Goal: Task Accomplishment & Management: Manage account settings

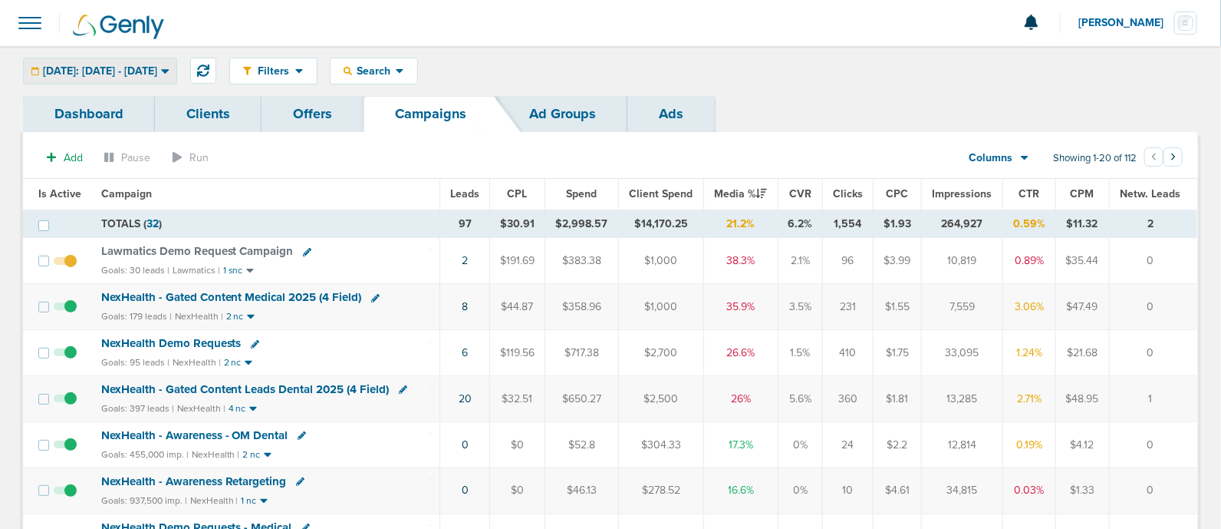
click at [157, 68] on span "[DATE]: [DATE] - [DATE]" at bounding box center [100, 71] width 114 height 11
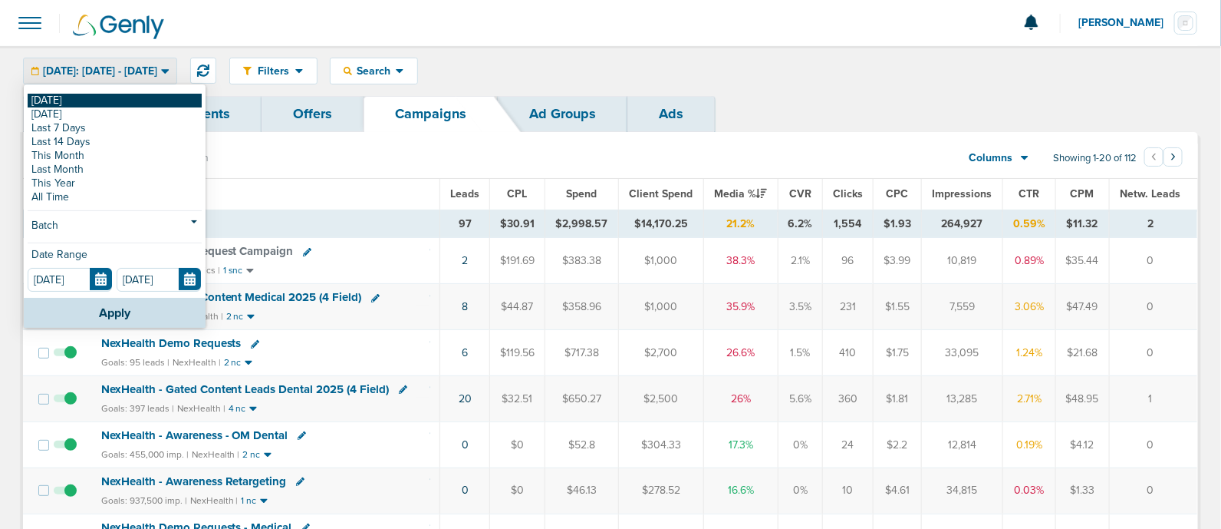
click at [75, 102] on link "[DATE]" at bounding box center [115, 101] width 174 height 14
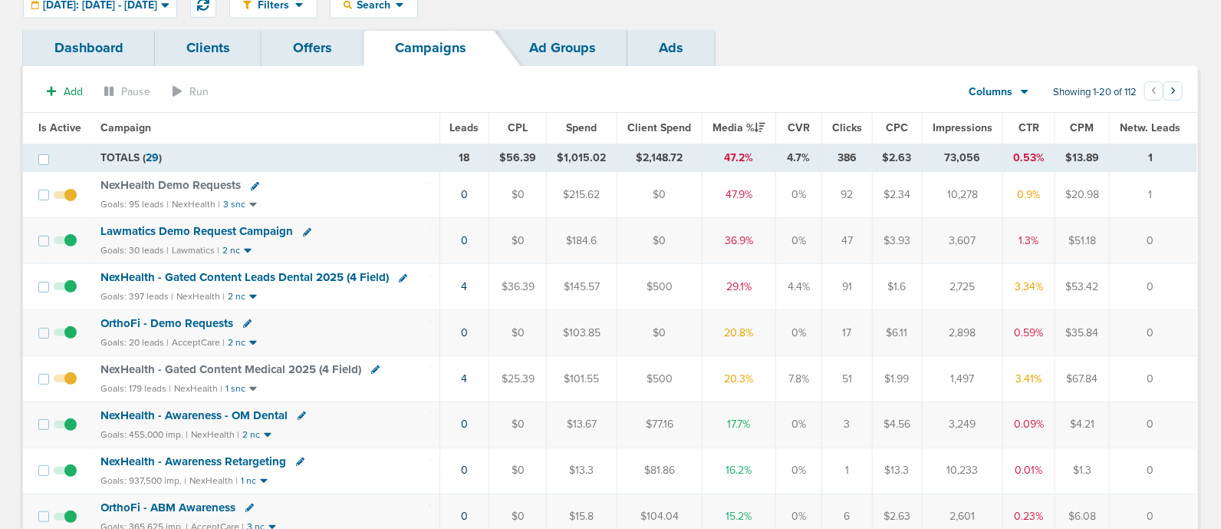
scroll to position [95, 0]
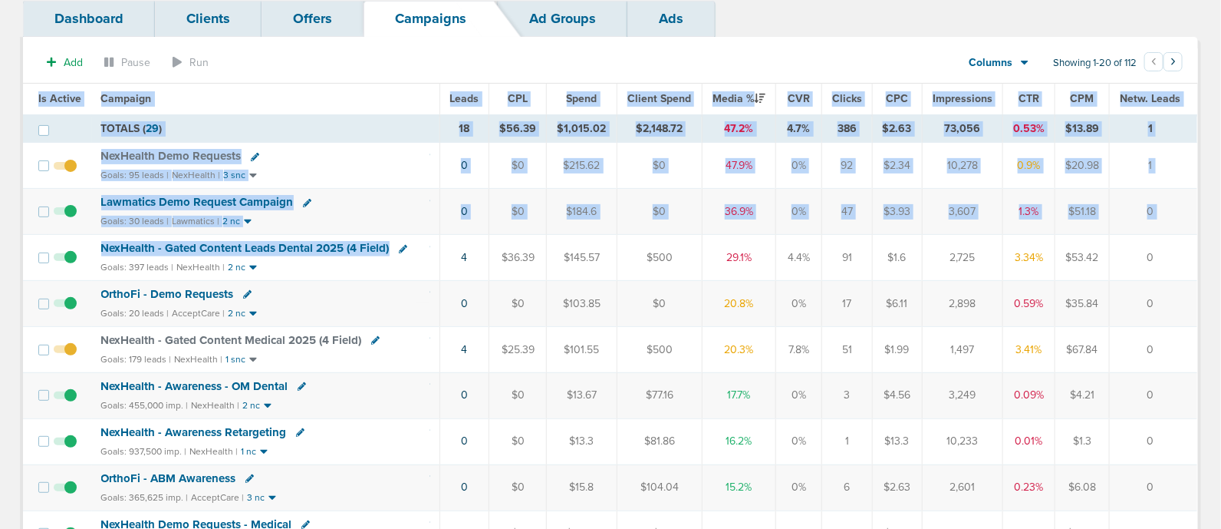
drag, startPoint x: 417, startPoint y: 249, endPoint x: 1224, endPoint y: 259, distance: 806.4
click at [1221, 259] on html "Notifications You have no unread notifications [PERSON_NAME] Profile Sign Out C…" at bounding box center [610, 169] width 1221 height 529
click at [1171, 257] on td "0" at bounding box center [1154, 258] width 88 height 46
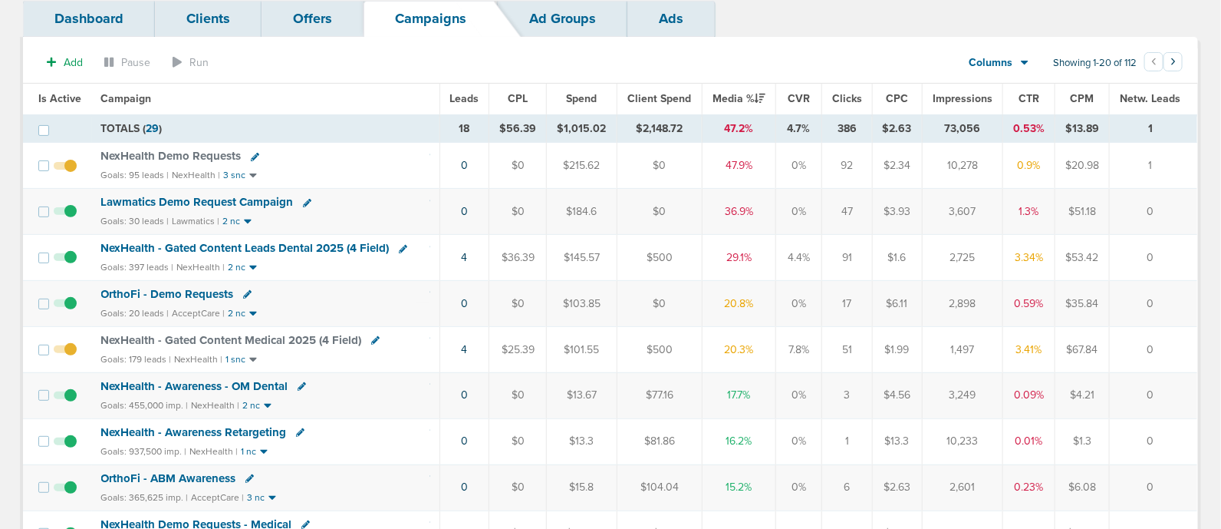
drag, startPoint x: 427, startPoint y: 333, endPoint x: 1079, endPoint y: 336, distance: 652.9
click at [1077, 337] on tr "NexHealth - Gated Content Medical 2025 (4 Field) Goals: 179 leads | NexHealth |…" at bounding box center [610, 349] width 1175 height 46
click at [1132, 331] on td "0" at bounding box center [1154, 349] width 88 height 46
click at [463, 343] on link "4" at bounding box center [465, 349] width 6 height 13
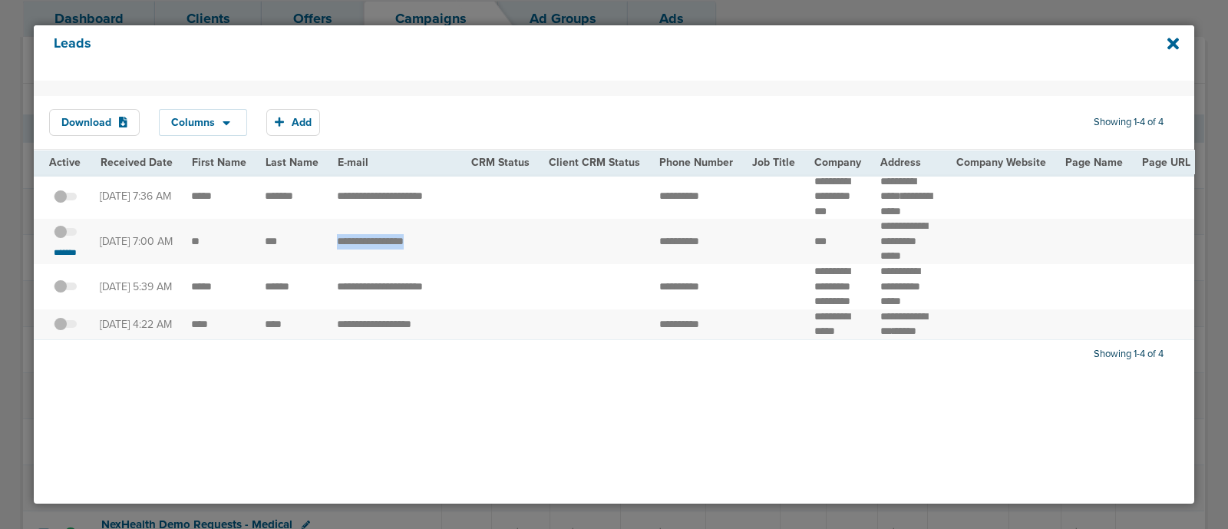
drag, startPoint x: 288, startPoint y: 267, endPoint x: 586, endPoint y: 265, distance: 297.7
click at [586, 264] on td at bounding box center [594, 241] width 110 height 45
click at [1174, 46] on icon at bounding box center [1173, 44] width 12 height 12
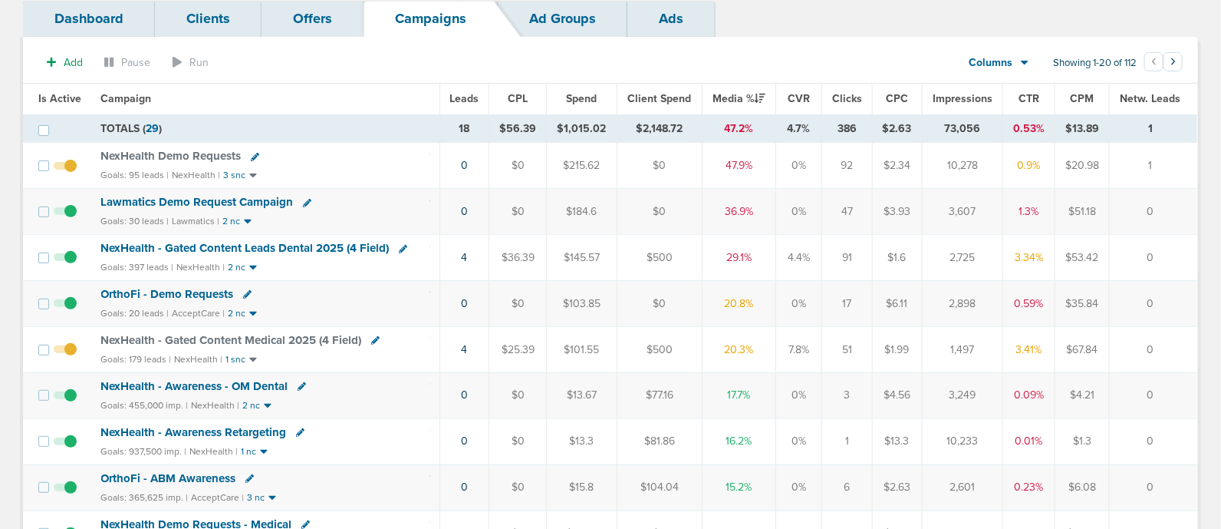
click at [342, 251] on span "NexHealth - Gated Content Leads Dental 2025 (4 Field)" at bounding box center [245, 248] width 288 height 14
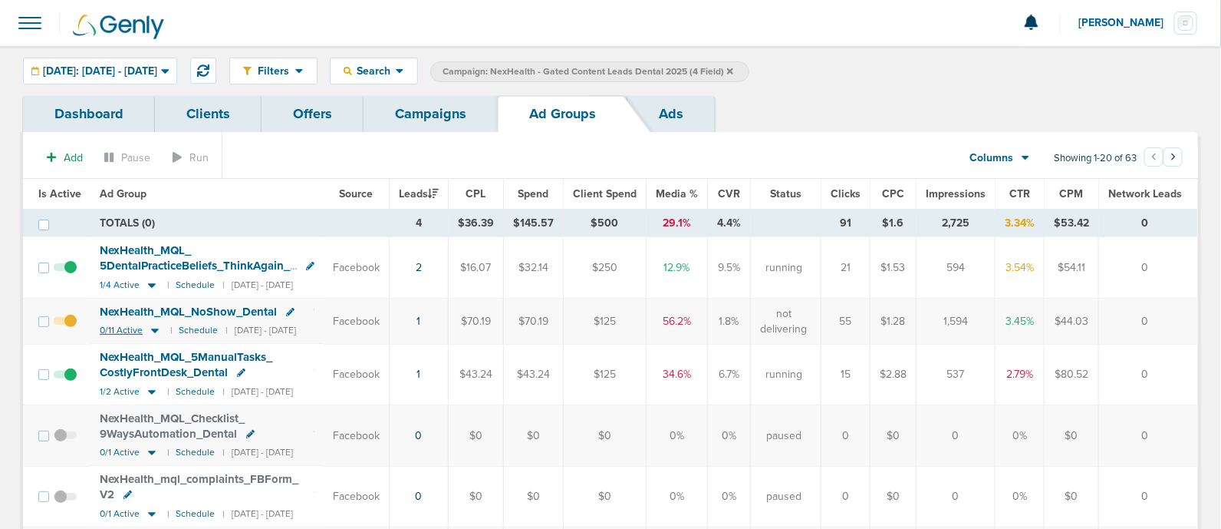
click at [157, 328] on icon at bounding box center [154, 330] width 15 height 13
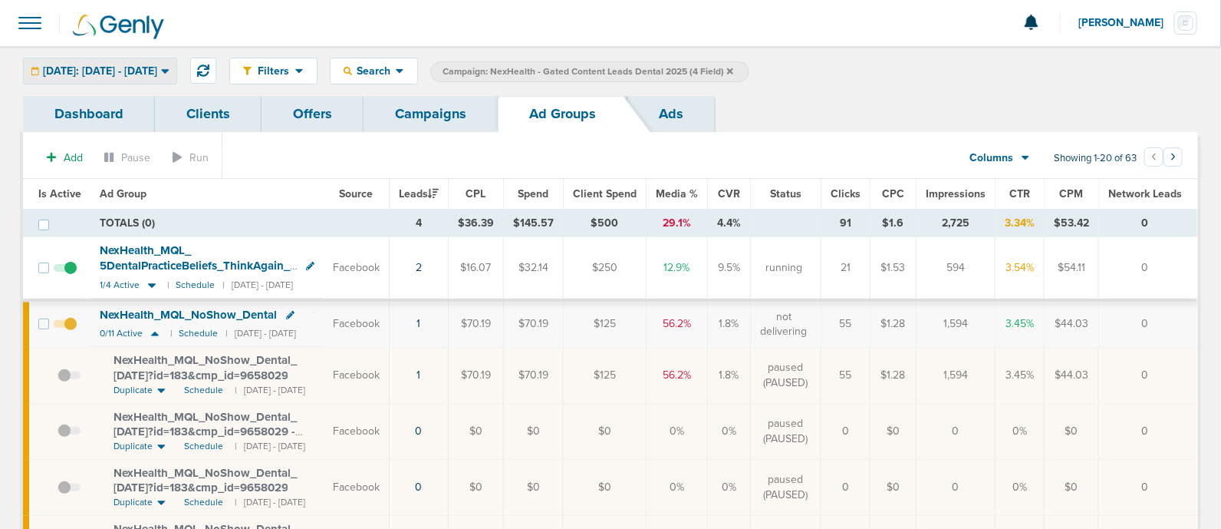
click at [157, 75] on span "[DATE]: [DATE] - [DATE]" at bounding box center [100, 71] width 114 height 11
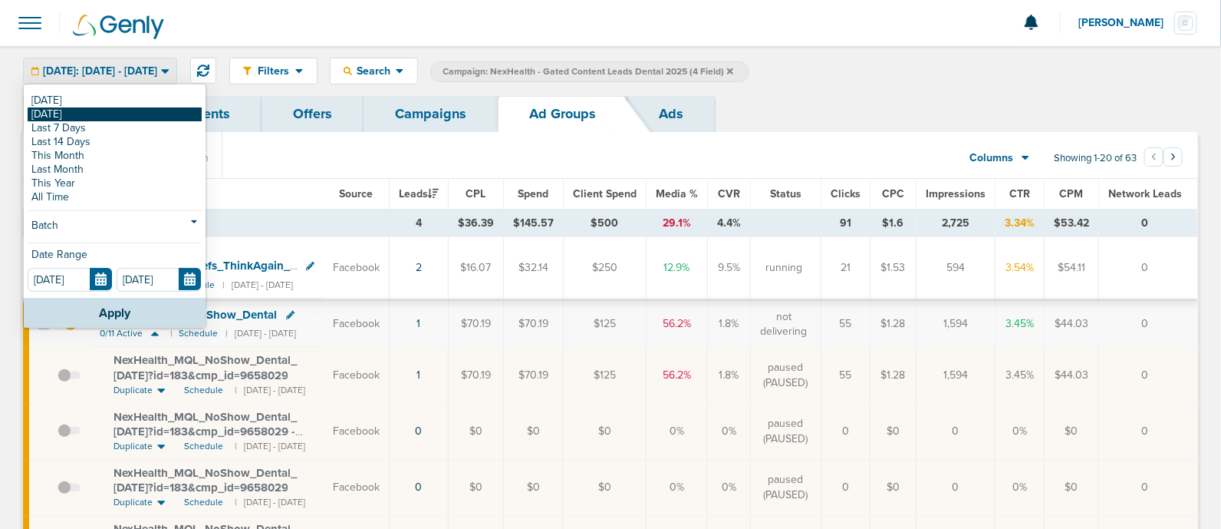
click at [87, 113] on link "[DATE]" at bounding box center [115, 114] width 174 height 14
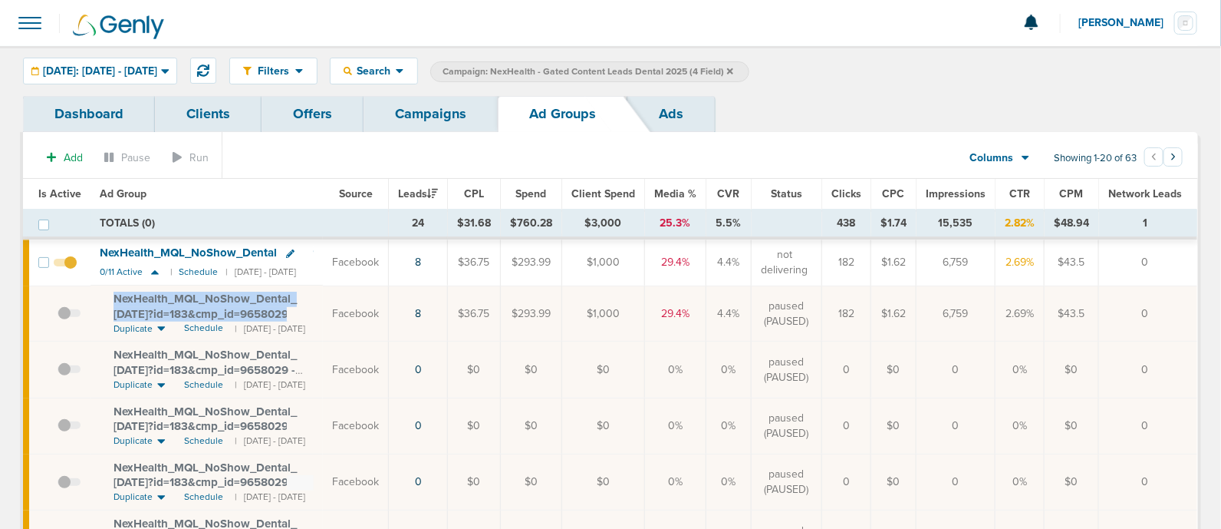
drag, startPoint x: 110, startPoint y: 294, endPoint x: 311, endPoint y: 313, distance: 201.9
click at [311, 313] on td "NexHealth_ MQL_ NoShow_ Dental_ [DATE]?id=183&cmp_ id=9658029 Duplicate Schedul…" at bounding box center [207, 313] width 232 height 56
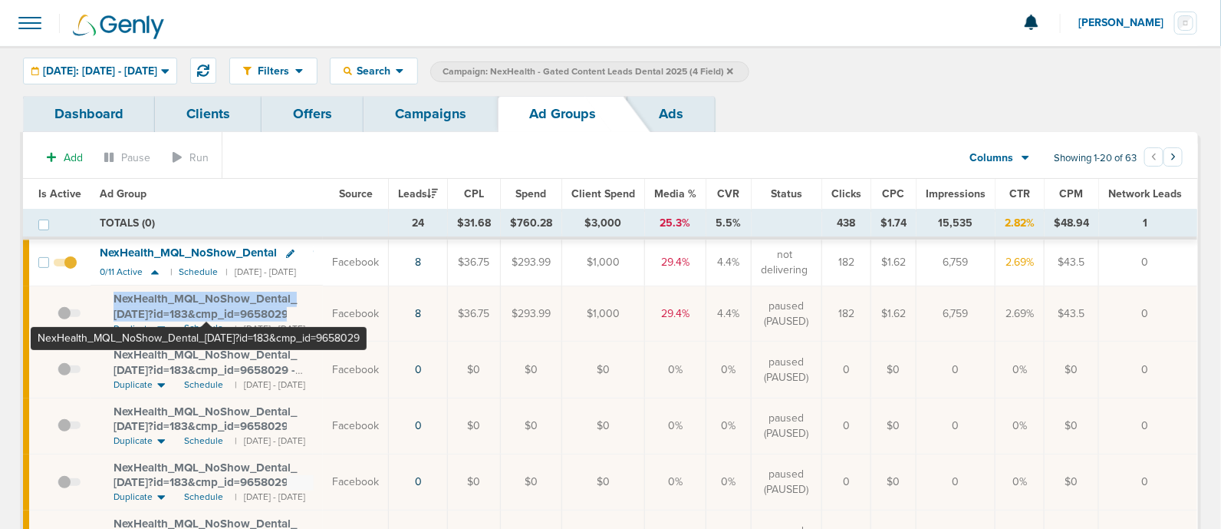
copy span "NexHealth_ MQL_ NoShow_ Dental_ [DATE]?id=183&cmp_ id=9658029"
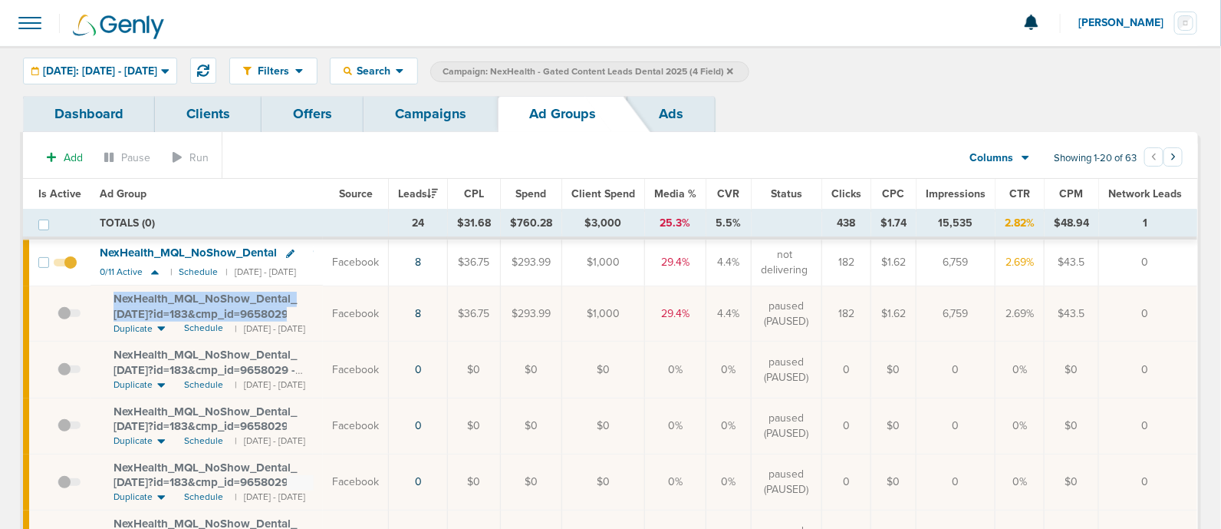
click at [433, 120] on link "Campaigns" at bounding box center [431, 114] width 134 height 36
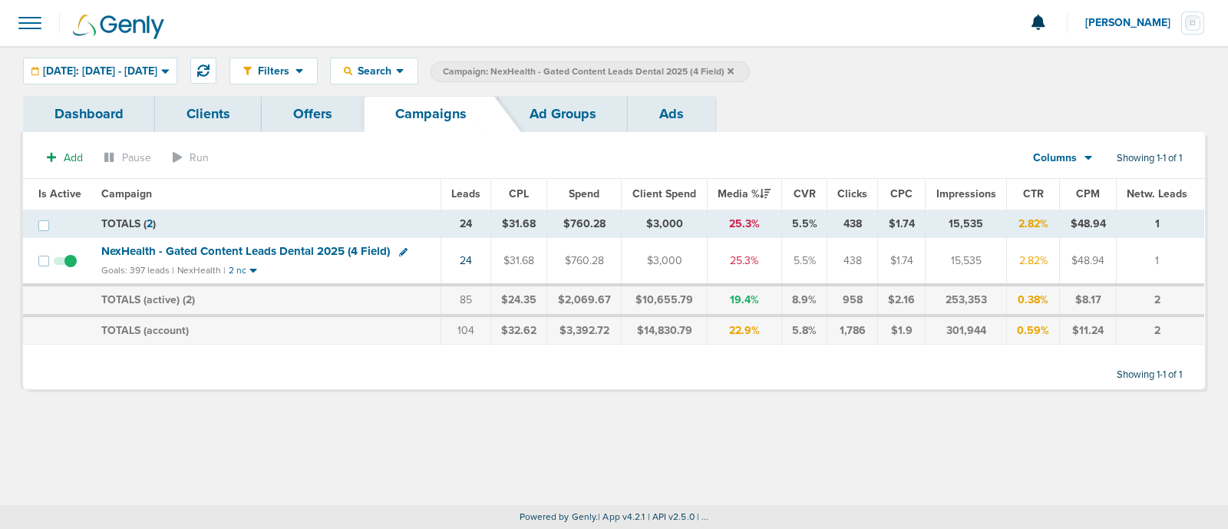
click at [733, 69] on icon at bounding box center [730, 71] width 6 height 6
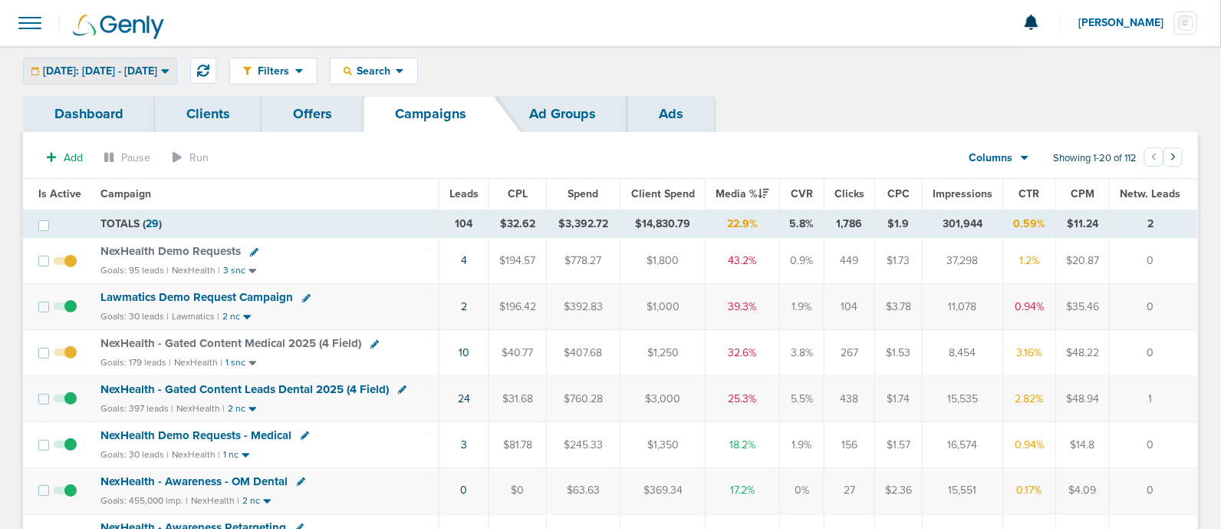
click at [157, 71] on span "[DATE]: [DATE] - [DATE]" at bounding box center [100, 71] width 114 height 11
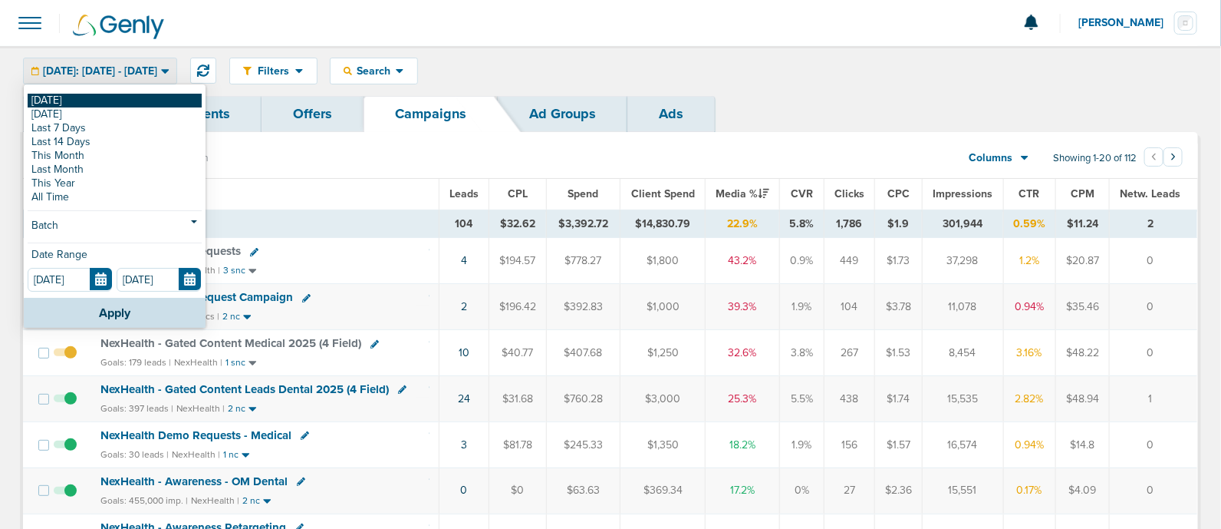
click at [161, 94] on link "[DATE]" at bounding box center [115, 101] width 174 height 14
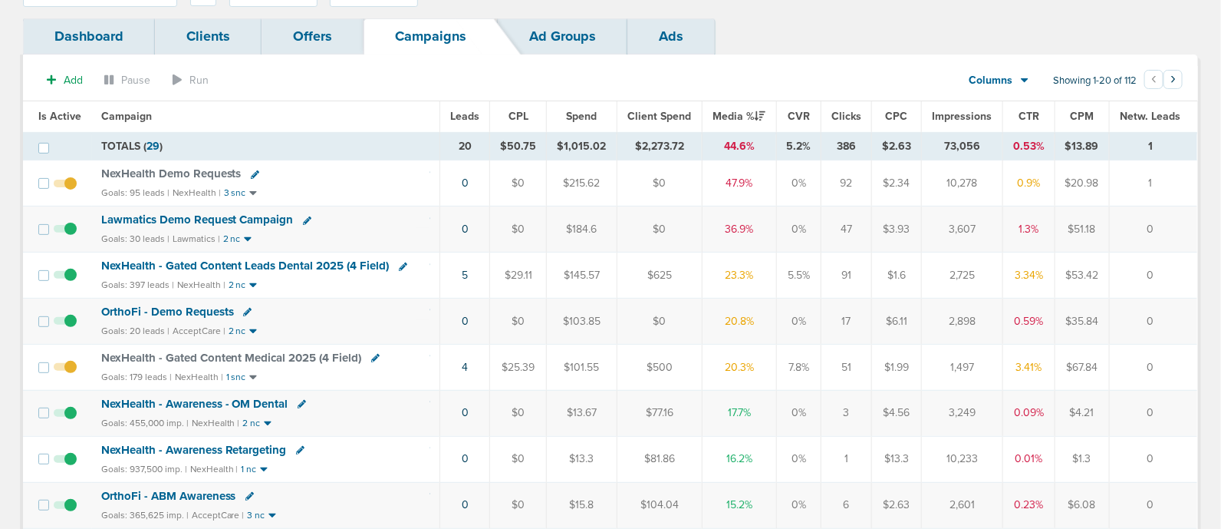
scroll to position [95, 0]
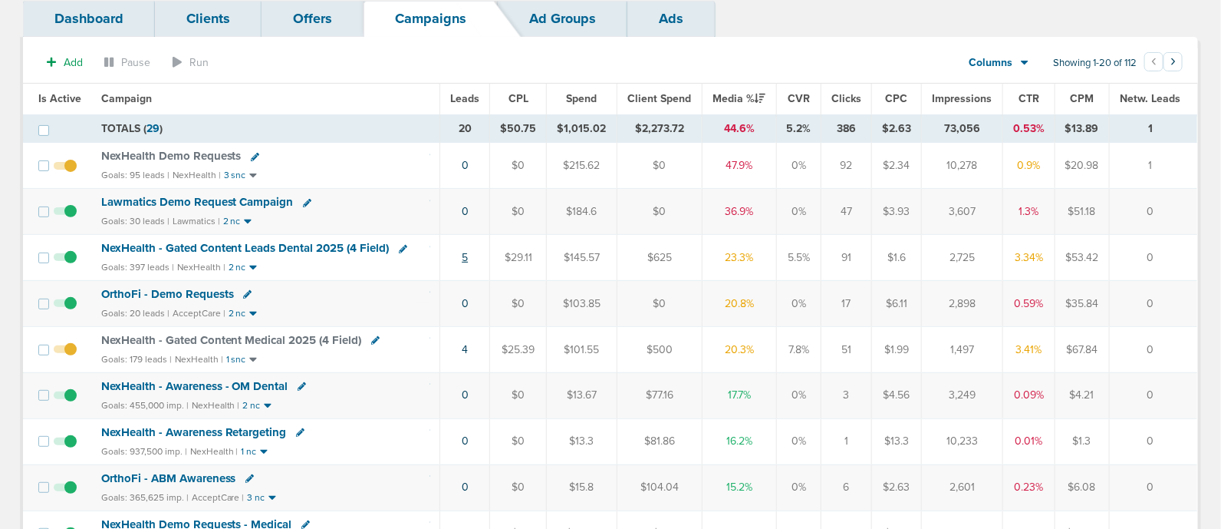
click at [464, 252] on link "5" at bounding box center [465, 257] width 6 height 13
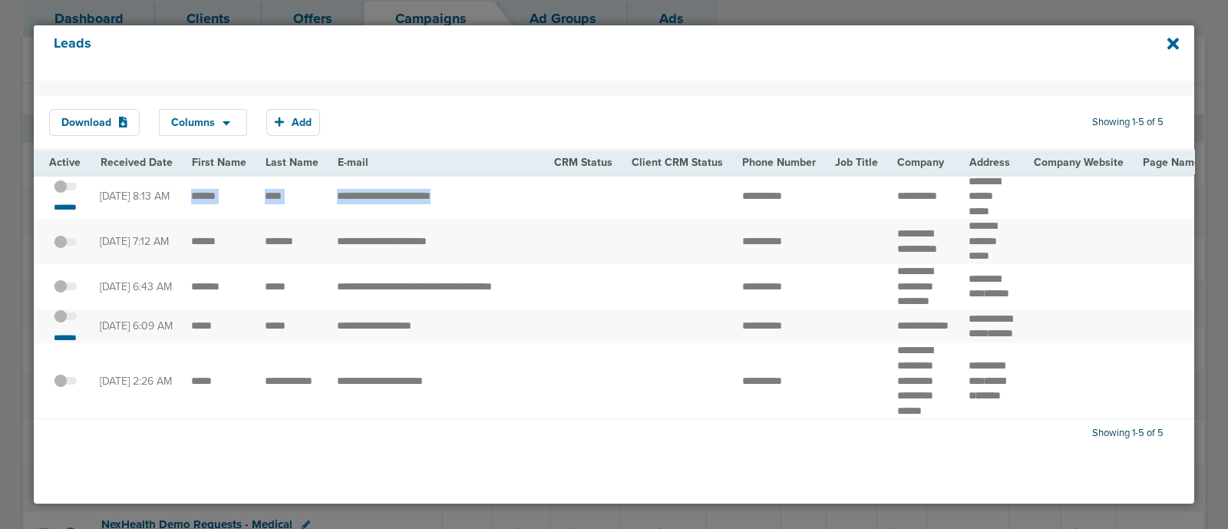
drag, startPoint x: 189, startPoint y: 202, endPoint x: 539, endPoint y: 214, distance: 350.8
click at [509, 193] on td "**********" at bounding box center [436, 196] width 217 height 45
click at [74, 210] on small "*******" at bounding box center [65, 207] width 32 height 12
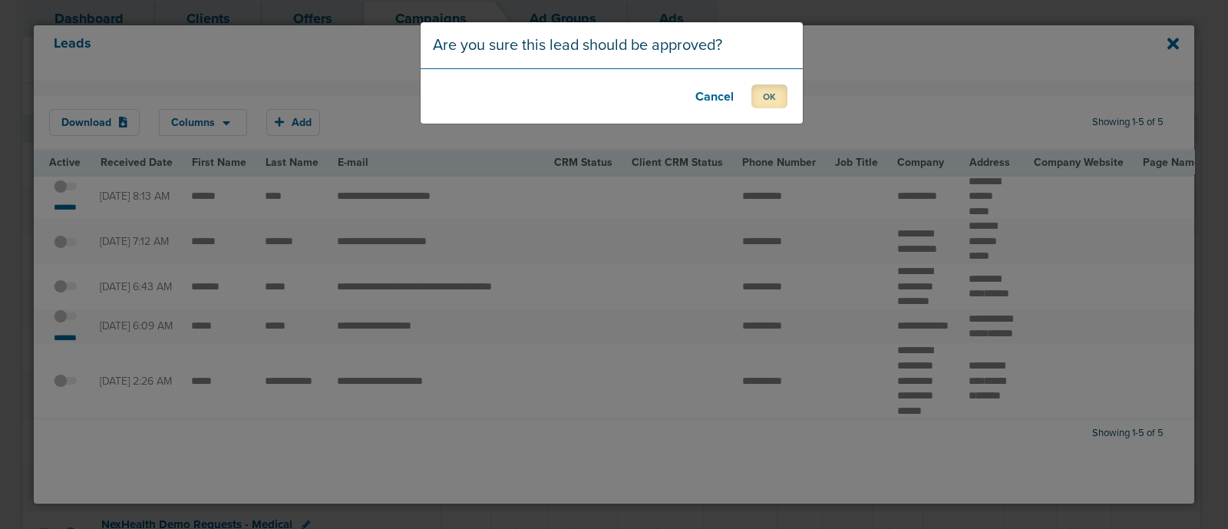
click at [772, 97] on button "OK" at bounding box center [769, 96] width 36 height 24
click at [771, 101] on button "OK" at bounding box center [769, 96] width 36 height 24
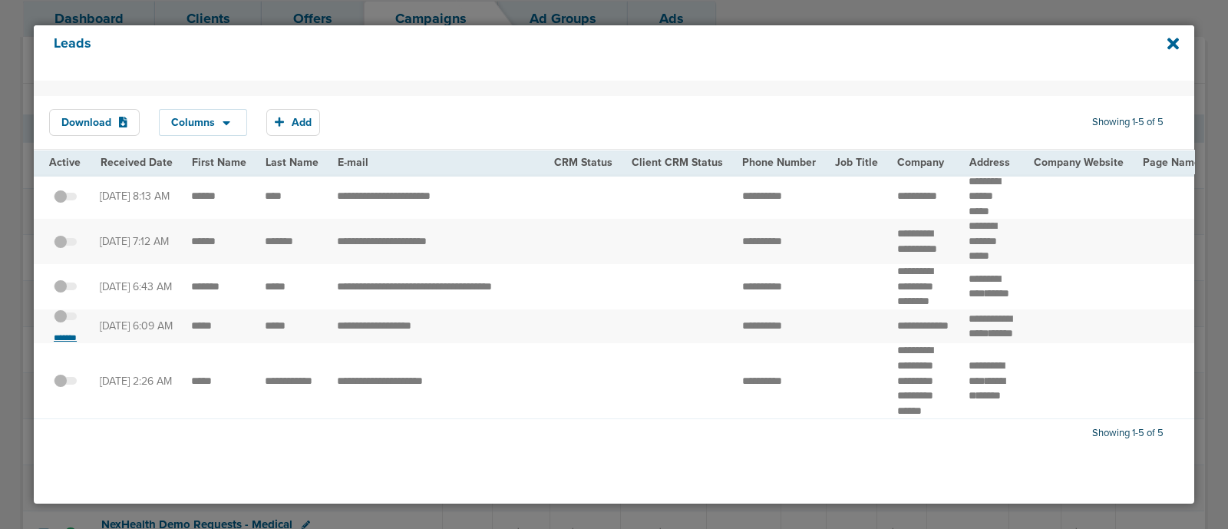
click at [68, 344] on small "*******" at bounding box center [65, 337] width 32 height 12
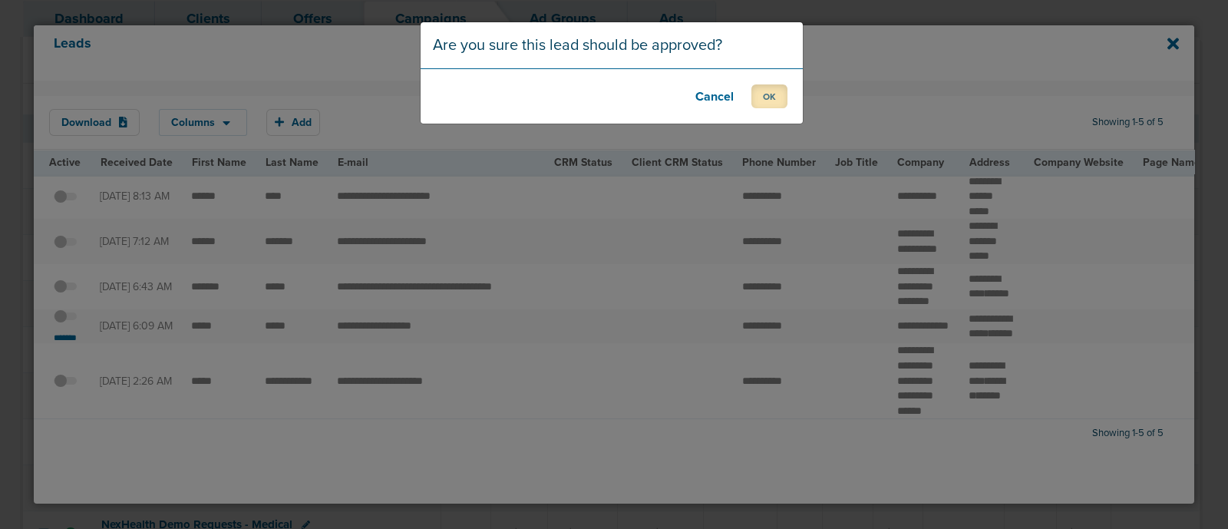
click at [766, 104] on button "OK" at bounding box center [769, 96] width 36 height 24
click at [770, 94] on button "OK" at bounding box center [769, 96] width 36 height 24
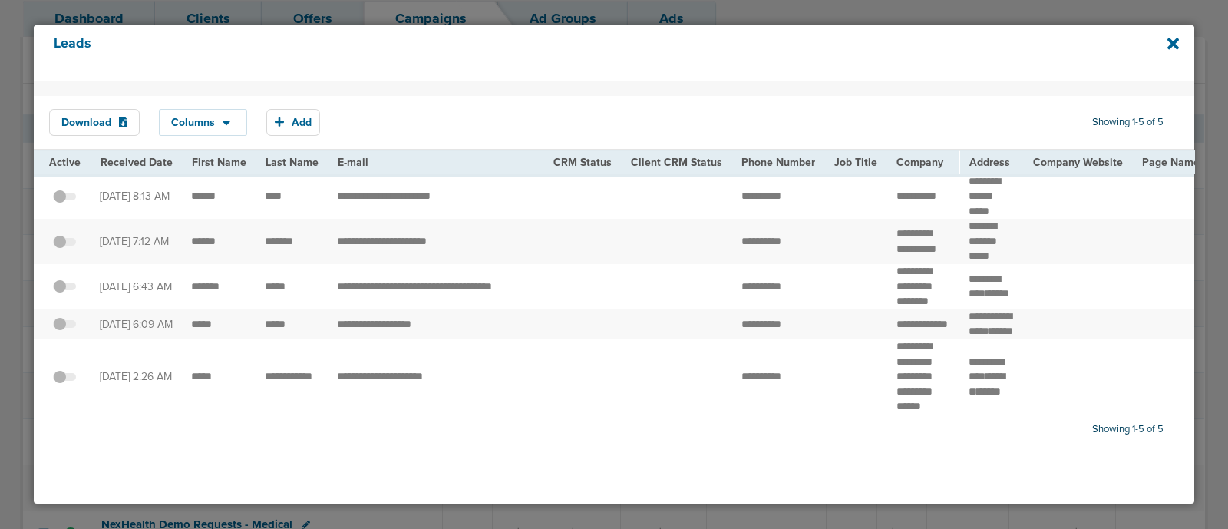
click at [1174, 52] on div "Leads" at bounding box center [614, 52] width 1160 height 55
click at [1171, 44] on icon at bounding box center [1173, 44] width 12 height 12
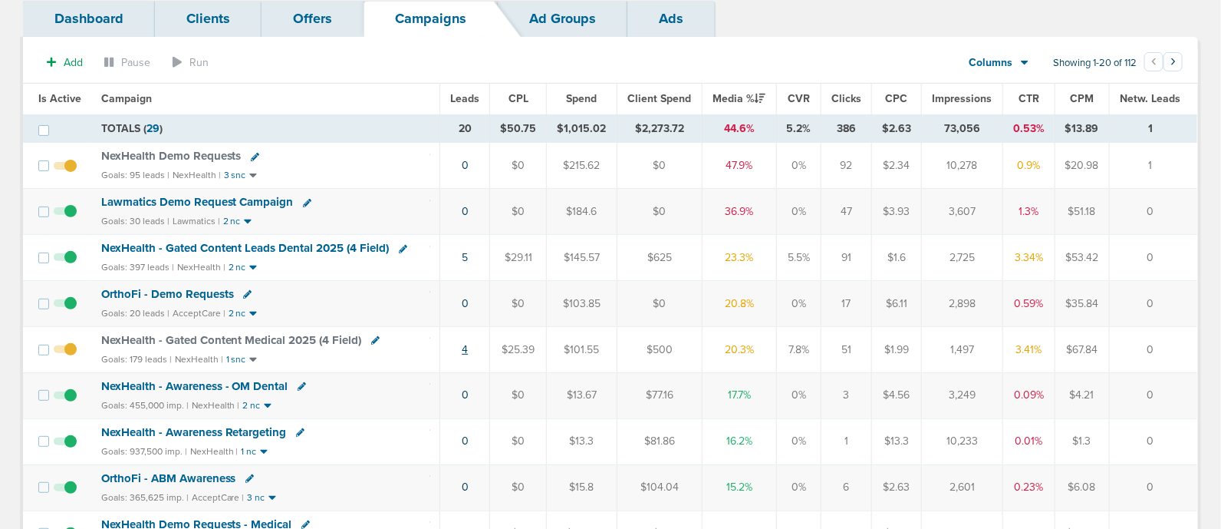
click at [466, 347] on link "4" at bounding box center [465, 349] width 6 height 13
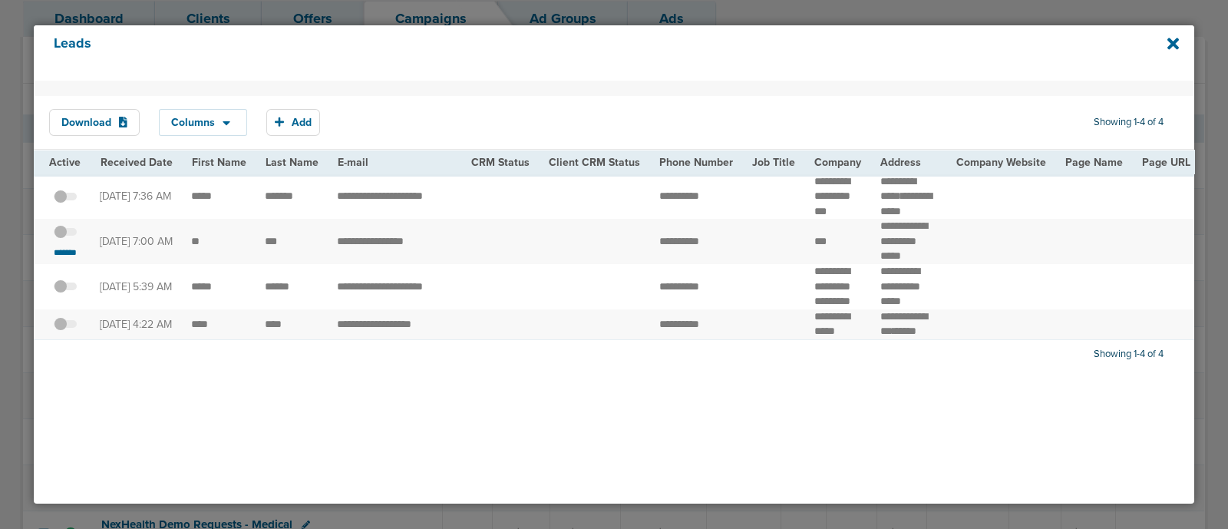
drag, startPoint x: 1174, startPoint y: 47, endPoint x: 1164, endPoint y: 56, distance: 13.6
click at [1170, 49] on icon at bounding box center [1173, 43] width 12 height 17
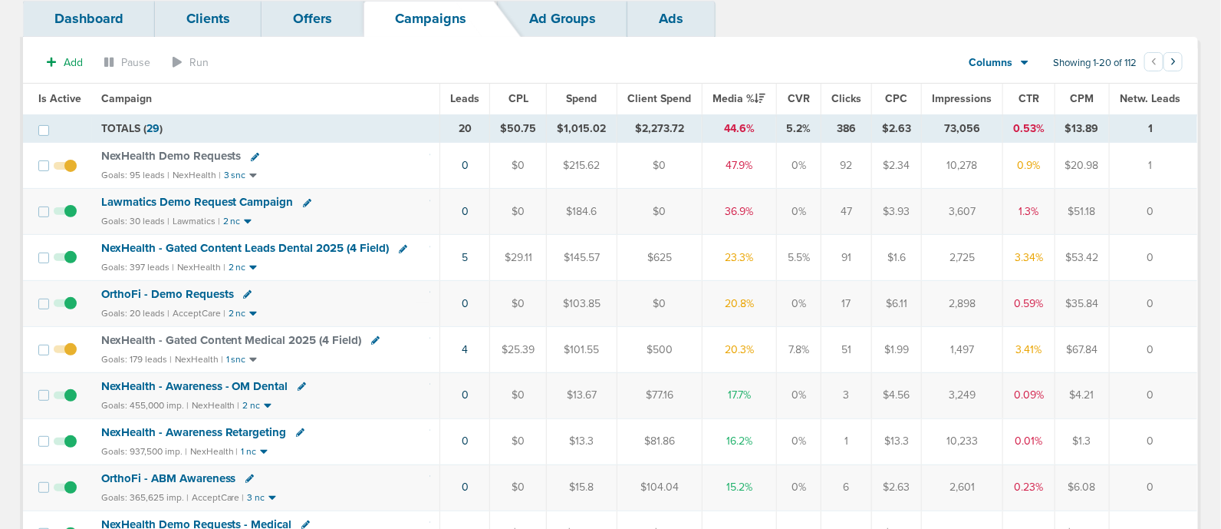
drag, startPoint x: 411, startPoint y: 299, endPoint x: 1193, endPoint y: 308, distance: 781.9
click at [1193, 308] on tr "OrthoFi - Demo Requests Goals: 20 leads | AcceptCare | 2 nc 0 $0 $103.85 $0 20.…" at bounding box center [610, 304] width 1175 height 46
click at [1172, 301] on td "0" at bounding box center [1153, 304] width 88 height 46
click at [176, 153] on span "NexHealth Demo Requests" at bounding box center [171, 156] width 140 height 14
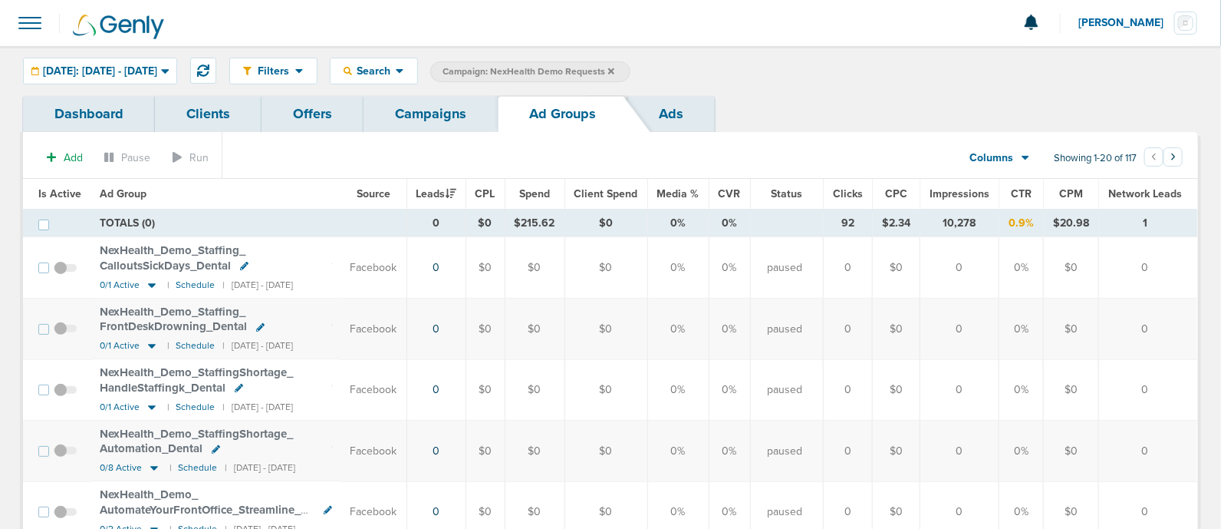
click at [405, 128] on link "Campaigns" at bounding box center [431, 114] width 134 height 36
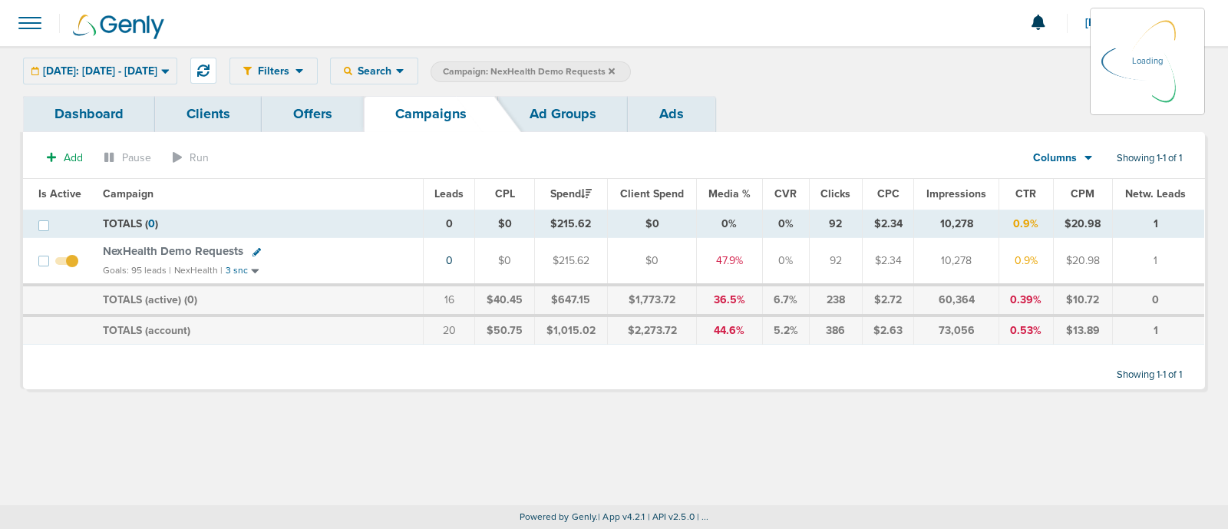
click at [631, 68] on label "Campaign: NexHealth Demo Requests" at bounding box center [530, 71] width 200 height 21
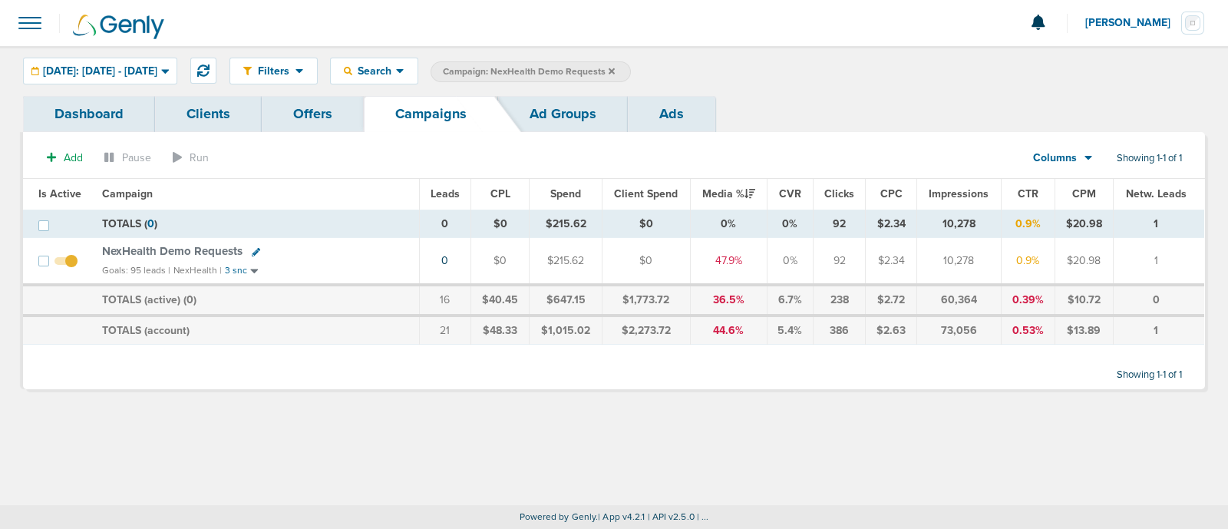
click at [615, 68] on icon at bounding box center [611, 71] width 6 height 6
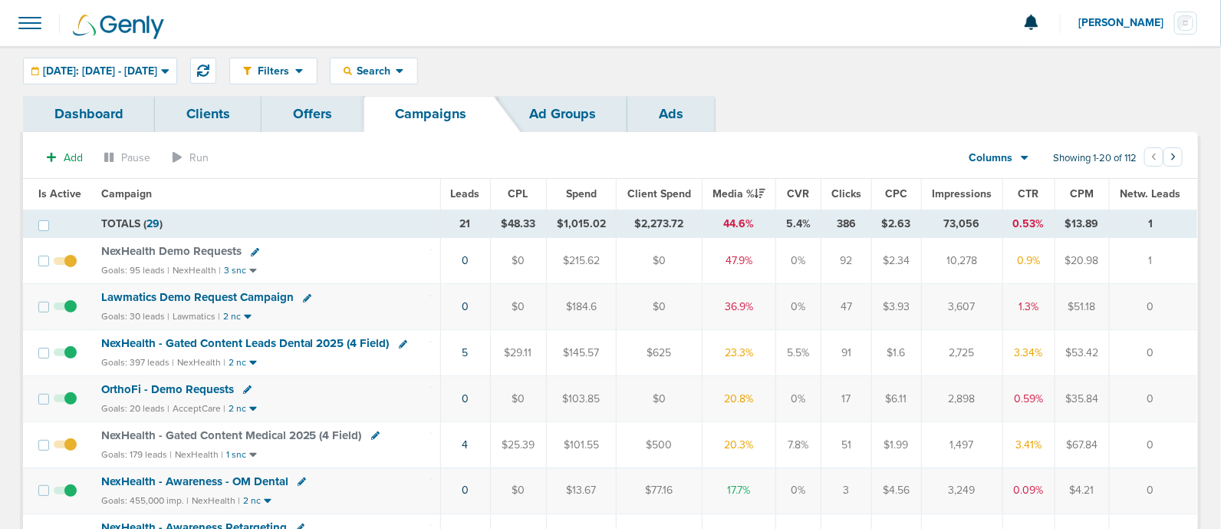
scroll to position [95, 0]
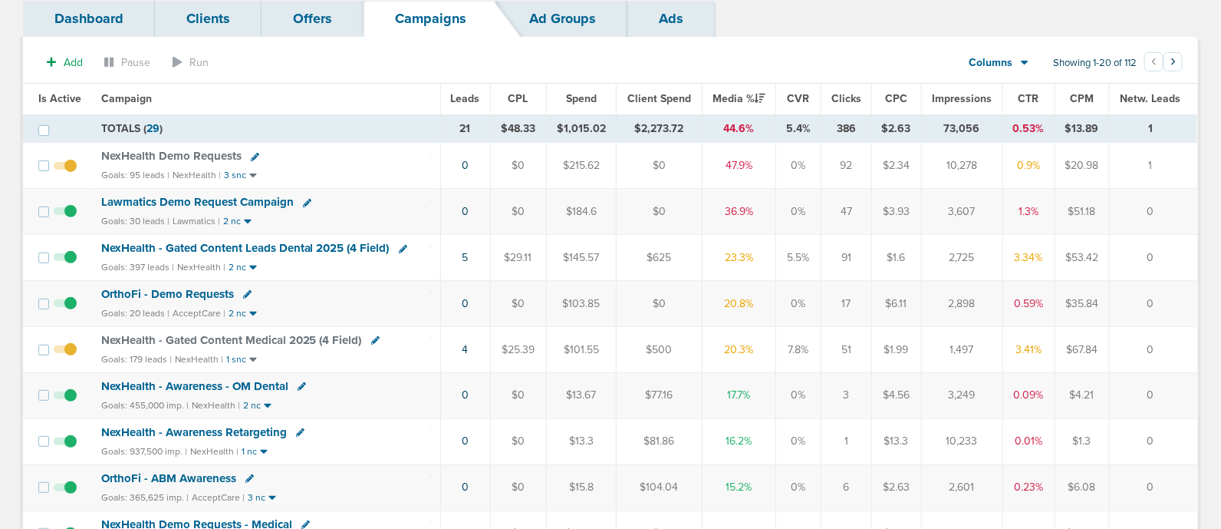
click at [288, 251] on span "NexHealth - Gated Content Leads Dental 2025 (4 Field)" at bounding box center [245, 248] width 288 height 14
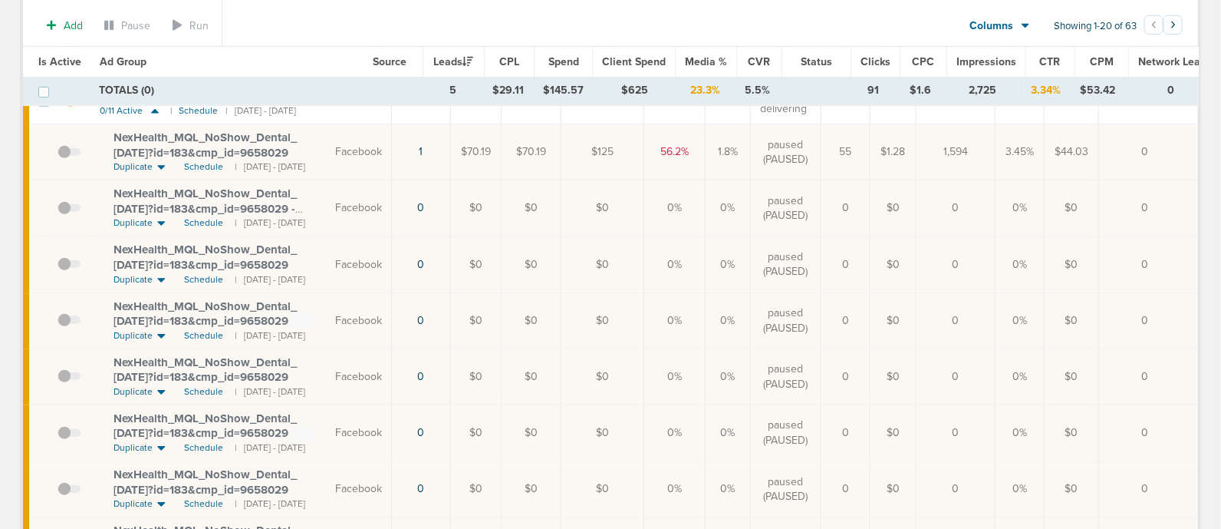
scroll to position [191, 0]
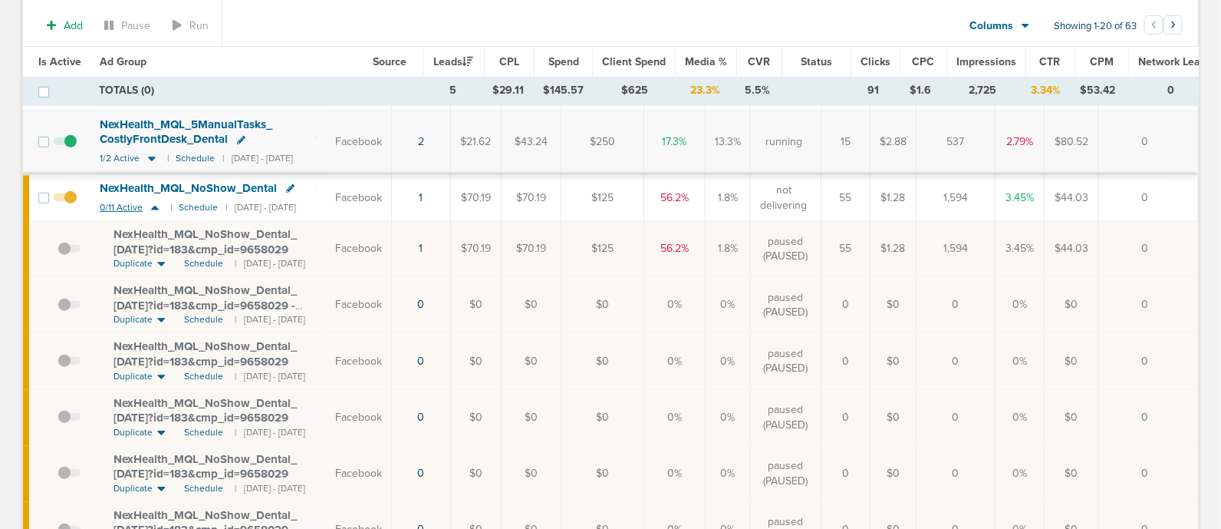
click at [153, 206] on icon at bounding box center [155, 208] width 8 height 5
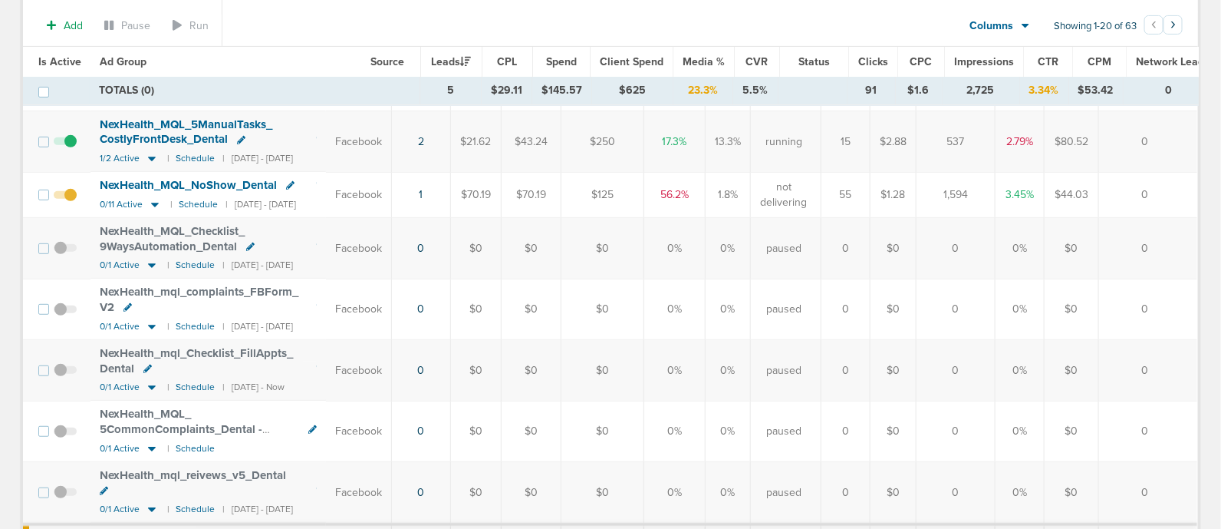
scroll to position [0, 0]
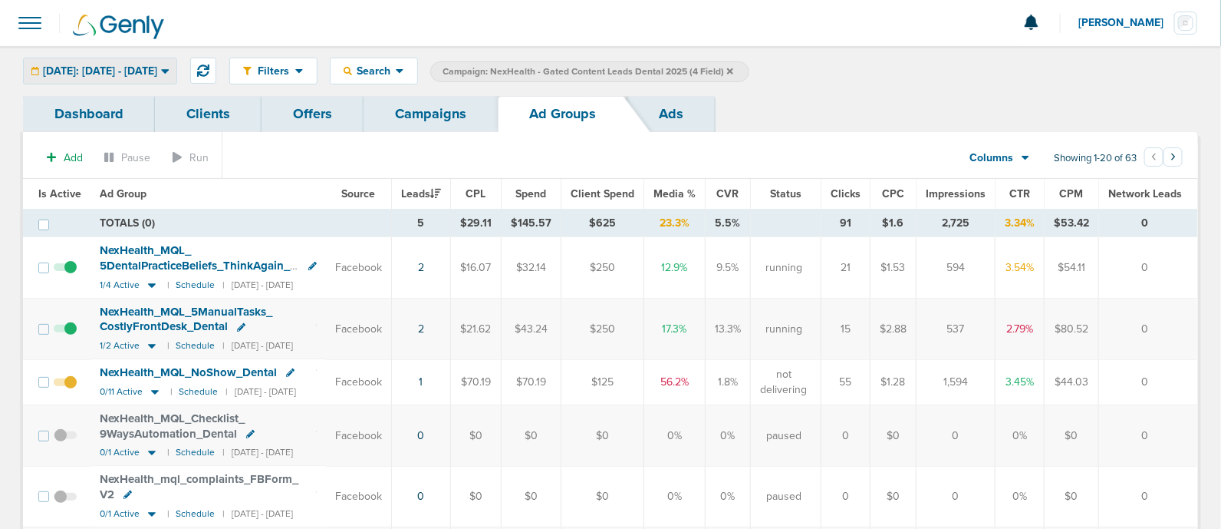
click at [157, 68] on span "[DATE]: [DATE] - [DATE]" at bounding box center [100, 71] width 114 height 11
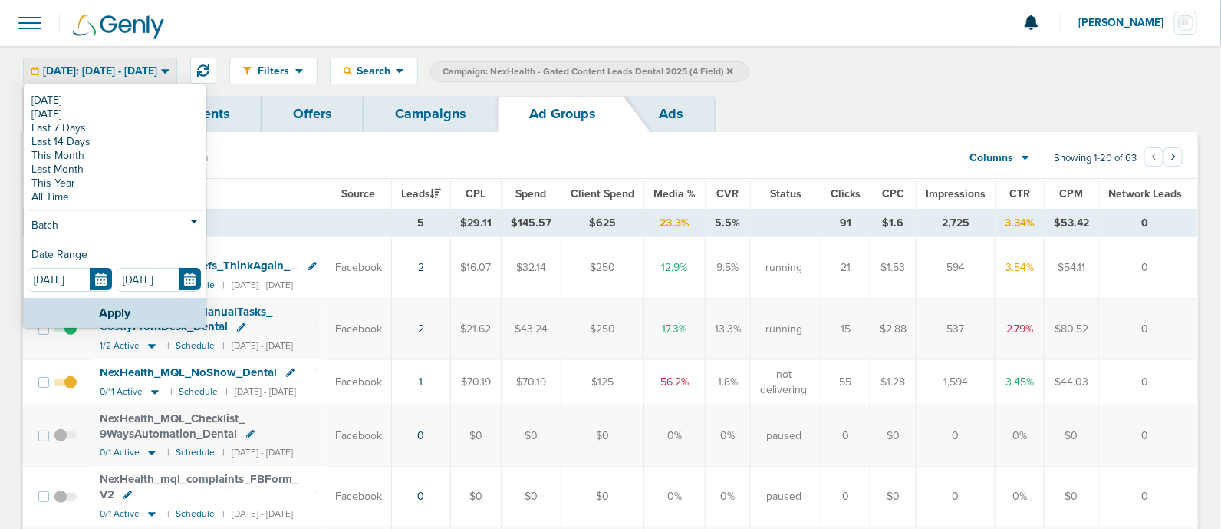
click at [305, 198] on th "Ad Group" at bounding box center [209, 194] width 236 height 31
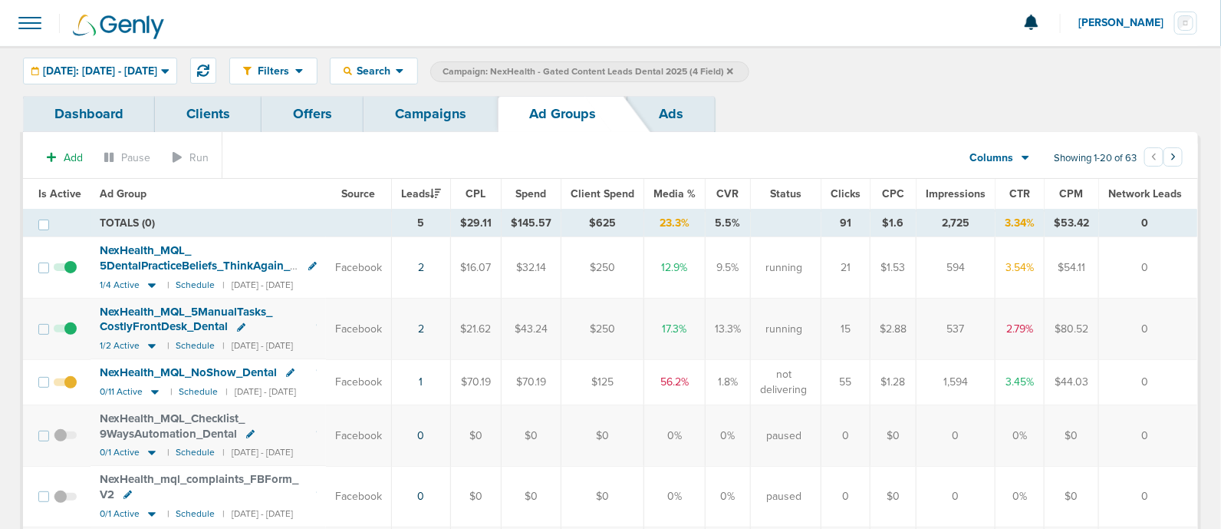
click at [414, 117] on link "Campaigns" at bounding box center [431, 114] width 134 height 36
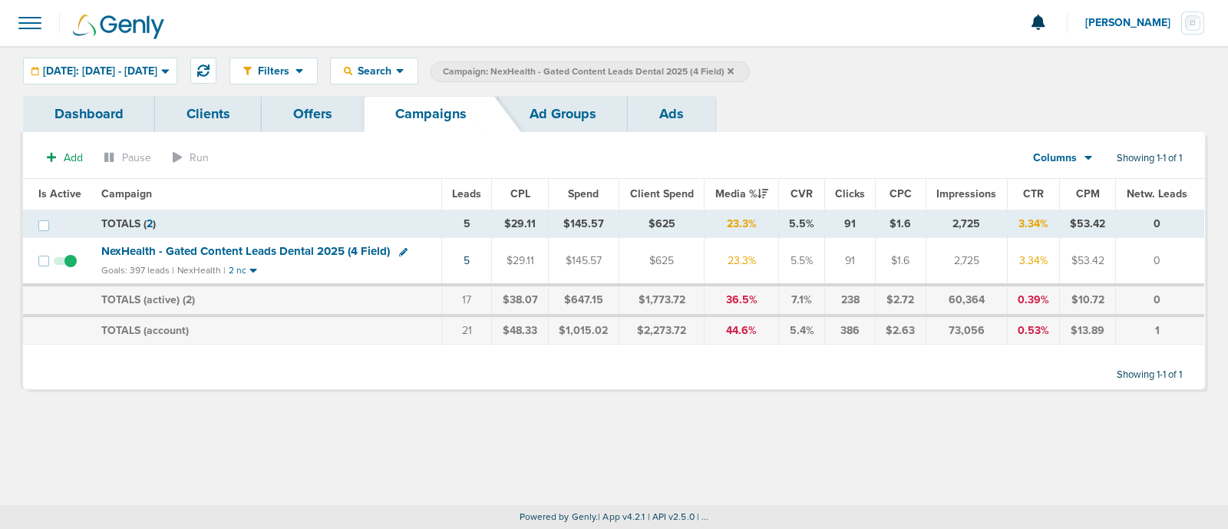
click at [733, 69] on icon at bounding box center [730, 71] width 6 height 6
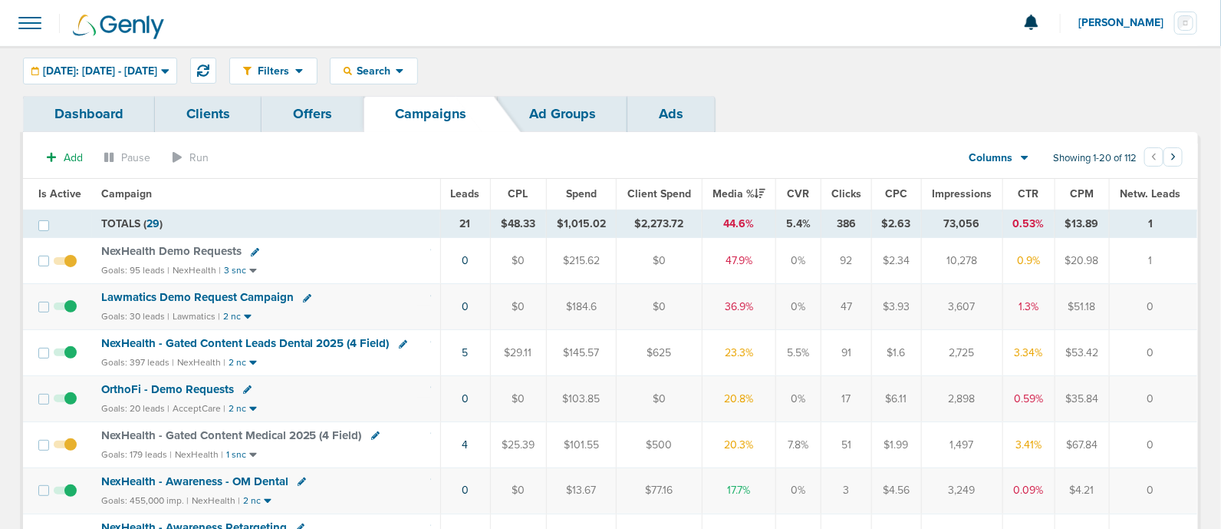
click at [245, 434] on span "NexHealth - Gated Content Medical 2025 (4 Field)" at bounding box center [231, 435] width 261 height 14
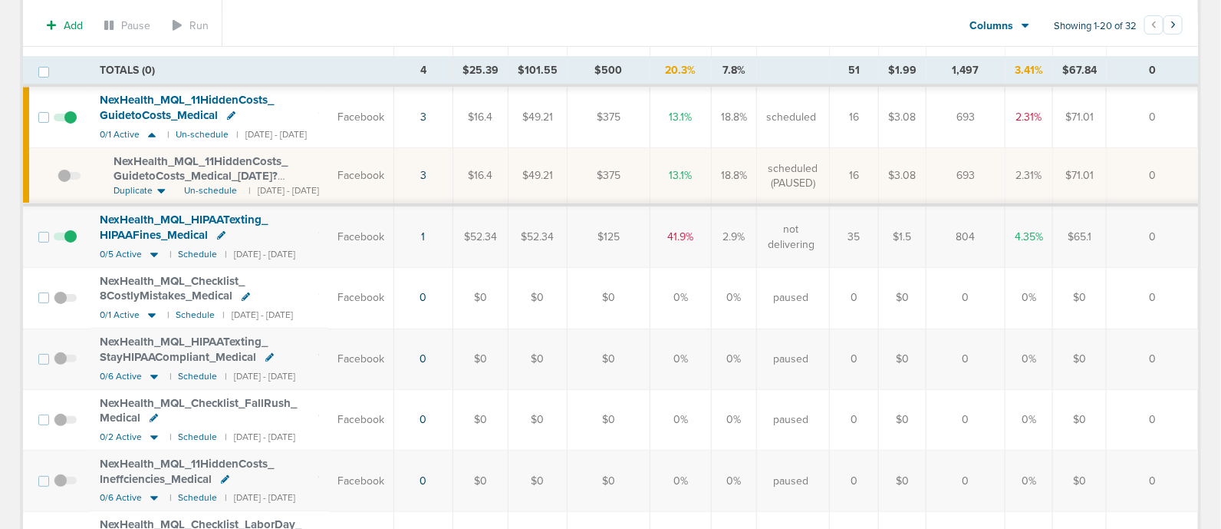
scroll to position [191, 0]
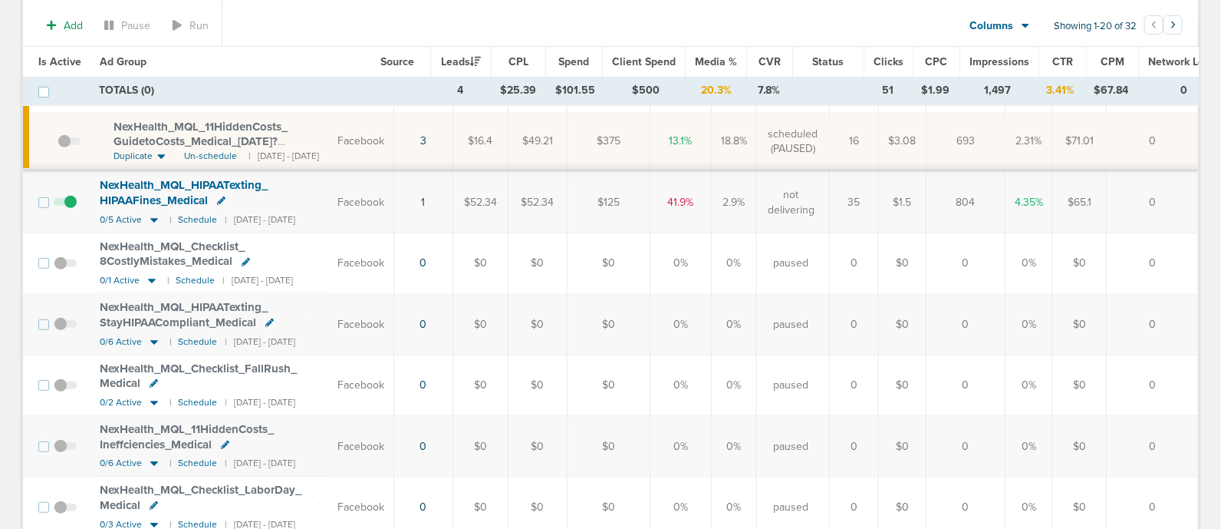
drag, startPoint x: 149, startPoint y: 213, endPoint x: 148, endPoint y: 223, distance: 10.8
click at [150, 213] on icon at bounding box center [154, 219] width 15 height 13
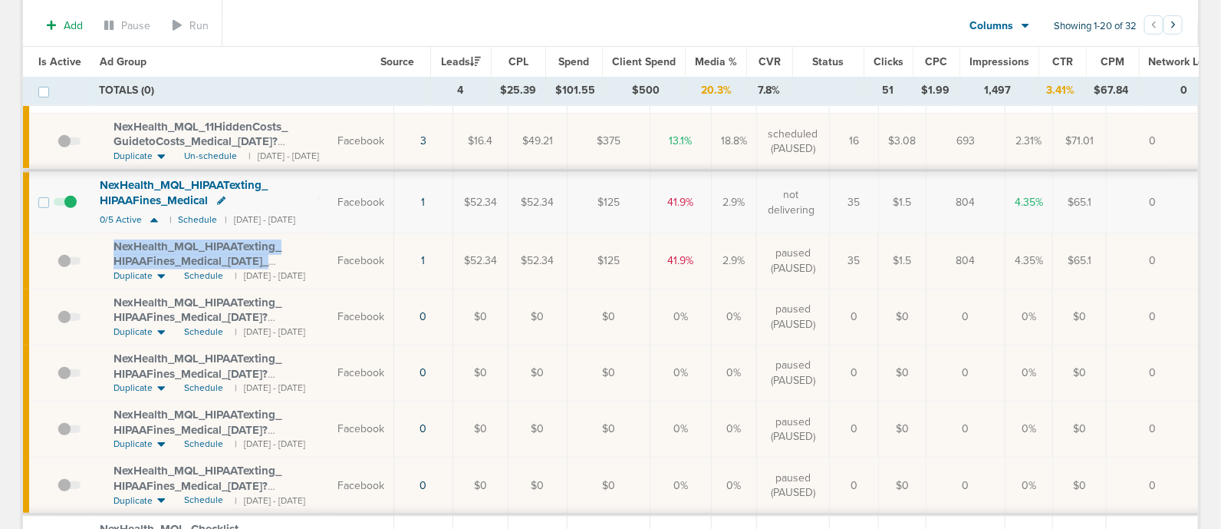
drag, startPoint x: 107, startPoint y: 236, endPoint x: 353, endPoint y: 257, distance: 246.4
click at [328, 257] on td "NexHealth_ MQL_ HIPAATexting_ HIPAAFines_ Medical_ [DATE]_ newimages?id=183&cmp…" at bounding box center [210, 261] width 238 height 56
copy span "NexHealth_ MQL_ HIPAATexting_ HIPAAFines_ Medical_ [DATE]_ newimages?id=183&cmp_"
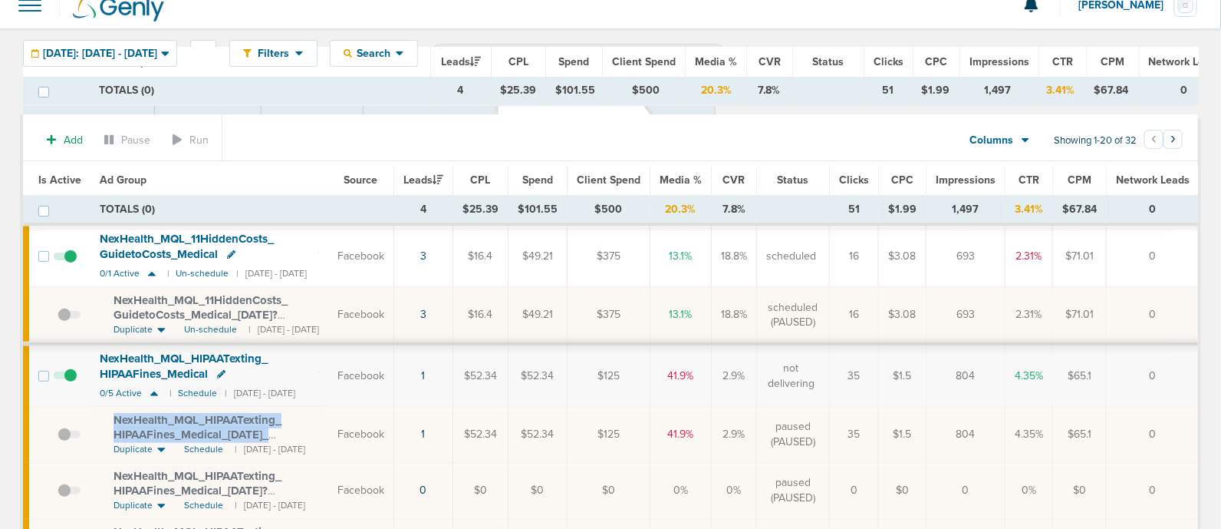
scroll to position [0, 0]
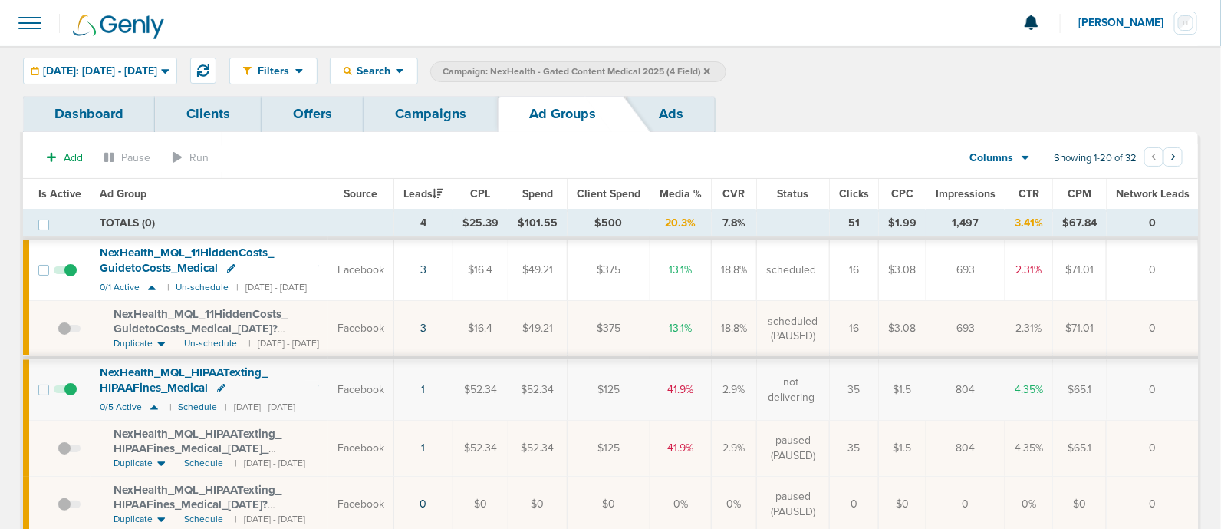
click at [356, 147] on section "Add Pause Run Columns Media Stats Sales Performance Custom Showing 1-20 of 32 ‹…" at bounding box center [610, 160] width 1175 height 35
click at [470, 117] on link "Campaigns" at bounding box center [431, 114] width 134 height 36
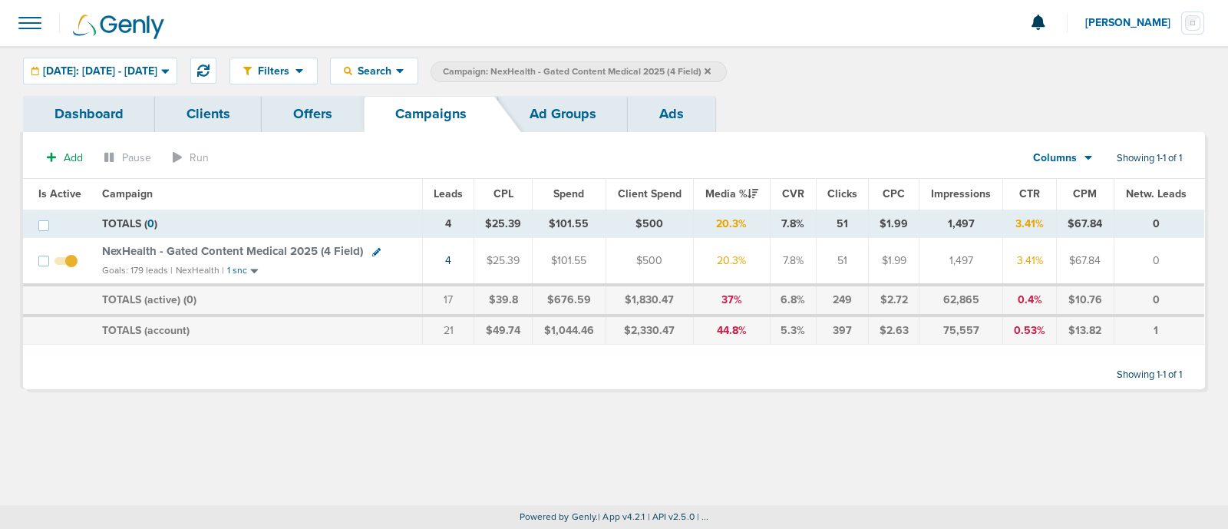
click at [710, 69] on icon at bounding box center [707, 71] width 6 height 6
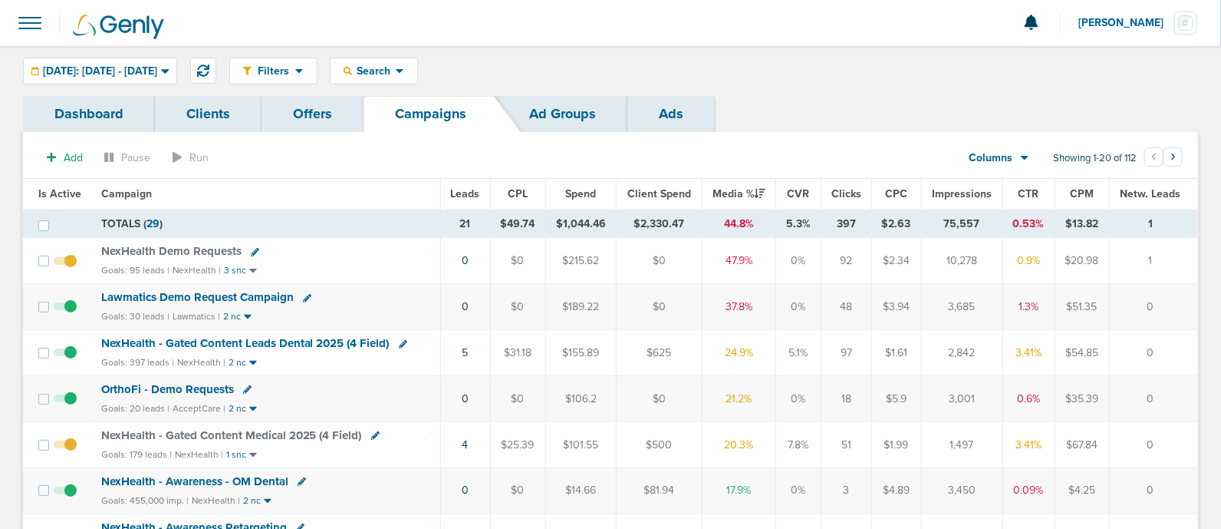
drag, startPoint x: 561, startPoint y: 352, endPoint x: 1129, endPoint y: 350, distance: 567.7
click at [1129, 350] on tr "NexHealth - Gated Content Leads Dental 2025 (4 Field) Goals: 397 leads | NexHea…" at bounding box center [610, 353] width 1175 height 46
click at [1129, 350] on td "0" at bounding box center [1153, 353] width 88 height 46
drag, startPoint x: 411, startPoint y: 442, endPoint x: 1188, endPoint y: 431, distance: 777.3
click at [1188, 431] on tr "NexHealth - Gated Content Medical 2025 (4 Field) Goals: 179 leads | NexHealth |…" at bounding box center [610, 444] width 1175 height 46
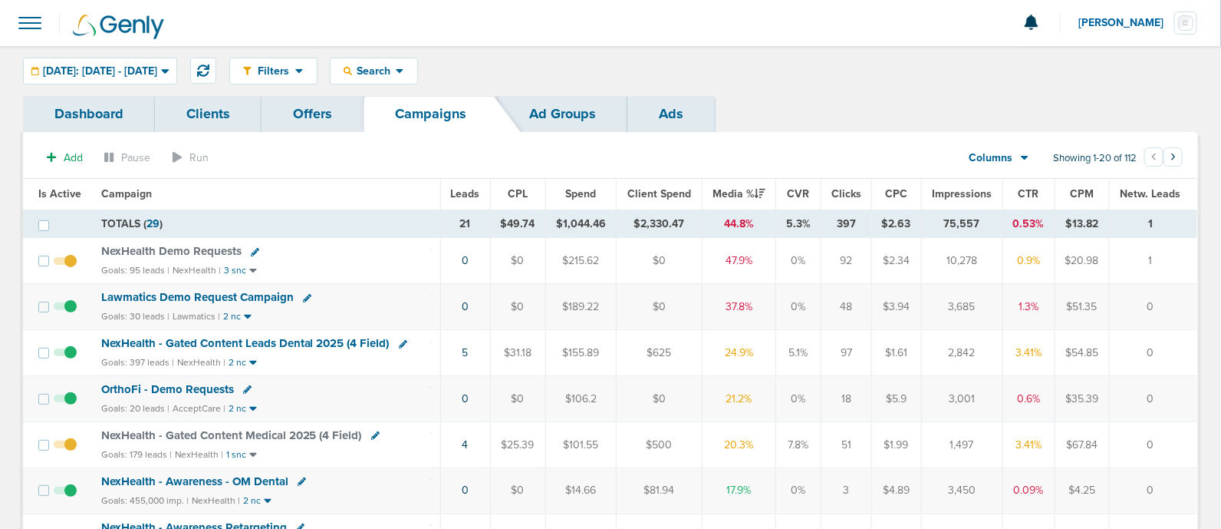
click at [1188, 431] on td "0" at bounding box center [1153, 444] width 88 height 46
click at [157, 71] on span "[DATE]: [DATE] - [DATE]" at bounding box center [100, 71] width 114 height 11
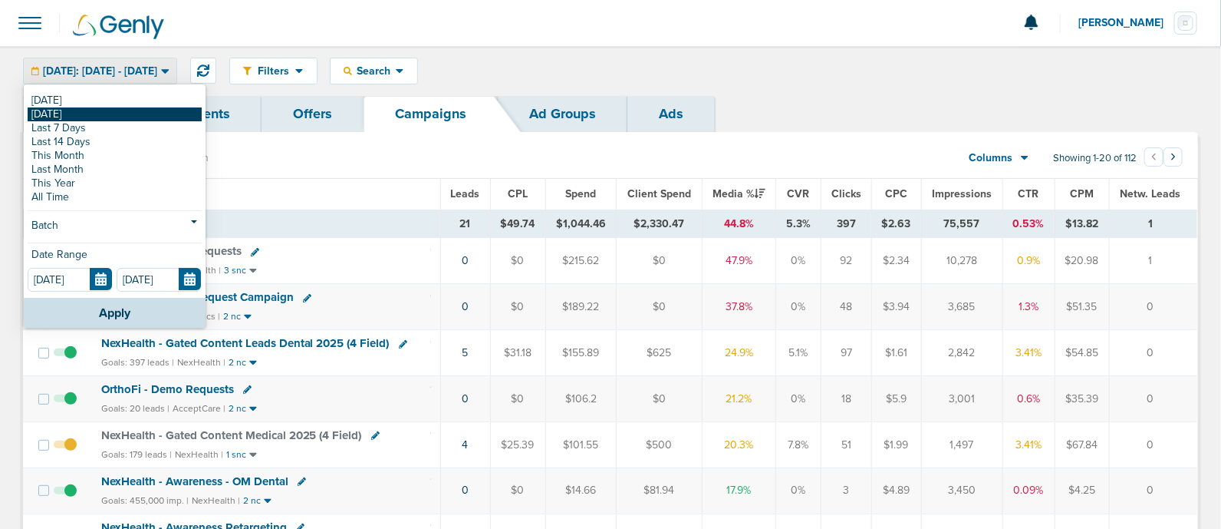
click at [86, 110] on link "[DATE]" at bounding box center [115, 114] width 174 height 14
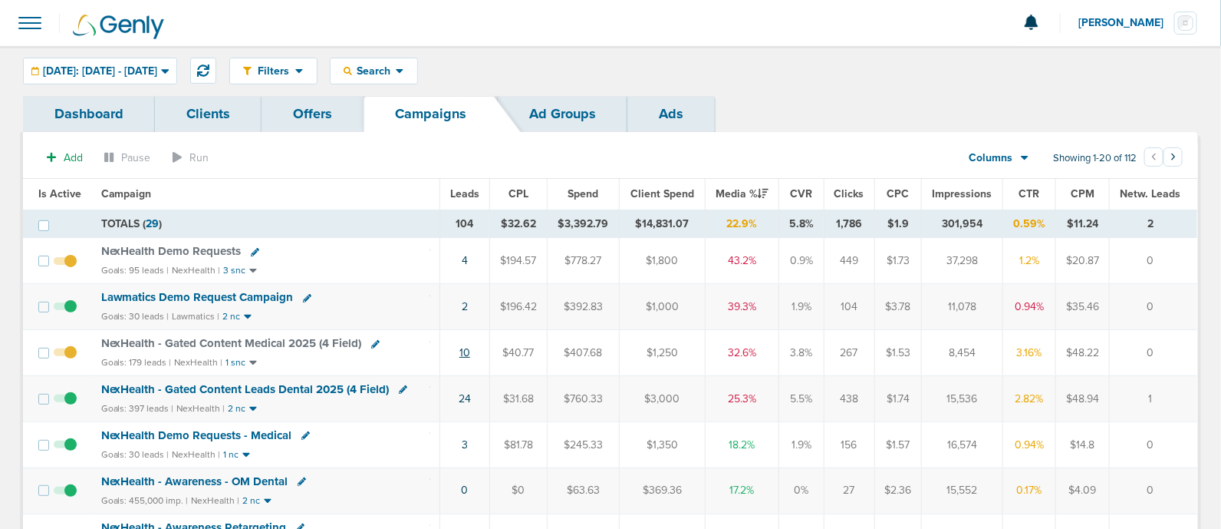
click at [464, 351] on link "10" at bounding box center [465, 352] width 11 height 13
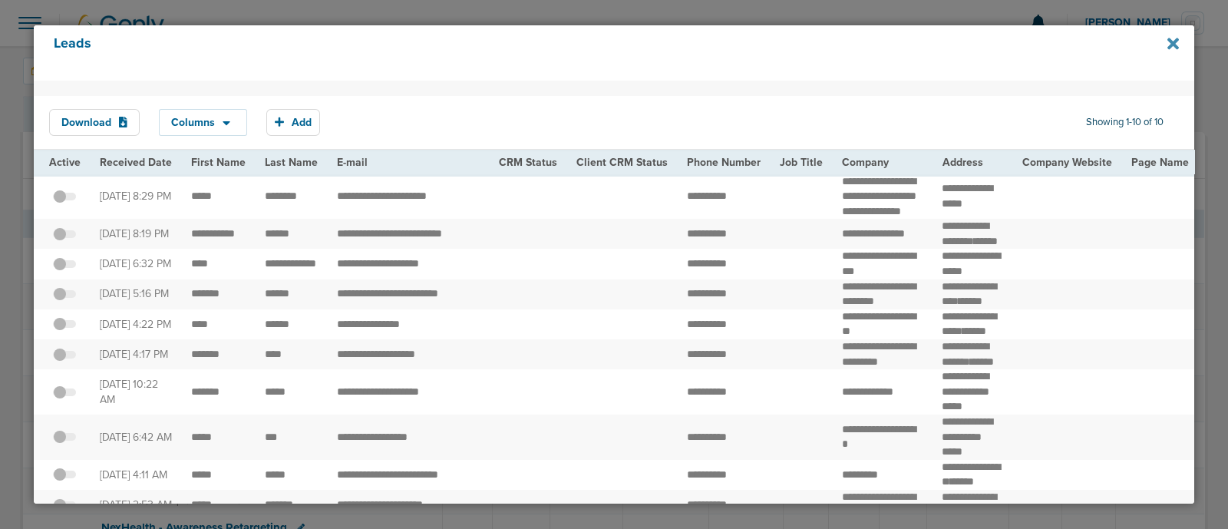
click at [1167, 36] on icon at bounding box center [1173, 43] width 12 height 17
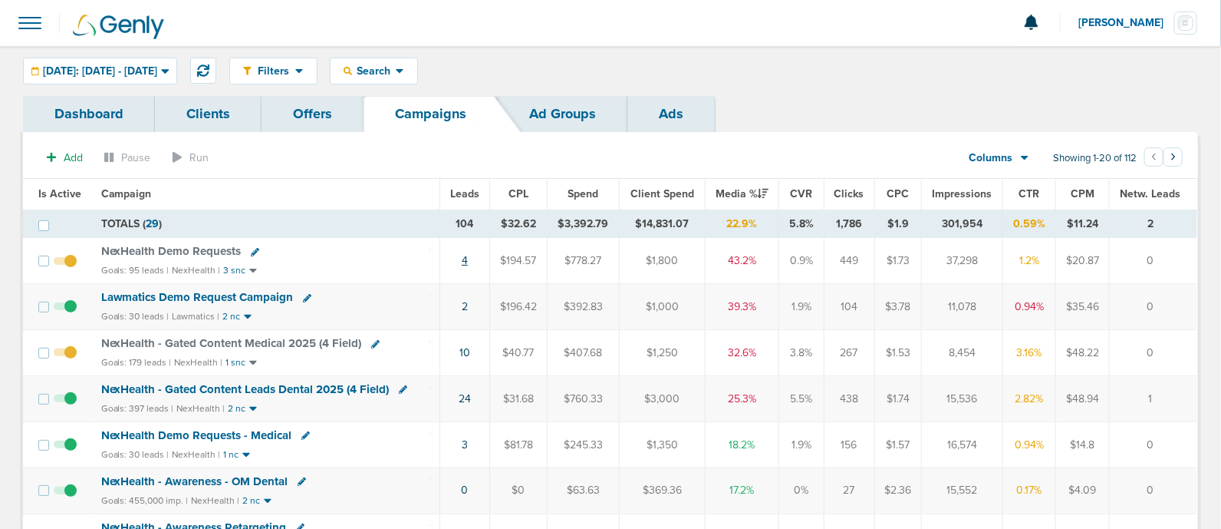
click at [463, 262] on link "4" at bounding box center [465, 260] width 6 height 13
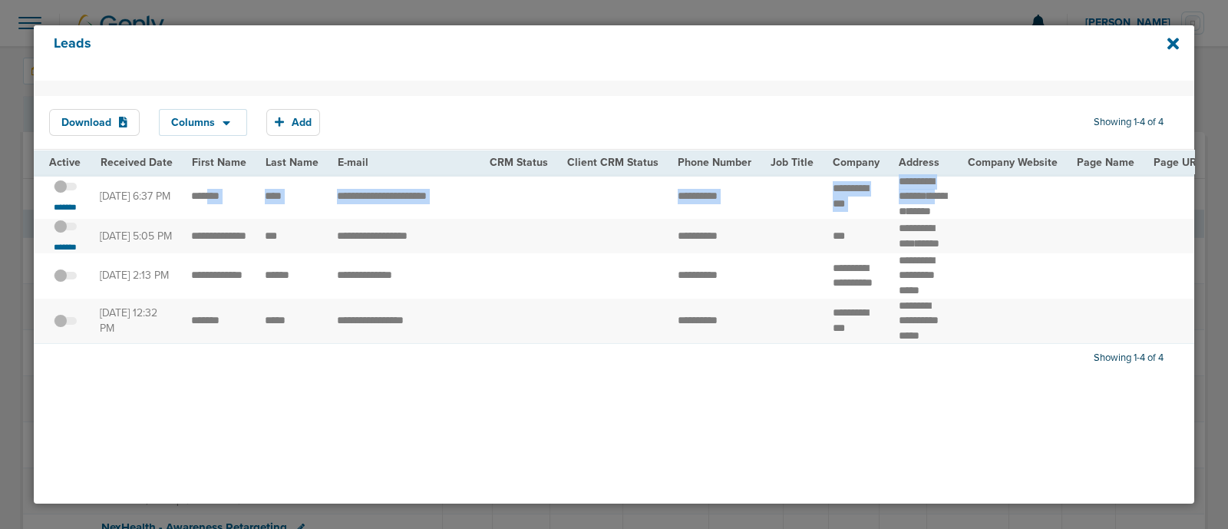
drag, startPoint x: 218, startPoint y: 218, endPoint x: 892, endPoint y: 222, distance: 674.4
click at [898, 216] on span "*******" at bounding box center [922, 203] width 48 height 26
click at [74, 194] on span at bounding box center [65, 194] width 23 height 0
click at [65, 190] on input "checkbox" at bounding box center [65, 190] width 0 height 0
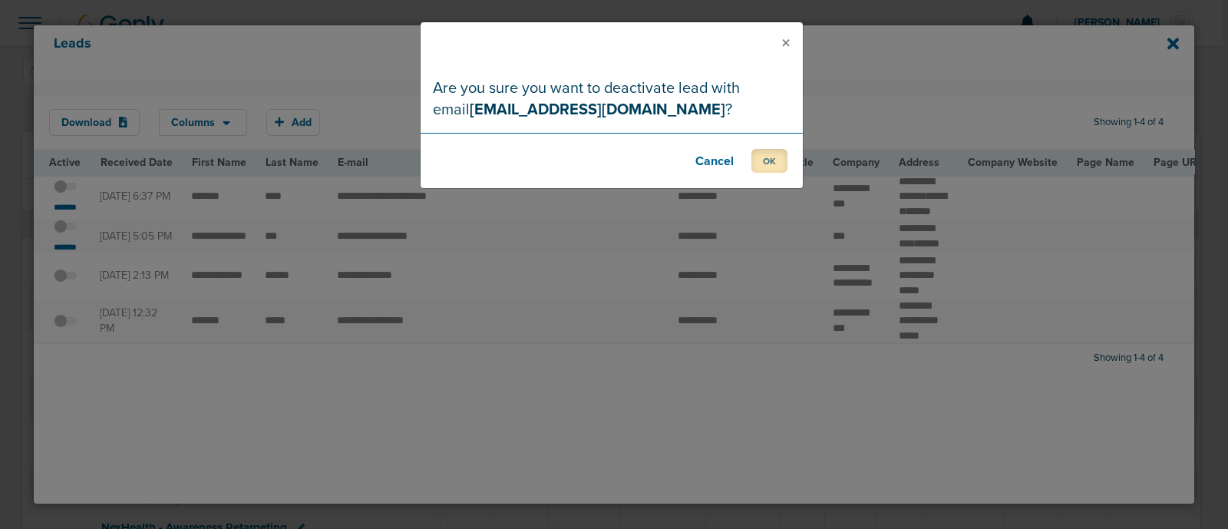
click at [783, 155] on button "OK" at bounding box center [769, 161] width 36 height 24
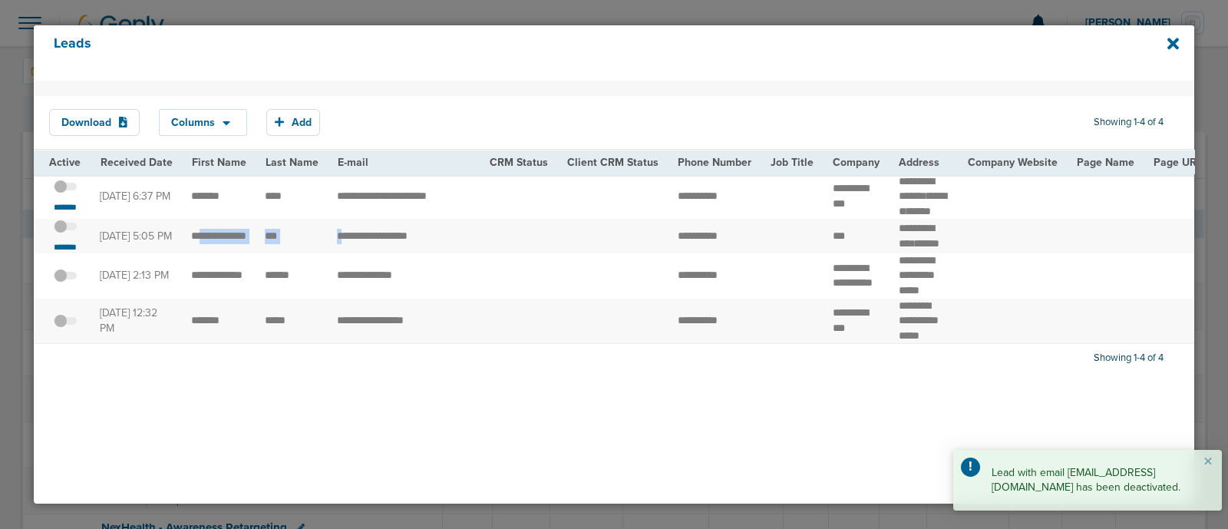
drag, startPoint x: 196, startPoint y: 262, endPoint x: 336, endPoint y: 281, distance: 140.8
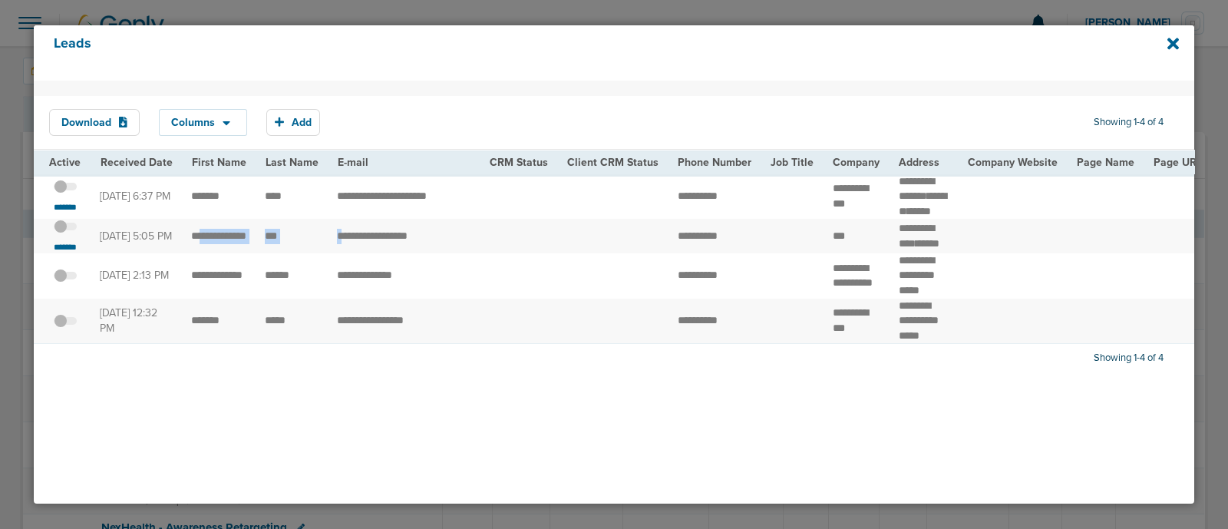
click at [303, 253] on td "***" at bounding box center [291, 236] width 72 height 35
drag, startPoint x: 292, startPoint y: 252, endPoint x: 863, endPoint y: 274, distance: 572.0
click at [863, 253] on td "***" at bounding box center [856, 236] width 66 height 35
drag, startPoint x: 663, startPoint y: 264, endPoint x: 738, endPoint y: 269, distance: 75.3
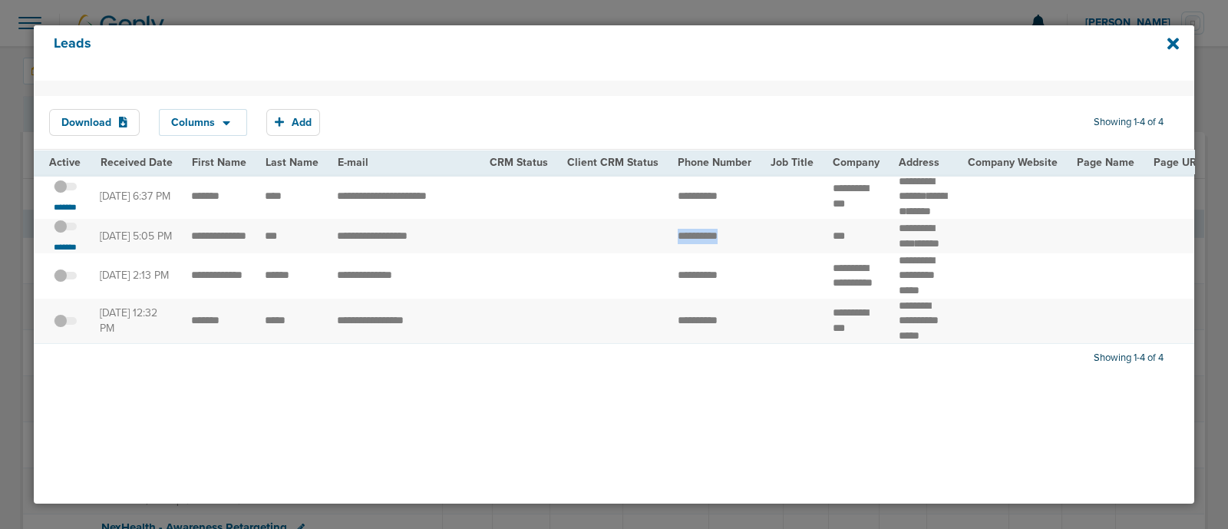
click at [738, 253] on td "**********" at bounding box center [714, 236] width 93 height 35
click at [333, 253] on td "**********" at bounding box center [404, 236] width 153 height 35
click at [193, 253] on td "**********" at bounding box center [219, 236] width 74 height 35
click at [61, 253] on small "*******" at bounding box center [65, 247] width 32 height 12
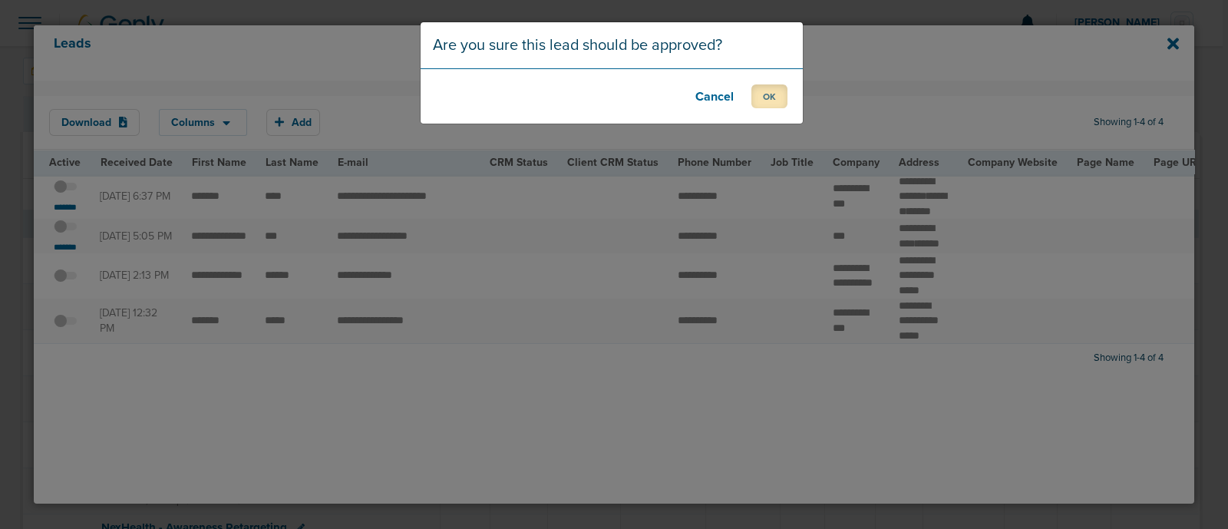
click at [773, 92] on button "OK" at bounding box center [769, 96] width 36 height 24
click at [772, 101] on button "OK" at bounding box center [769, 96] width 36 height 24
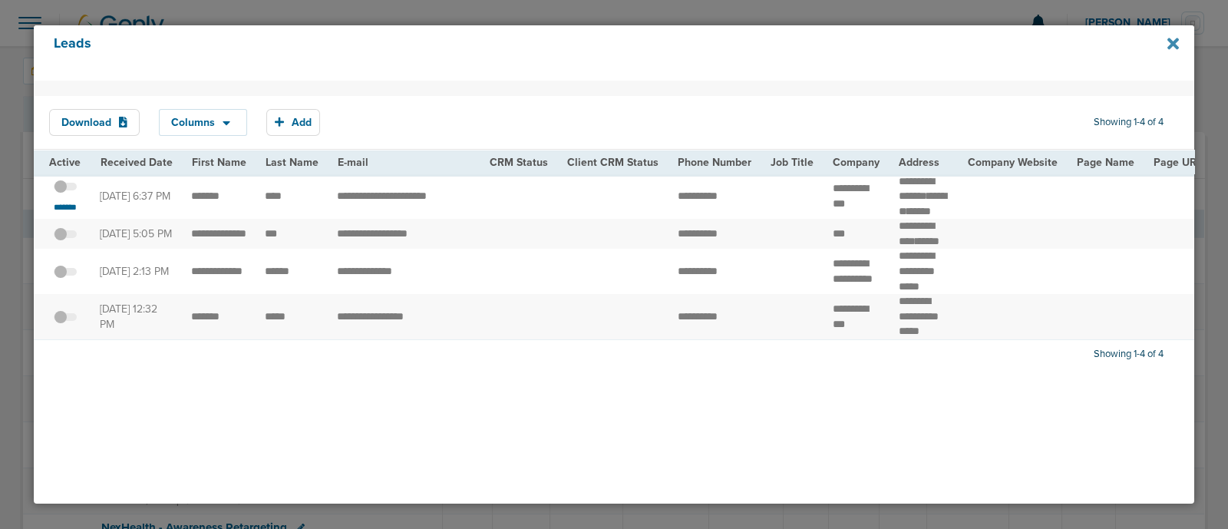
click at [1172, 39] on icon at bounding box center [1173, 43] width 12 height 17
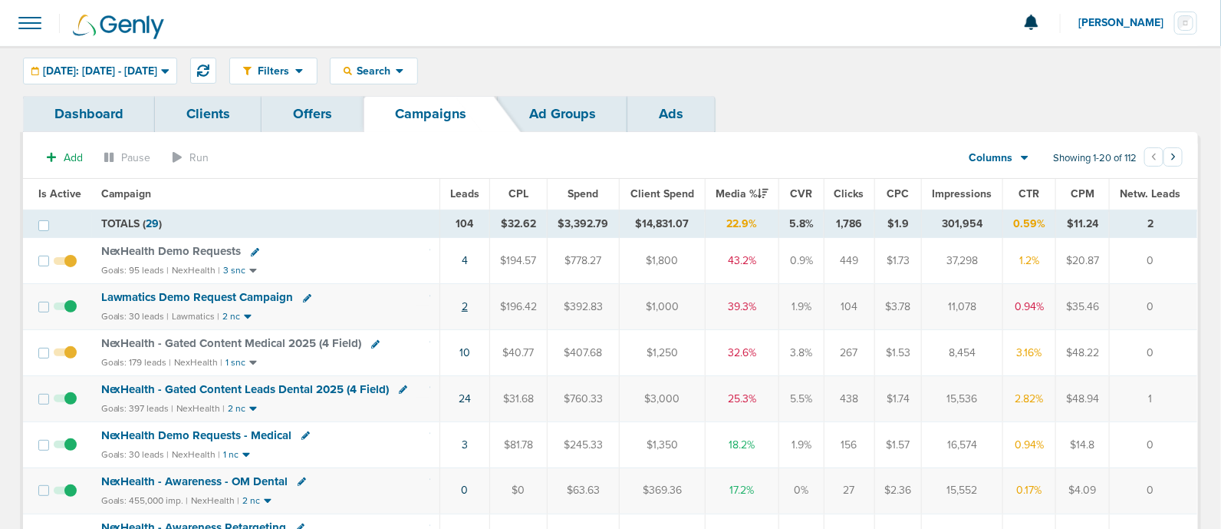
click at [467, 302] on link "2" at bounding box center [465, 306] width 6 height 13
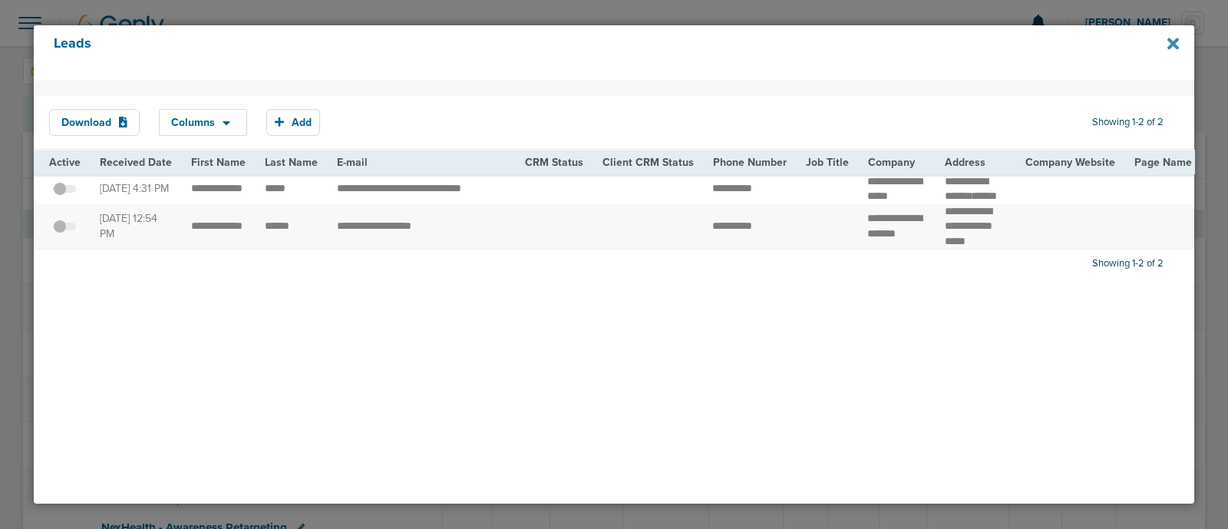
click at [1175, 42] on icon at bounding box center [1173, 44] width 12 height 12
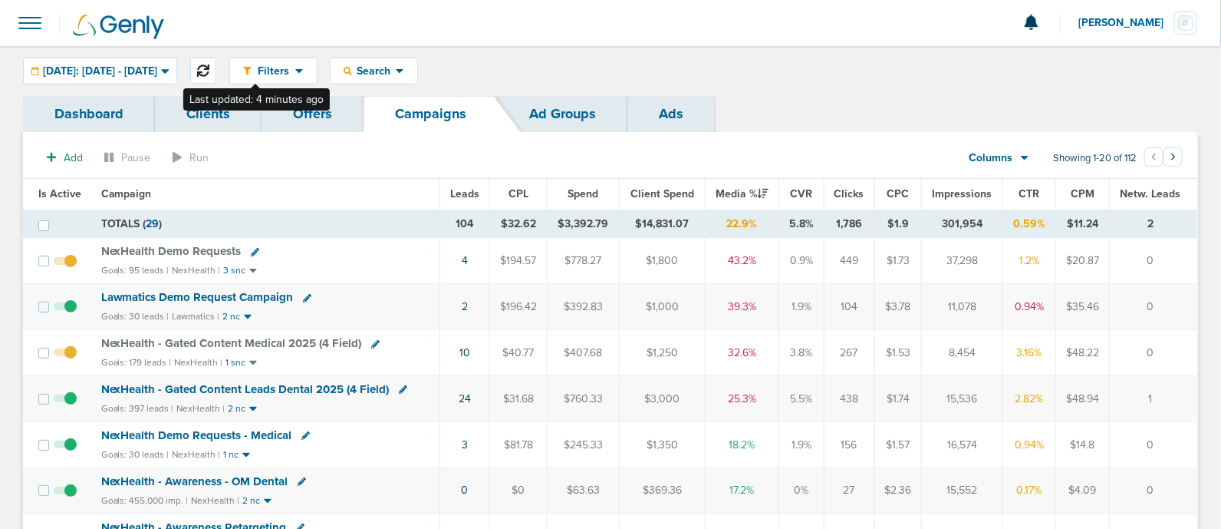
click at [209, 73] on icon at bounding box center [203, 70] width 12 height 12
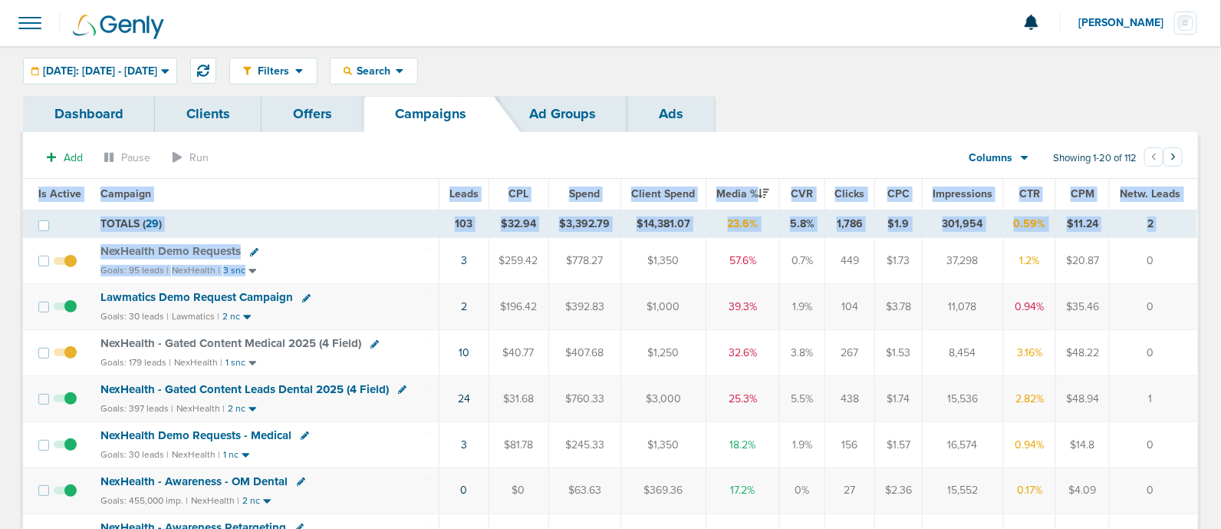
drag, startPoint x: 456, startPoint y: 265, endPoint x: 1227, endPoint y: 374, distance: 778.0
click at [1221, 374] on html "Notifications You have no unread notifications [PERSON_NAME] Profile Sign Out C…" at bounding box center [610, 264] width 1221 height 529
click at [1166, 294] on td "0" at bounding box center [1154, 307] width 88 height 46
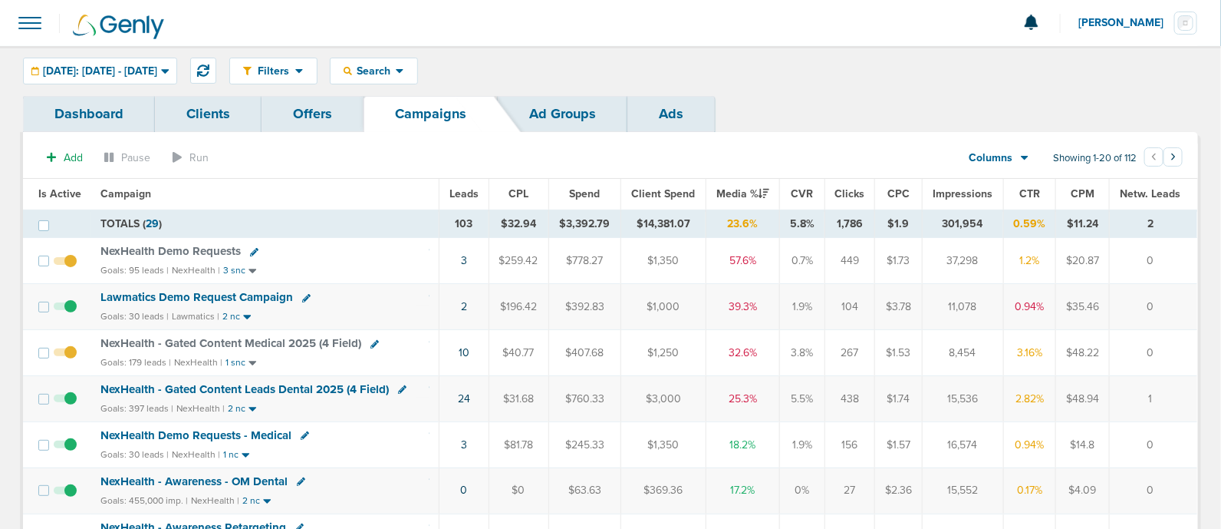
drag, startPoint x: 396, startPoint y: 303, endPoint x: 1191, endPoint y: 394, distance: 800.0
click at [1191, 394] on td "1" at bounding box center [1154, 399] width 88 height 46
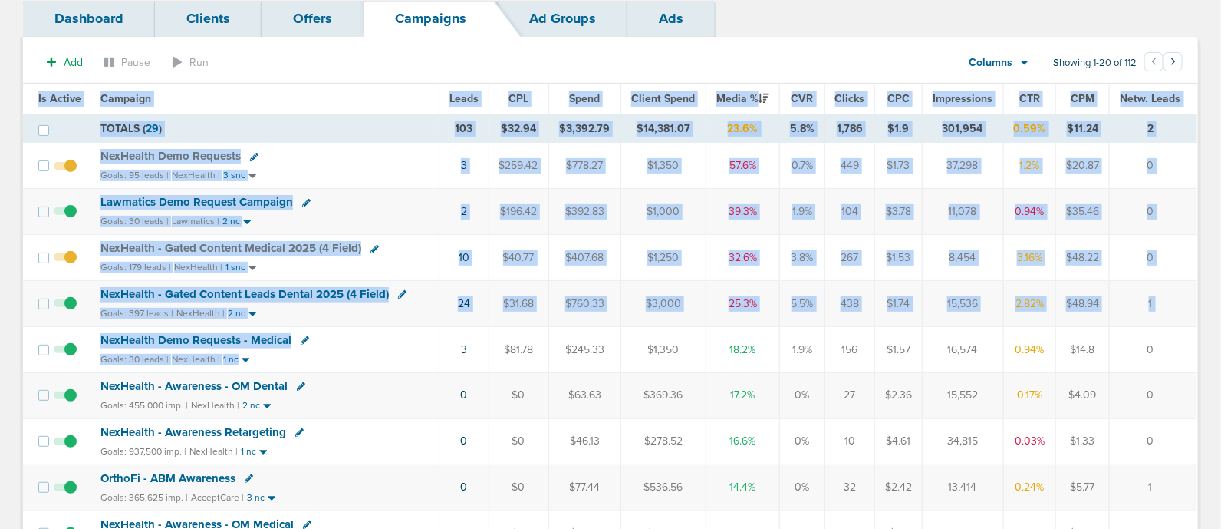
drag, startPoint x: 419, startPoint y: 348, endPoint x: 1220, endPoint y: 366, distance: 801.2
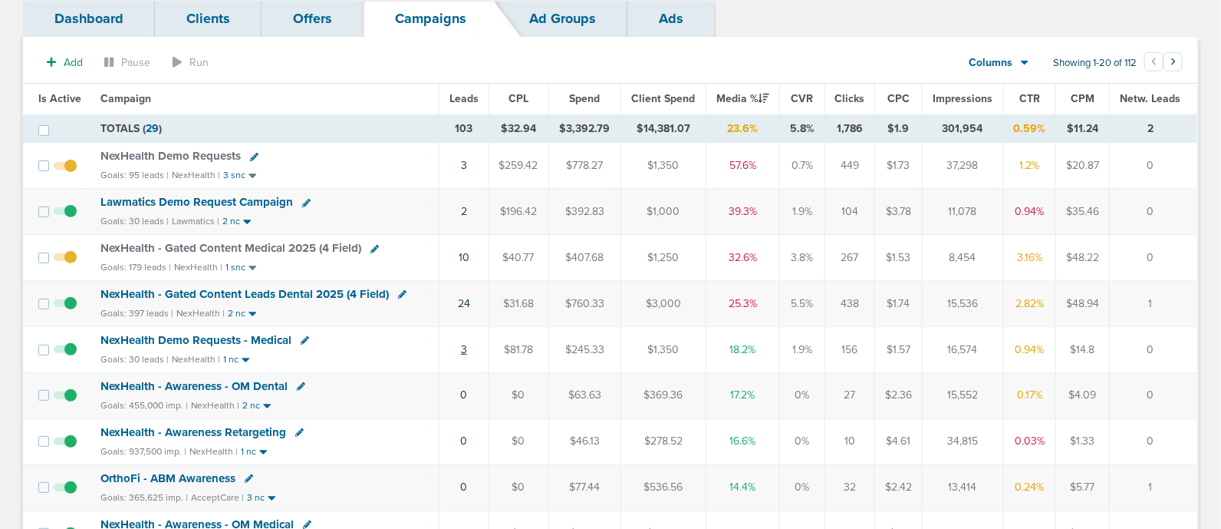
click at [465, 351] on link "3" at bounding box center [464, 349] width 6 height 13
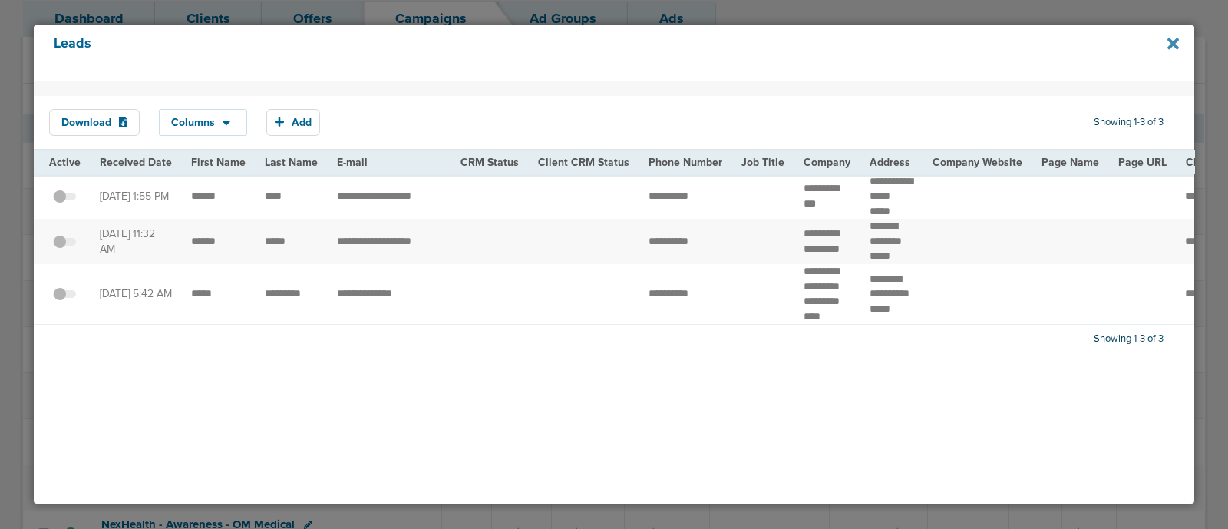
click at [1172, 39] on icon at bounding box center [1173, 43] width 12 height 17
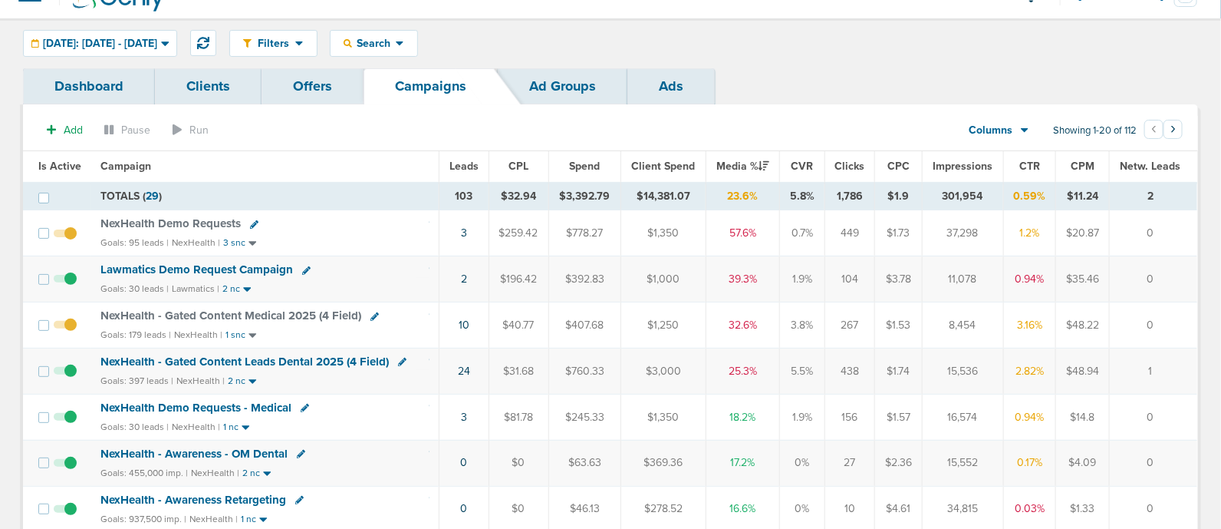
scroll to position [0, 0]
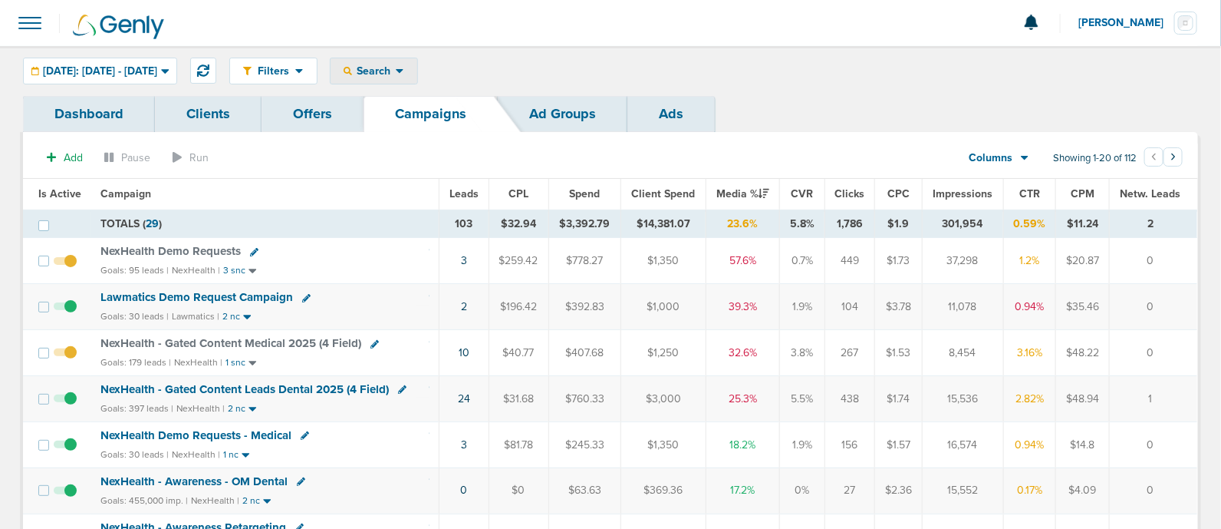
click at [396, 71] on span "Search" at bounding box center [374, 70] width 44 height 13
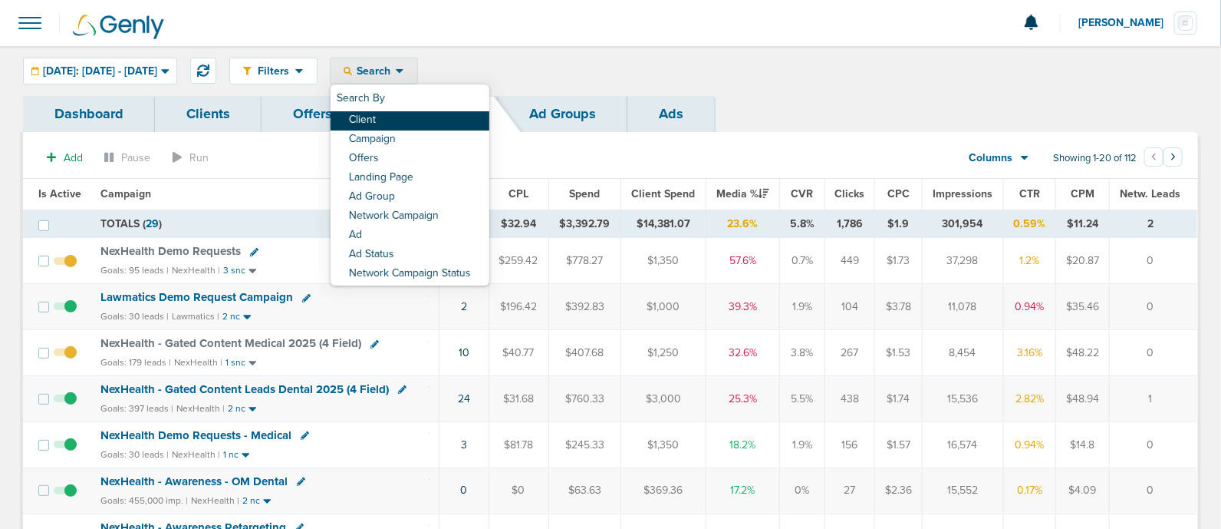
click at [449, 126] on link "Client" at bounding box center [410, 120] width 159 height 19
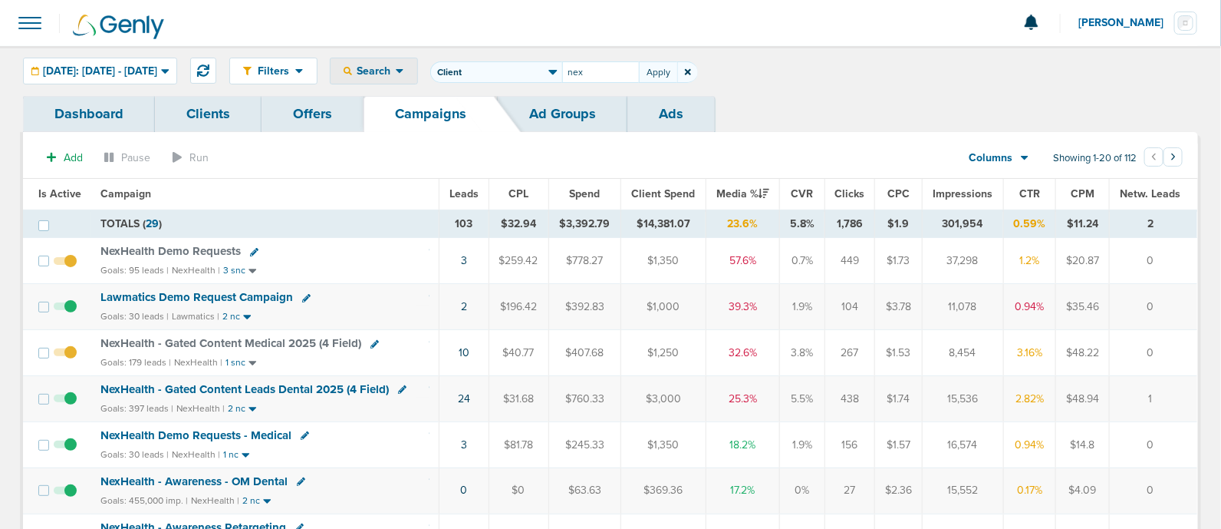
type input "nex"
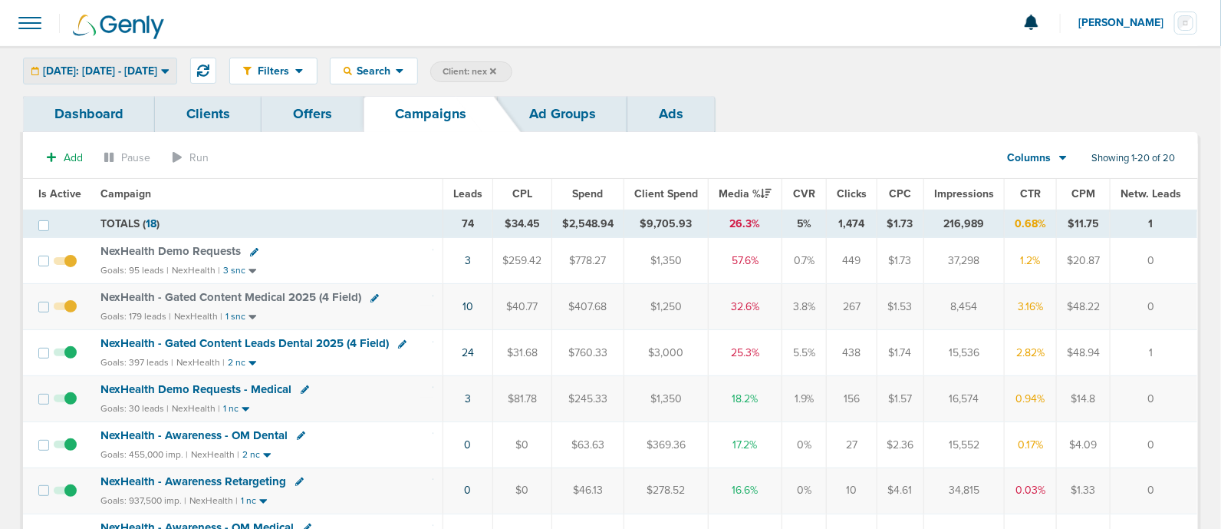
click at [133, 67] on span "[DATE]: [DATE] - [DATE]" at bounding box center [100, 71] width 114 height 11
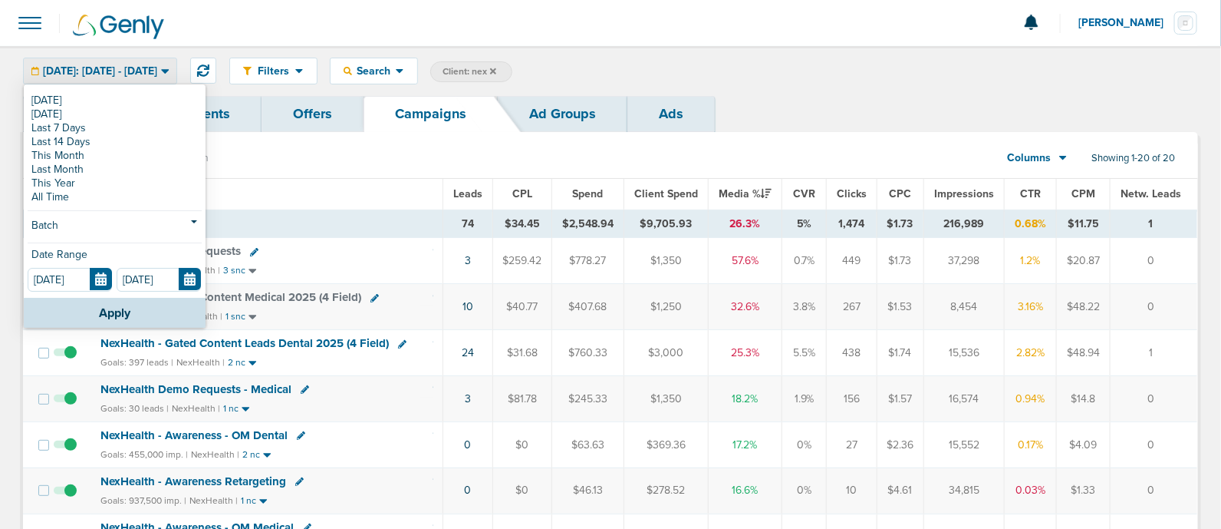
click at [119, 215] on div "[DATE] [DATE] Last 7 Days Last 14 Days This Month Last Month This Year All Time…" at bounding box center [115, 192] width 182 height 212
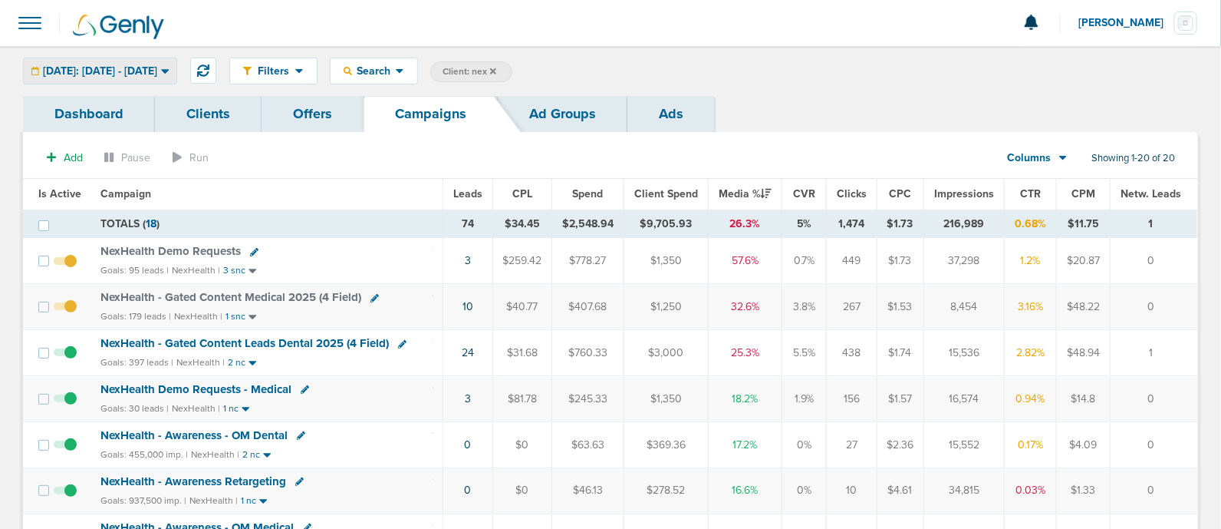
click at [157, 72] on span "[DATE]: [DATE] - [DATE]" at bounding box center [100, 71] width 114 height 11
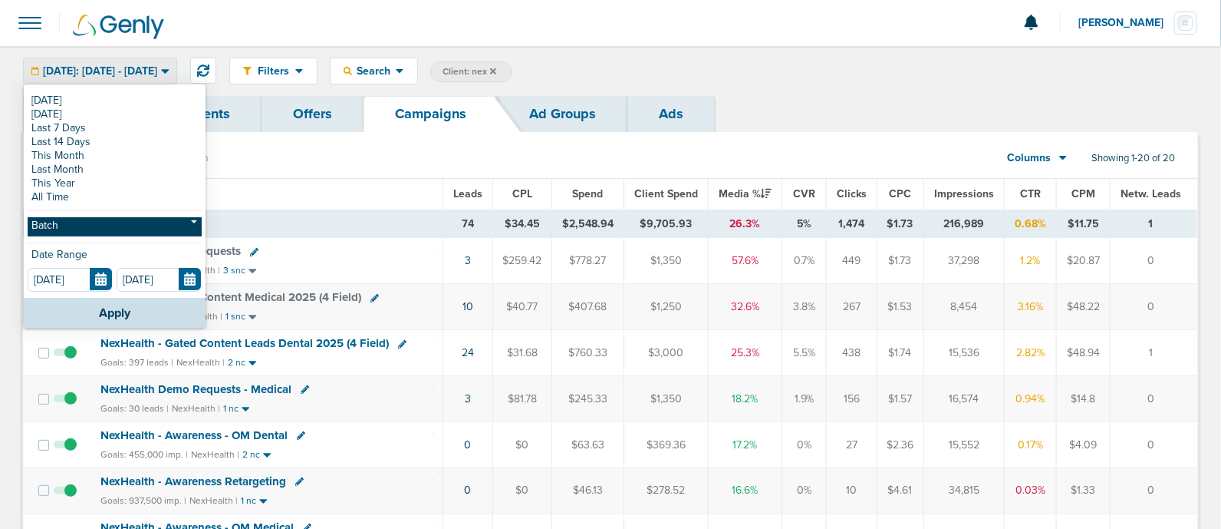
click at [102, 220] on link "Batch" at bounding box center [115, 226] width 174 height 19
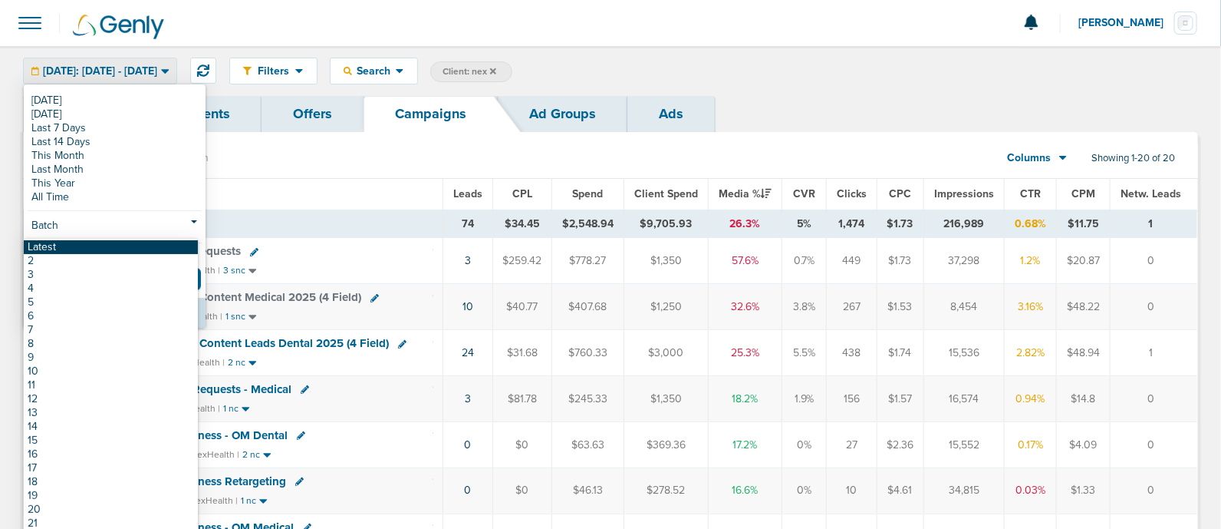
click at [68, 242] on link "Latest" at bounding box center [111, 247] width 174 height 14
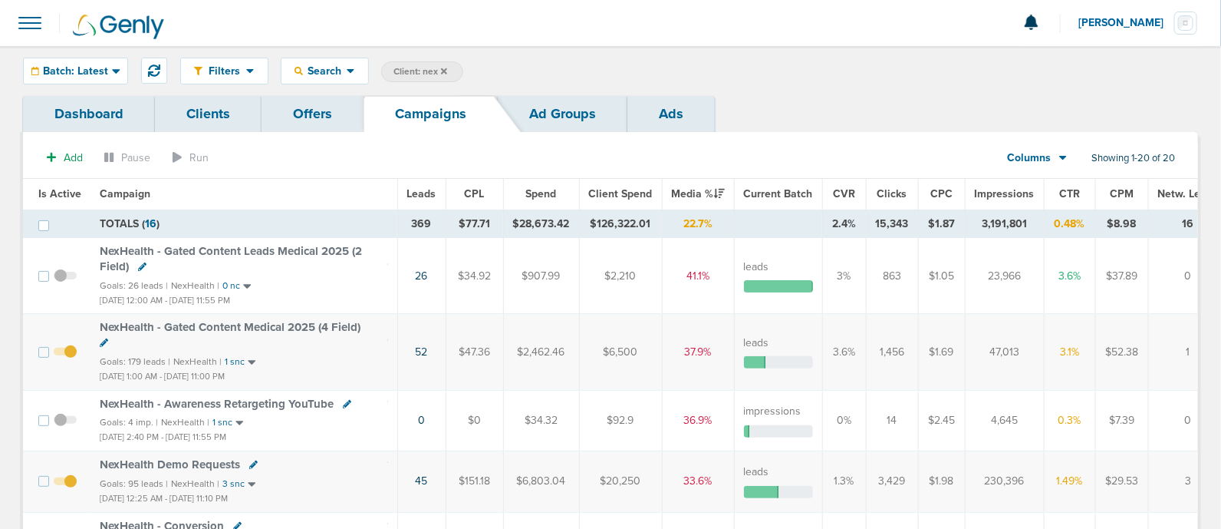
click at [999, 189] on span "Impressions" at bounding box center [1005, 193] width 60 height 13
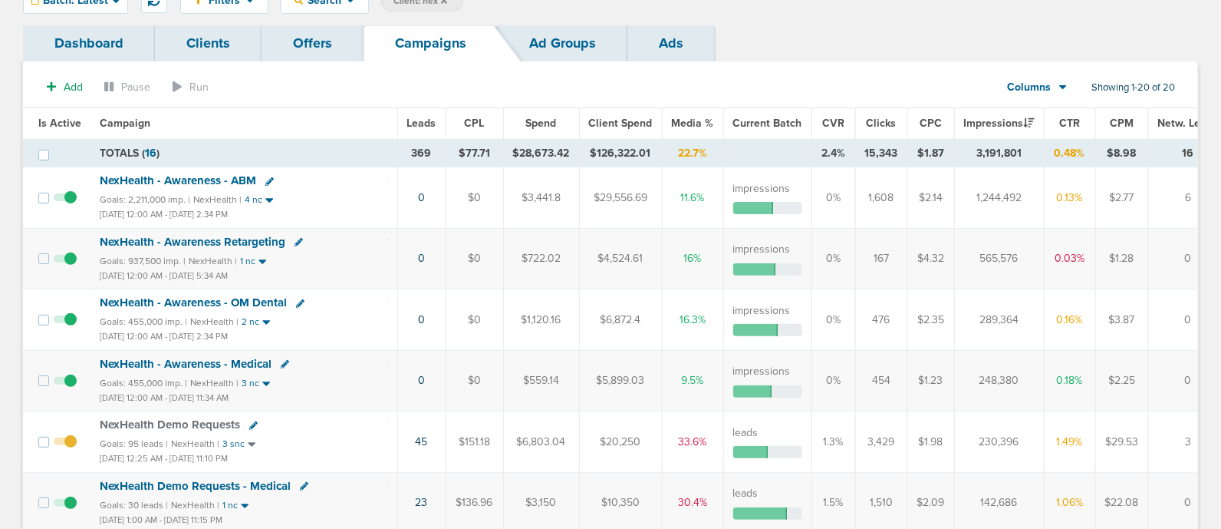
scroll to position [95, 0]
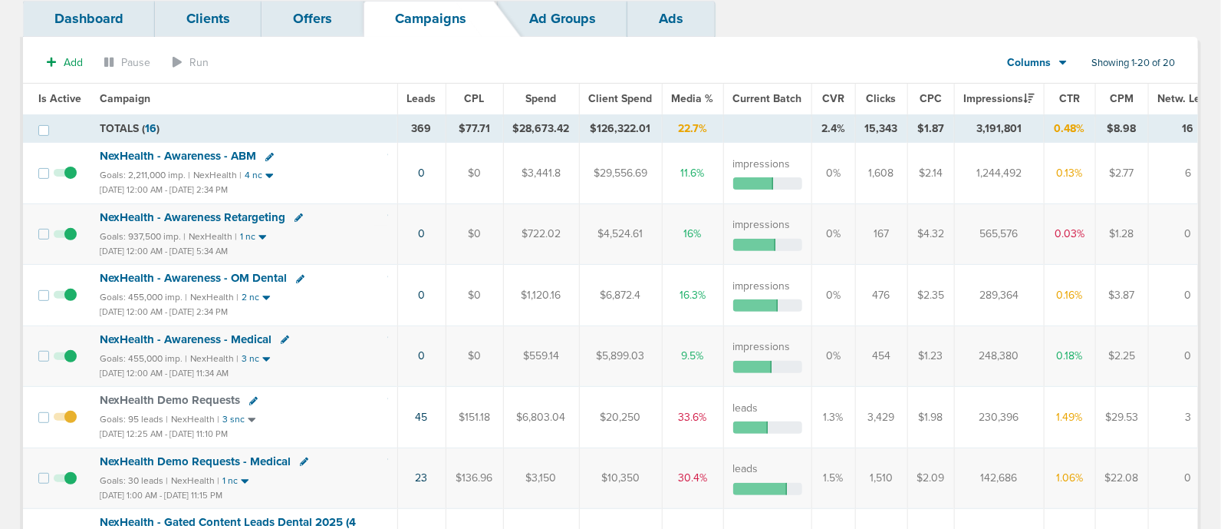
drag, startPoint x: 408, startPoint y: 410, endPoint x: 431, endPoint y: 409, distance: 23.1
click at [431, 409] on td "45" at bounding box center [421, 417] width 48 height 61
drag, startPoint x: 408, startPoint y: 413, endPoint x: 434, endPoint y: 408, distance: 26.5
click at [434, 408] on td "45" at bounding box center [421, 417] width 48 height 61
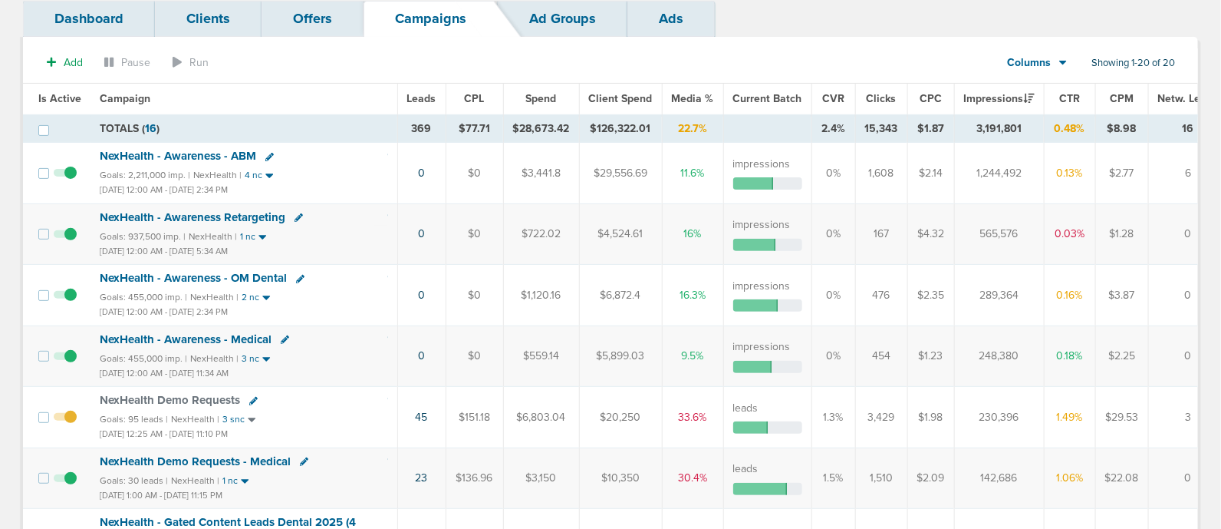
click at [434, 408] on td "45" at bounding box center [421, 417] width 48 height 61
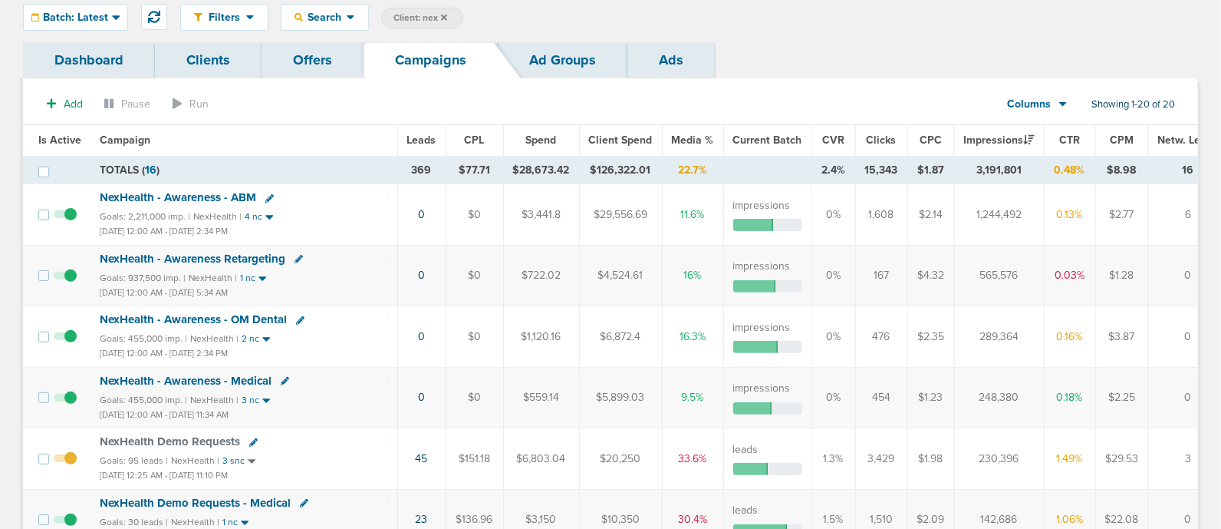
scroll to position [0, 0]
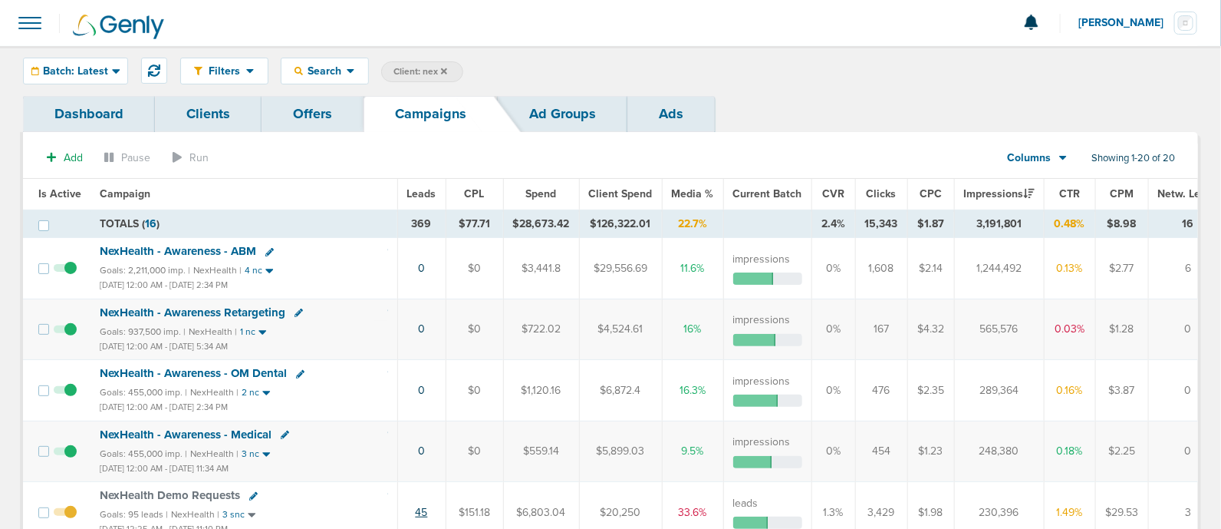
click at [418, 511] on link "45" at bounding box center [422, 512] width 12 height 13
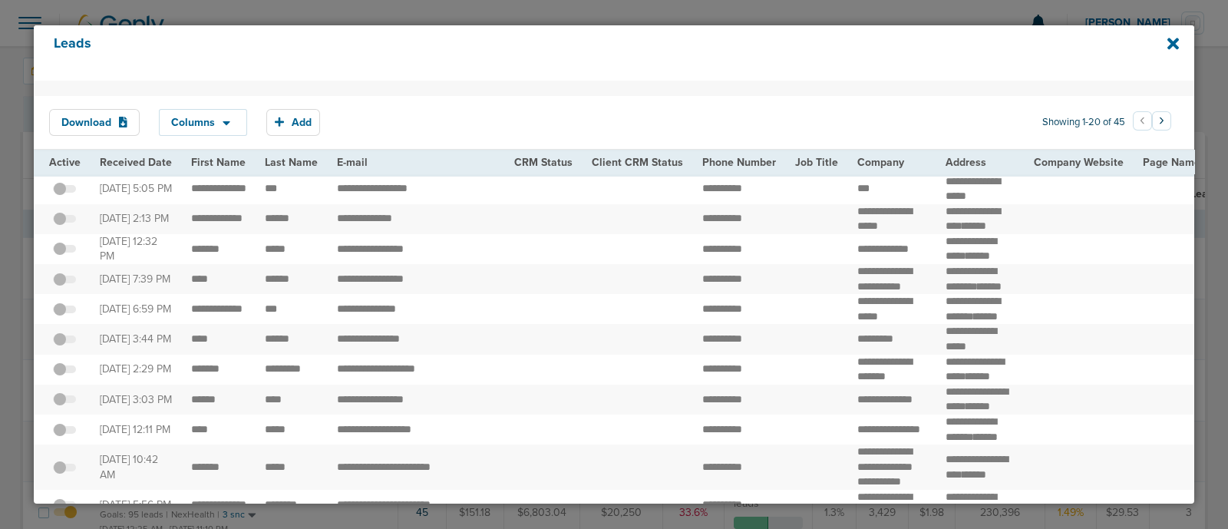
click at [74, 196] on span at bounding box center [64, 196] width 23 height 0
click at [64, 192] on input "checkbox" at bounding box center [64, 192] width 0 height 0
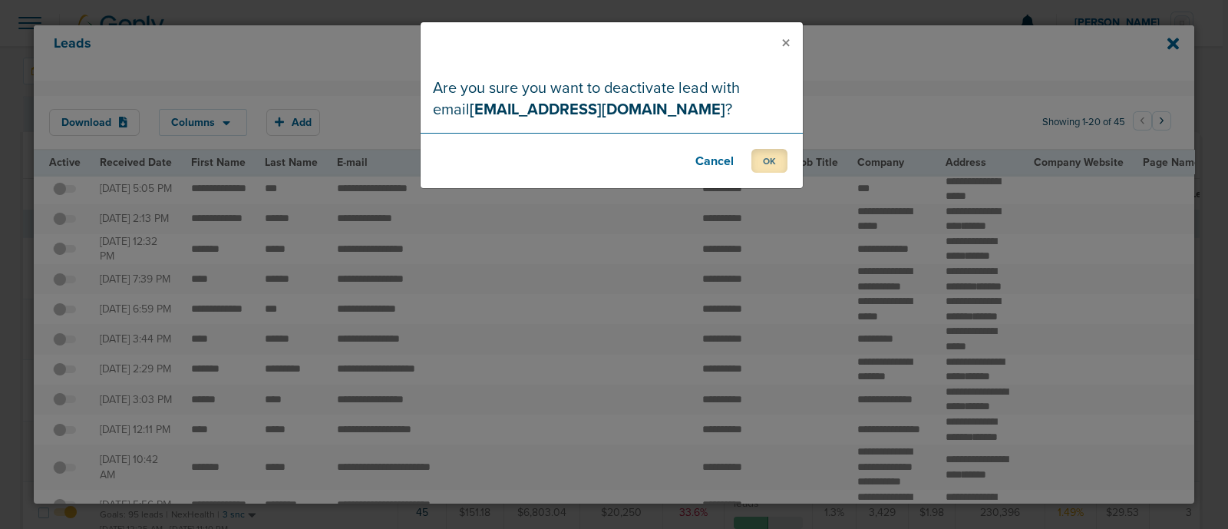
click at [779, 155] on button "OK" at bounding box center [769, 161] width 36 height 24
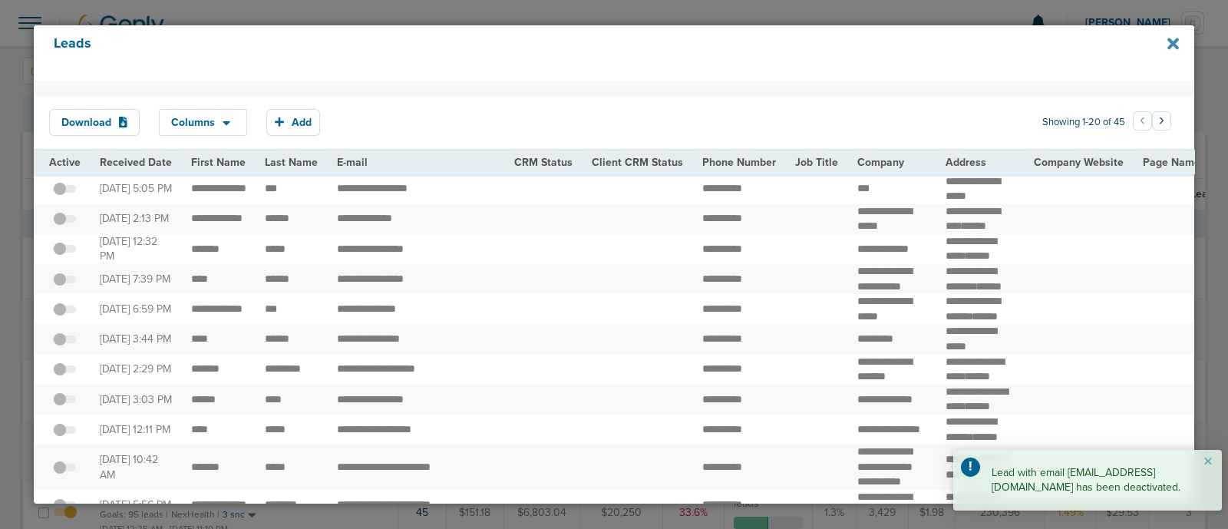
click at [1167, 40] on icon at bounding box center [1173, 43] width 12 height 17
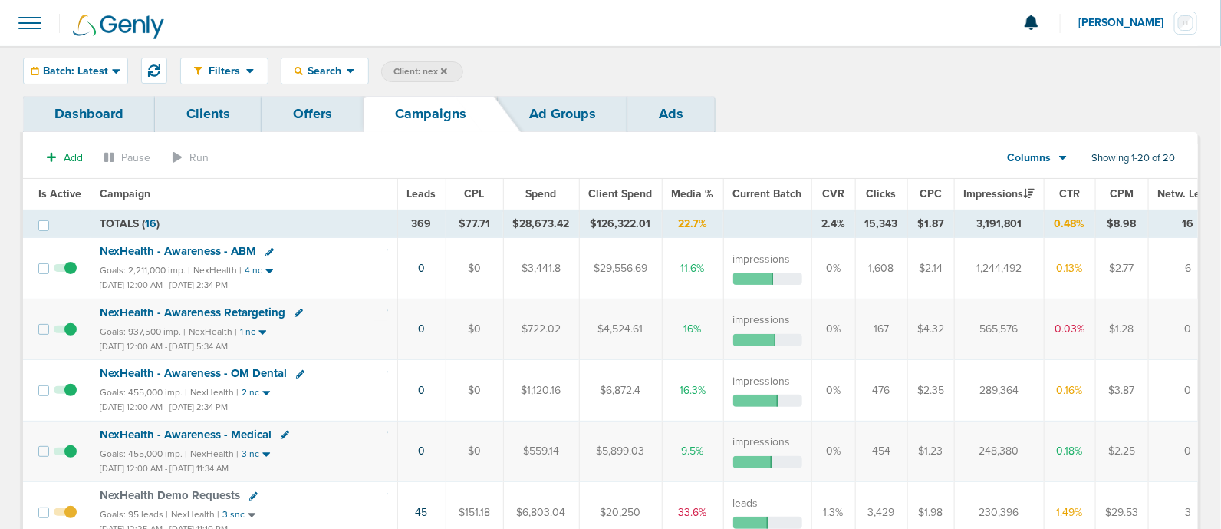
click at [948, 84] on div "Filters Active Only Settings Status Active Inactive Objectives MQL SQL Traffic …" at bounding box center [610, 71] width 1221 height 50
click at [103, 66] on span "Batch: Latest" at bounding box center [75, 71] width 65 height 11
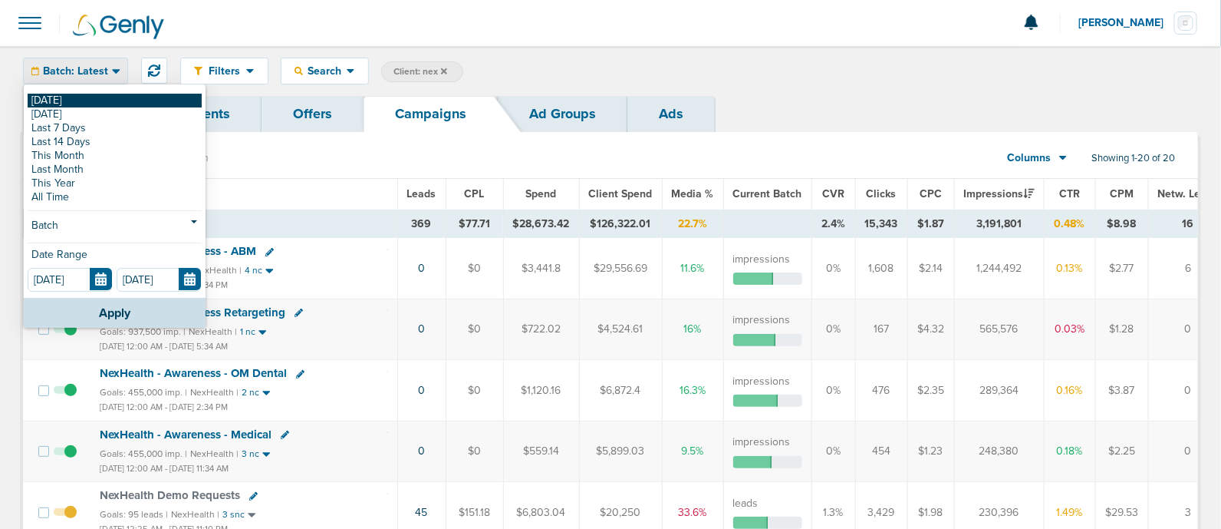
click at [83, 101] on link "[DATE]" at bounding box center [115, 101] width 174 height 14
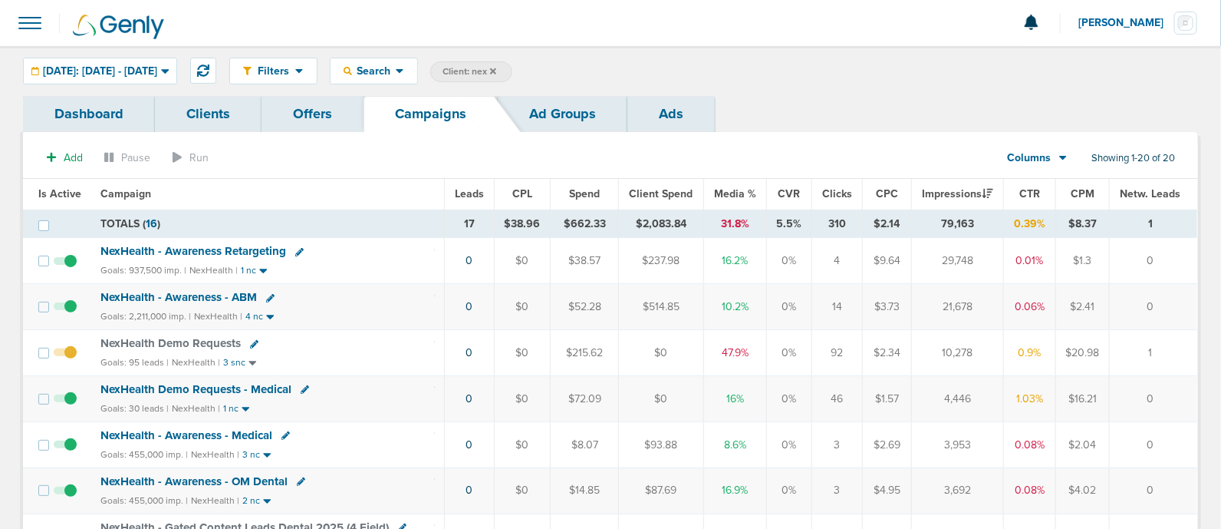
click at [727, 193] on span "Media %" at bounding box center [735, 193] width 42 height 13
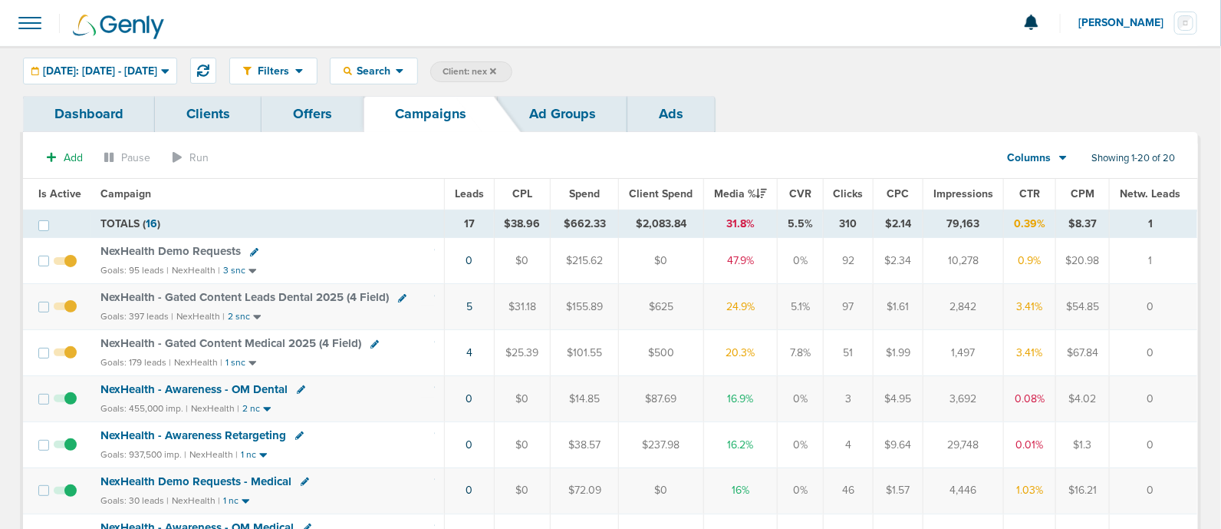
drag, startPoint x: 724, startPoint y: 251, endPoint x: 772, endPoint y: 253, distance: 47.6
click at [772, 253] on td "47.9%" at bounding box center [741, 261] width 74 height 46
drag, startPoint x: 729, startPoint y: 220, endPoint x: 773, endPoint y: 220, distance: 43.7
click at [773, 220] on td "31.8%" at bounding box center [741, 223] width 74 height 28
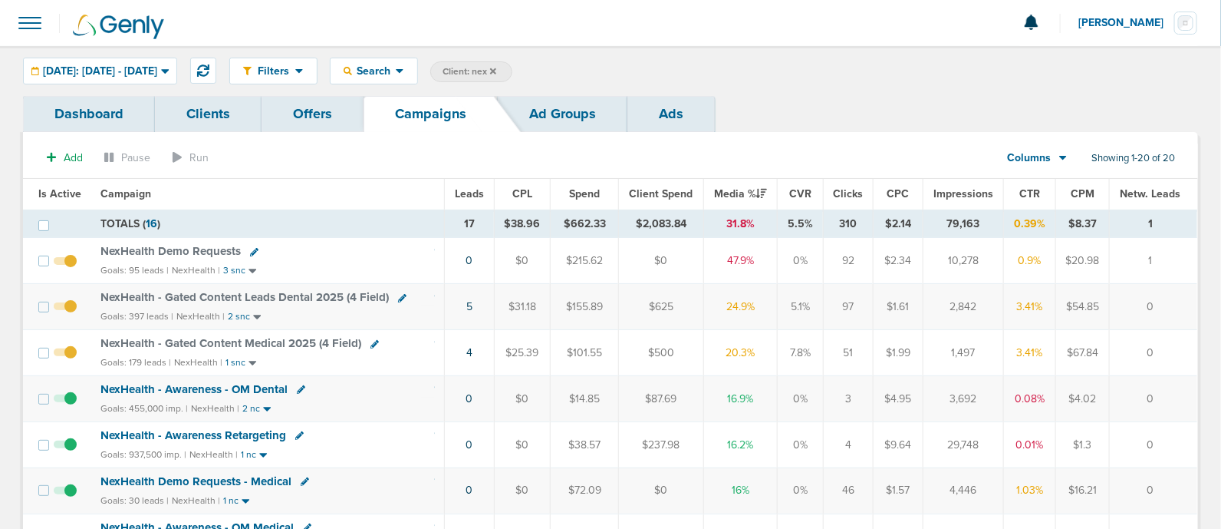
click at [768, 216] on td "31.8%" at bounding box center [741, 223] width 74 height 28
click at [491, 77] on span "Client: nex" at bounding box center [470, 71] width 54 height 13
drag, startPoint x: 627, startPoint y: 74, endPoint x: 568, endPoint y: 84, distance: 59.9
click at [568, 84] on div "Filters Active Only Settings Status Active Inactive Objectives MQL SQL Traffic …" at bounding box center [610, 71] width 1221 height 50
type input "accept"
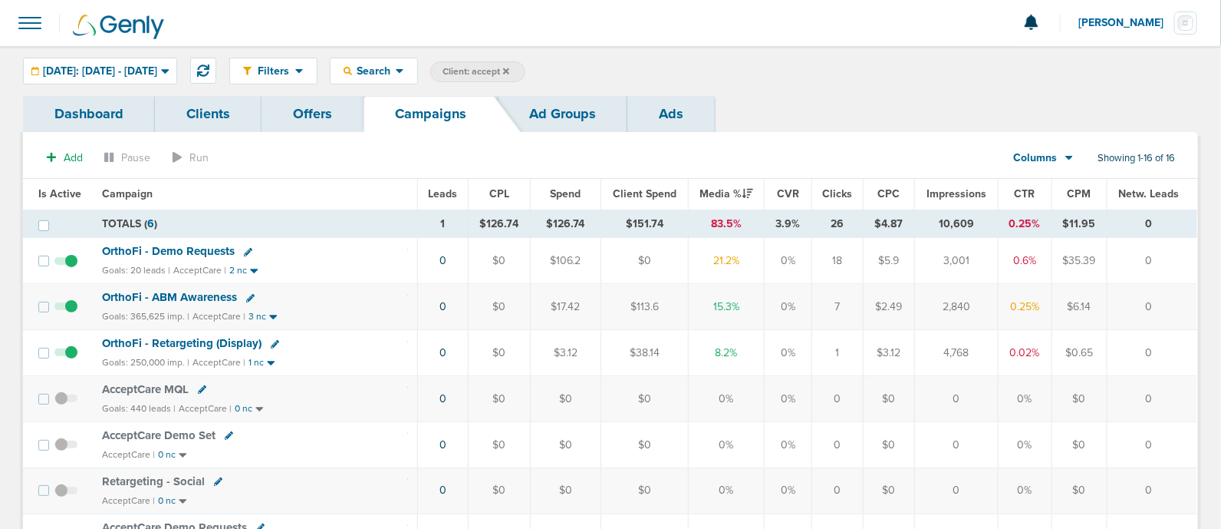
click at [207, 251] on span "OrthoFi - Demo Requests" at bounding box center [168, 251] width 133 height 14
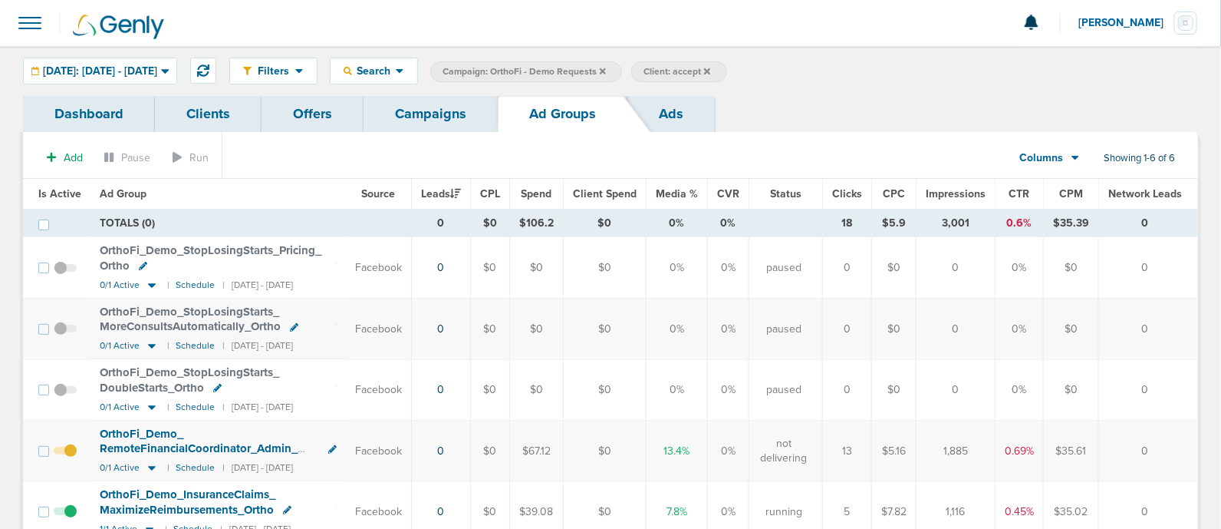
click at [460, 115] on link "Campaigns" at bounding box center [431, 114] width 134 height 36
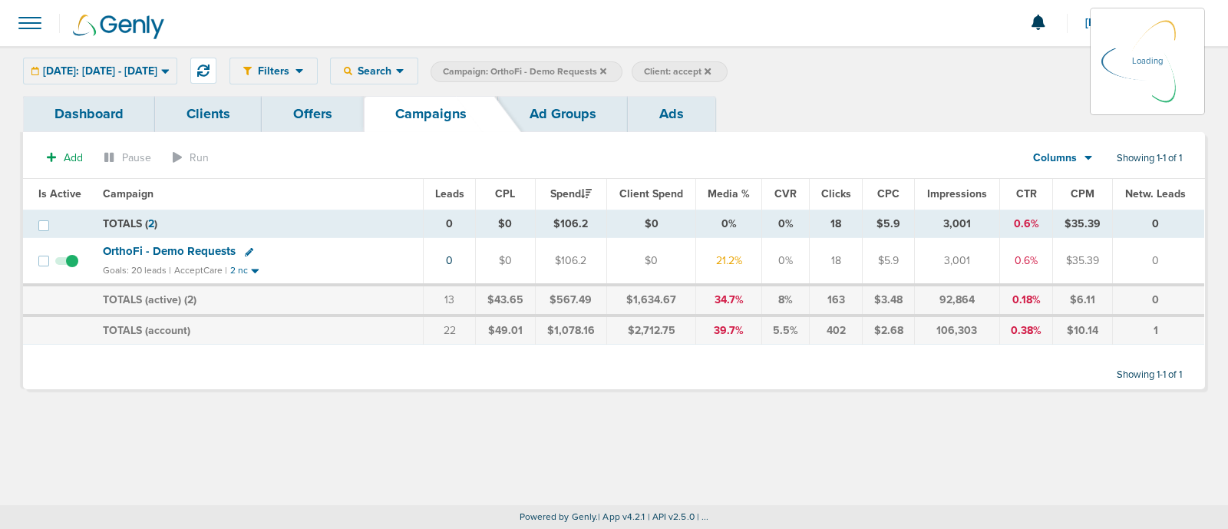
click at [606, 71] on icon at bounding box center [603, 71] width 6 height 9
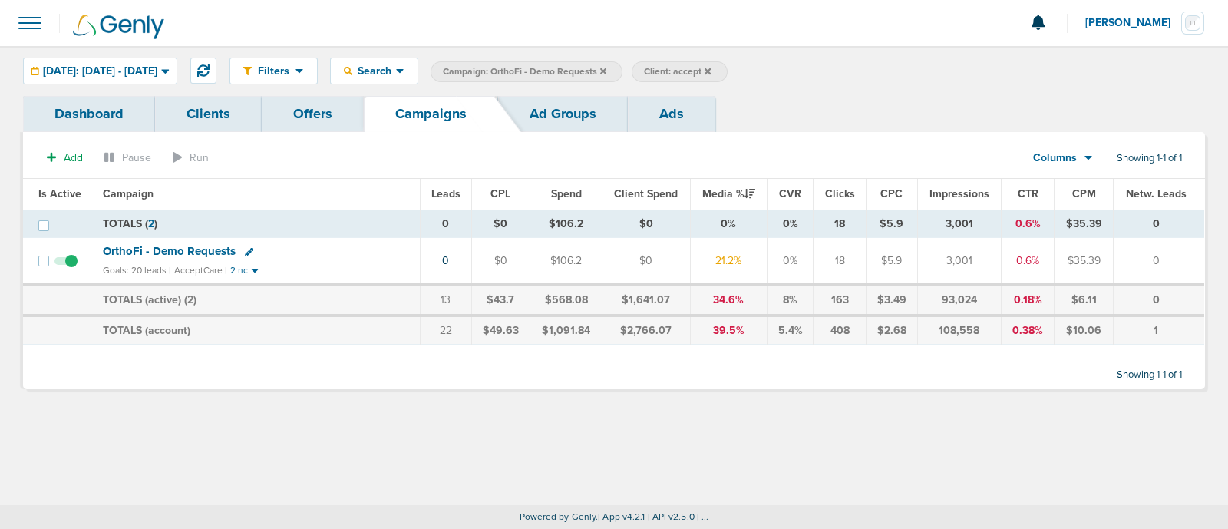
click at [606, 71] on icon at bounding box center [603, 71] width 6 height 9
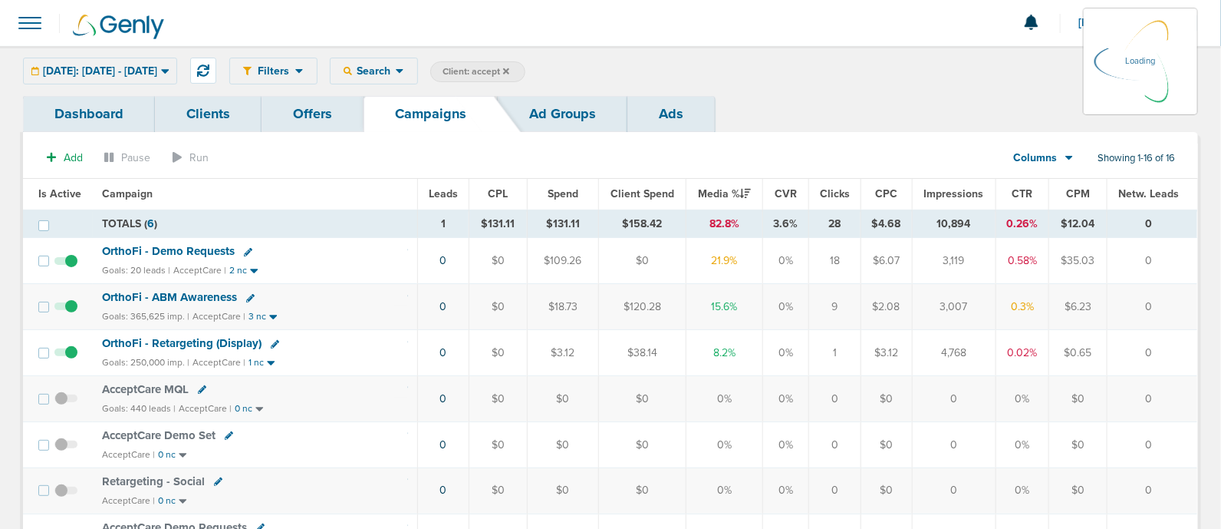
click at [177, 61] on div "[DATE]: [DATE] - [DATE] [DATE] [DATE] Last 7 Days Last 14 Days This Month Last …" at bounding box center [100, 71] width 154 height 27
click at [176, 74] on div "[DATE]: [DATE] - [DATE]" at bounding box center [100, 70] width 153 height 25
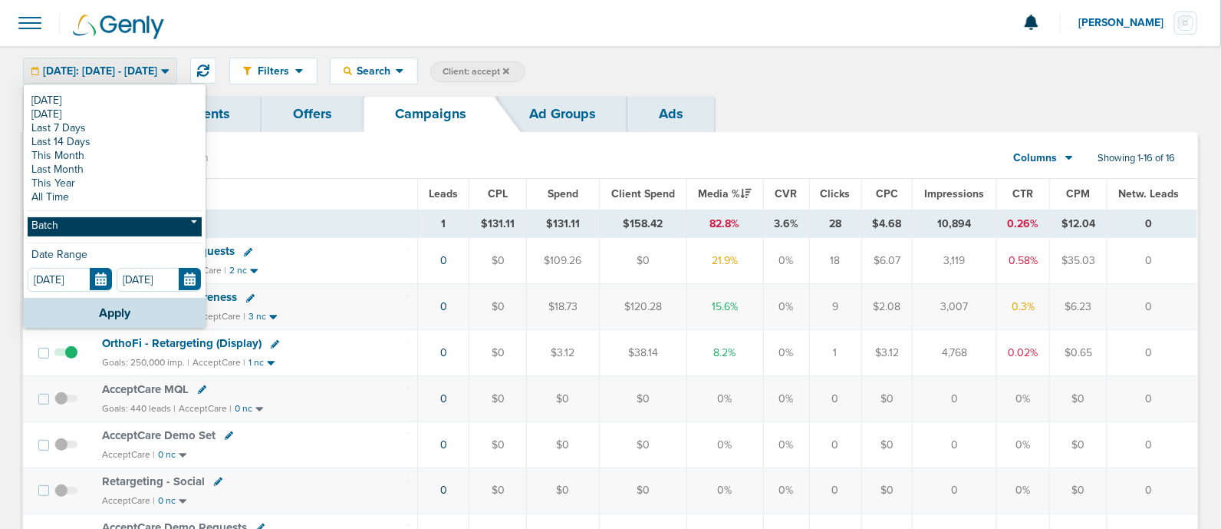
click at [65, 221] on link "Batch" at bounding box center [115, 226] width 174 height 19
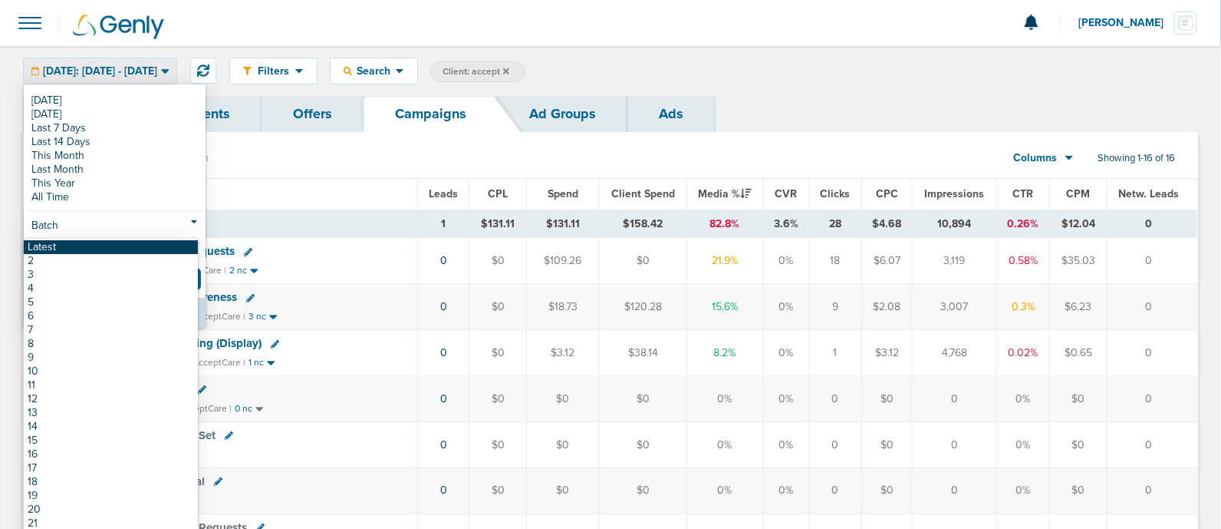
click at [65, 245] on link "Latest" at bounding box center [111, 247] width 174 height 14
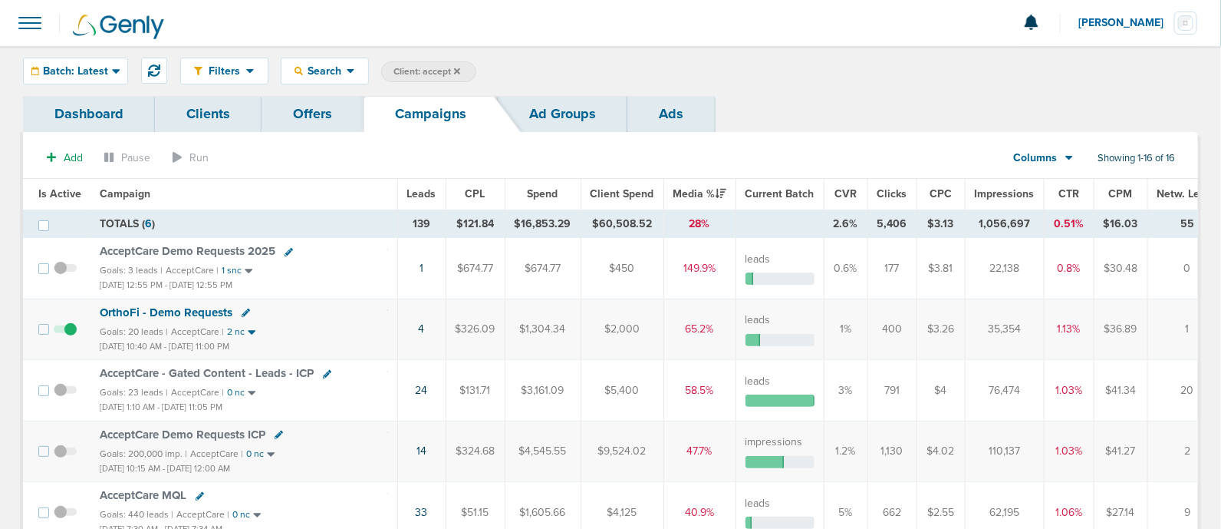
click at [47, 193] on span "Is Active" at bounding box center [59, 193] width 43 height 13
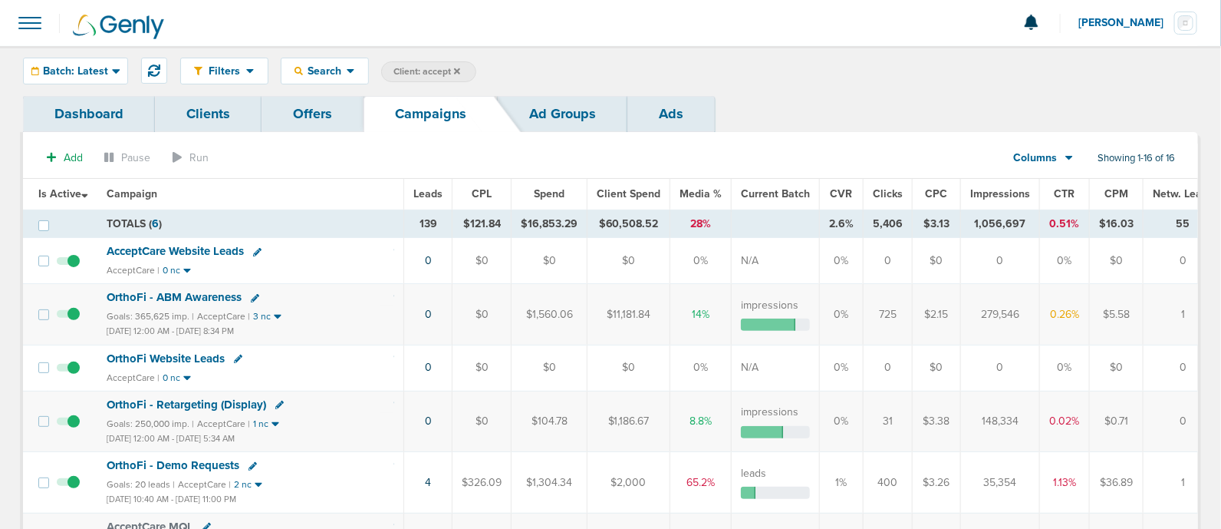
click at [424, 68] on span "Client: accept" at bounding box center [427, 71] width 67 height 13
click at [88, 68] on span "Batch: Latest" at bounding box center [75, 71] width 65 height 11
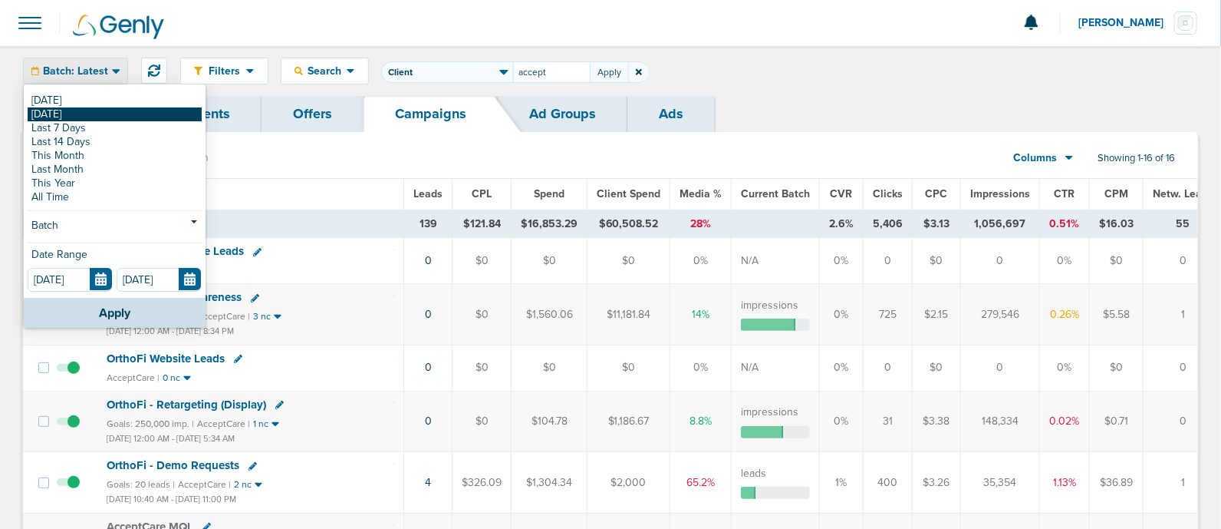
click at [86, 117] on link "[DATE]" at bounding box center [115, 114] width 174 height 14
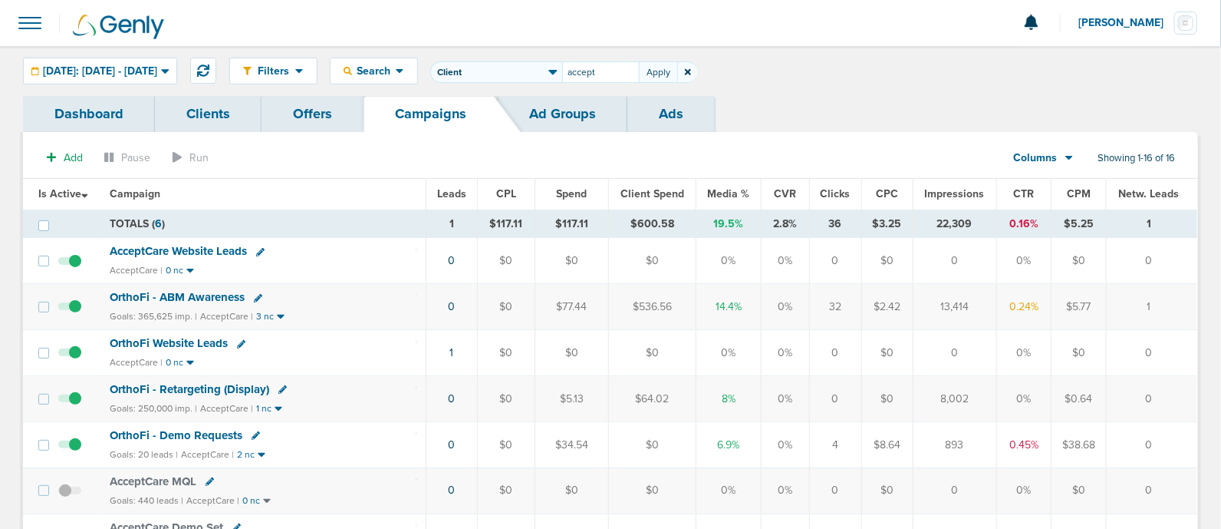
drag, startPoint x: 981, startPoint y: 298, endPoint x: 929, endPoint y: 308, distance: 52.4
click at [929, 308] on td "13,414" at bounding box center [955, 307] width 84 height 46
click at [936, 307] on td "13,414" at bounding box center [955, 307] width 84 height 46
drag, startPoint x: 652, startPoint y: 74, endPoint x: 555, endPoint y: 77, distance: 96.7
click at [556, 77] on span "Client Campaign Offers Landing Page Ad Group Network Campaign Ad Ad Status Netw…" at bounding box center [564, 71] width 268 height 21
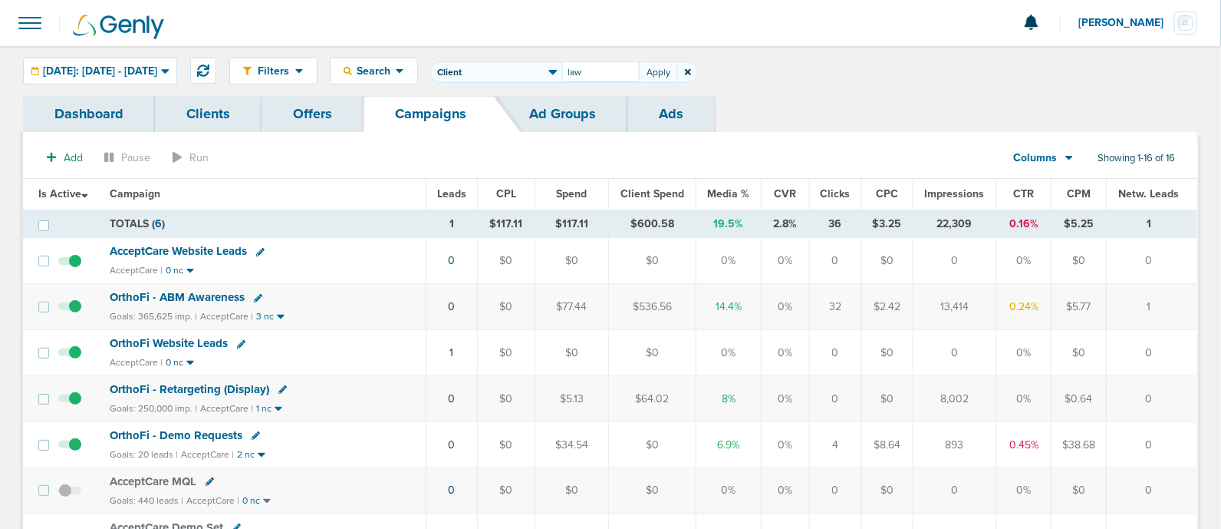
type input "law"
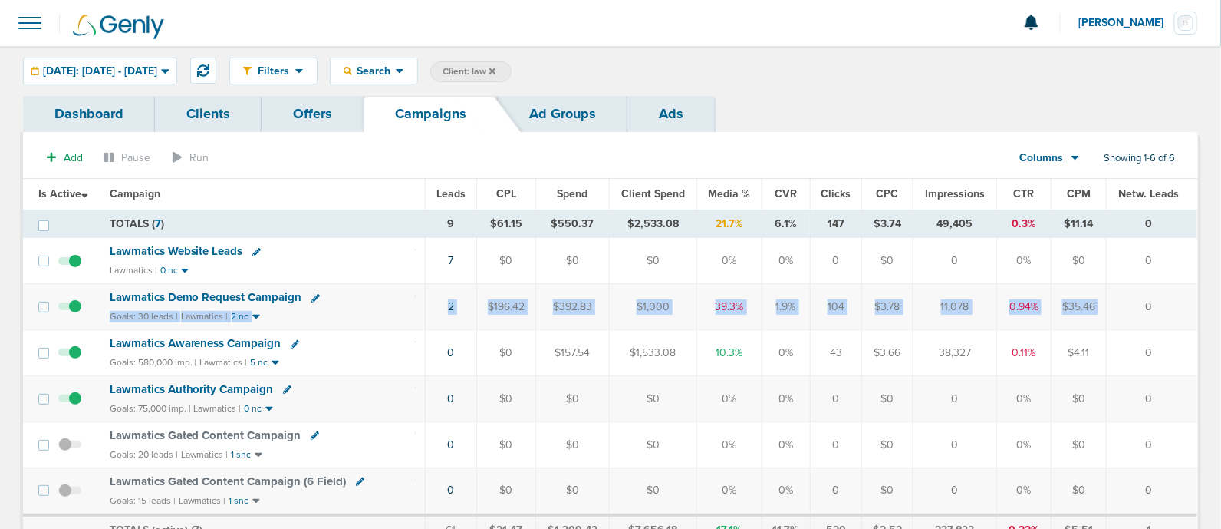
drag, startPoint x: 412, startPoint y: 304, endPoint x: 1113, endPoint y: 308, distance: 701.3
click at [1113, 308] on tr "Lawmatics Demo Request Campaign Goals: 30 leads | Lawmatics | 2 nc 2 $196.42 $3…" at bounding box center [610, 307] width 1175 height 46
click at [150, 66] on span "[DATE]: [DATE] - [DATE]" at bounding box center [100, 71] width 114 height 11
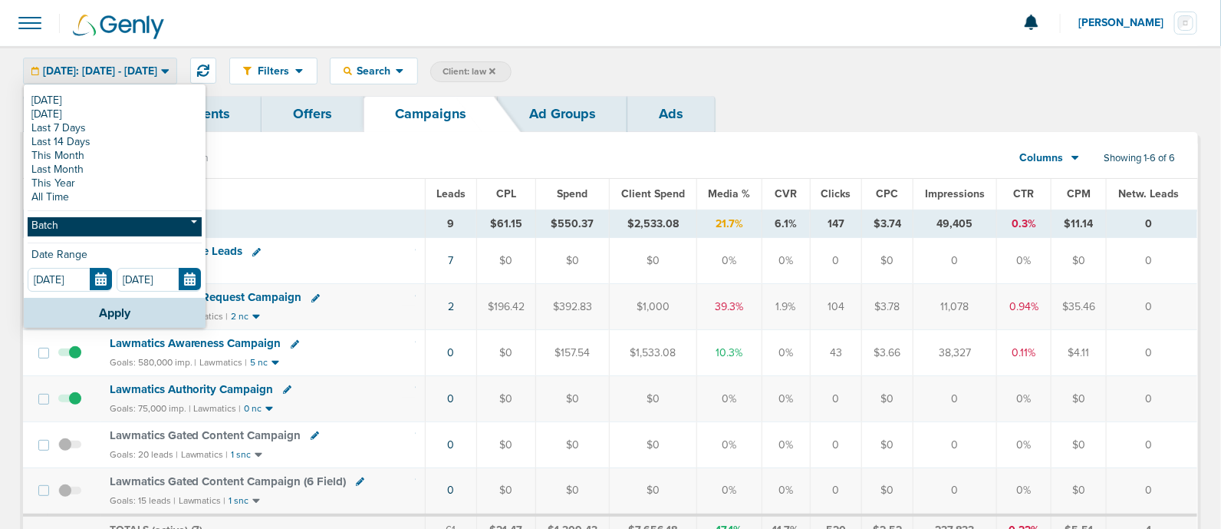
click at [84, 228] on link "Batch" at bounding box center [115, 226] width 174 height 19
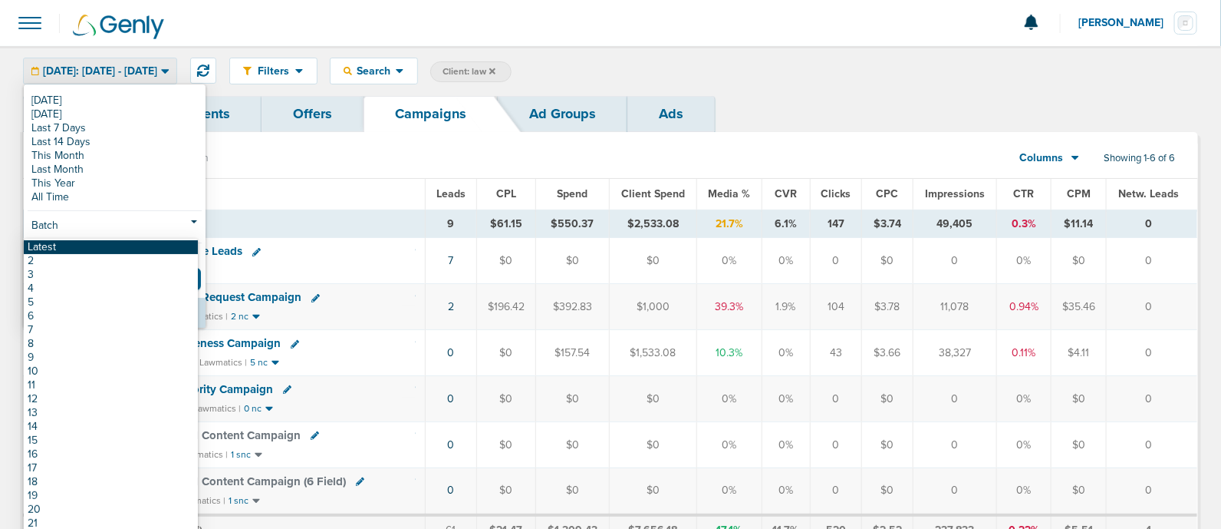
click at [87, 240] on link "Latest" at bounding box center [111, 247] width 174 height 14
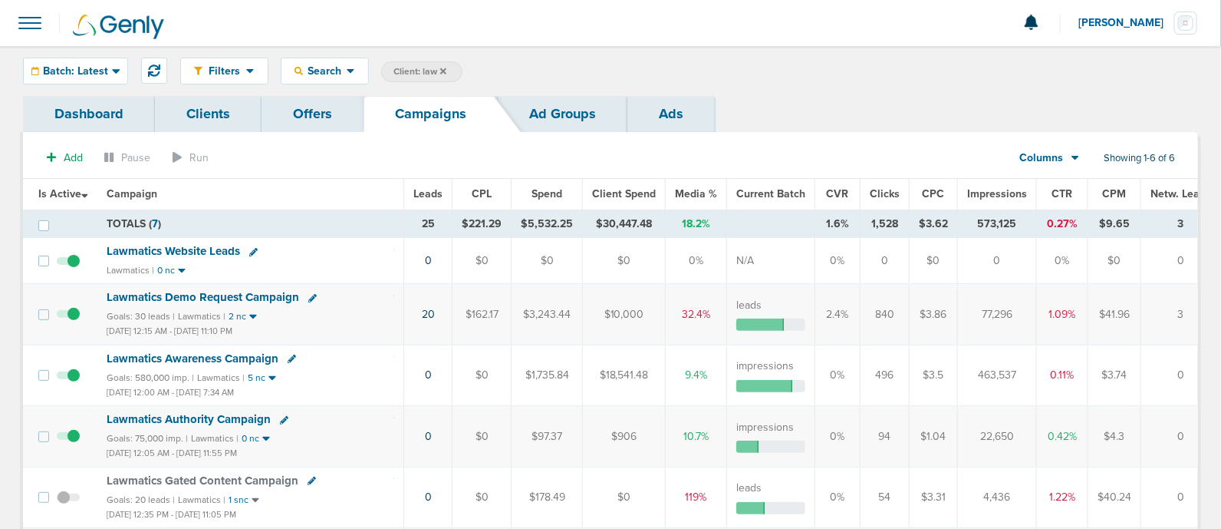
click at [416, 68] on span "Client: law" at bounding box center [420, 71] width 53 height 13
type input "lily"
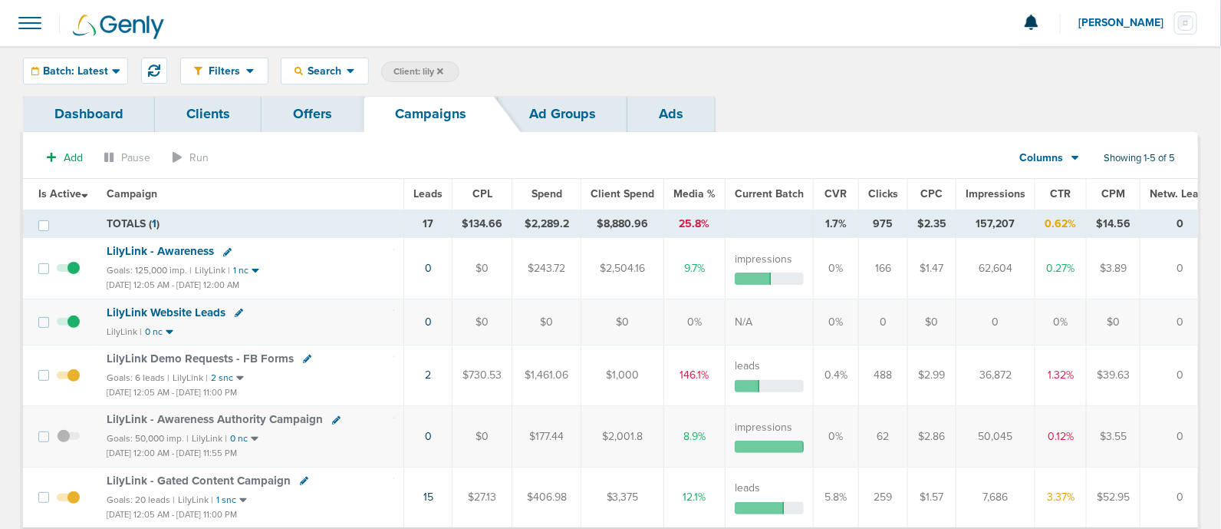
drag, startPoint x: 1003, startPoint y: 259, endPoint x: 928, endPoint y: 278, distance: 77.4
click at [928, 278] on tr "LilyLink - Awareness Goals: 125,000 imp. | LilyLink | 1 nc [DATE] 12:05 AM - [D…" at bounding box center [624, 268] width 1203 height 61
click at [411, 67] on span "Client: lily" at bounding box center [419, 71] width 50 height 13
type input "l"
type input "bonsai"
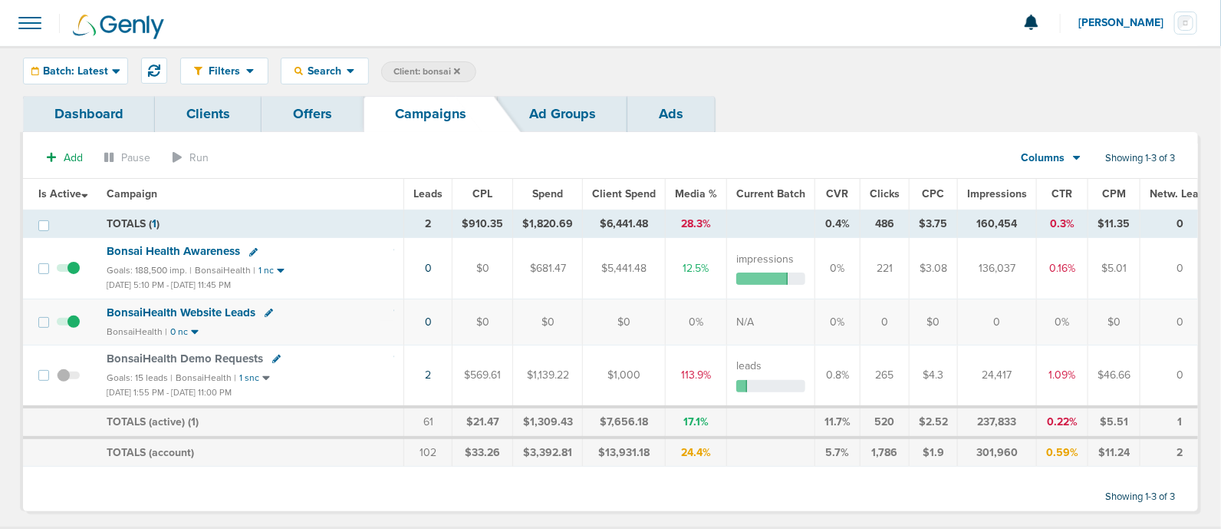
drag, startPoint x: 1013, startPoint y: 272, endPoint x: 951, endPoint y: 279, distance: 62.6
click at [958, 279] on td "136,037" at bounding box center [997, 268] width 79 height 61
click at [81, 70] on span "Batch: Latest" at bounding box center [75, 71] width 65 height 11
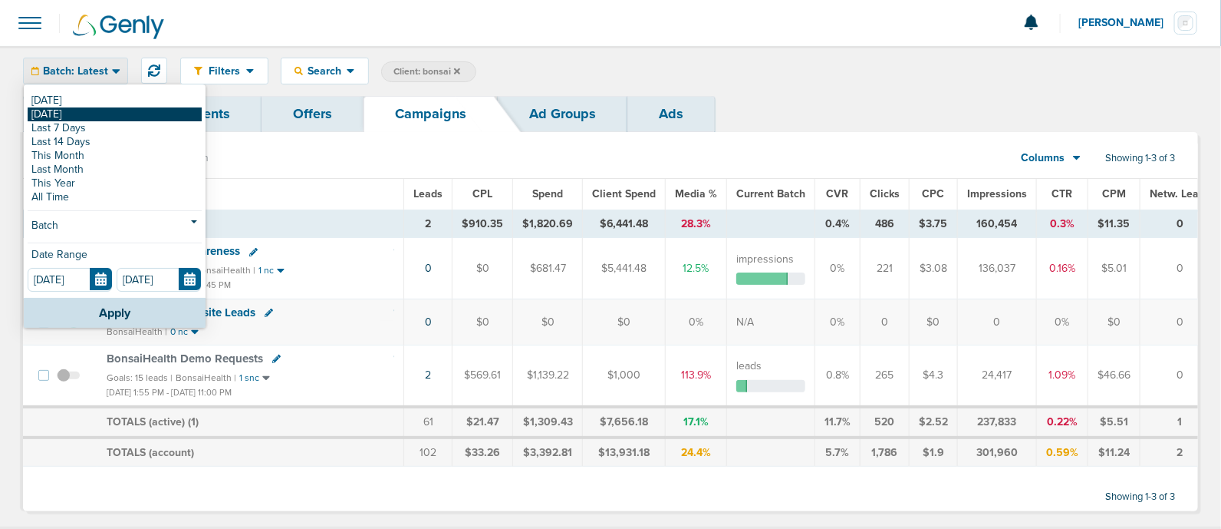
click at [84, 112] on link "[DATE]" at bounding box center [115, 114] width 174 height 14
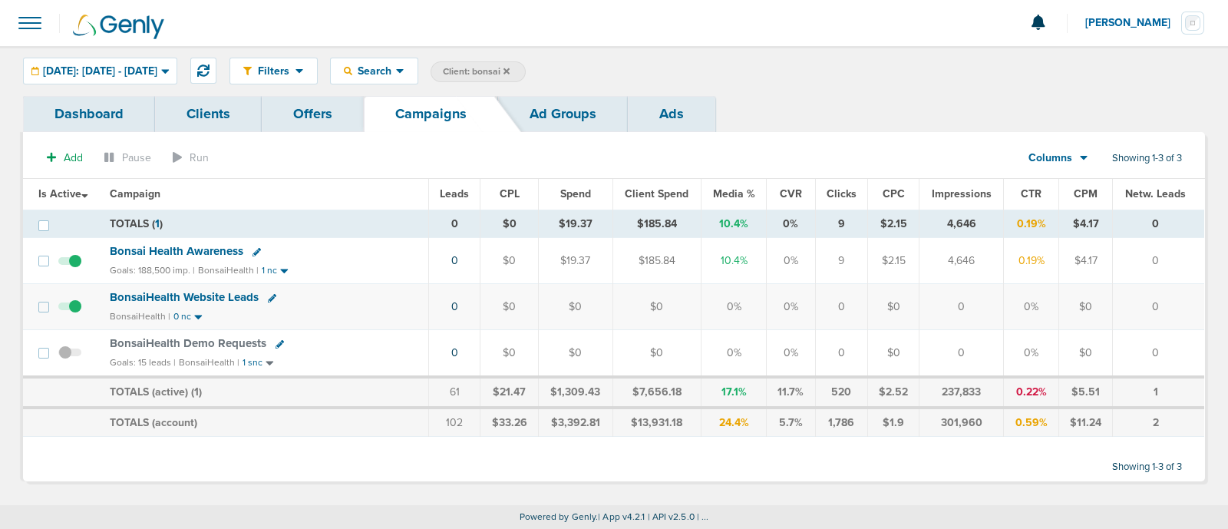
click at [509, 70] on icon at bounding box center [506, 71] width 6 height 6
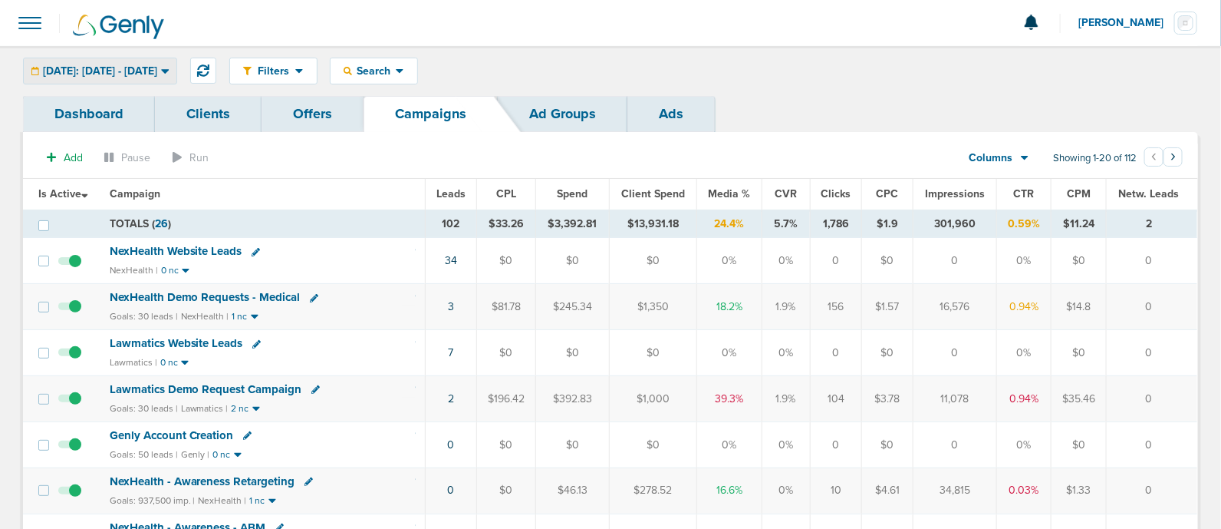
click at [142, 58] on div "[DATE]: [DATE] - [DATE] [DATE] [DATE] Last 7 Days Last 14 Days This Month Last …" at bounding box center [100, 71] width 154 height 27
click at [132, 68] on span "[DATE]: [DATE] - [DATE]" at bounding box center [100, 71] width 114 height 11
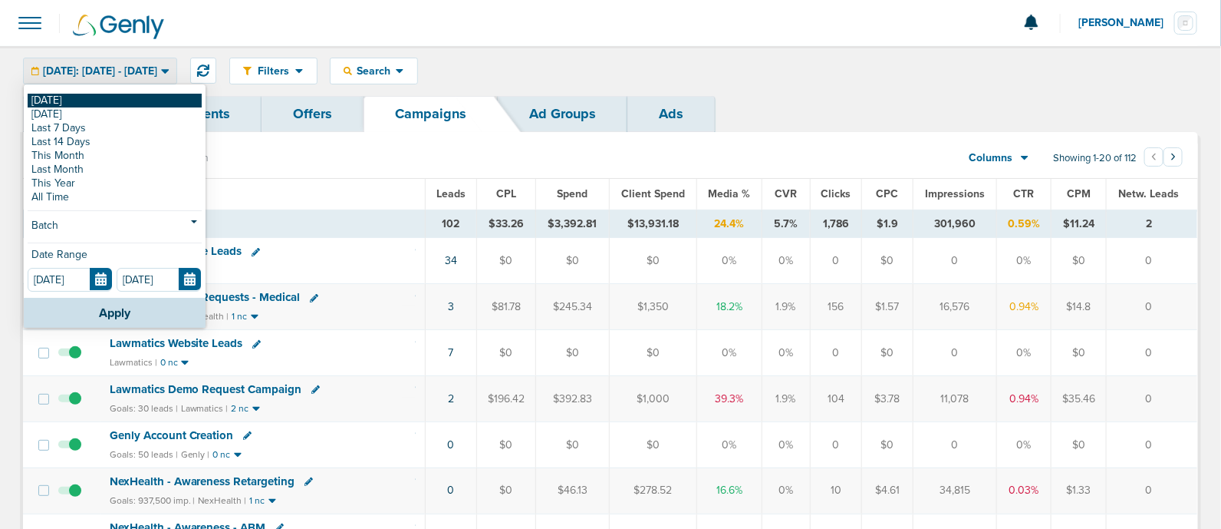
click at [50, 98] on link "[DATE]" at bounding box center [115, 101] width 174 height 14
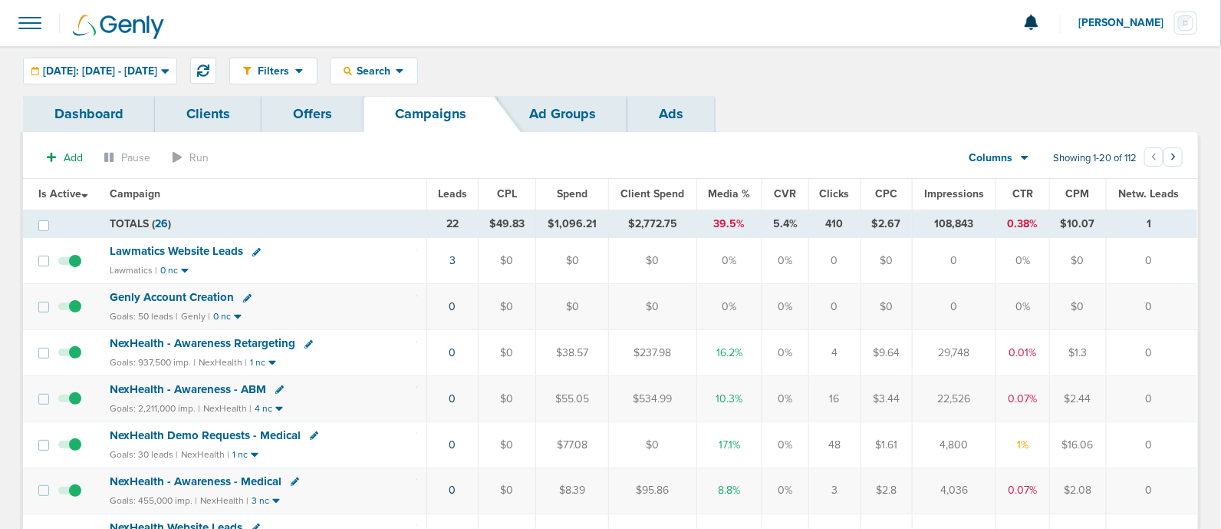
click at [729, 188] on span "Media %" at bounding box center [730, 193] width 42 height 13
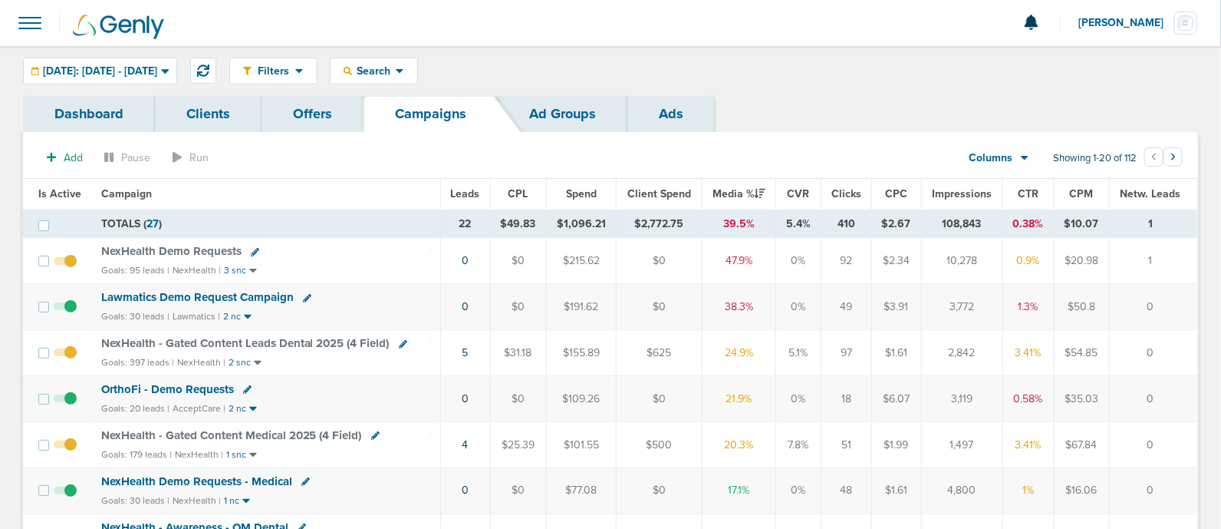
click at [196, 250] on span "NexHealth Demo Requests" at bounding box center [171, 251] width 140 height 14
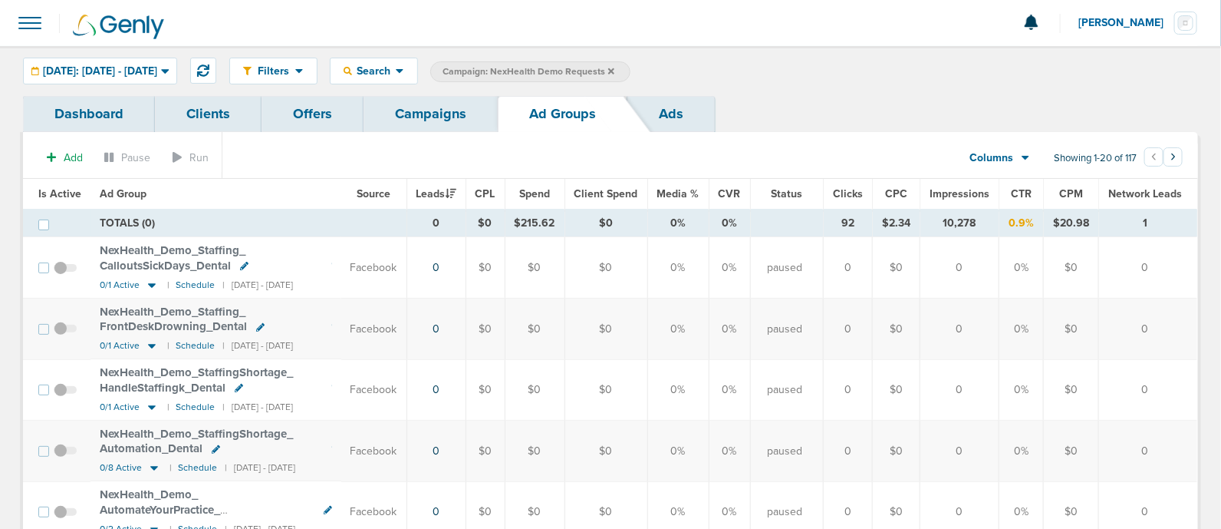
click at [59, 192] on span "Is Active" at bounding box center [59, 193] width 43 height 13
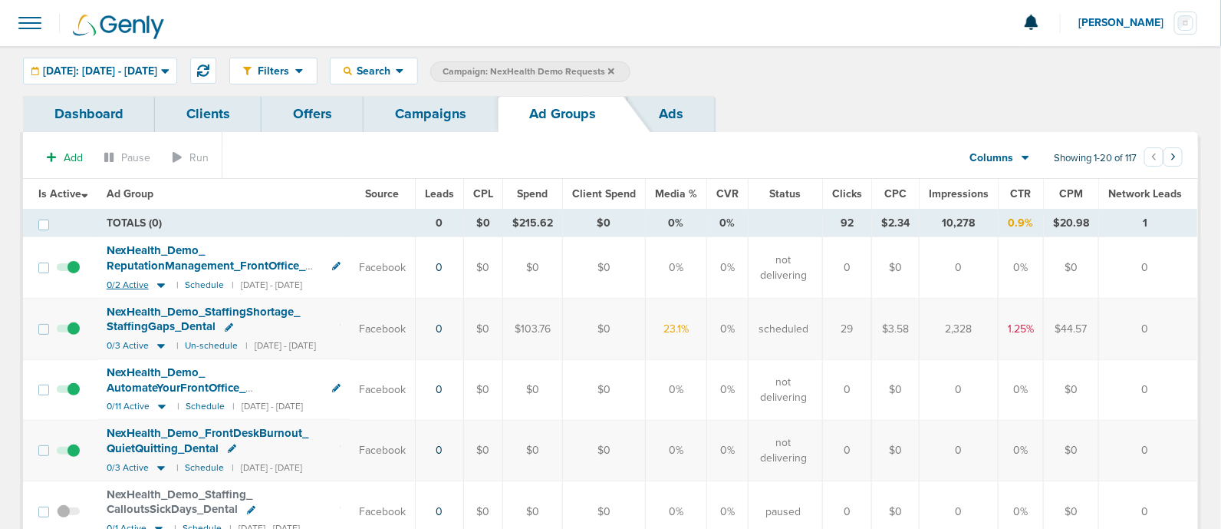
click at [162, 282] on icon at bounding box center [160, 285] width 15 height 13
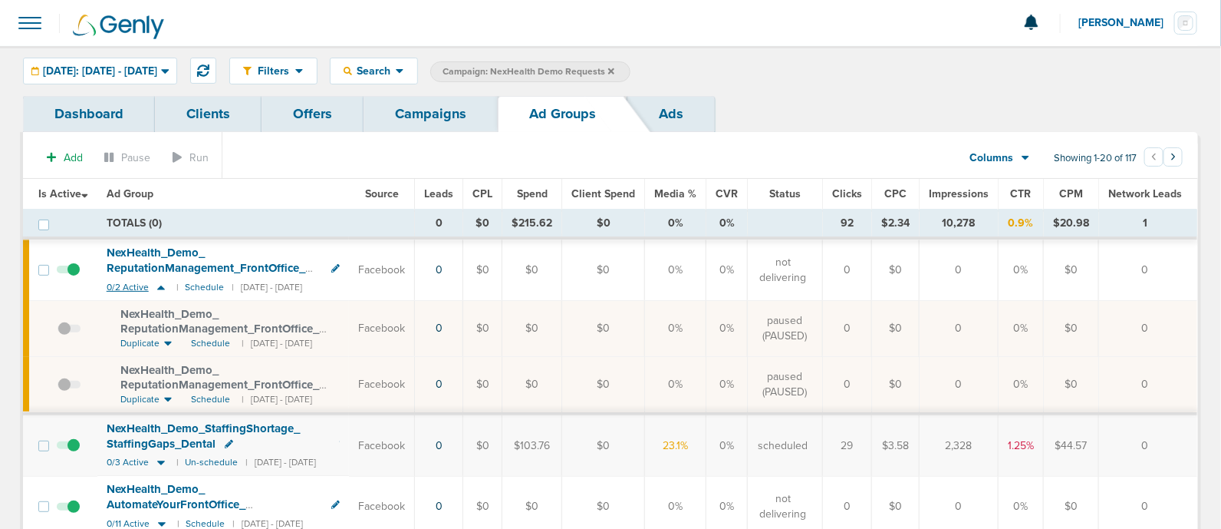
click at [162, 282] on icon at bounding box center [160, 287] width 15 height 13
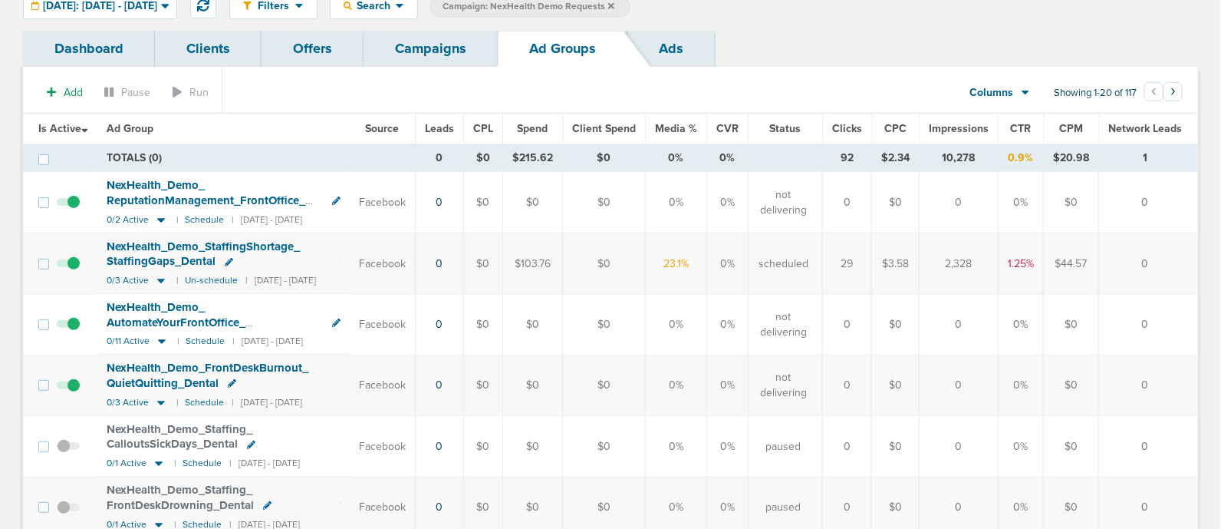
scroll to position [95, 0]
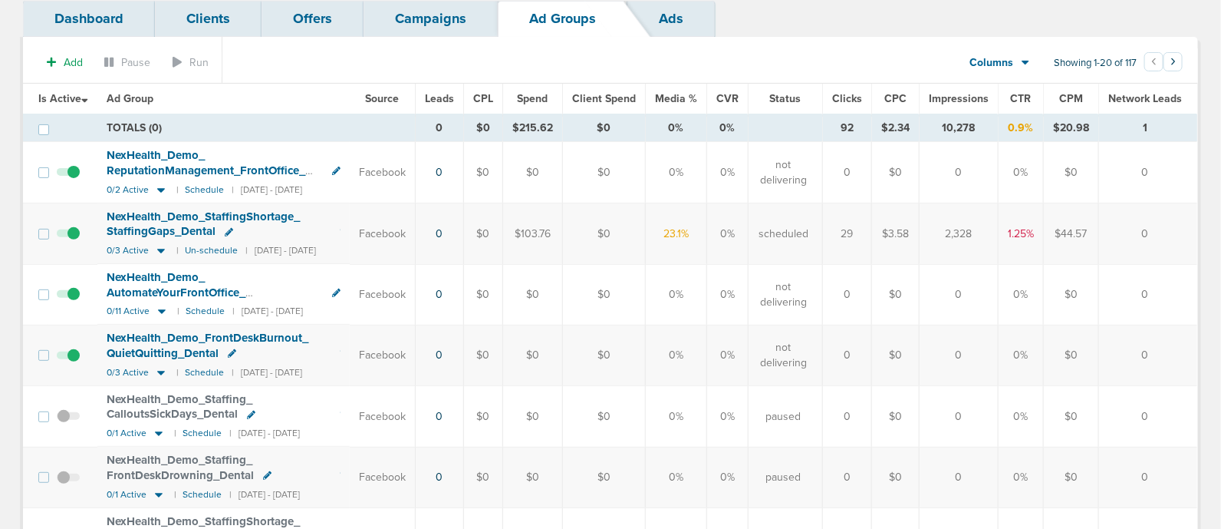
click at [680, 98] on span "Media %" at bounding box center [676, 98] width 42 height 13
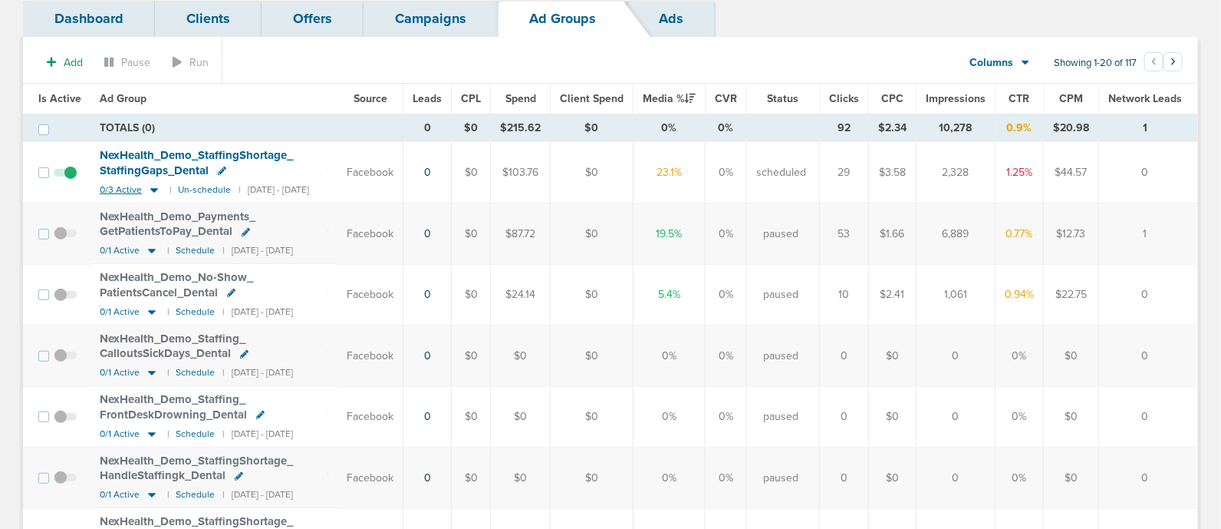
click at [153, 189] on icon at bounding box center [154, 190] width 8 height 5
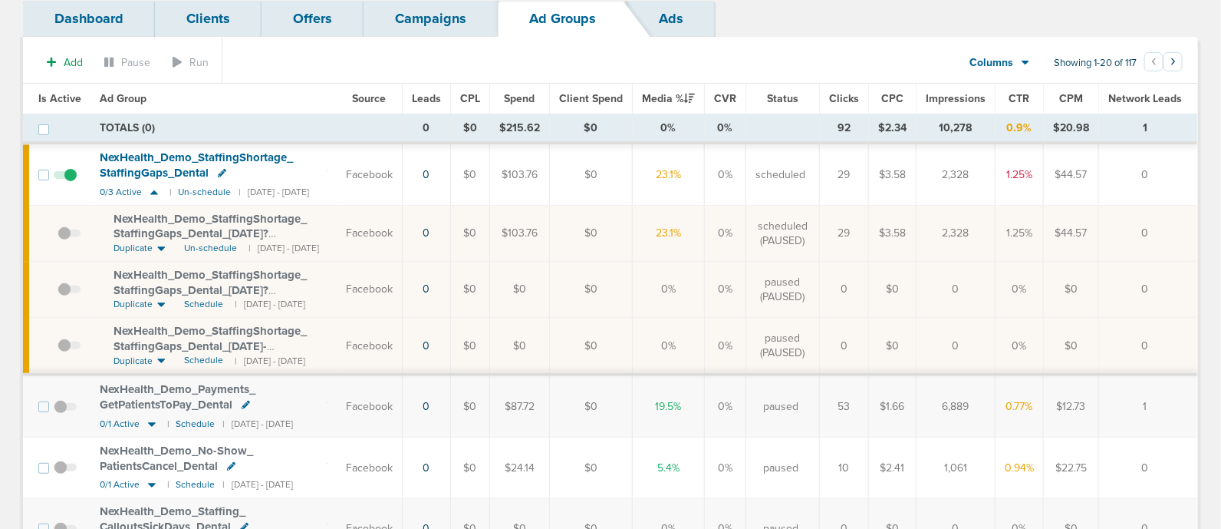
click at [427, 29] on link "Campaigns" at bounding box center [431, 19] width 134 height 36
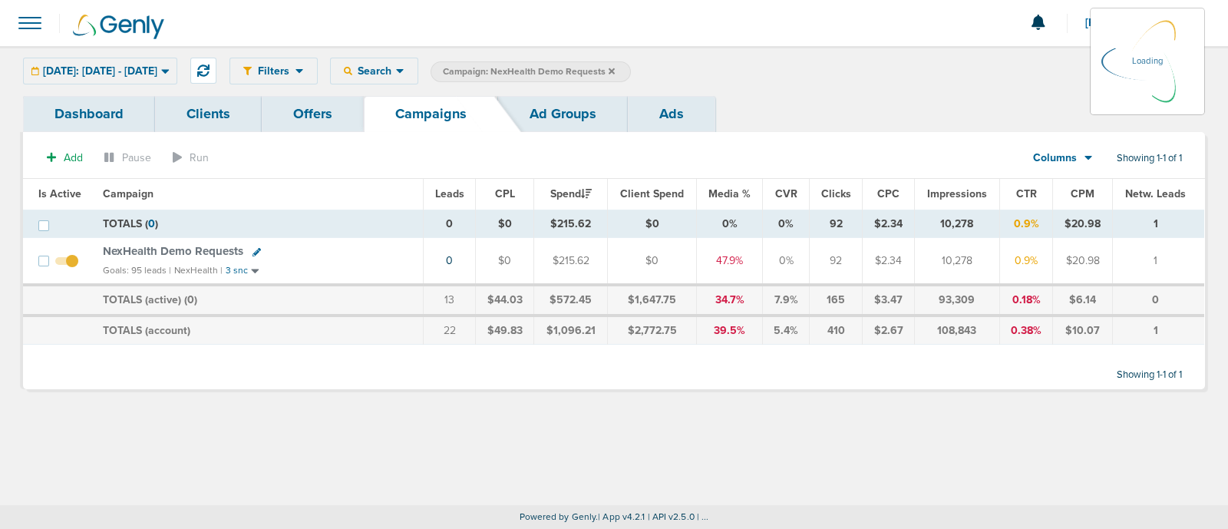
click at [631, 72] on label "Campaign: NexHealth Demo Requests" at bounding box center [530, 71] width 200 height 21
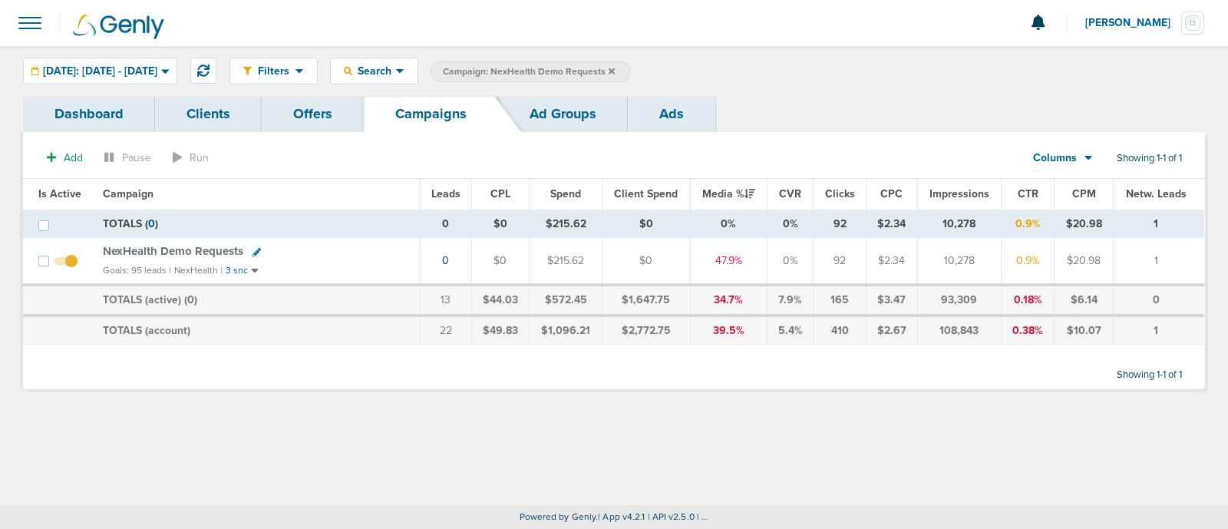
click at [615, 71] on icon at bounding box center [611, 71] width 6 height 9
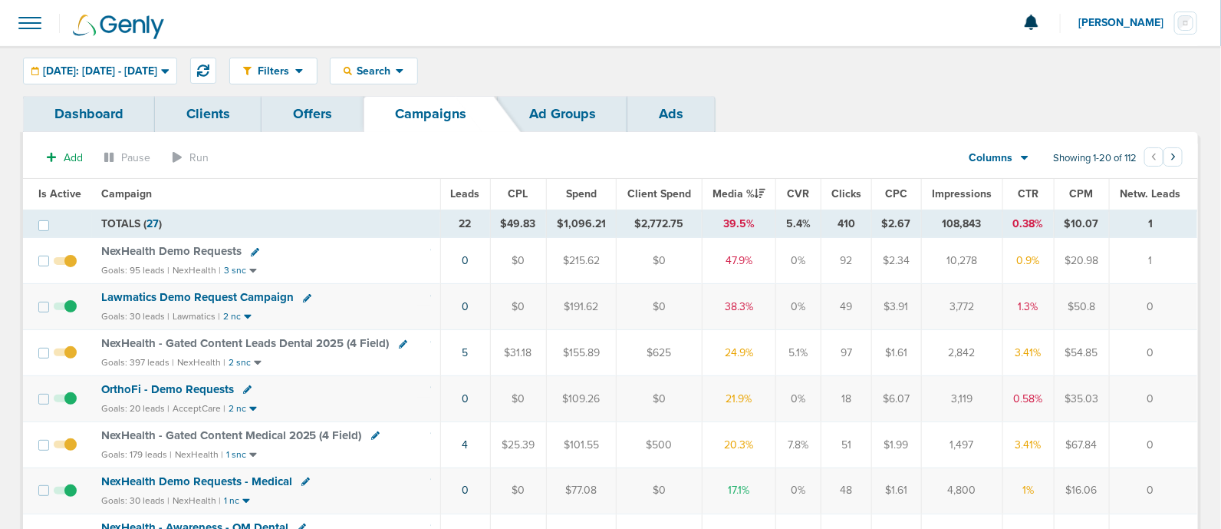
click at [194, 298] on span "Lawmatics Demo Request Campaign" at bounding box center [197, 297] width 193 height 14
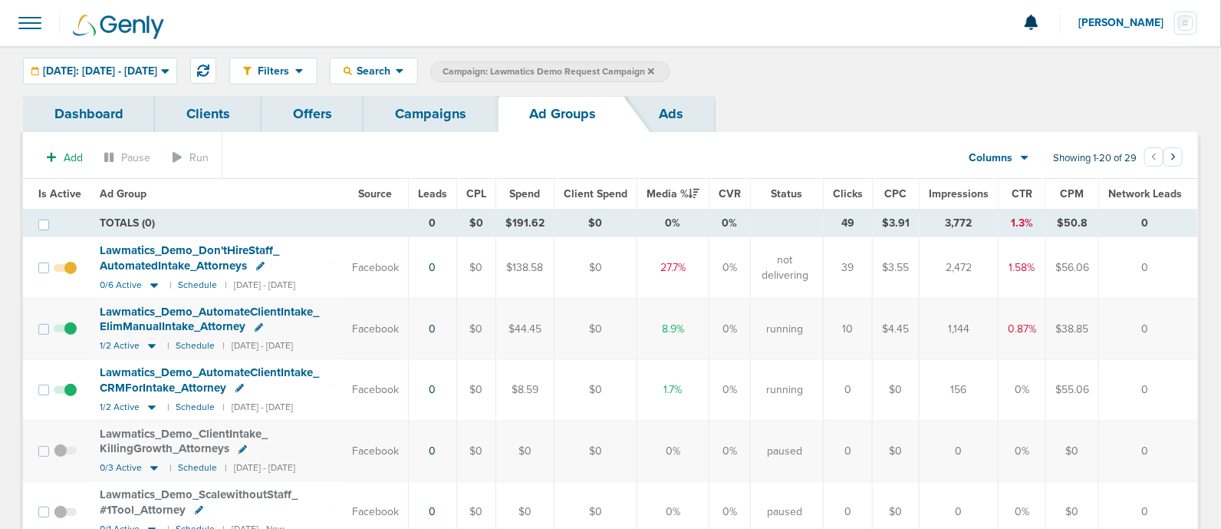
click at [434, 113] on link "Campaigns" at bounding box center [431, 114] width 134 height 36
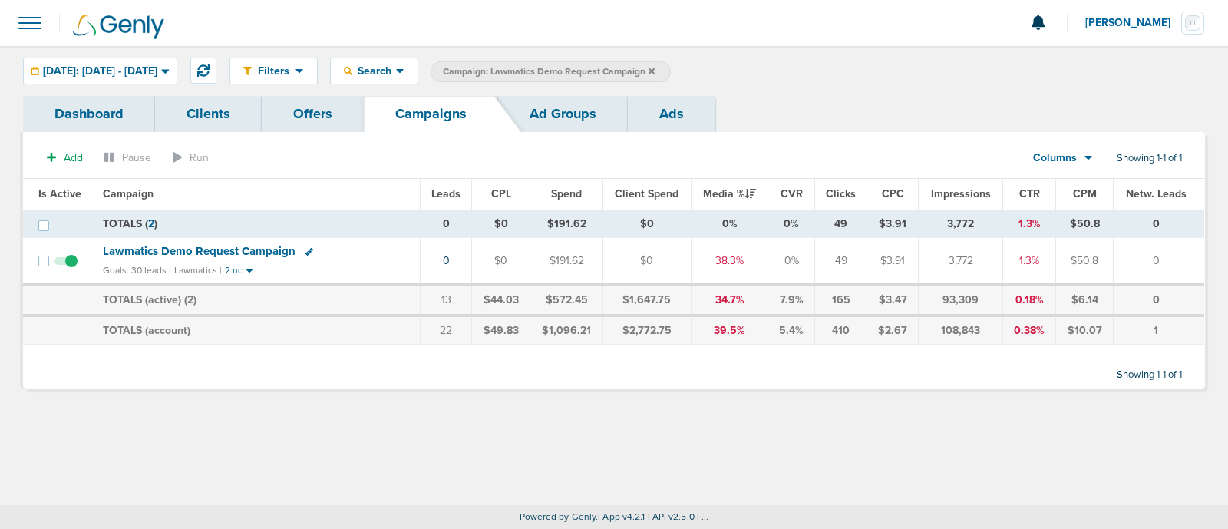
click at [305, 249] on icon at bounding box center [309, 252] width 8 height 8
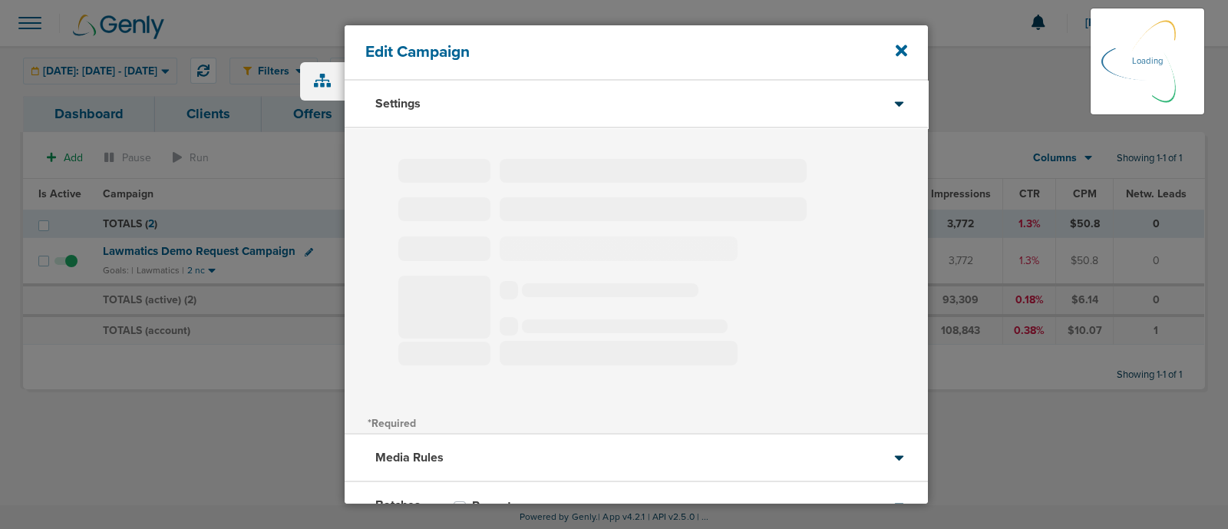
type input "Lawmatics Demo Request Campaign"
select select "Leads"
radio input "true"
select select "readWrite"
select select "1"
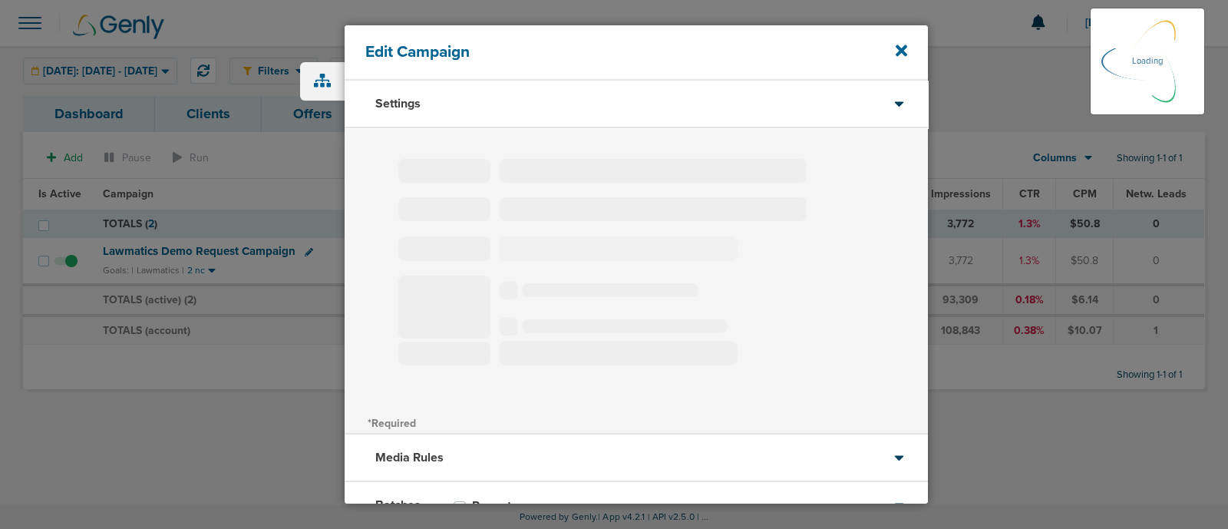
select select "1"
select select "2"
select select "3"
select select "4"
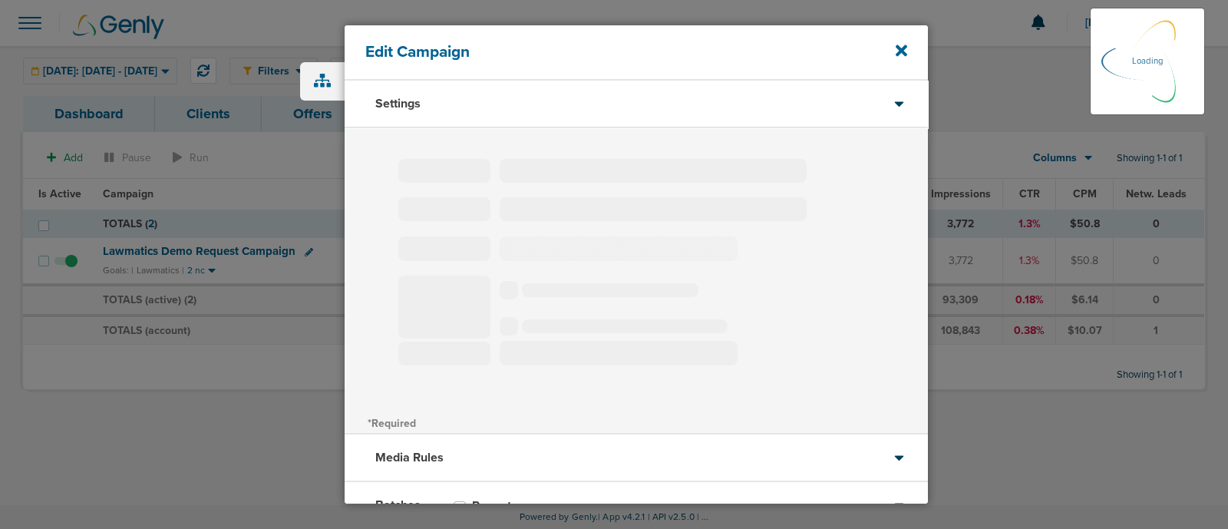
select select "6"
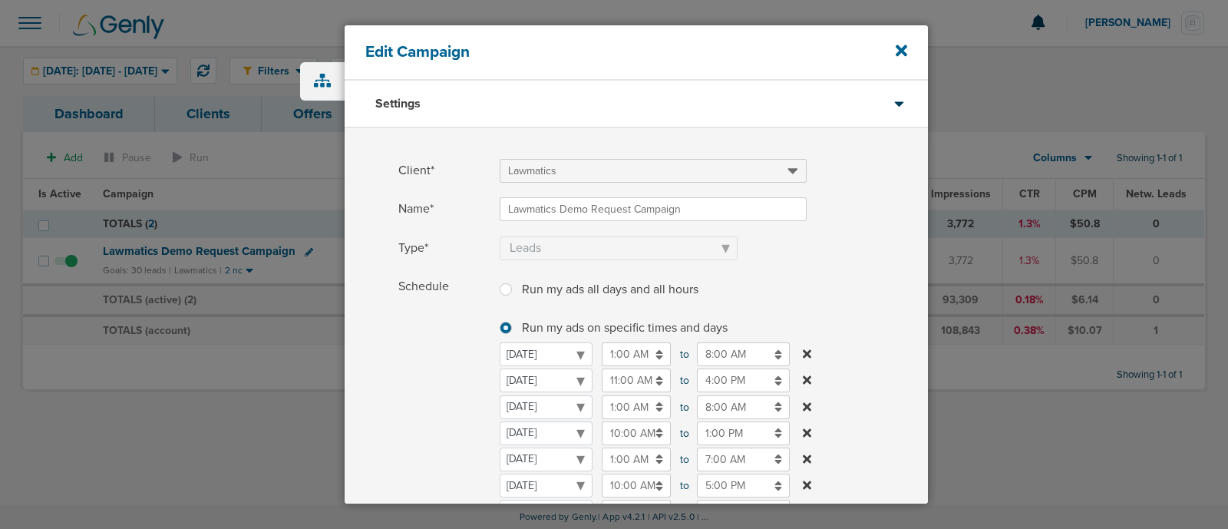
scroll to position [191, 0]
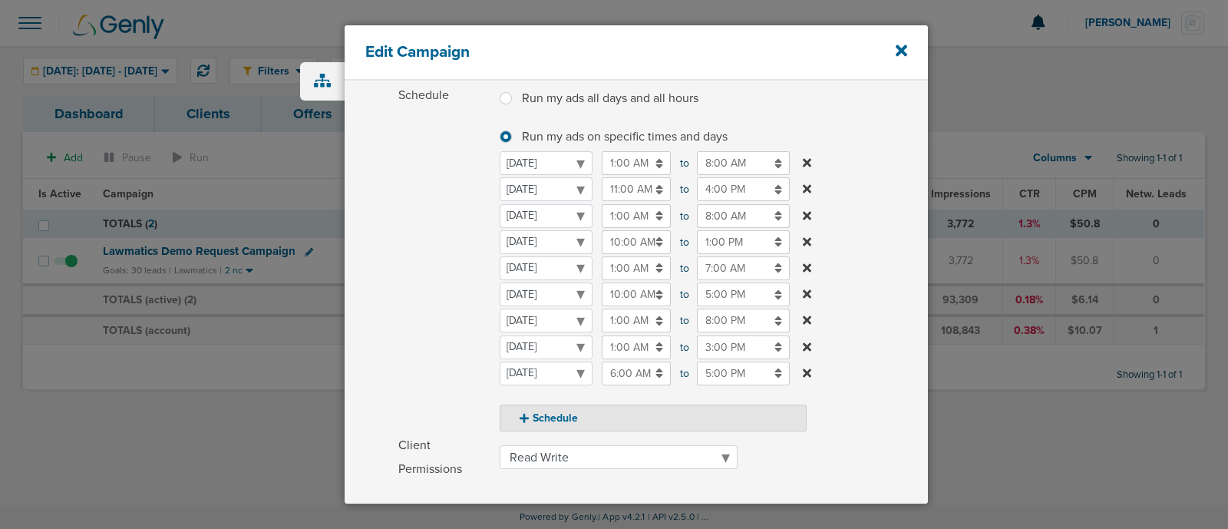
click at [739, 317] on input "8:00 PM" at bounding box center [743, 320] width 93 height 24
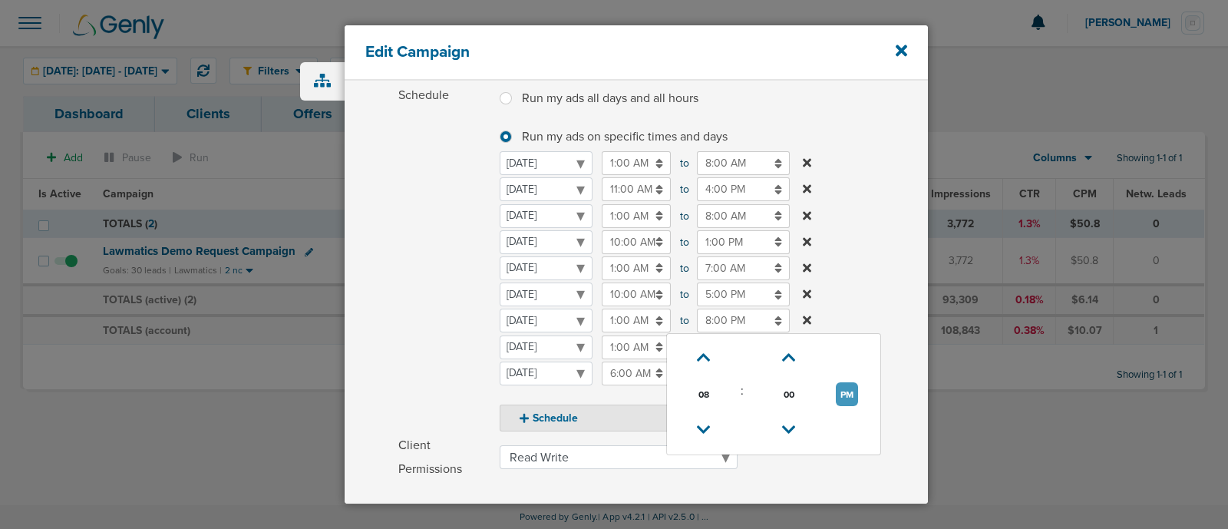
click at [852, 397] on button "PM" at bounding box center [847, 394] width 22 height 24
type input "8:00 AM"
click at [895, 242] on label "Schedule Run my ads all days and all hours Run my ads all days and all hours Ru…" at bounding box center [662, 258] width 529 height 348
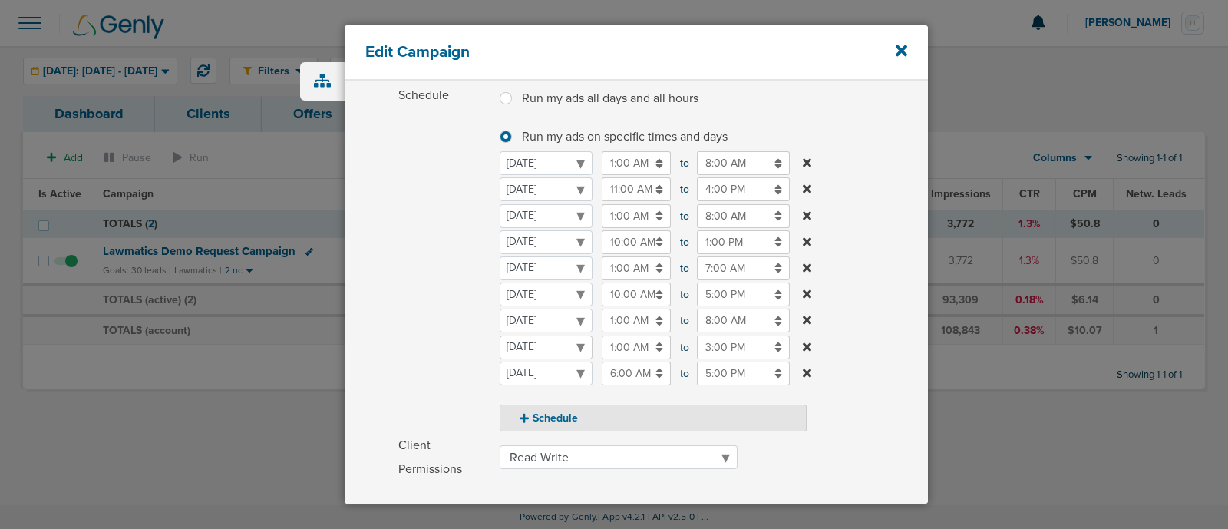
click at [572, 349] on select "[DATE] [DATE] [DATE] [DATE] [DATE] [DATE] [DATE]" at bounding box center [545, 347] width 93 height 24
select select "3"
click at [634, 345] on input "1:00 AM" at bounding box center [636, 347] width 69 height 24
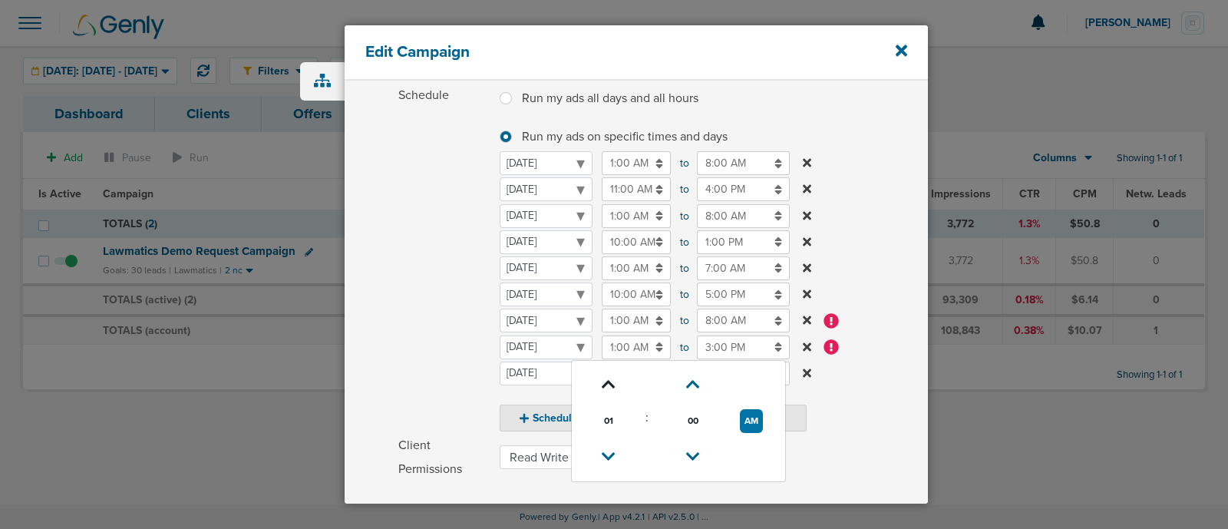
click at [609, 380] on icon at bounding box center [609, 384] width 14 height 9
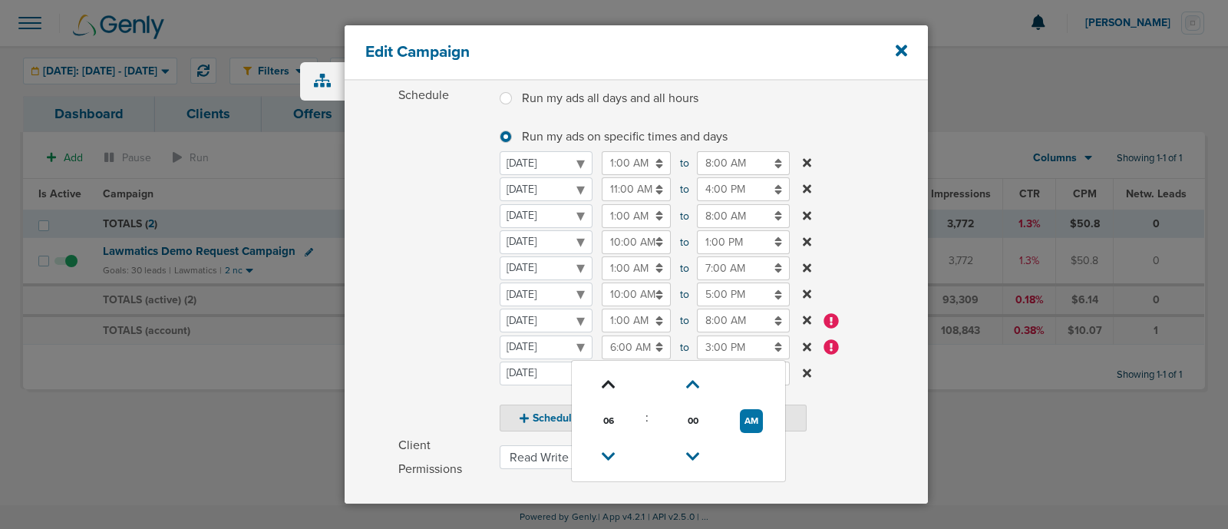
click at [609, 380] on icon at bounding box center [609, 384] width 14 height 9
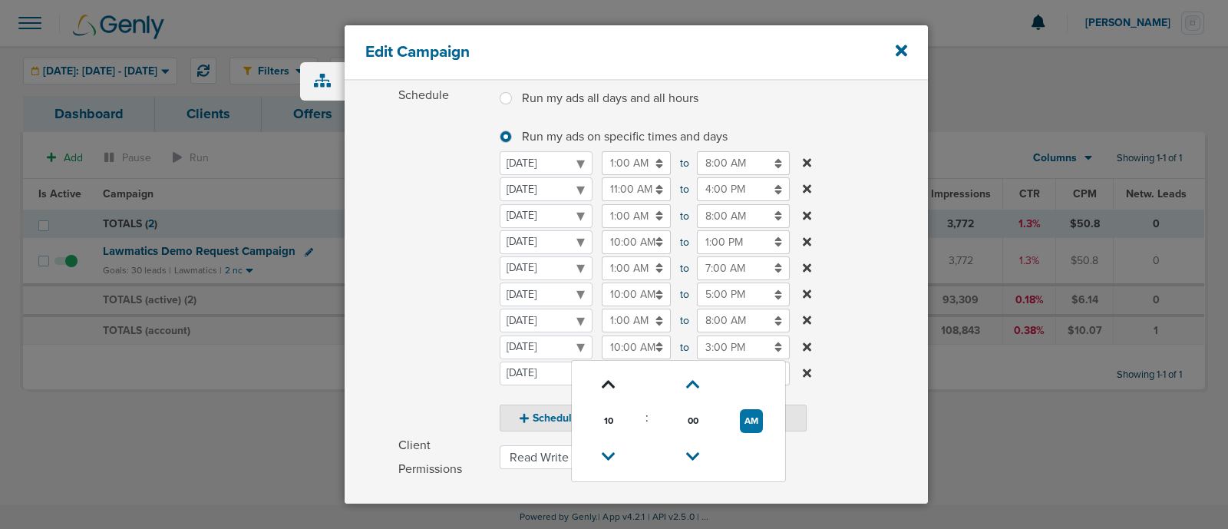
type input "11:00 AM"
click at [733, 351] on input "3:00 PM" at bounding box center [743, 347] width 93 height 24
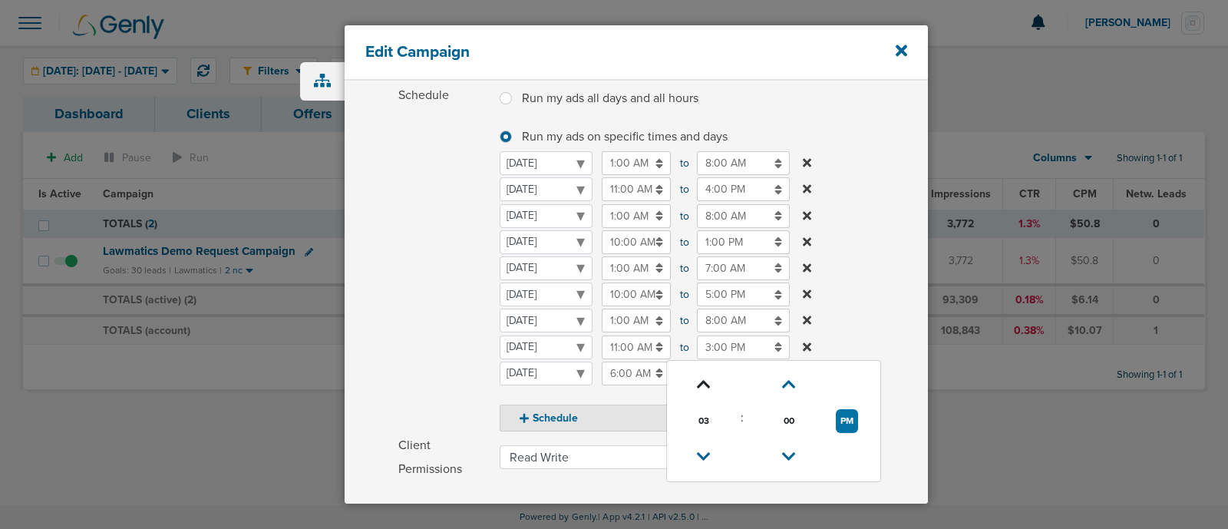
click at [692, 382] on link at bounding box center [703, 385] width 27 height 24
click at [698, 382] on icon at bounding box center [704, 384] width 14 height 9
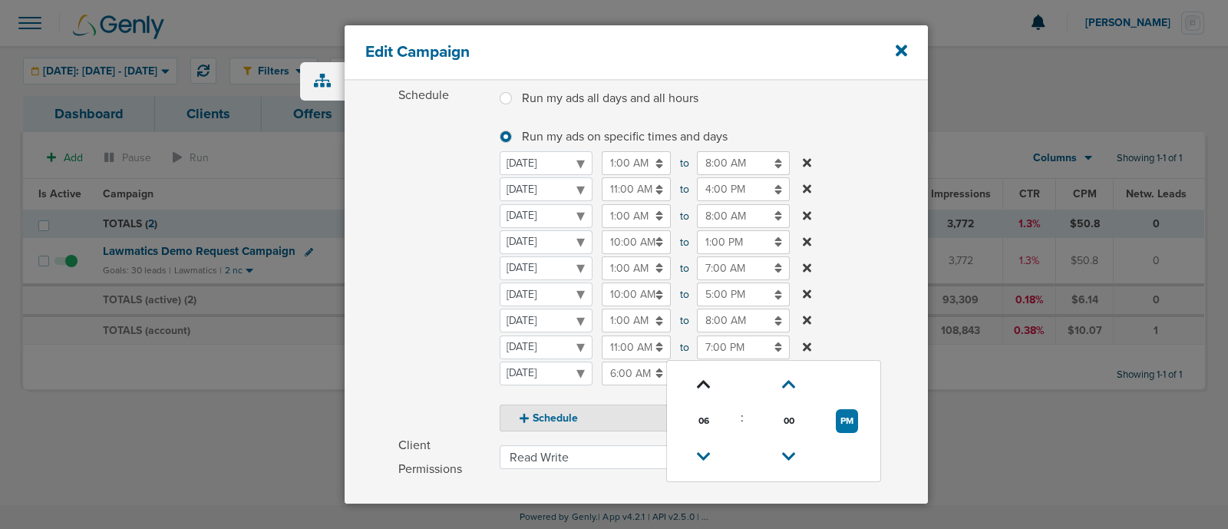
type input "8:00 PM"
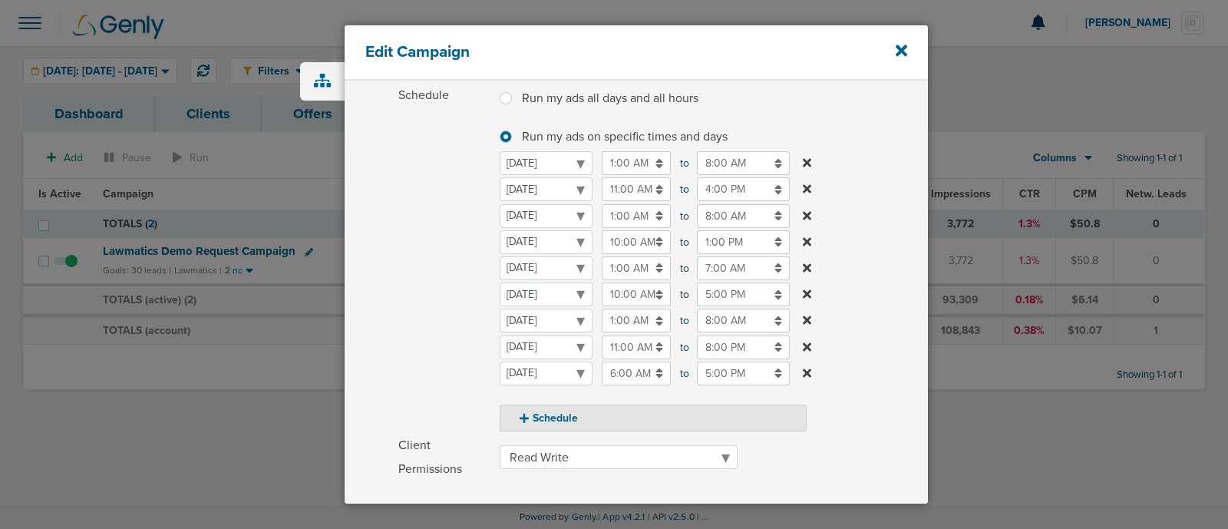
click at [898, 269] on label "Schedule Run my ads all days and all hours Run my ads all days and all hours Ru…" at bounding box center [662, 258] width 529 height 348
click at [562, 423] on button "Schedule" at bounding box center [652, 417] width 307 height 27
select select "4"
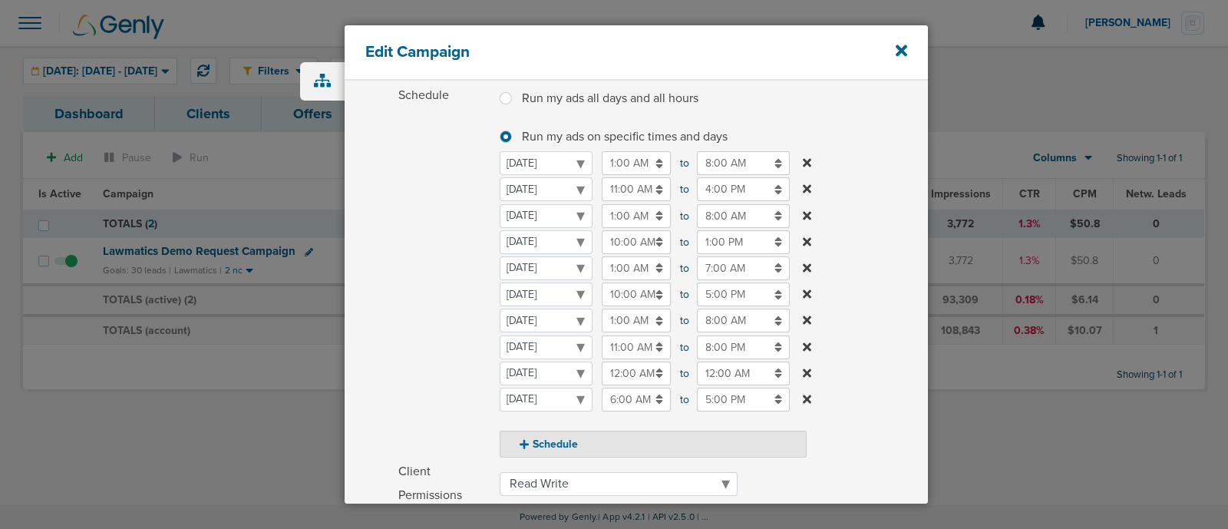
click at [652, 379] on input "12:00 AM" at bounding box center [636, 373] width 69 height 24
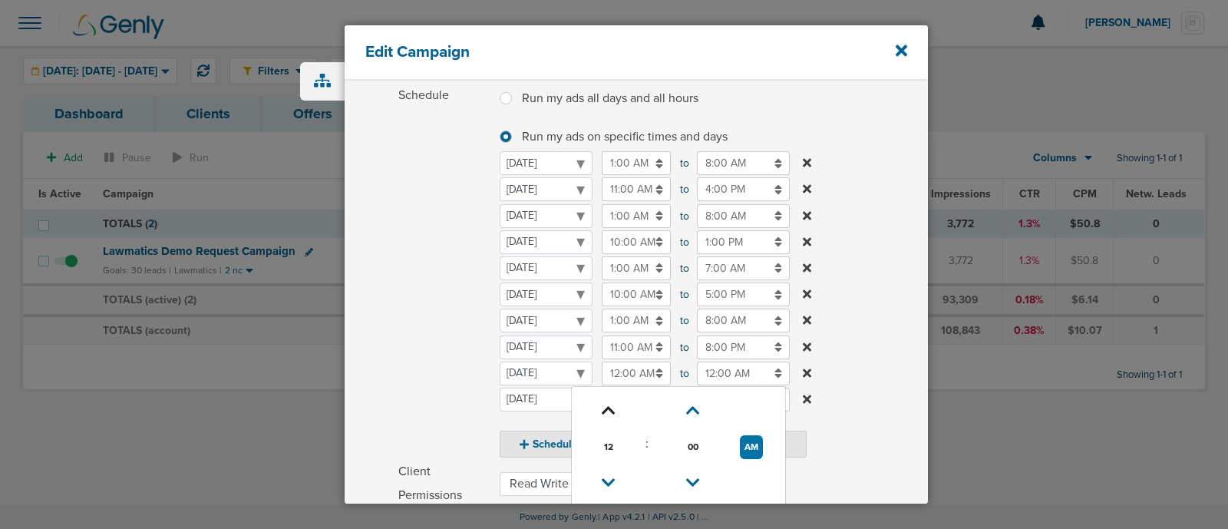
drag, startPoint x: 604, startPoint y: 410, endPoint x: 618, endPoint y: 400, distance: 17.0
click at [605, 410] on icon at bounding box center [609, 410] width 14 height 9
type input "1:00 AM"
click at [720, 371] on input "12:00 AM" at bounding box center [743, 373] width 93 height 24
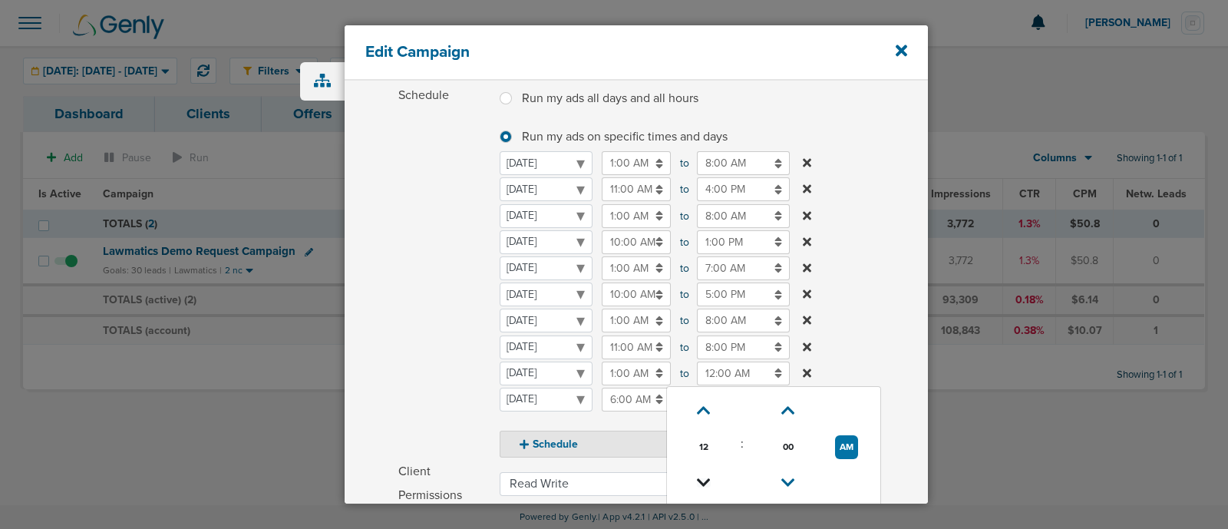
click at [706, 481] on icon at bounding box center [704, 482] width 14 height 9
click at [848, 447] on button "PM" at bounding box center [847, 447] width 22 height 24
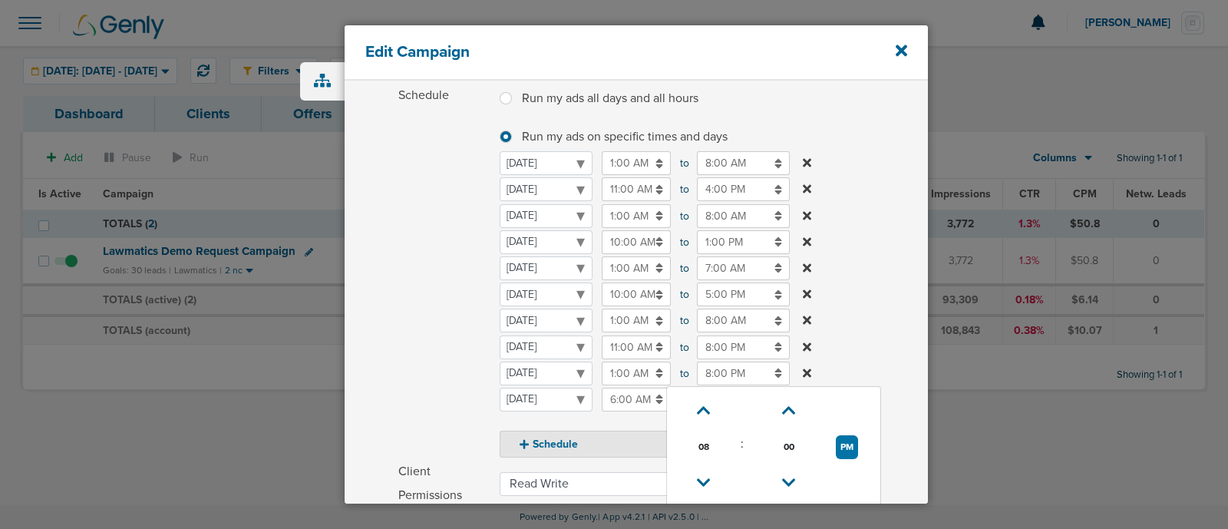
type input "8:00 AM"
click at [911, 262] on label "Schedule Run my ads all days and all hours Run my ads all days and all hours Ru…" at bounding box center [662, 271] width 529 height 374
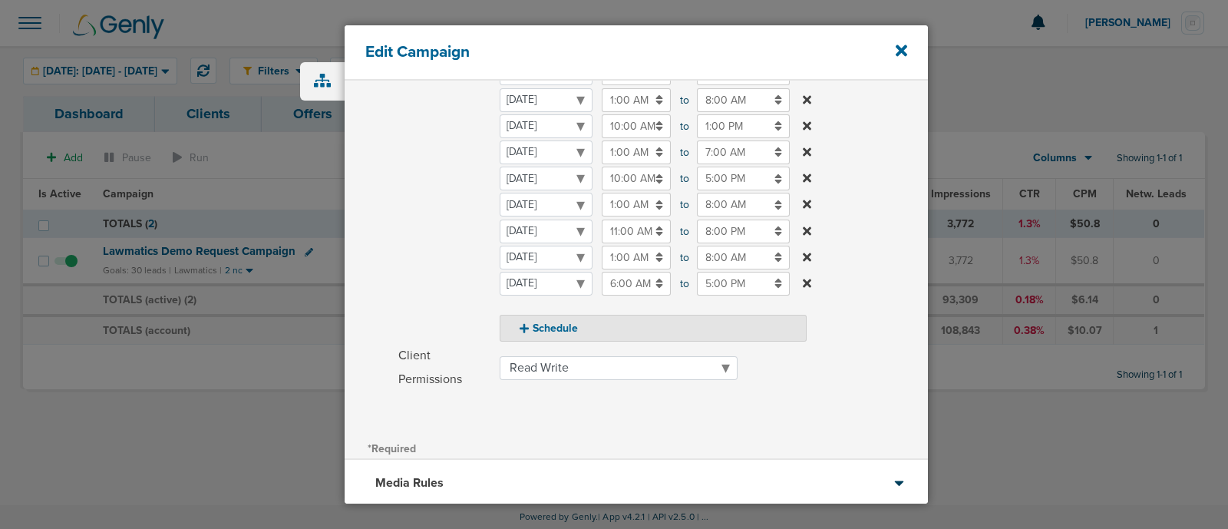
scroll to position [445, 0]
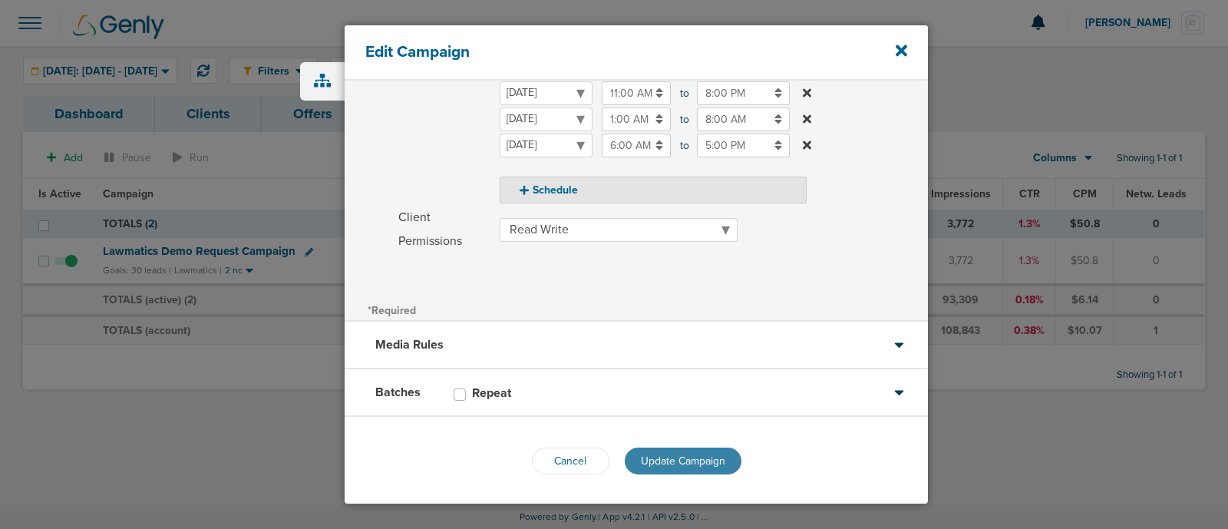
click at [713, 456] on span "Update Campaign" at bounding box center [683, 460] width 84 height 13
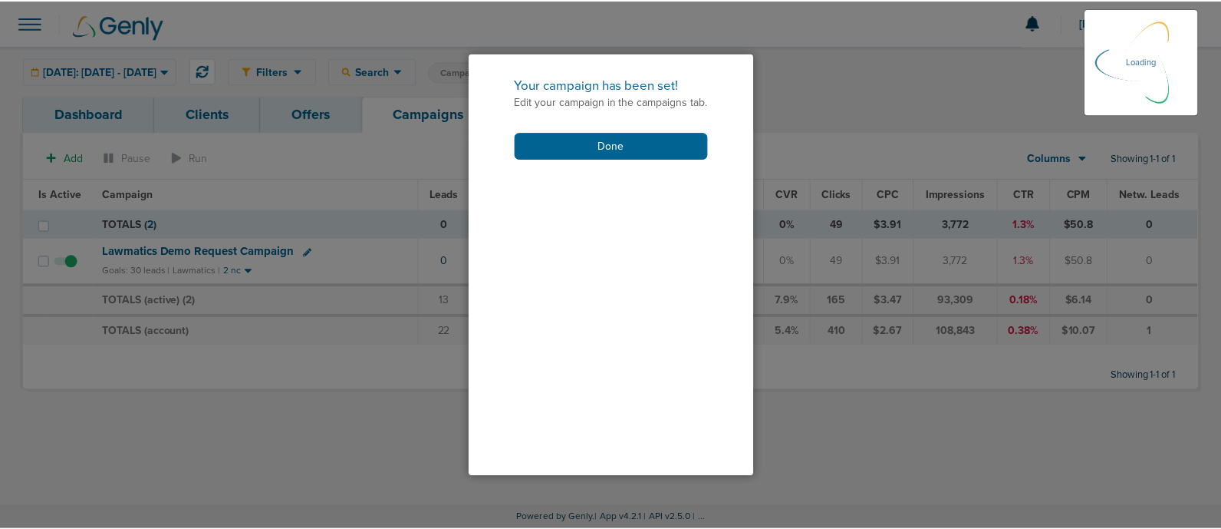
scroll to position [398, 0]
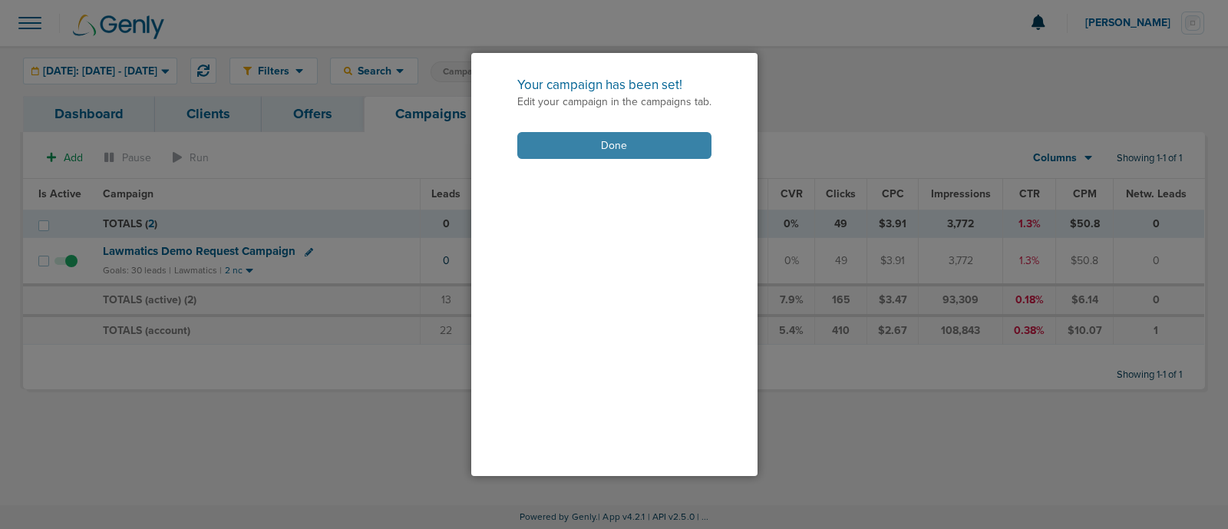
click at [657, 155] on button "Done" at bounding box center [614, 145] width 194 height 27
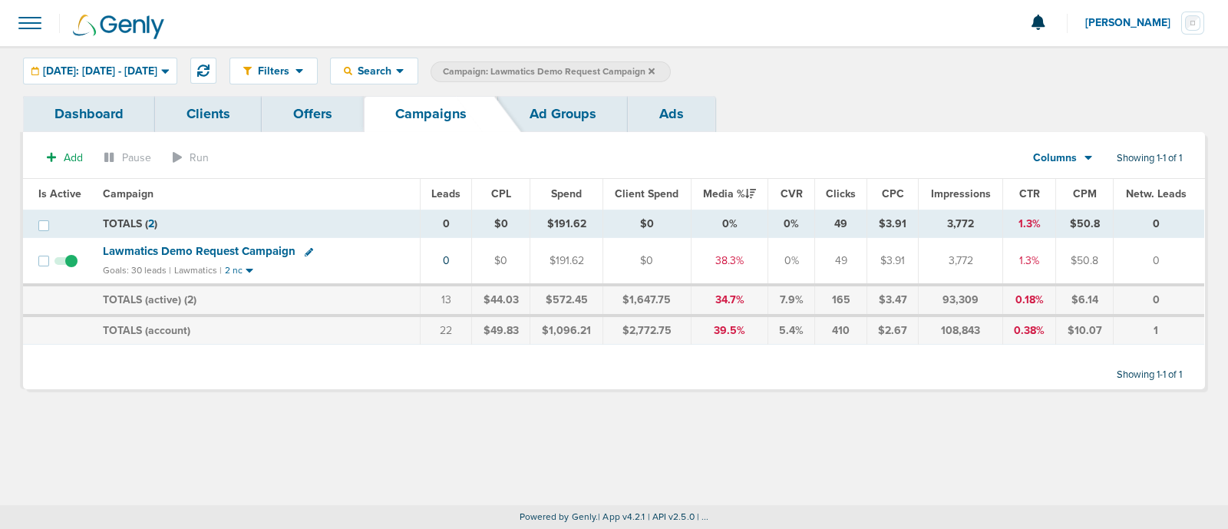
click at [654, 70] on icon at bounding box center [651, 71] width 6 height 6
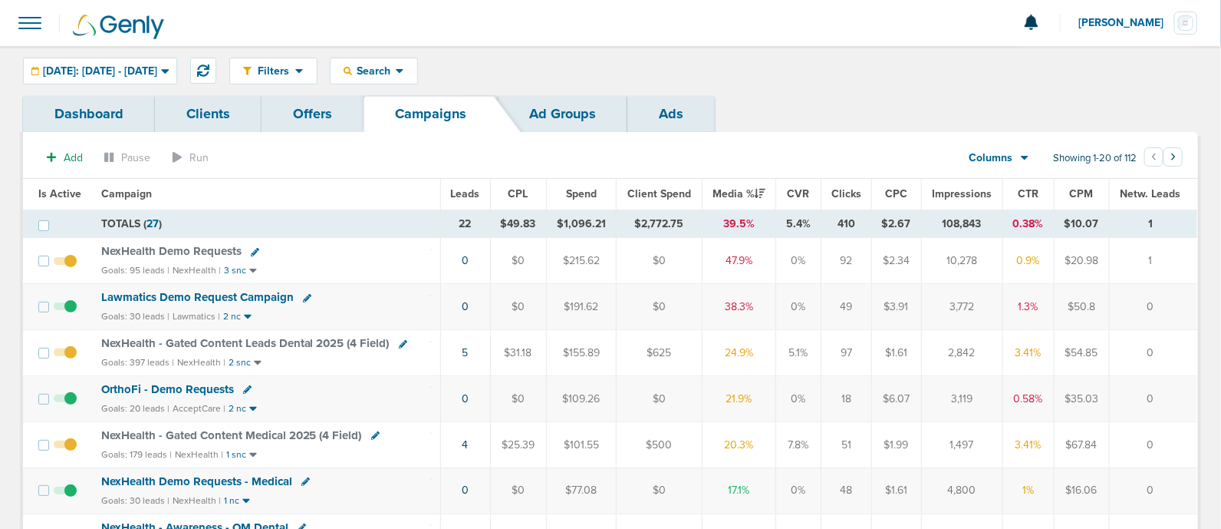
scroll to position [191, 0]
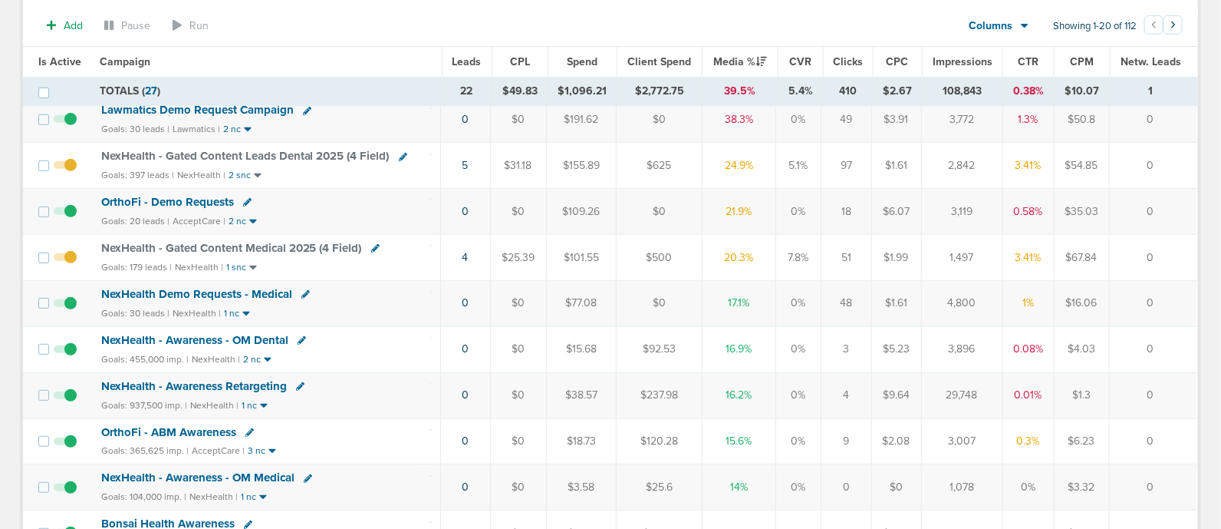
click at [249, 290] on span "NexHealth Demo Requests - Medical" at bounding box center [196, 294] width 191 height 14
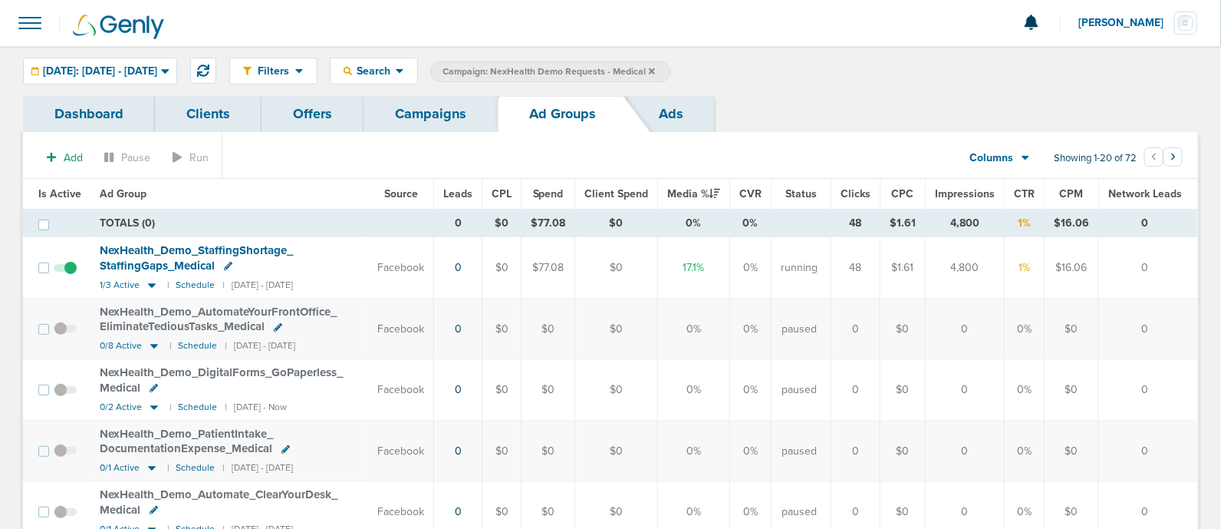
click at [480, 97] on link "Campaigns" at bounding box center [431, 114] width 134 height 36
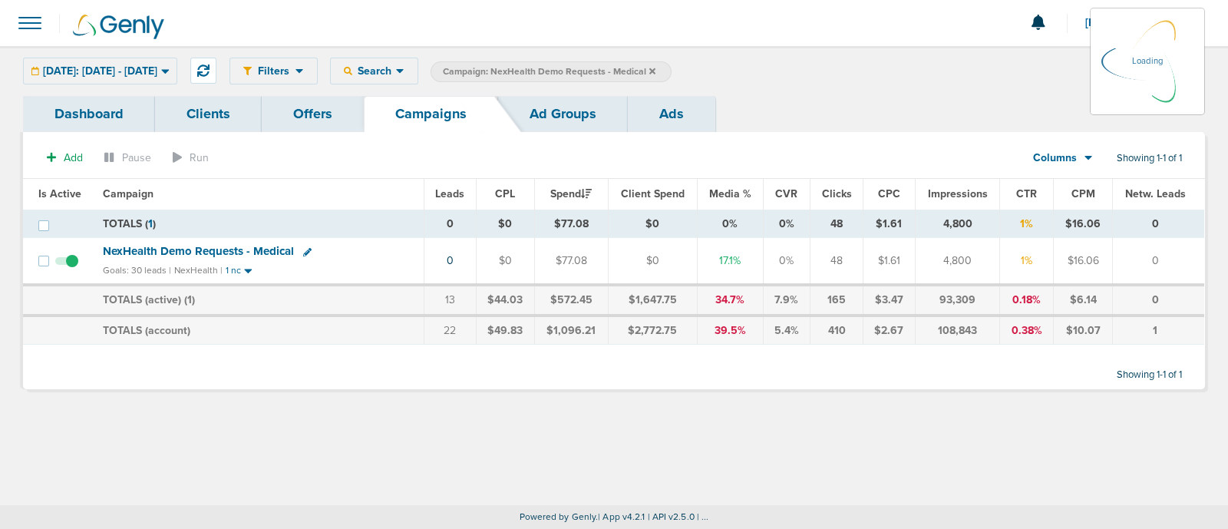
click at [655, 71] on icon at bounding box center [652, 71] width 6 height 6
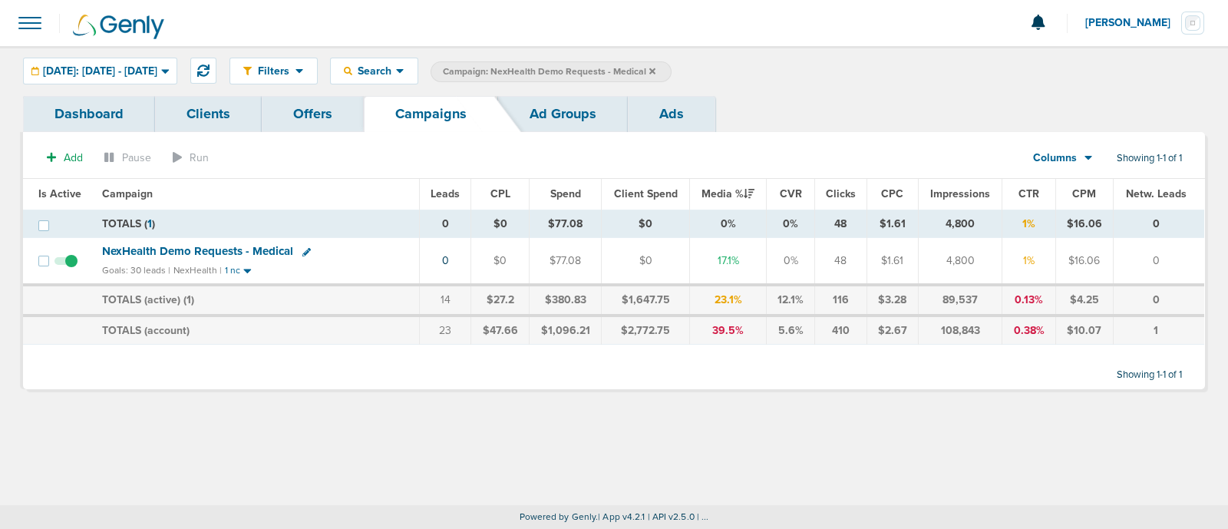
click at [655, 71] on icon at bounding box center [652, 71] width 6 height 6
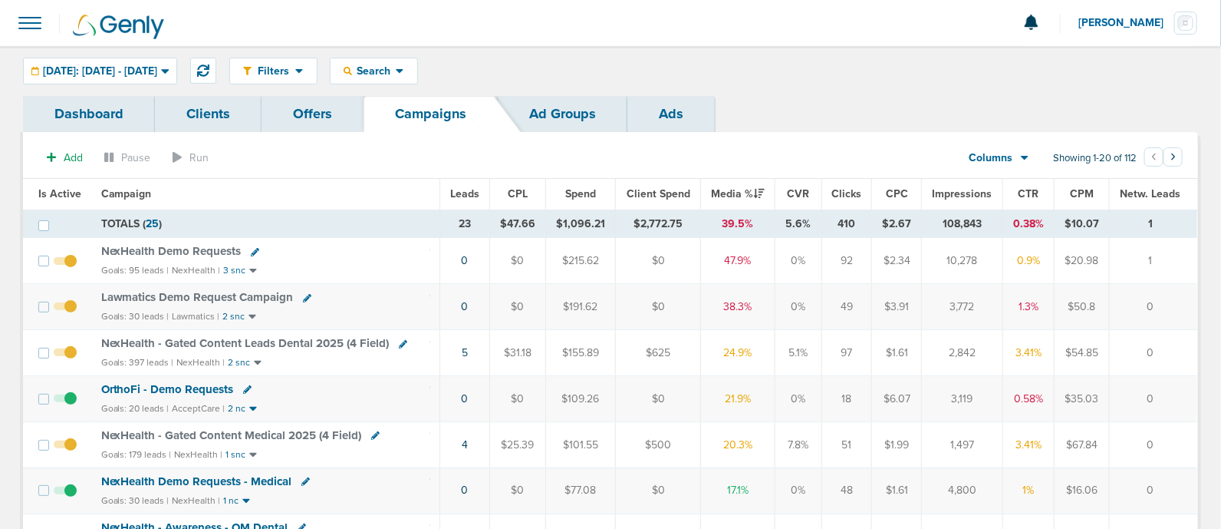
click at [209, 292] on span "Lawmatics Demo Request Campaign" at bounding box center [197, 297] width 193 height 14
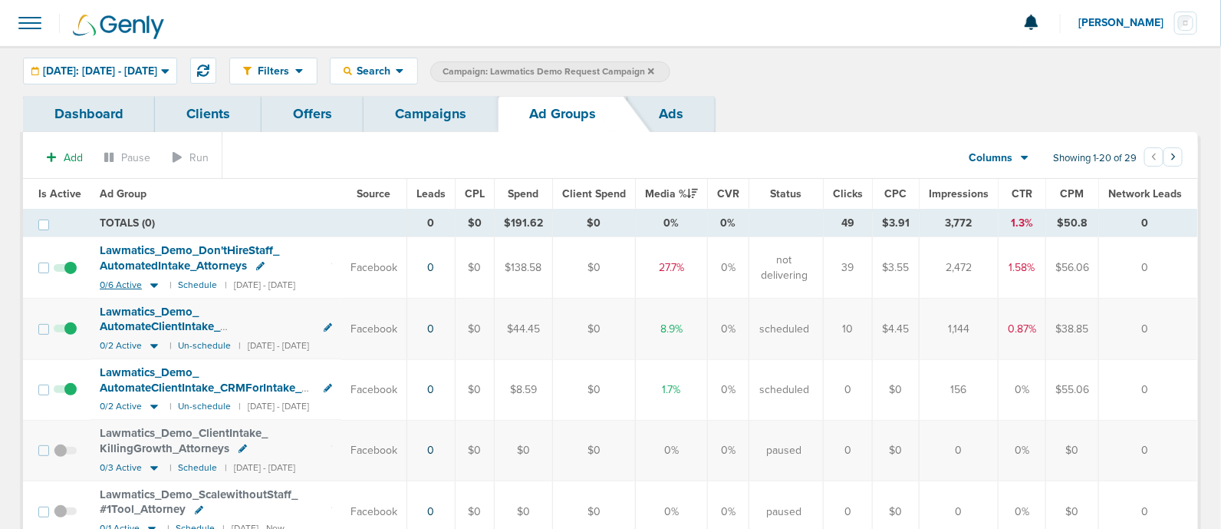
click at [153, 283] on icon at bounding box center [154, 285] width 8 height 5
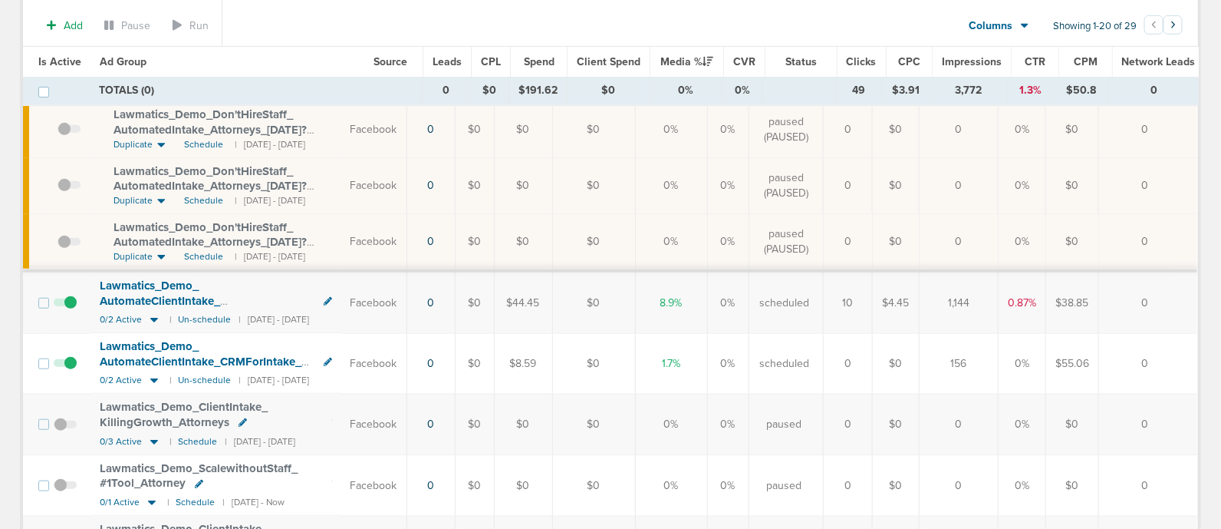
scroll to position [480, 0]
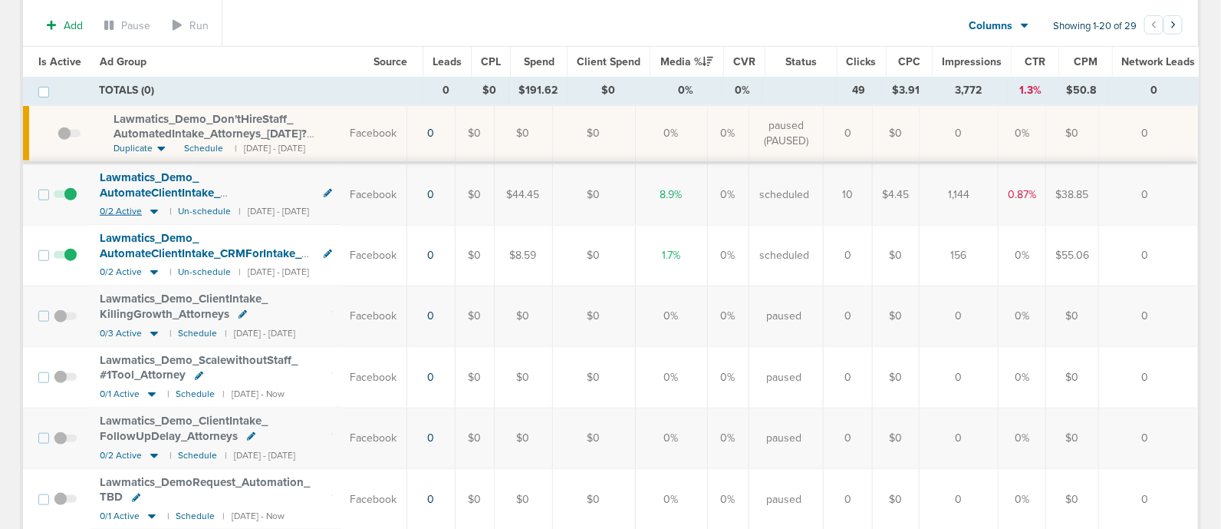
click at [151, 210] on icon at bounding box center [154, 212] width 8 height 5
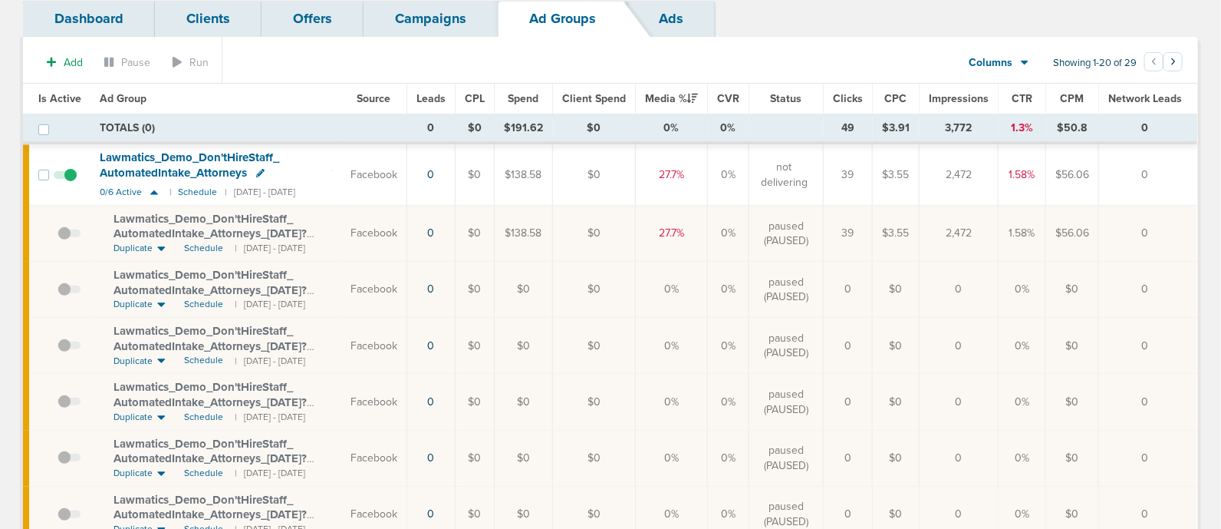
scroll to position [0, 0]
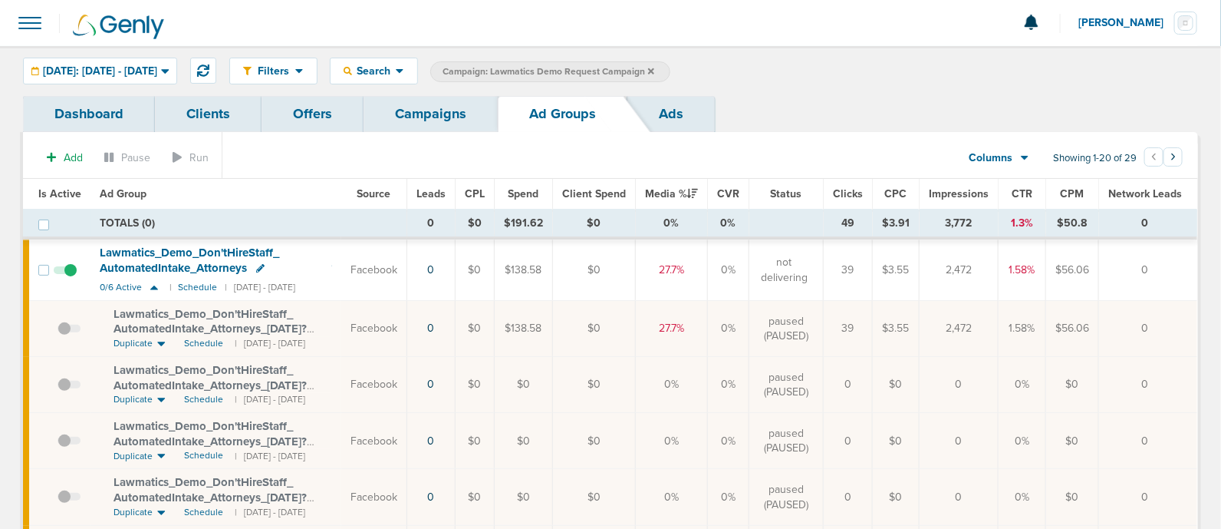
click at [419, 113] on link "Campaigns" at bounding box center [431, 114] width 134 height 36
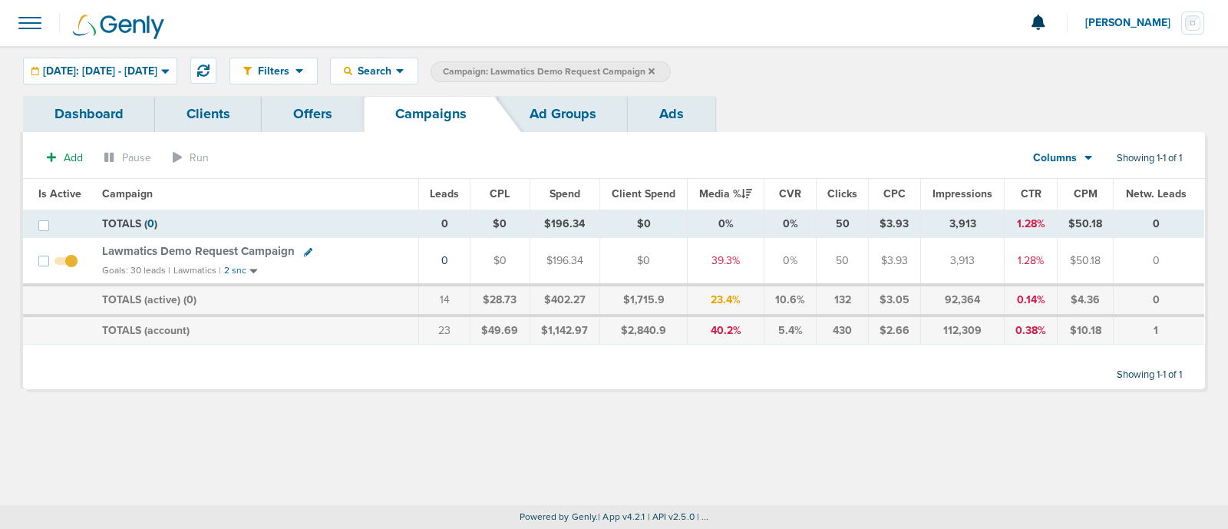
click at [671, 71] on label "Campaign: Lawmatics Demo Request Campaign" at bounding box center [550, 71] width 240 height 21
click at [31, 25] on span at bounding box center [30, 23] width 34 height 34
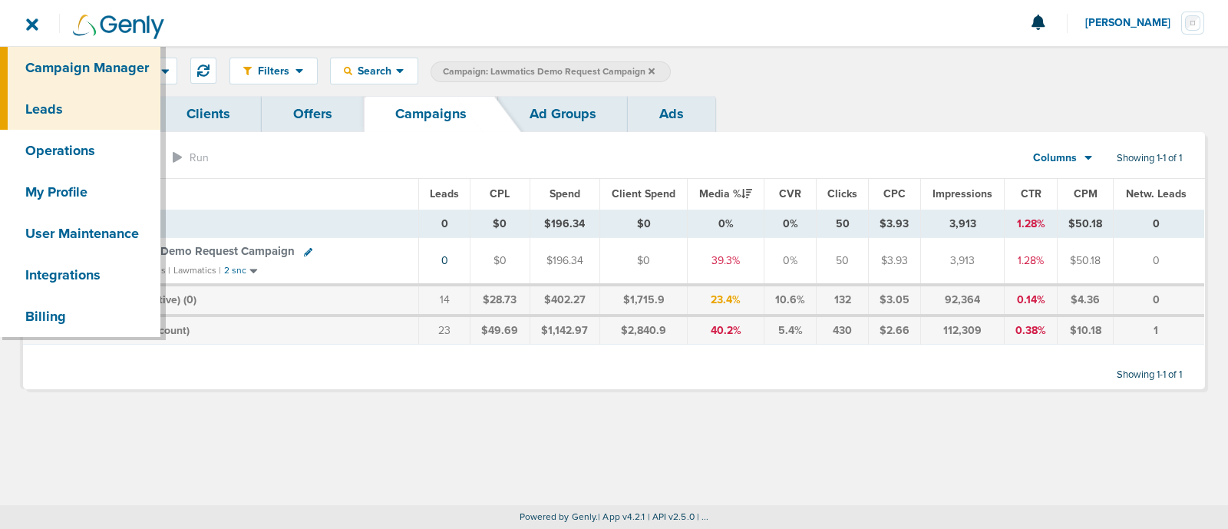
click at [68, 103] on link "Leads" at bounding box center [80, 108] width 160 height 41
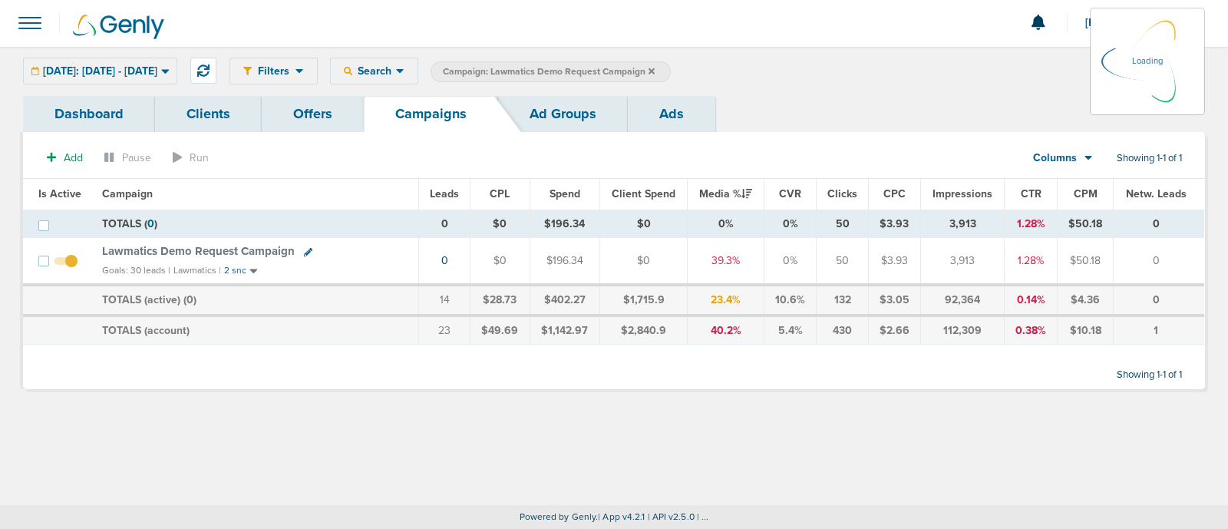
click at [671, 71] on label "Campaign: Lawmatics Demo Request Campaign" at bounding box center [550, 71] width 240 height 21
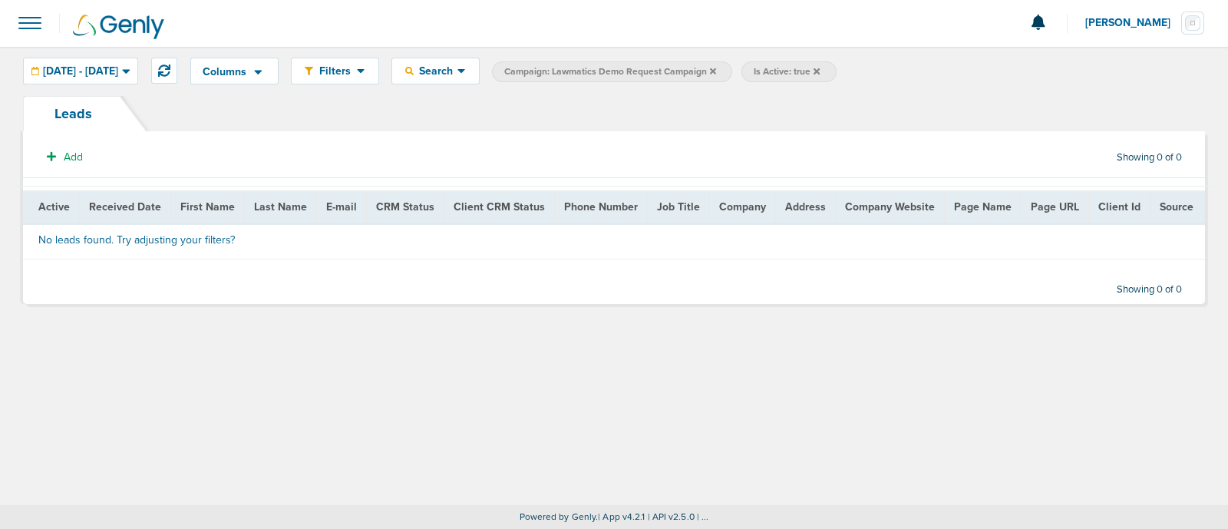
click at [716, 68] on icon at bounding box center [713, 71] width 6 height 9
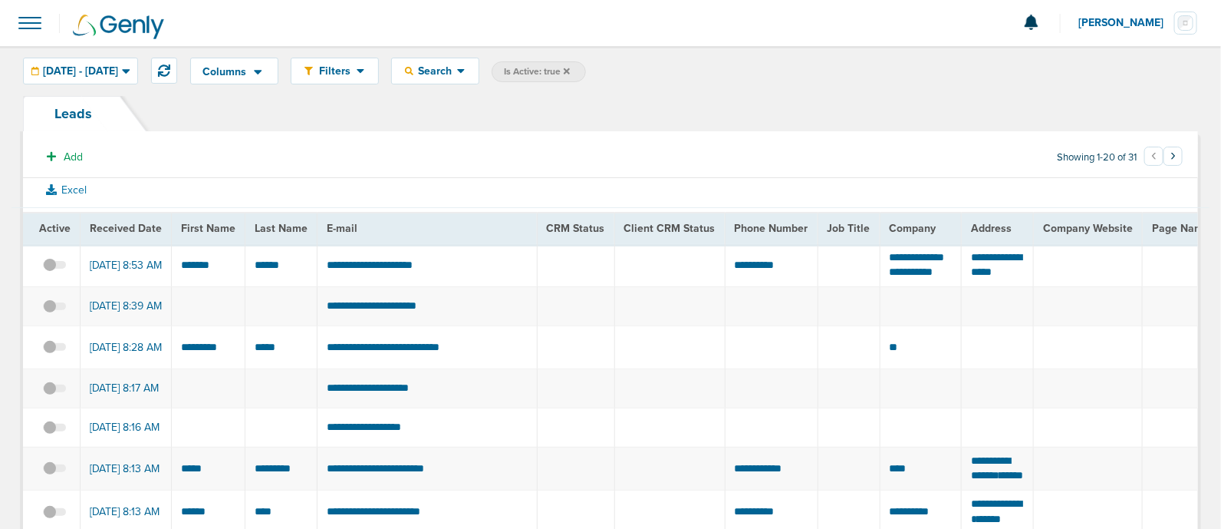
click at [570, 68] on icon at bounding box center [567, 71] width 6 height 9
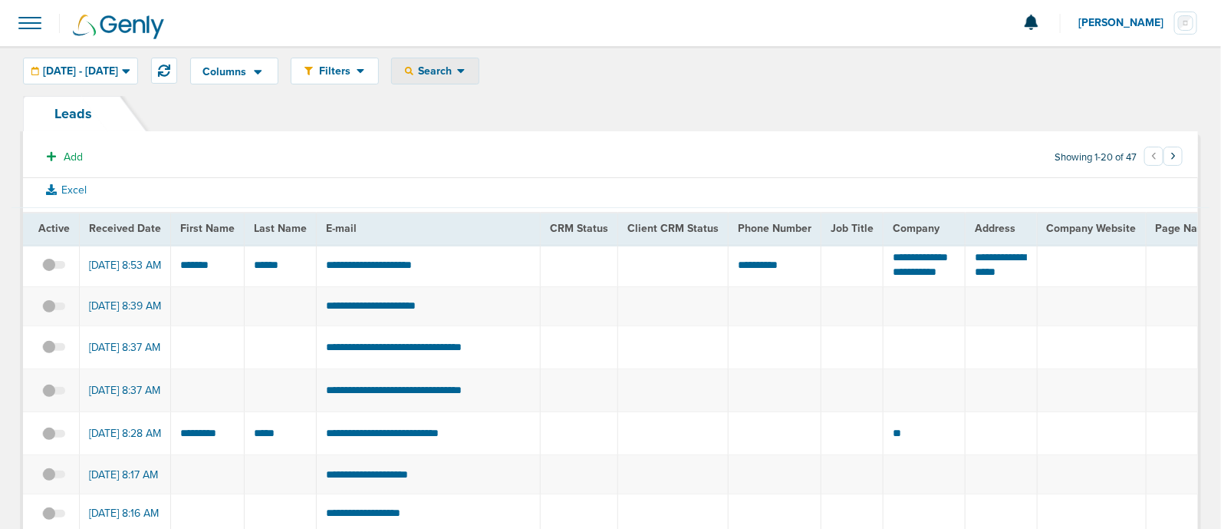
click at [449, 60] on div "Search" at bounding box center [435, 70] width 87 height 25
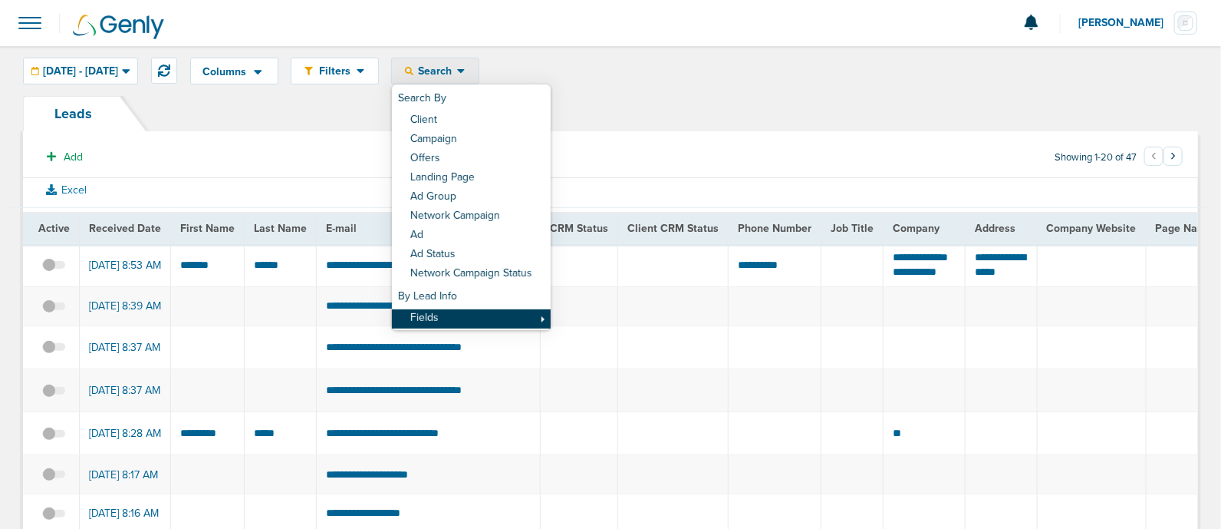
click at [551, 315] on link "Fields" at bounding box center [471, 318] width 159 height 19
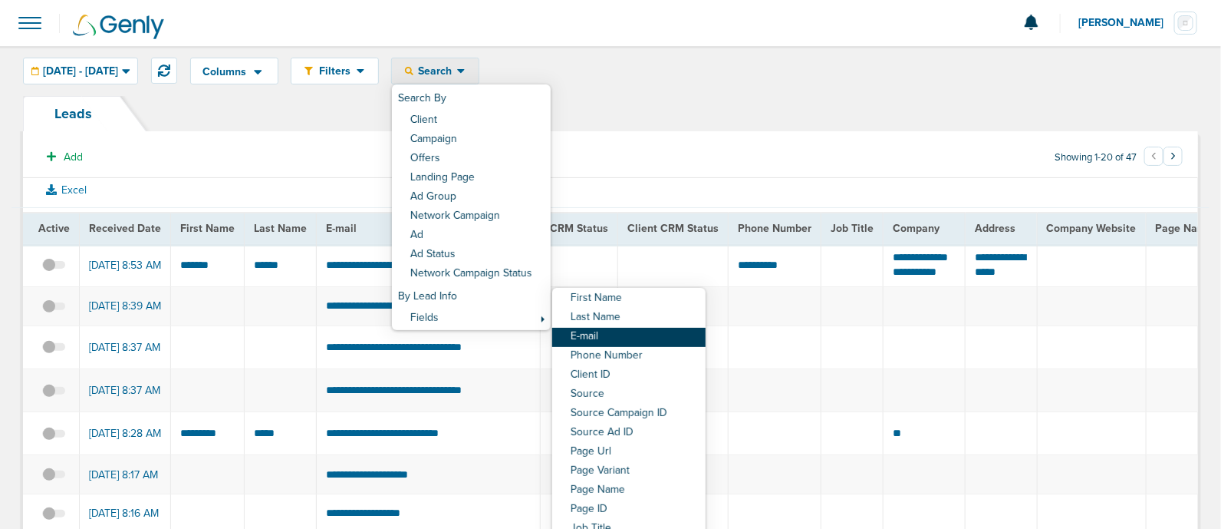
click at [621, 332] on link "E-mail" at bounding box center [628, 337] width 153 height 19
select select "email"
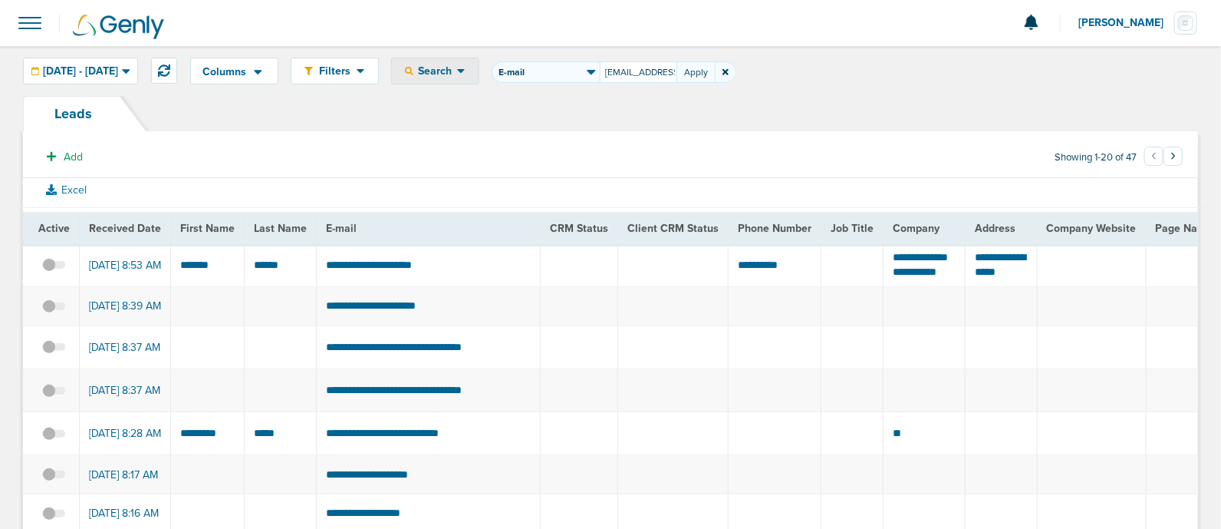
scroll to position [0, 13]
type input "[EMAIL_ADDRESS][DOMAIN_NAME]"
click at [110, 63] on div "[DATE] - [DATE]" at bounding box center [81, 70] width 114 height 25
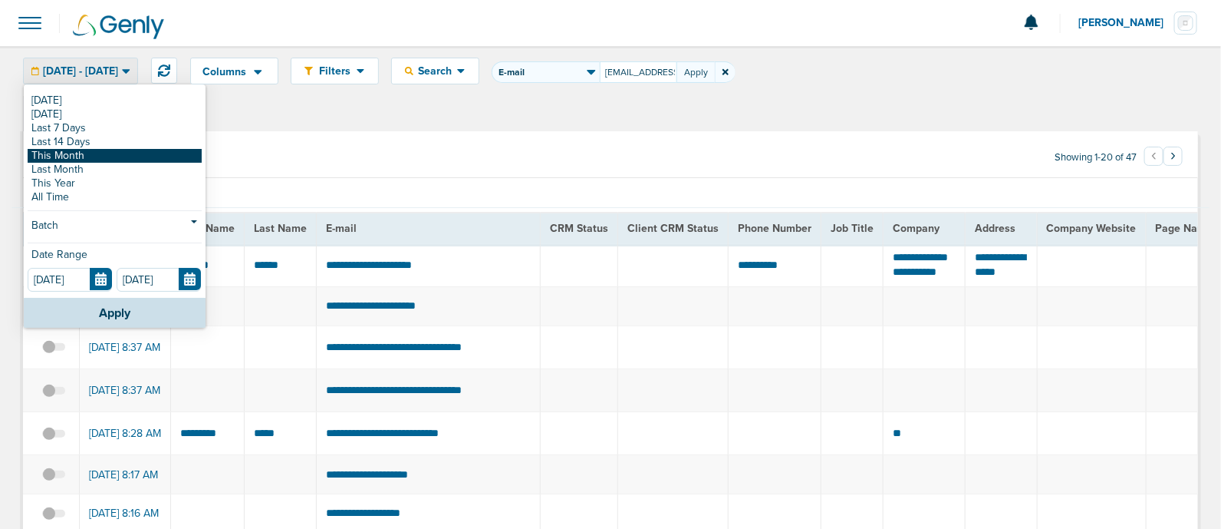
click at [107, 158] on link "This Month" at bounding box center [115, 156] width 174 height 14
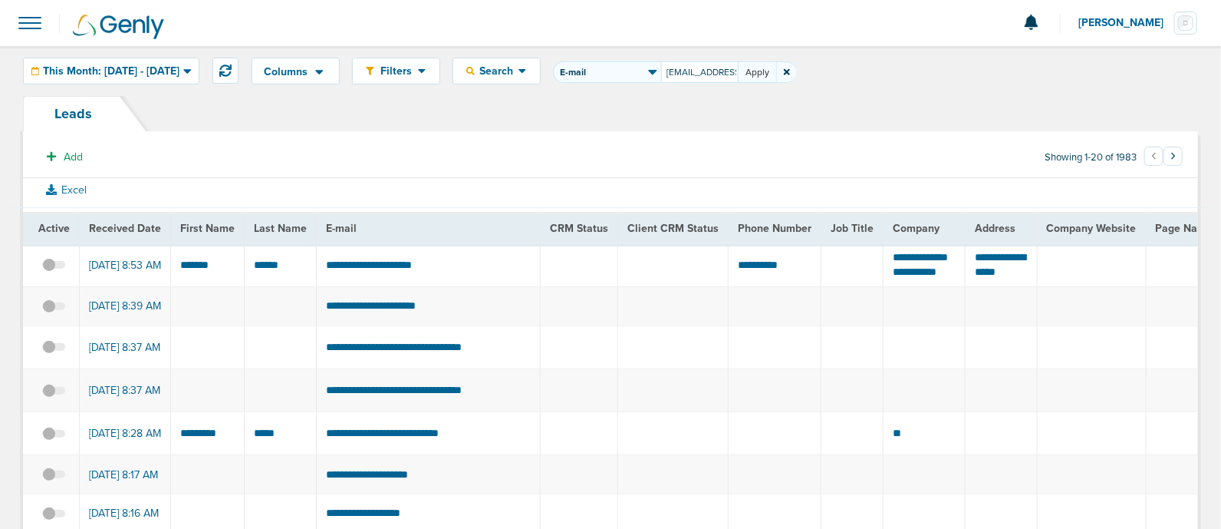
click at [776, 74] on button "Apply" at bounding box center [757, 71] width 38 height 21
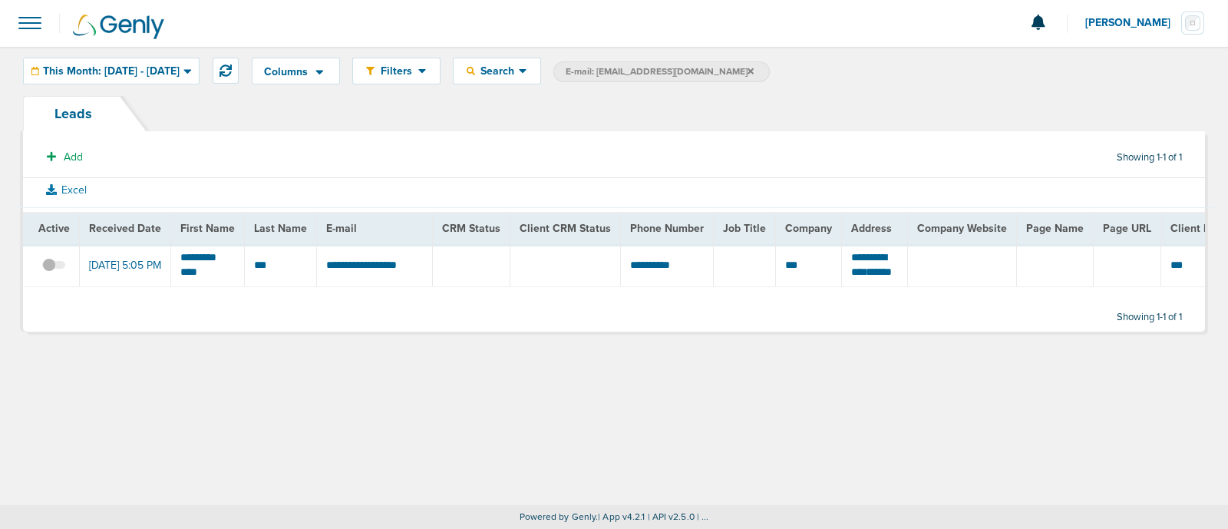
click at [747, 68] on icon at bounding box center [750, 71] width 6 height 6
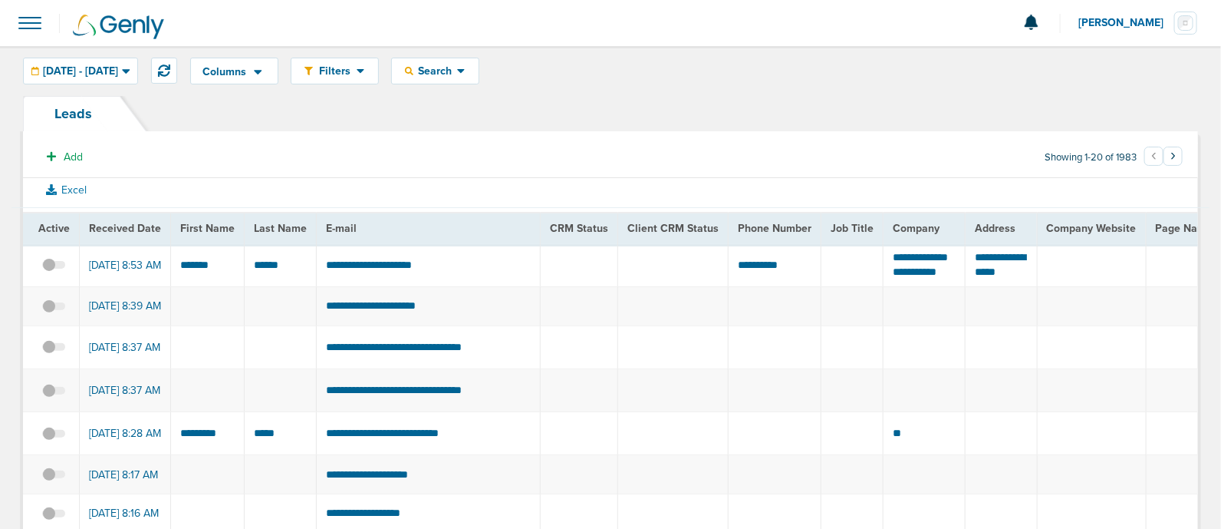
click at [50, 19] on div at bounding box center [610, 23] width 1221 height 46
click at [31, 18] on span at bounding box center [30, 23] width 34 height 34
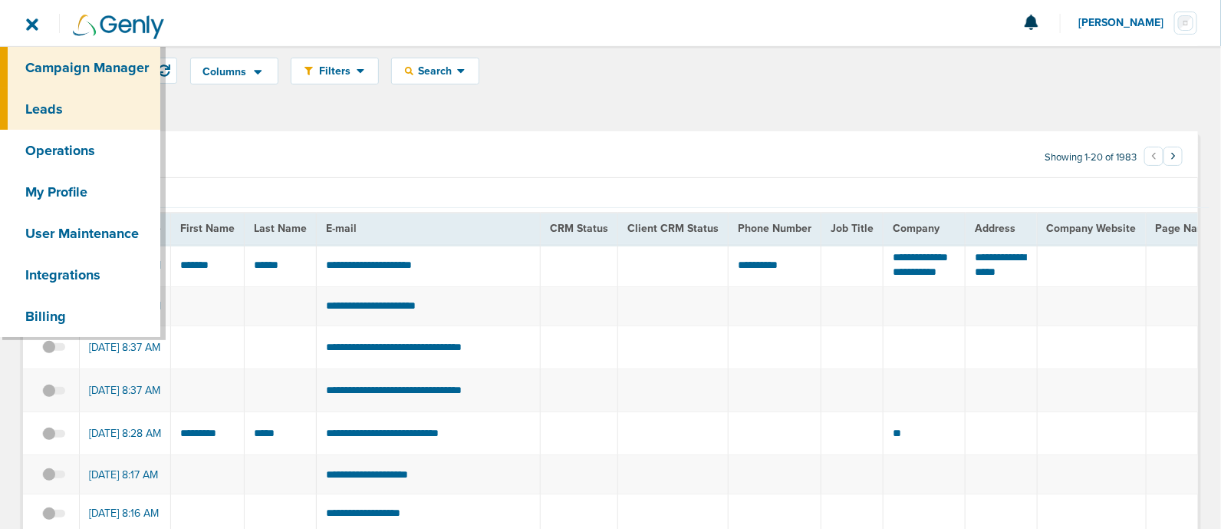
click at [109, 59] on link "Campaign Manager" at bounding box center [80, 67] width 160 height 41
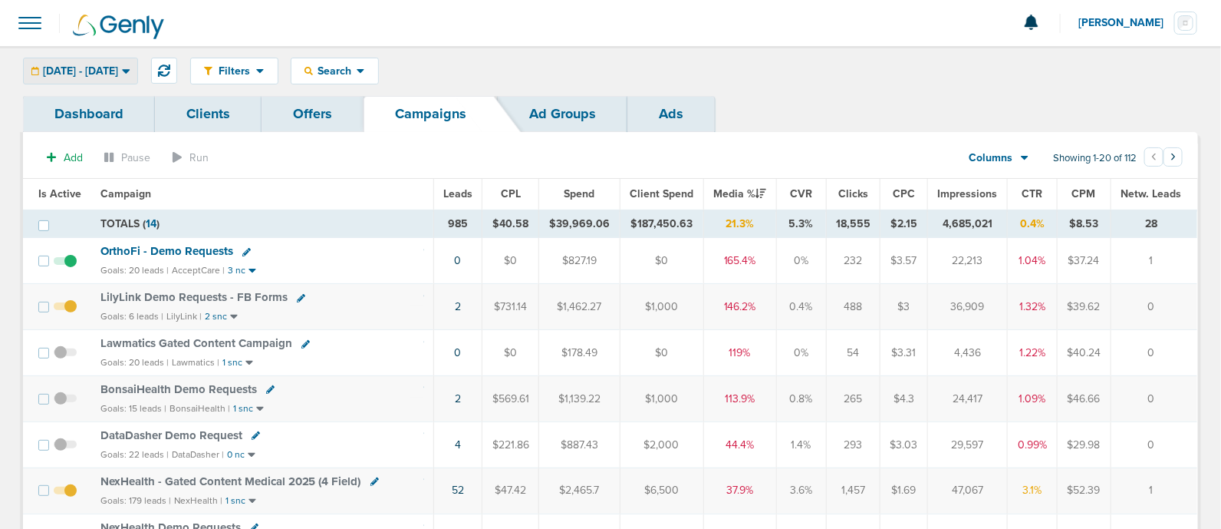
click at [118, 72] on span "[DATE] - [DATE]" at bounding box center [80, 71] width 75 height 11
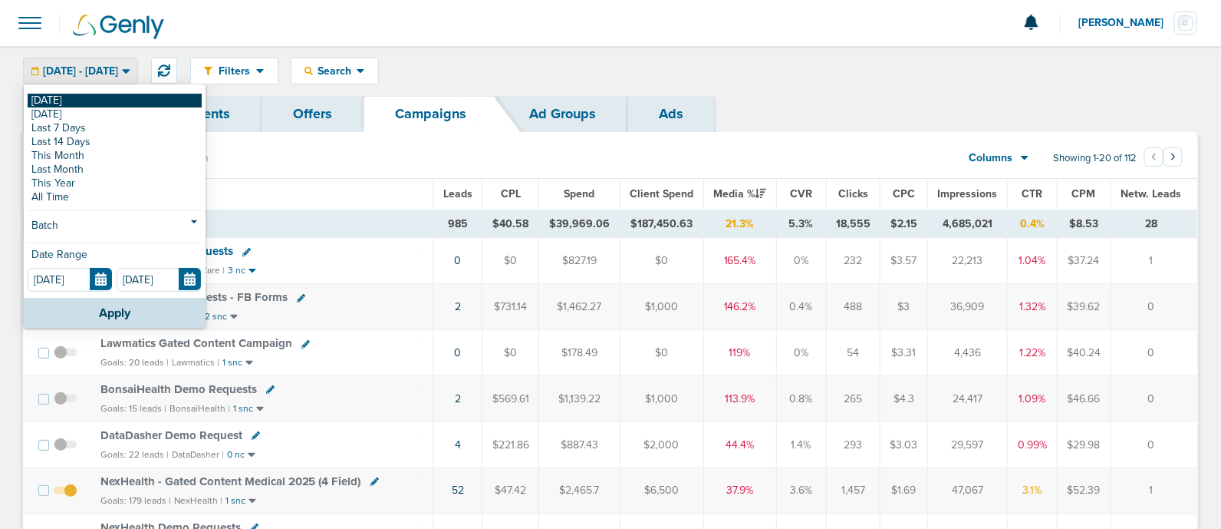
click at [97, 98] on link "[DATE]" at bounding box center [115, 101] width 174 height 14
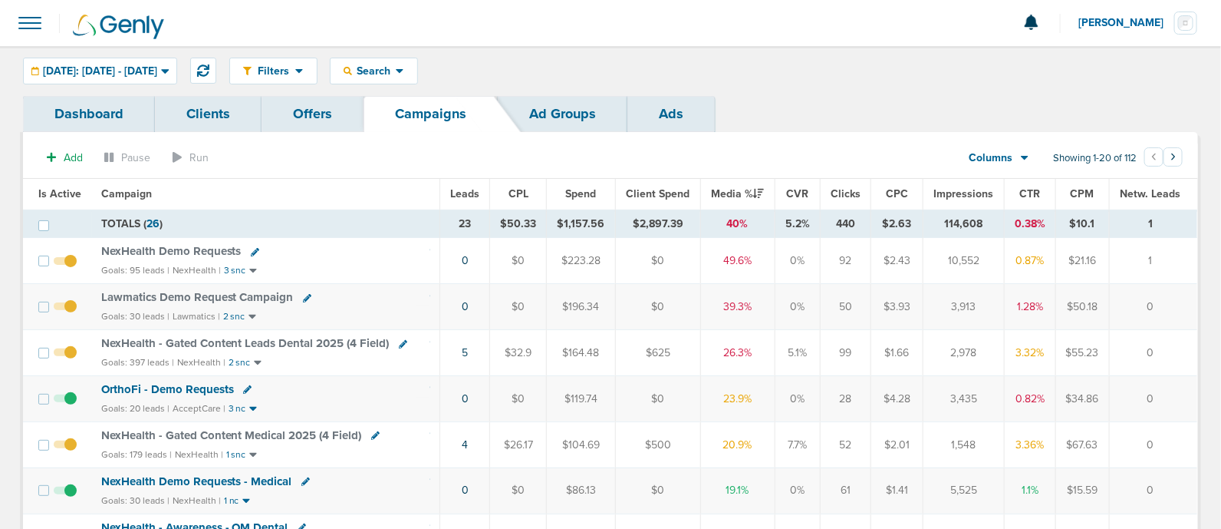
drag, startPoint x: 441, startPoint y: 251, endPoint x: 1185, endPoint y: 344, distance: 750.1
click at [1185, 344] on td "0" at bounding box center [1153, 353] width 88 height 46
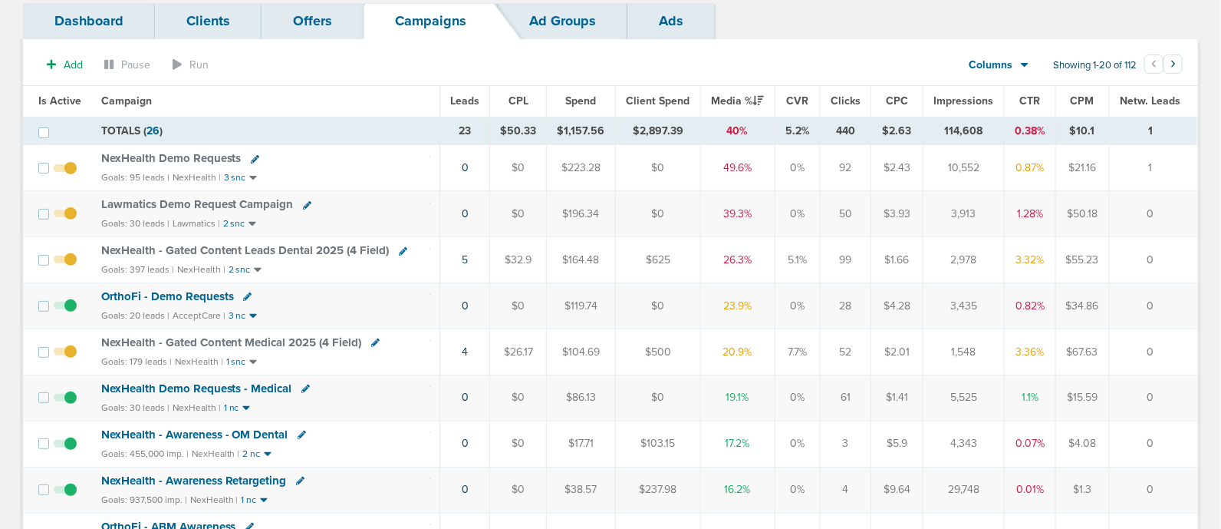
scroll to position [95, 0]
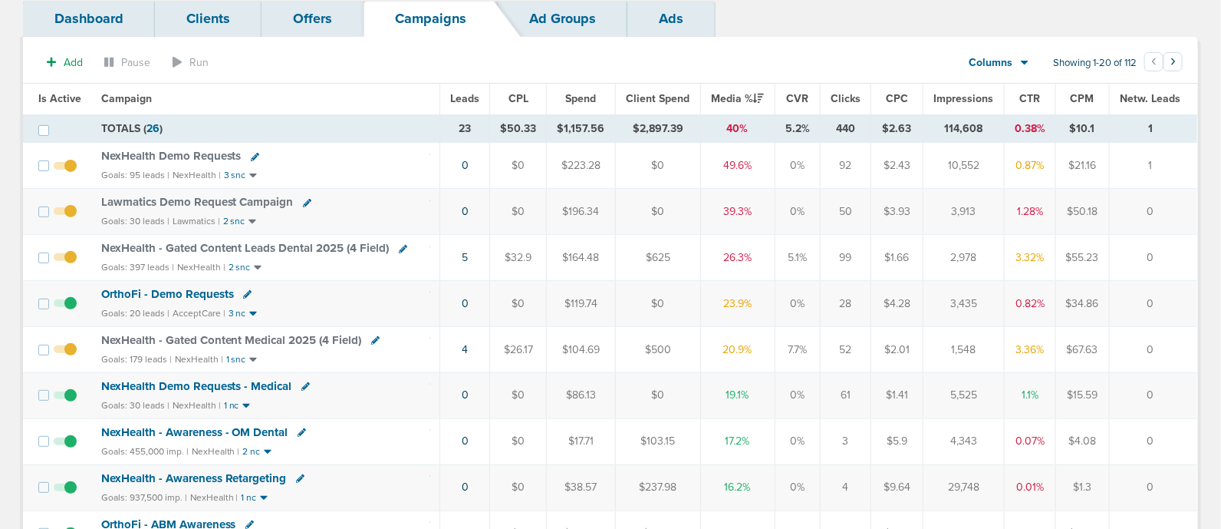
drag, startPoint x: 453, startPoint y: 308, endPoint x: 1152, endPoint y: 351, distance: 700.2
click at [1172, 351] on td "0" at bounding box center [1153, 349] width 88 height 46
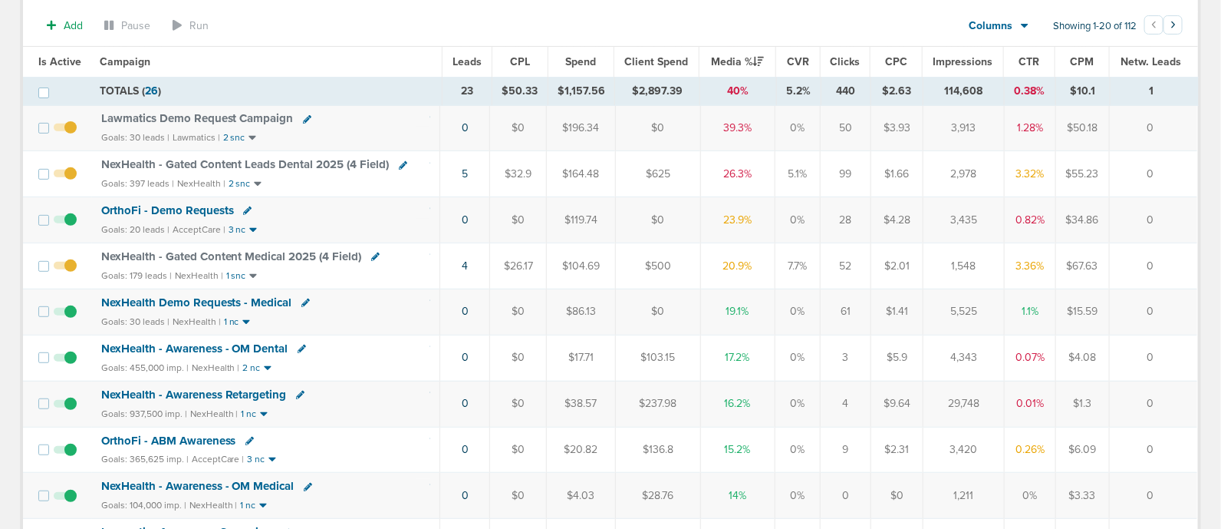
scroll to position [191, 0]
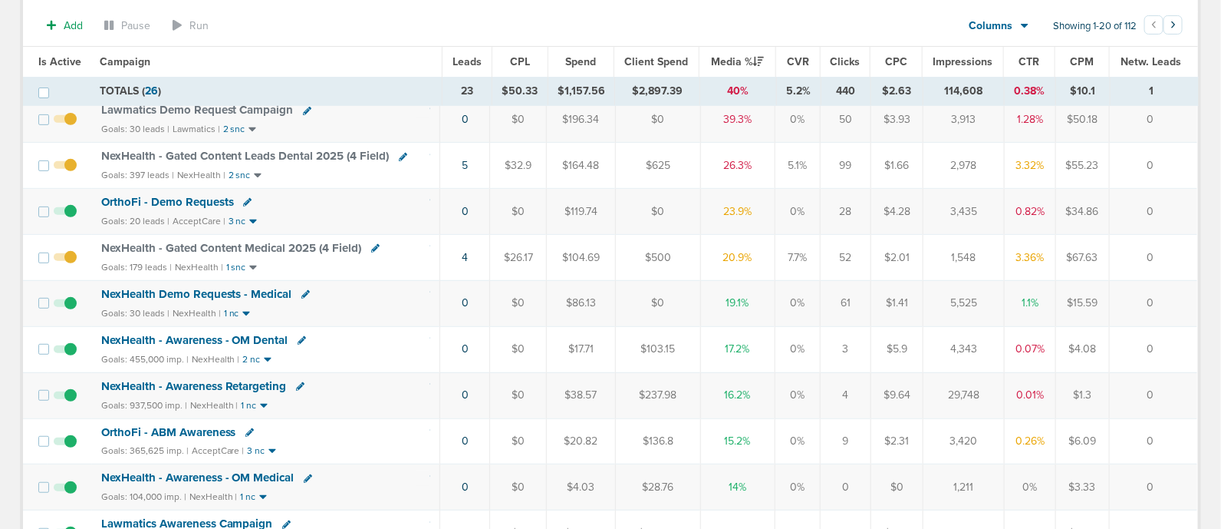
drag, startPoint x: 437, startPoint y: 299, endPoint x: 1186, endPoint y: 308, distance: 748.9
click at [1185, 309] on tr "NexHealth Demo Requests - Medical Goals: 30 leads | NexHealth | 1 nc 0 $0 $86.1…" at bounding box center [610, 303] width 1175 height 46
click at [1186, 308] on td "0" at bounding box center [1153, 303] width 88 height 46
click at [387, 300] on td "NexHealth Demo Requests - Medical Goals: 30 leads | NexHealth | 1 nc" at bounding box center [266, 303] width 348 height 46
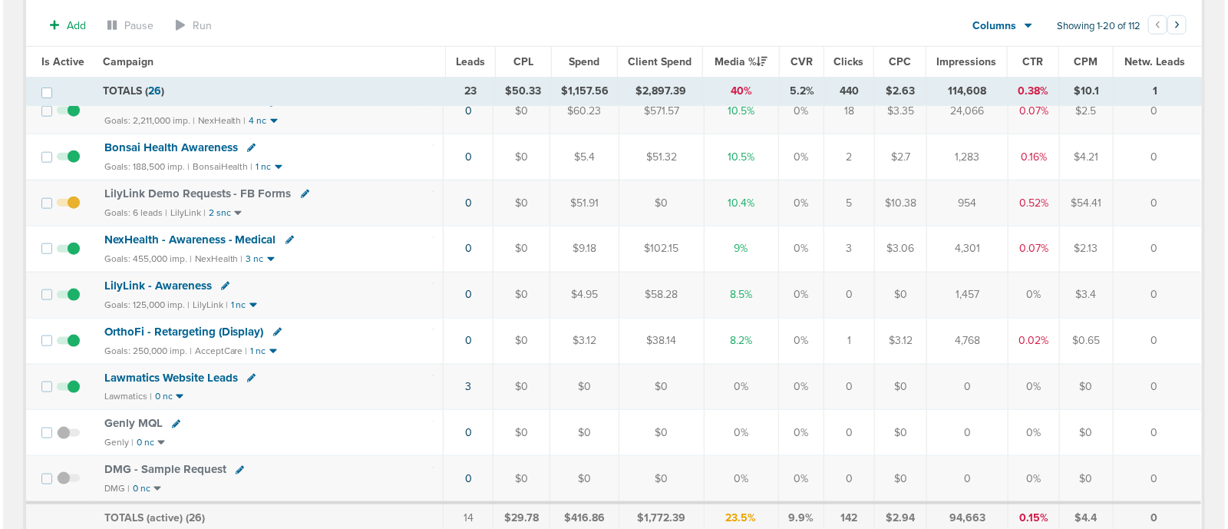
scroll to position [575, 0]
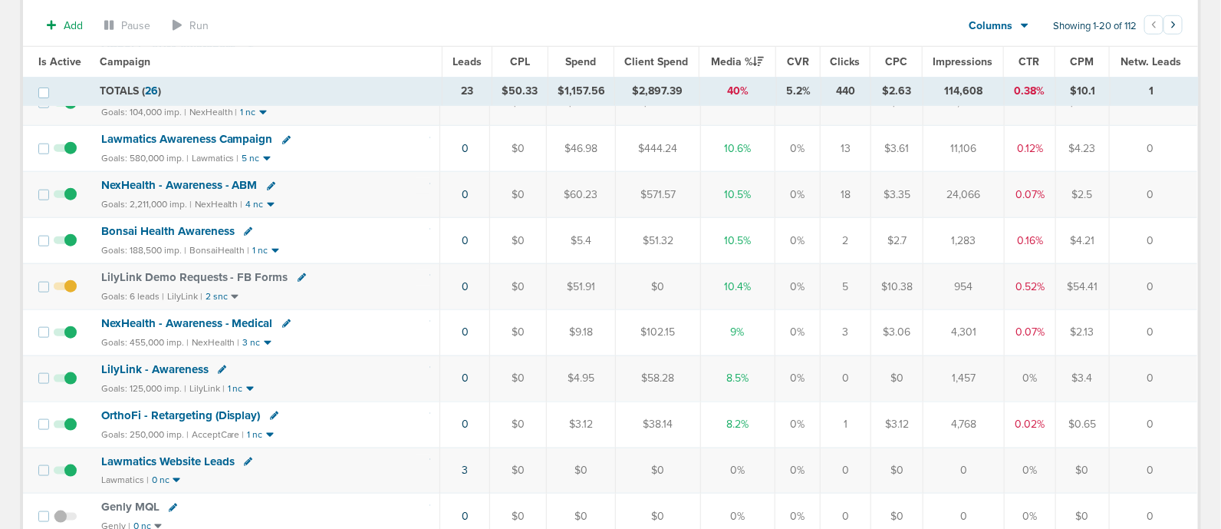
click at [298, 273] on icon at bounding box center [302, 277] width 8 height 8
select select
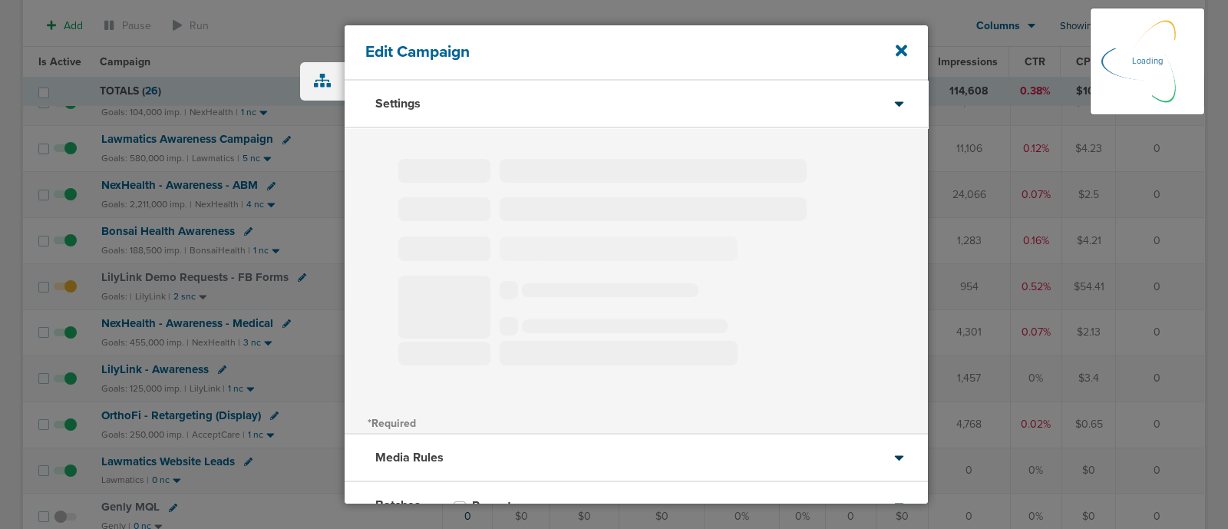
type input "LilyLink Demo Requests - FB Forms"
select select "Leads"
radio input "true"
select select "readOnly"
select select "1"
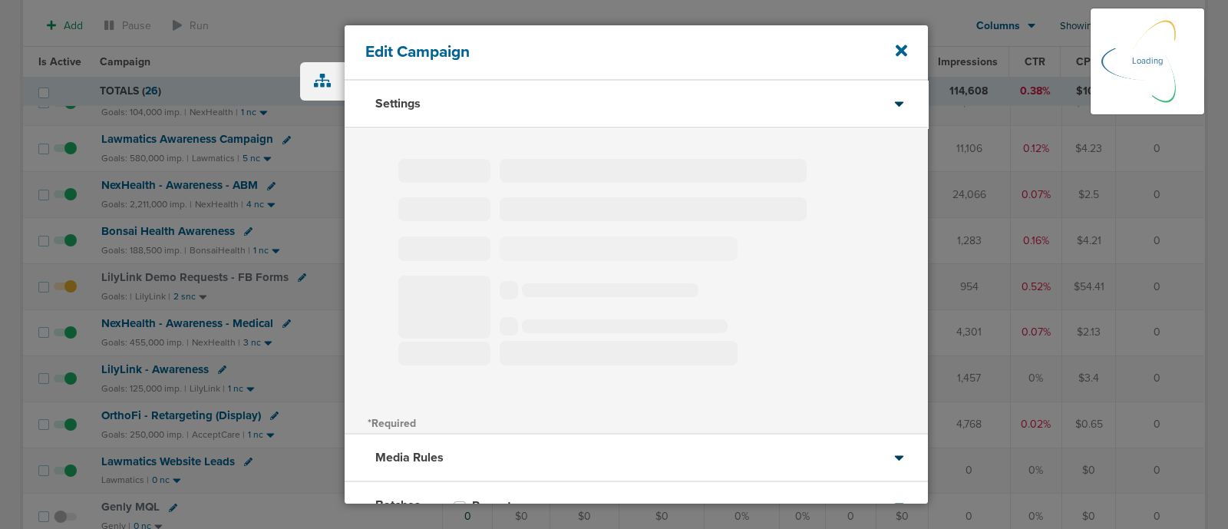
select select "2"
select select "3"
select select "4"
select select "6"
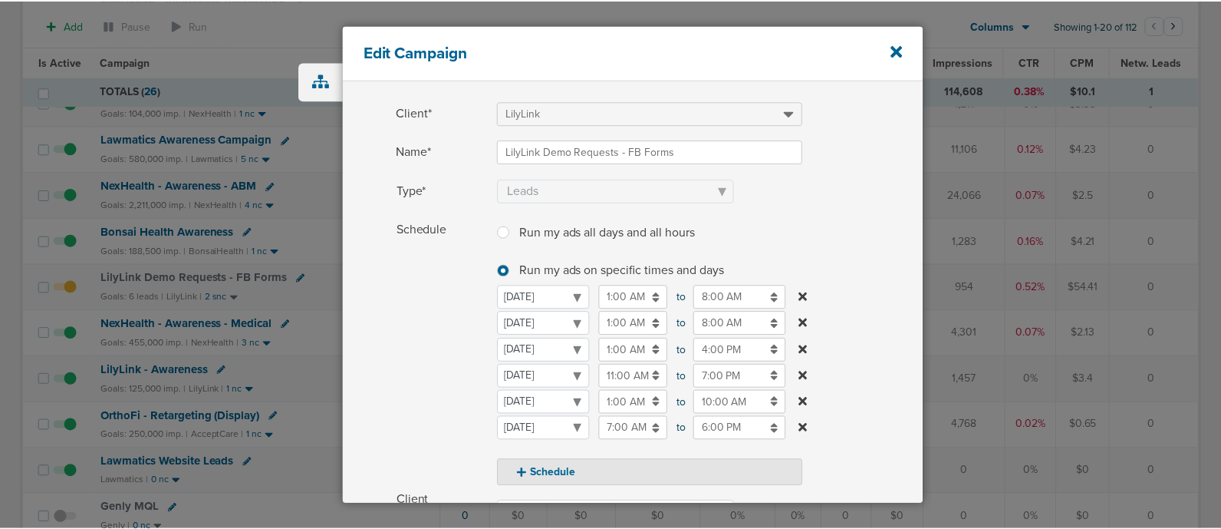
scroll to position [53, 0]
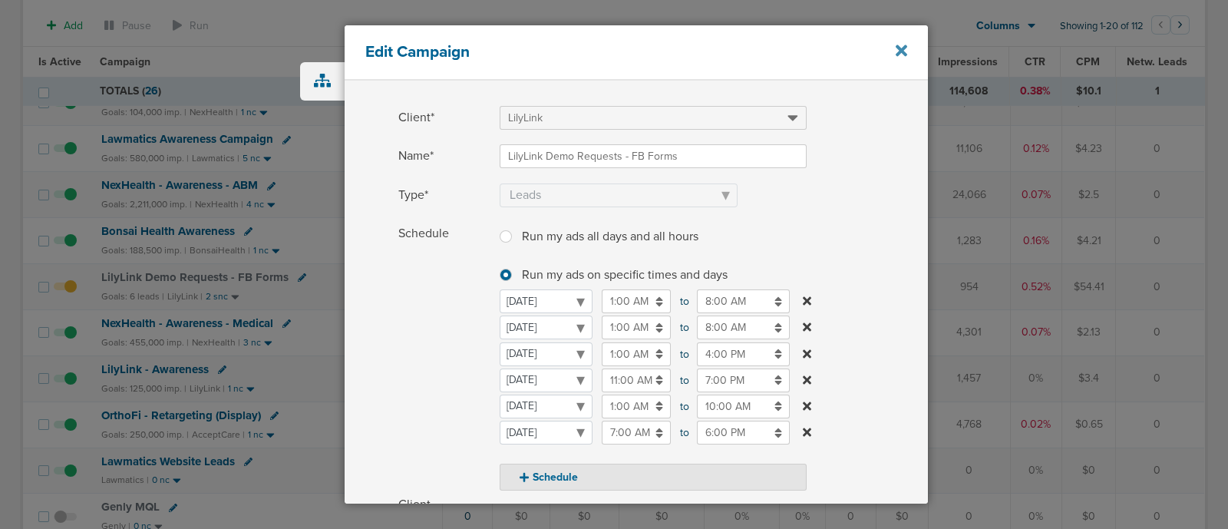
click at [898, 51] on icon at bounding box center [901, 50] width 12 height 17
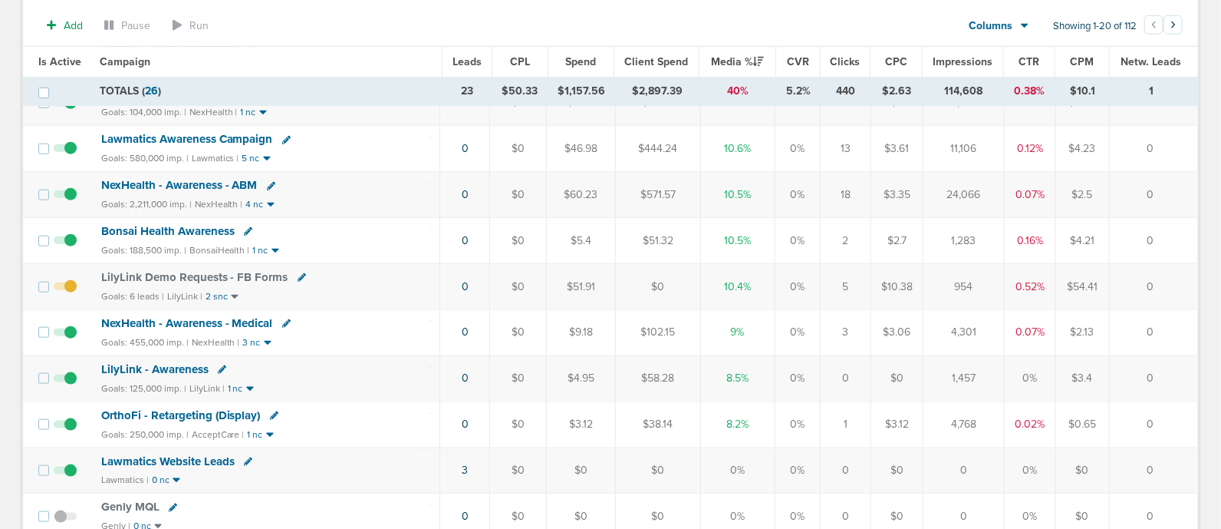
click at [390, 382] on div "Goals: 125,000 imp. | LilyLink | 1 nc" at bounding box center [266, 388] width 330 height 13
click at [374, 270] on div "LilyLink Demo Requests - FB Forms" at bounding box center [266, 277] width 330 height 15
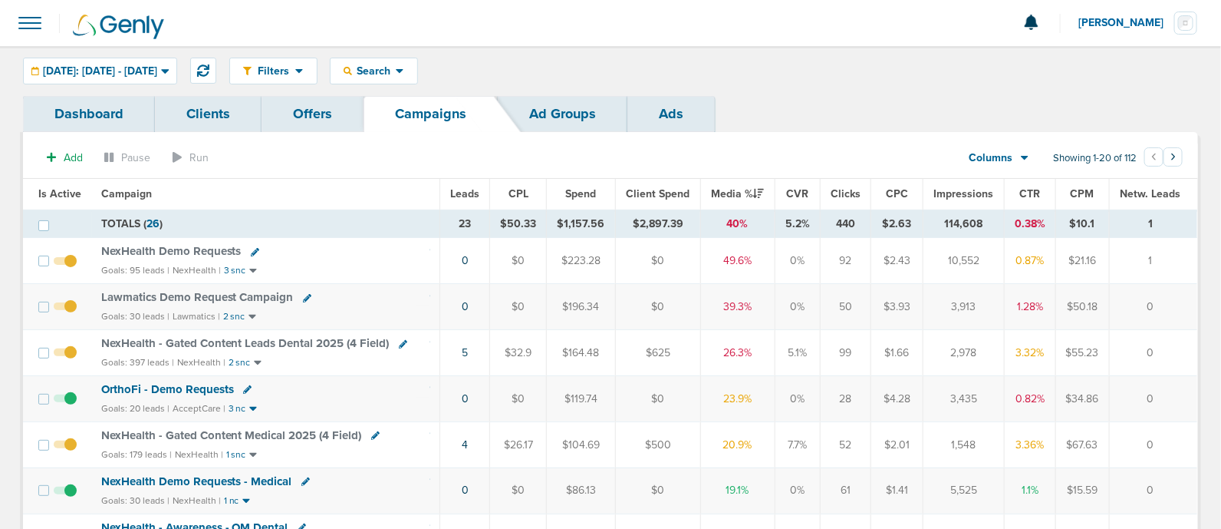
drag, startPoint x: 292, startPoint y: 259, endPoint x: 1079, endPoint y: 272, distance: 787.3
click at [1042, 272] on tr "NexHealth Demo Requests Goals: 95 leads | NexHealth | 3 snc 0 $0 $223.28 $0 49.…" at bounding box center [610, 261] width 1175 height 46
drag, startPoint x: 1127, startPoint y: 277, endPoint x: 1189, endPoint y: 489, distance: 221.4
click at [1189, 489] on td "0" at bounding box center [1153, 490] width 88 height 46
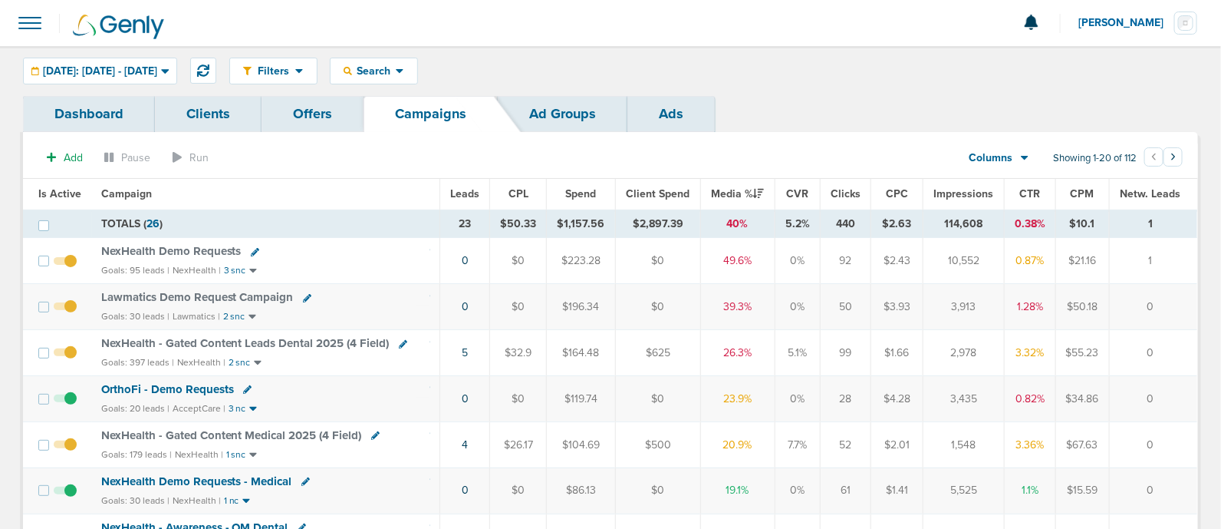
drag, startPoint x: 431, startPoint y: 440, endPoint x: 1174, endPoint y: 424, distance: 742.8
click at [1174, 424] on tr "NexHealth - Gated Content Medical 2025 (4 Field) Goals: 179 leads | NexHealth |…" at bounding box center [610, 444] width 1175 height 46
click at [1174, 424] on td "0" at bounding box center [1153, 444] width 88 height 46
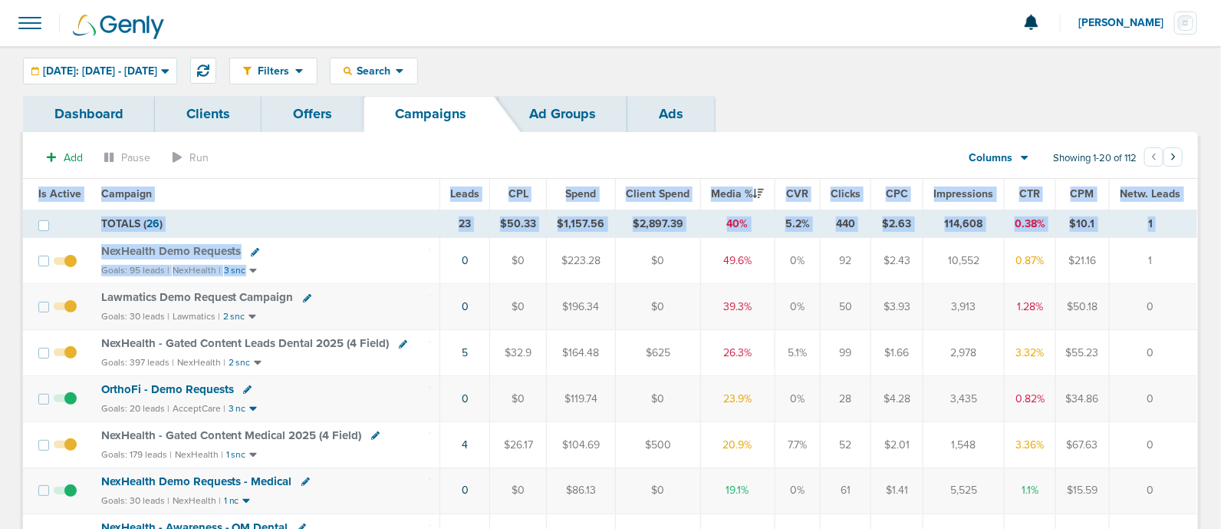
drag, startPoint x: 453, startPoint y: 263, endPoint x: 1224, endPoint y: 327, distance: 772.9
click at [1221, 327] on html "Notifications You have no unread notifications [PERSON_NAME] Profile Sign Out C…" at bounding box center [610, 264] width 1221 height 529
click at [1185, 320] on td "0" at bounding box center [1153, 307] width 88 height 46
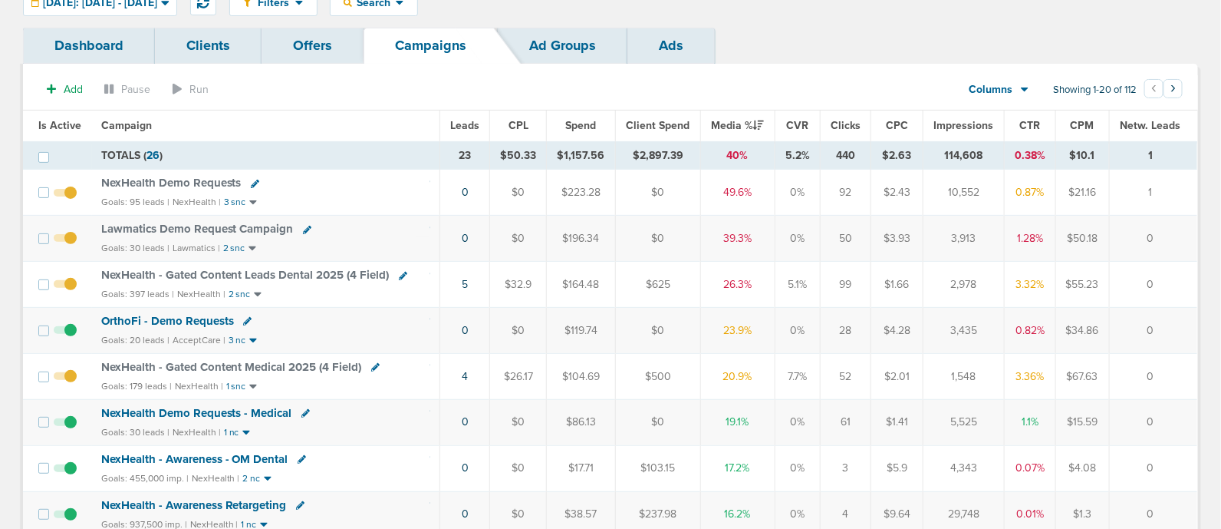
scroll to position [95, 0]
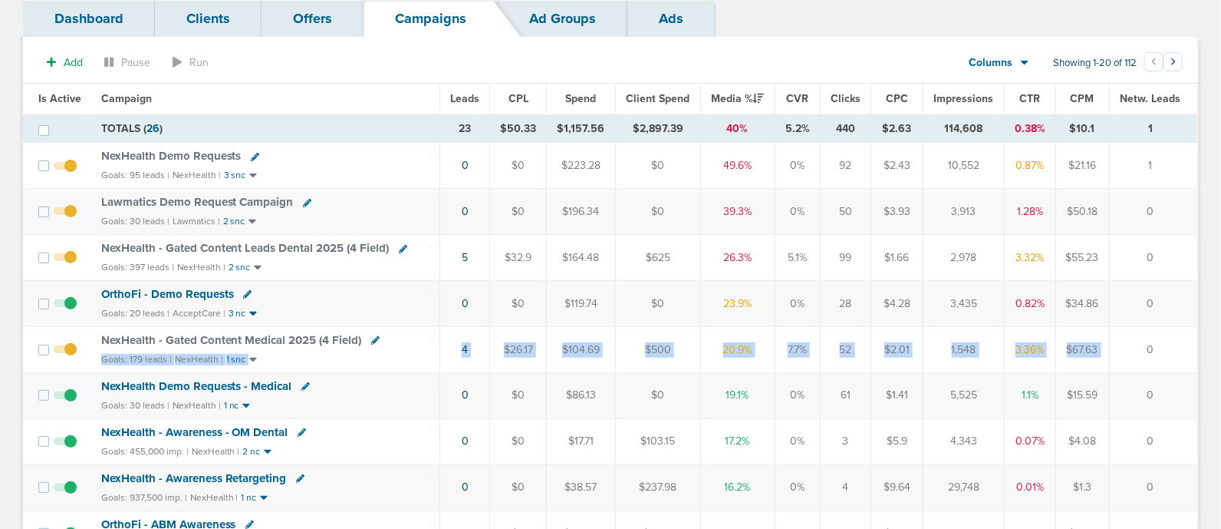
drag, startPoint x: 427, startPoint y: 341, endPoint x: 1145, endPoint y: 338, distance: 718.1
click at [1145, 338] on tr "NexHealth - Gated Content Medical 2025 (4 Field) Goals: 179 leads | NexHealth |…" at bounding box center [610, 349] width 1175 height 46
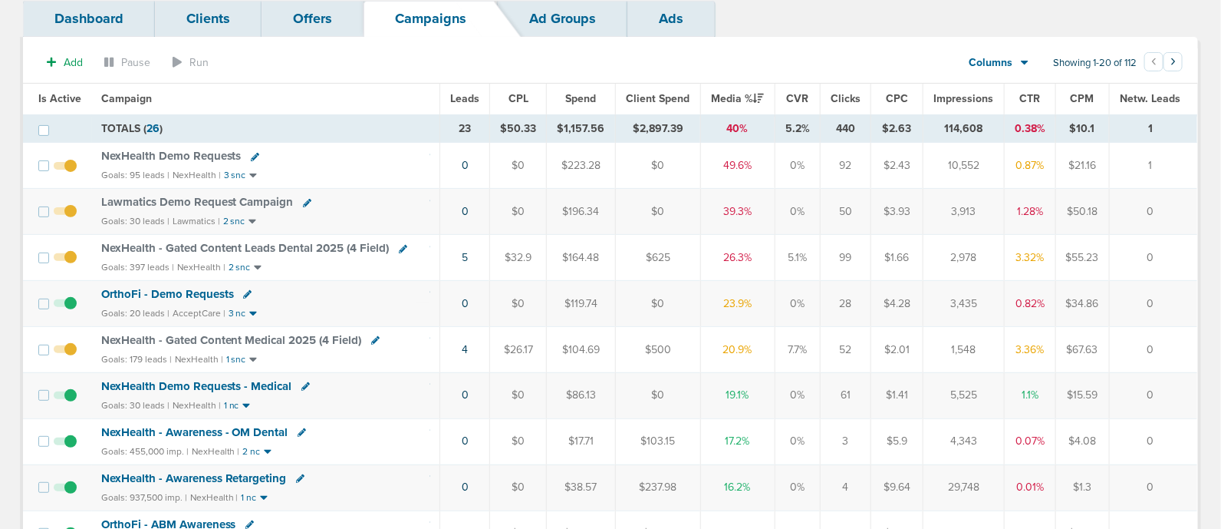
click at [1187, 360] on td "0" at bounding box center [1153, 349] width 88 height 46
drag, startPoint x: 1165, startPoint y: 354, endPoint x: 96, endPoint y: 230, distance: 1075.9
click at [92, 255] on td "NexHealth - Gated Content Leads Dental 2025 (4 Field) Goals: 397 leads | NexHea…" at bounding box center [266, 258] width 348 height 46
drag, startPoint x: 372, startPoint y: 255, endPoint x: 1183, endPoint y: 365, distance: 818.4
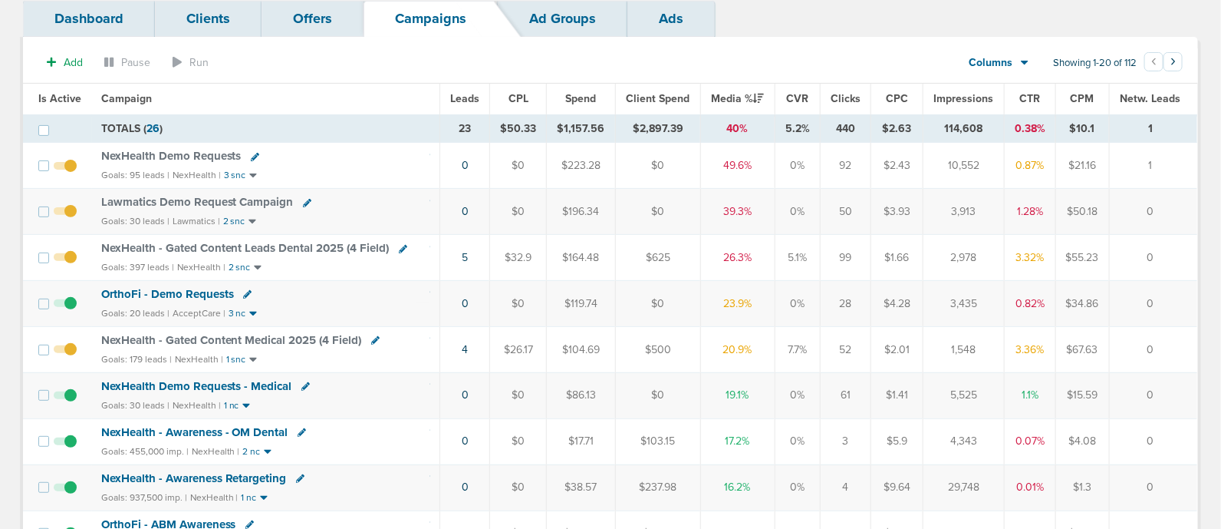
drag, startPoint x: 1188, startPoint y: 371, endPoint x: 1179, endPoint y: 364, distance: 12.0
click at [400, 281] on td "OrthoFi - Demo Requests Goals: 20 leads | AcceptCare | 3 nc" at bounding box center [266, 304] width 348 height 46
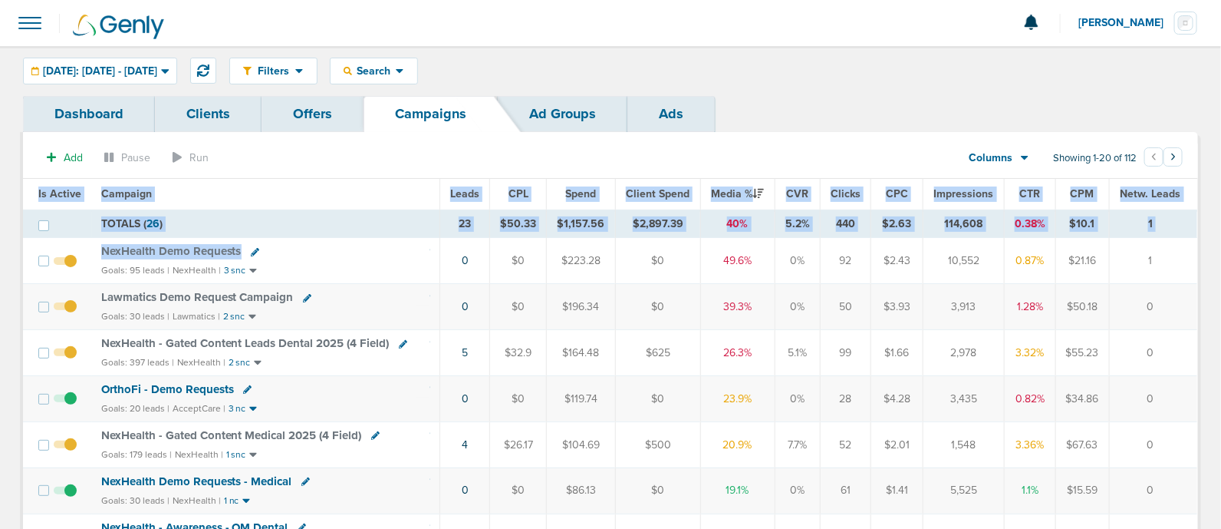
drag, startPoint x: 410, startPoint y: 256, endPoint x: 1193, endPoint y: 355, distance: 788.8
click at [1191, 355] on td "0" at bounding box center [1153, 353] width 88 height 46
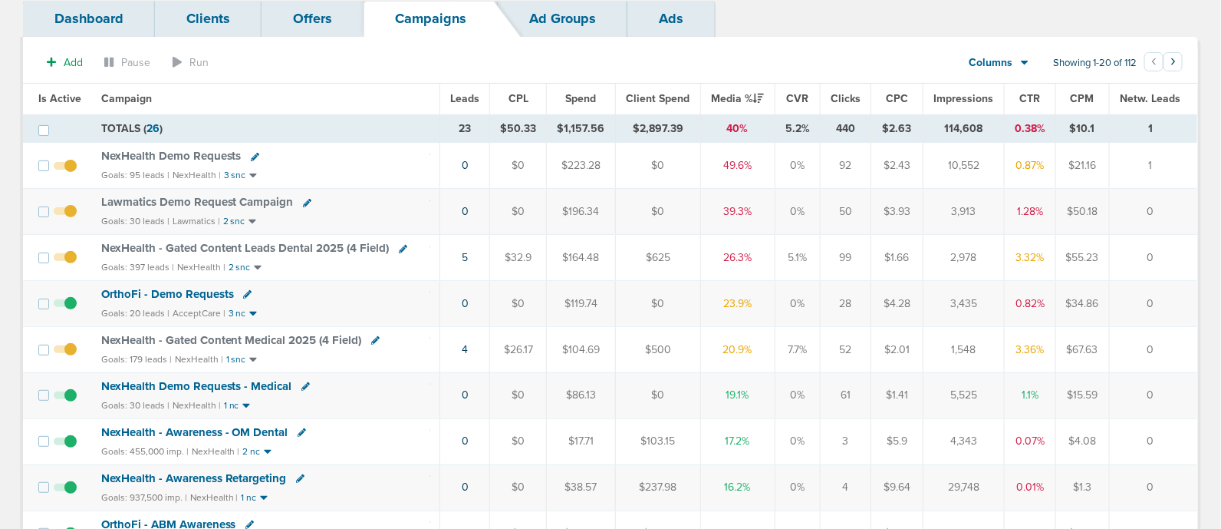
scroll to position [5, 0]
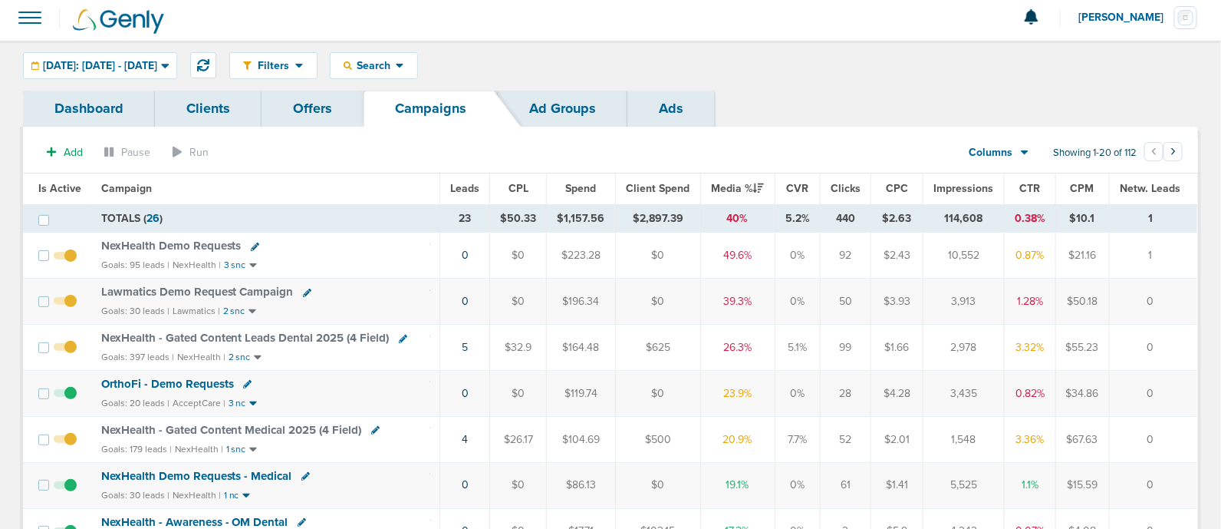
drag, startPoint x: 417, startPoint y: 182, endPoint x: 1206, endPoint y: 393, distance: 817.2
click at [1183, 397] on td "0" at bounding box center [1153, 394] width 88 height 46
drag, startPoint x: 1187, startPoint y: 392, endPoint x: 5, endPoint y: 169, distance: 1202.4
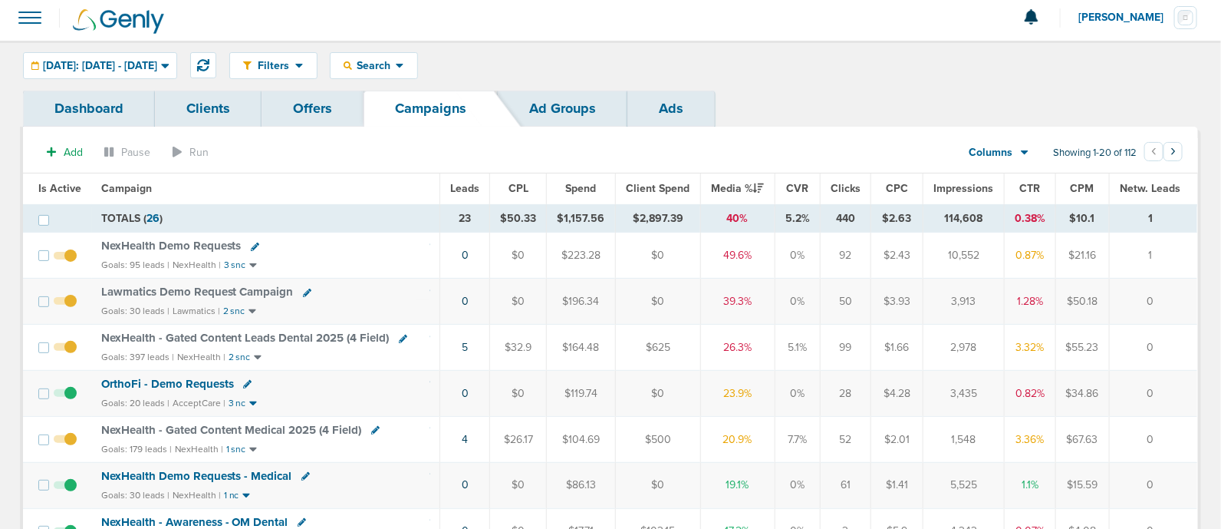
click at [23, 168] on section "Add Pause Run Columns Media Stats Sales Performance Custom Showing 1-20 of 112 …" at bounding box center [610, 155] width 1175 height 35
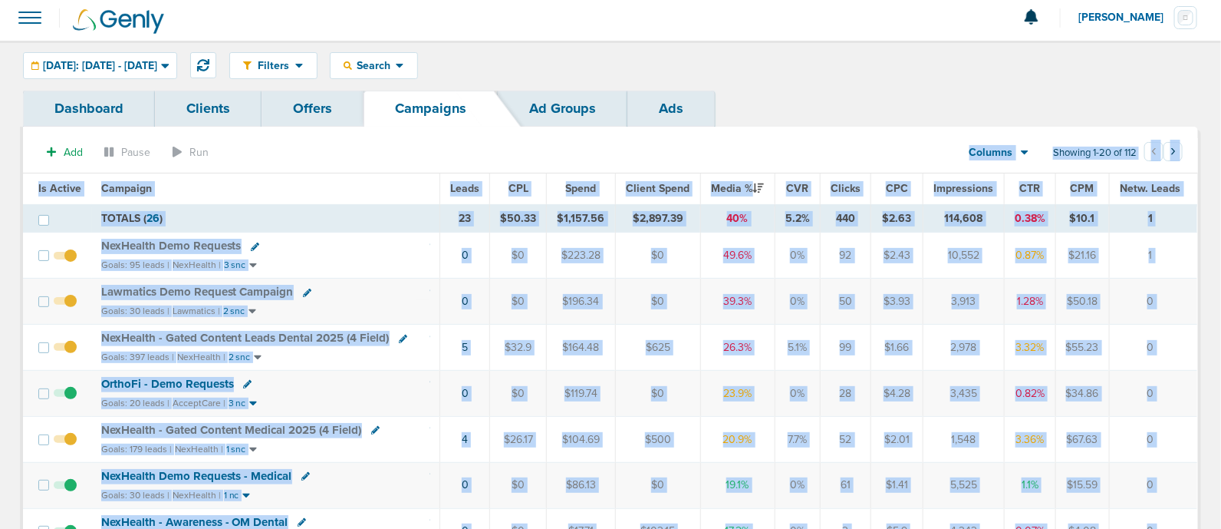
drag, startPoint x: 23, startPoint y: 168, endPoint x: 1224, endPoint y: 325, distance: 1210.9
click at [1221, 325] on html "Notifications You have no unread notifications [PERSON_NAME] Profile Sign Out C…" at bounding box center [610, 259] width 1221 height 529
click at [1178, 289] on td "0" at bounding box center [1153, 302] width 88 height 46
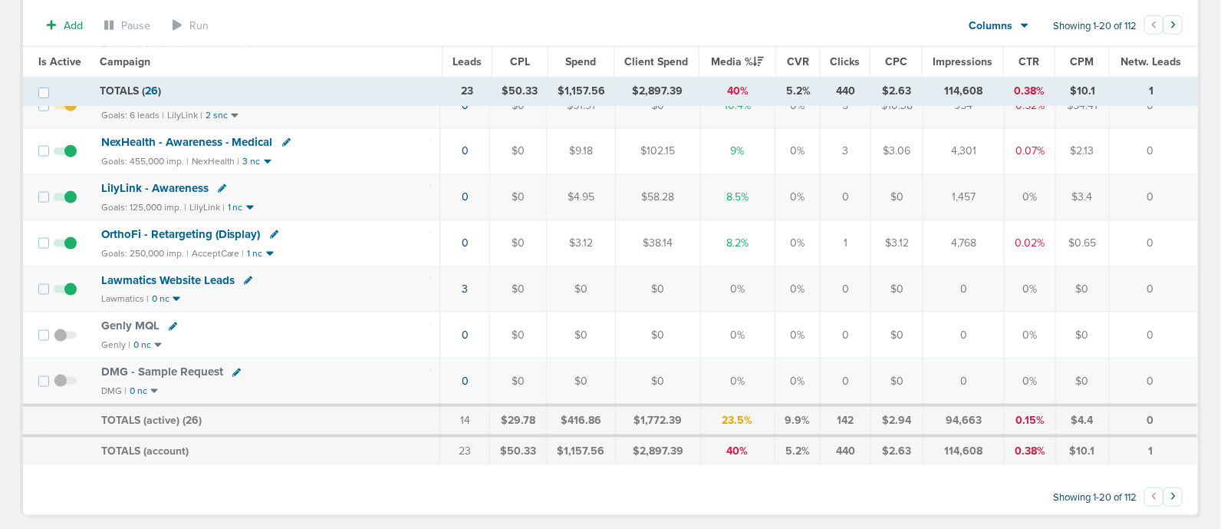
scroll to position [773, 0]
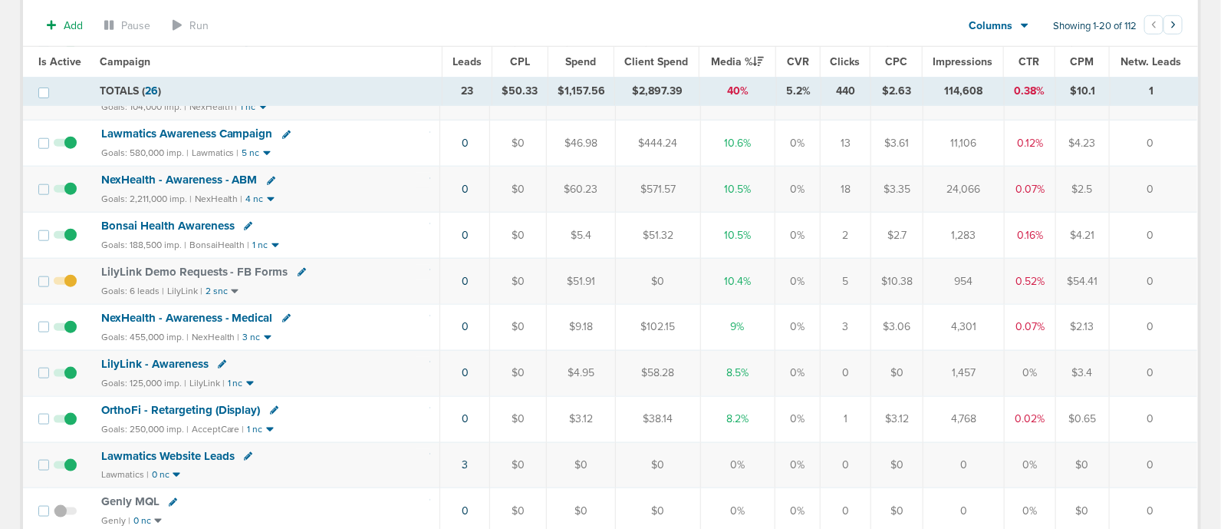
drag, startPoint x: 1177, startPoint y: 351, endPoint x: 285, endPoint y: 255, distance: 897.5
click at [285, 255] on tbody "TOTALS ( 26 ) 23 $50.33 $1,157.56 $2,897.39 40% 5.2% 440 $2.63 114,608 0.38% $1…" at bounding box center [610, 137] width 1175 height 1008
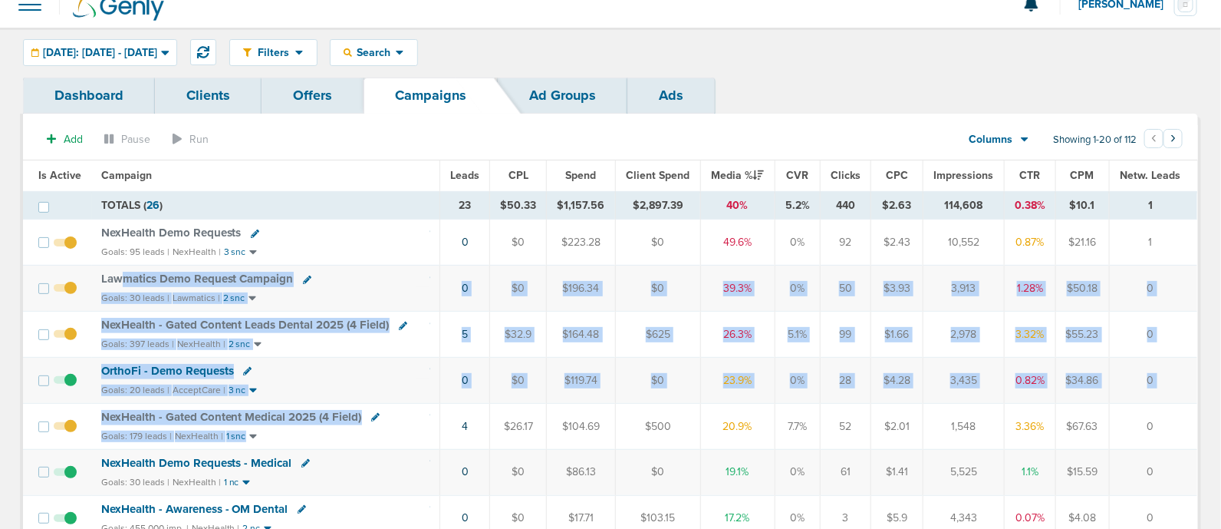
scroll to position [0, 0]
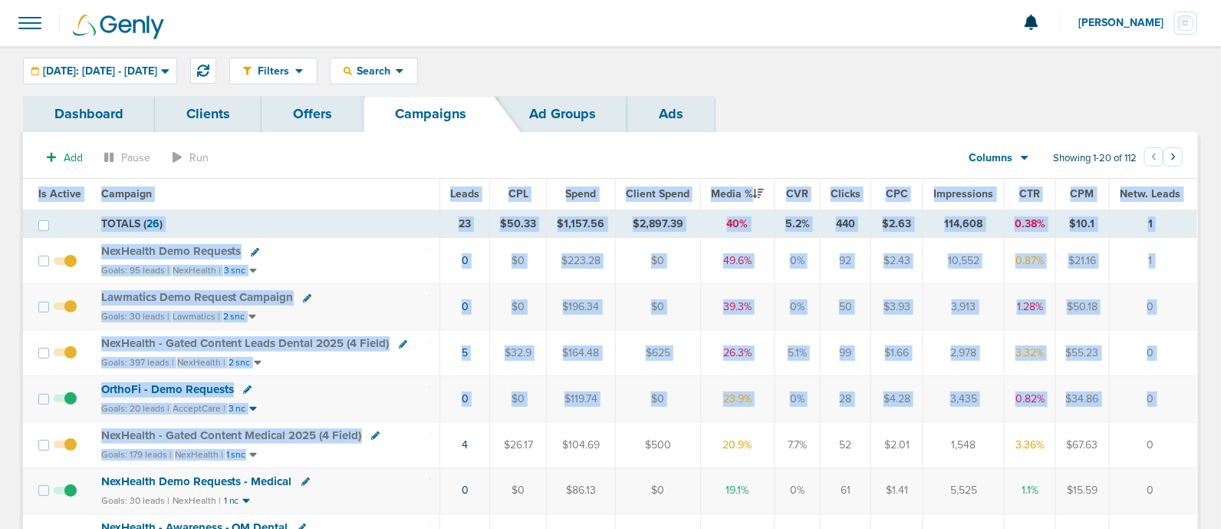
drag, startPoint x: 285, startPoint y: 255, endPoint x: 8, endPoint y: 183, distance: 286.0
click at [23, 183] on th "Is Active" at bounding box center [57, 194] width 69 height 31
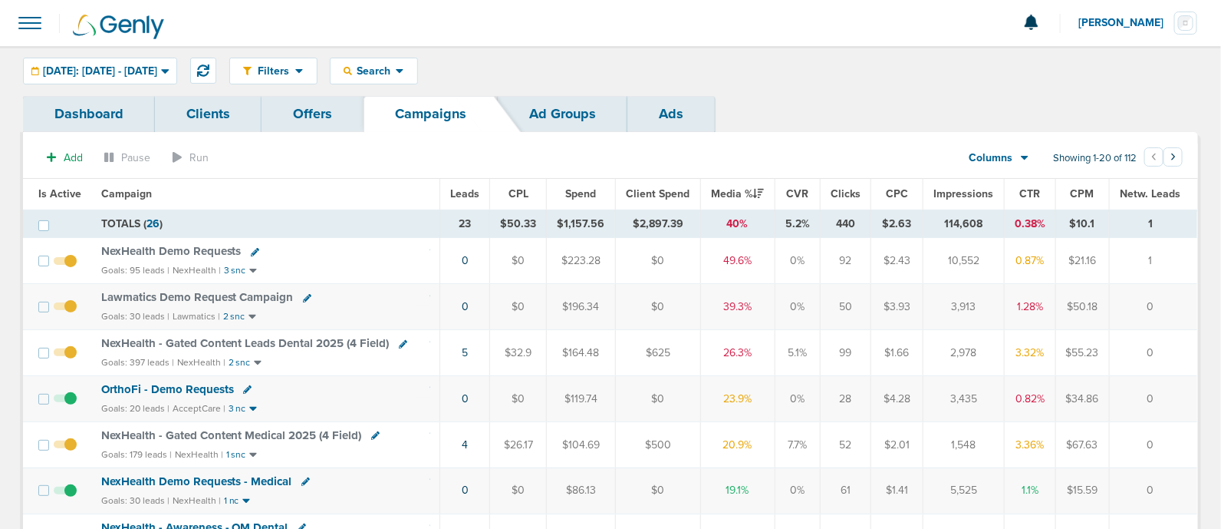
click at [162, 385] on span "OrthoFi - Demo Requests" at bounding box center [167, 389] width 133 height 14
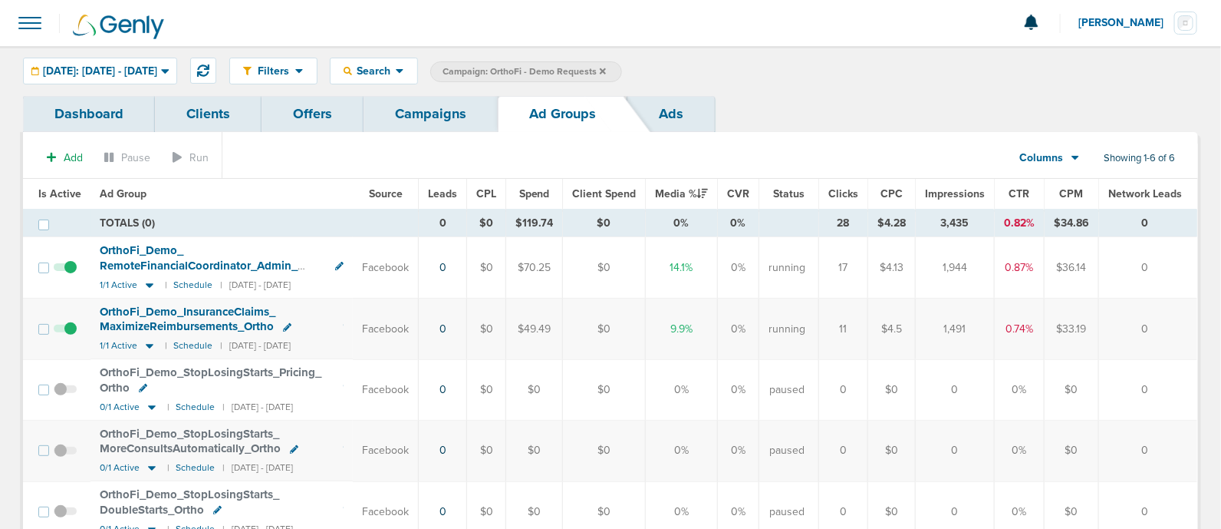
drag, startPoint x: 69, startPoint y: 232, endPoint x: 1172, endPoint y: 350, distance: 1109.6
click at [1172, 350] on tbody "TOTALS (0) 0 $0 $119.74 $0 0% 0% 28 $4.28 3,435 0.82% $34.86 0 TOTALS (0) 0 $0 …" at bounding box center [610, 406] width 1175 height 394
click at [1172, 350] on td "0" at bounding box center [1148, 328] width 99 height 61
click at [418, 120] on link "Campaigns" at bounding box center [431, 114] width 134 height 36
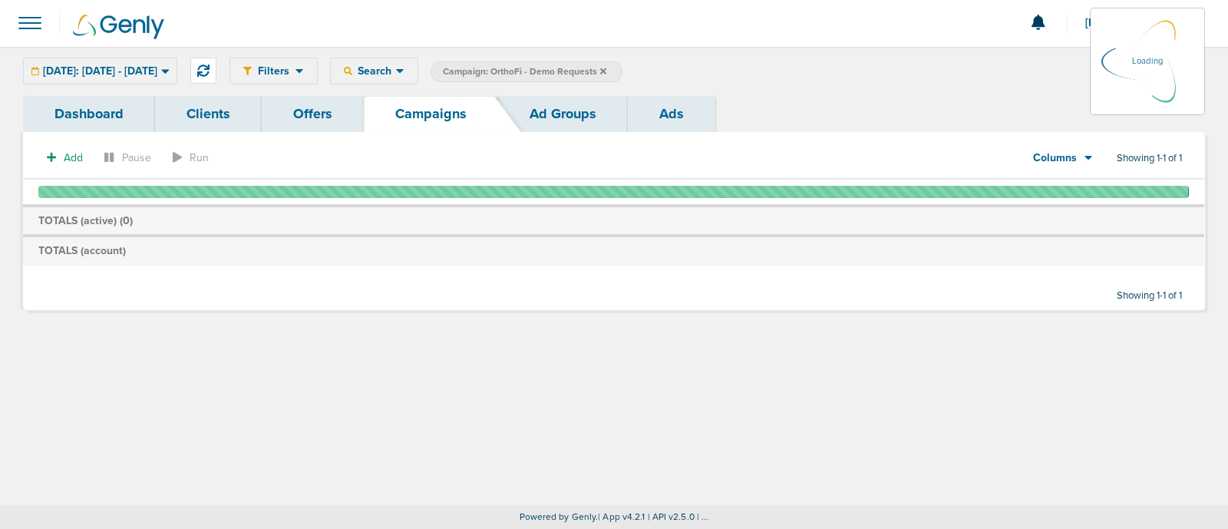
click at [606, 70] on icon at bounding box center [603, 71] width 6 height 6
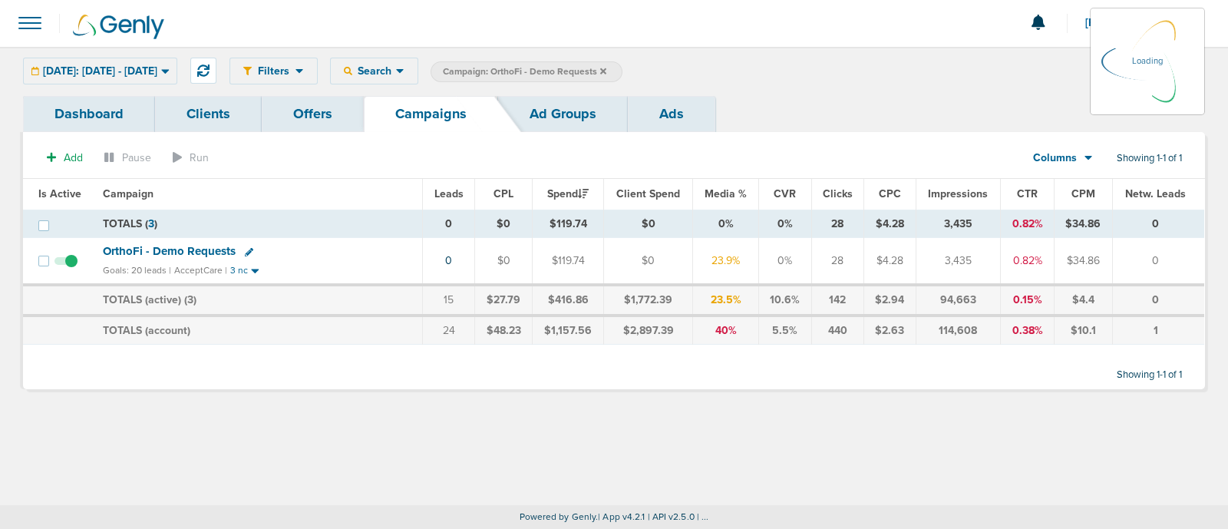
click at [606, 70] on icon at bounding box center [603, 71] width 6 height 6
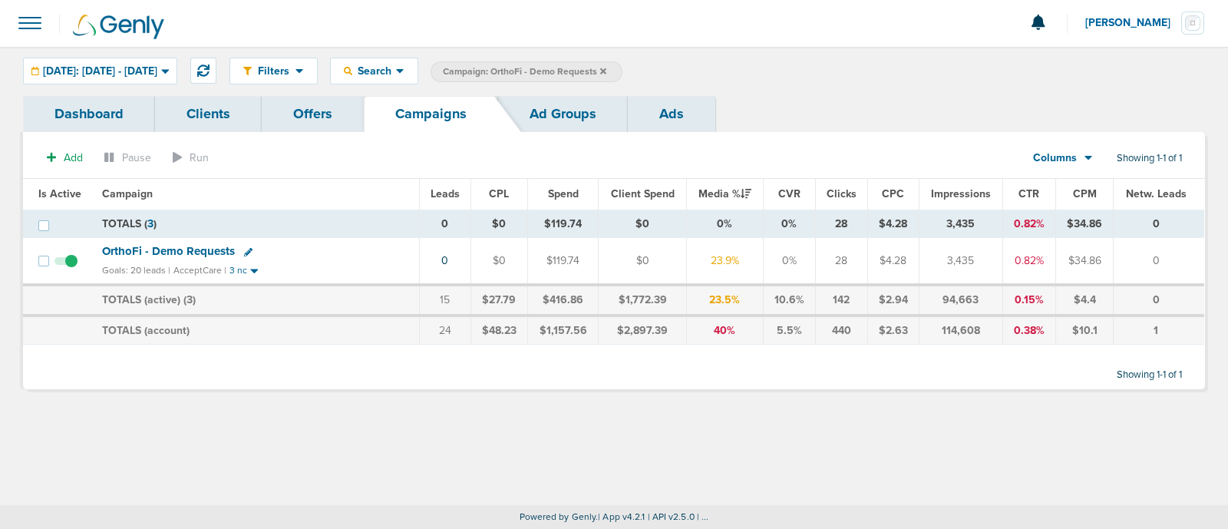
click at [606, 70] on icon at bounding box center [603, 71] width 6 height 6
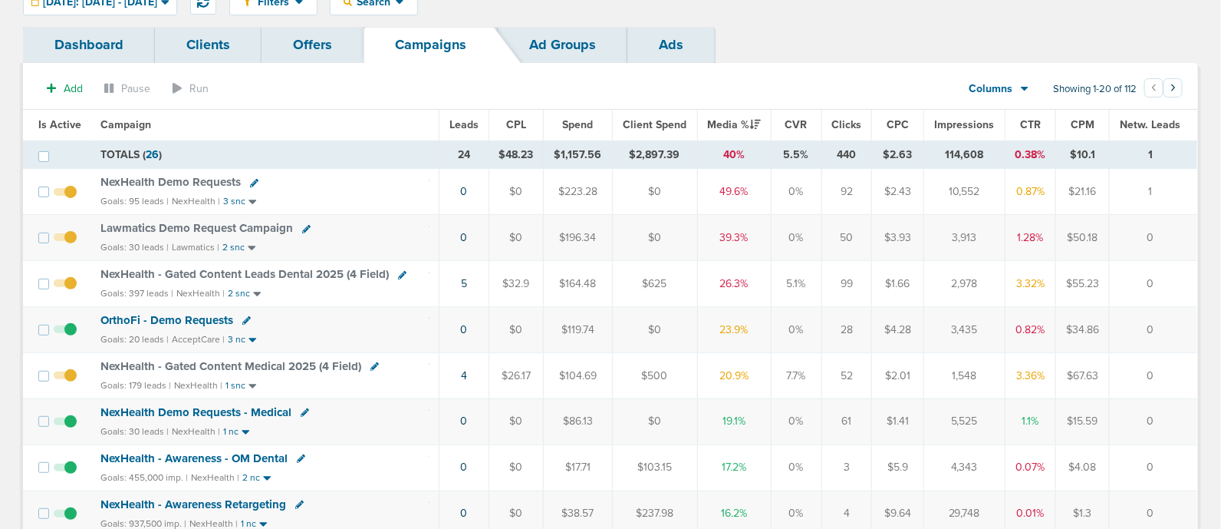
scroll to position [95, 0]
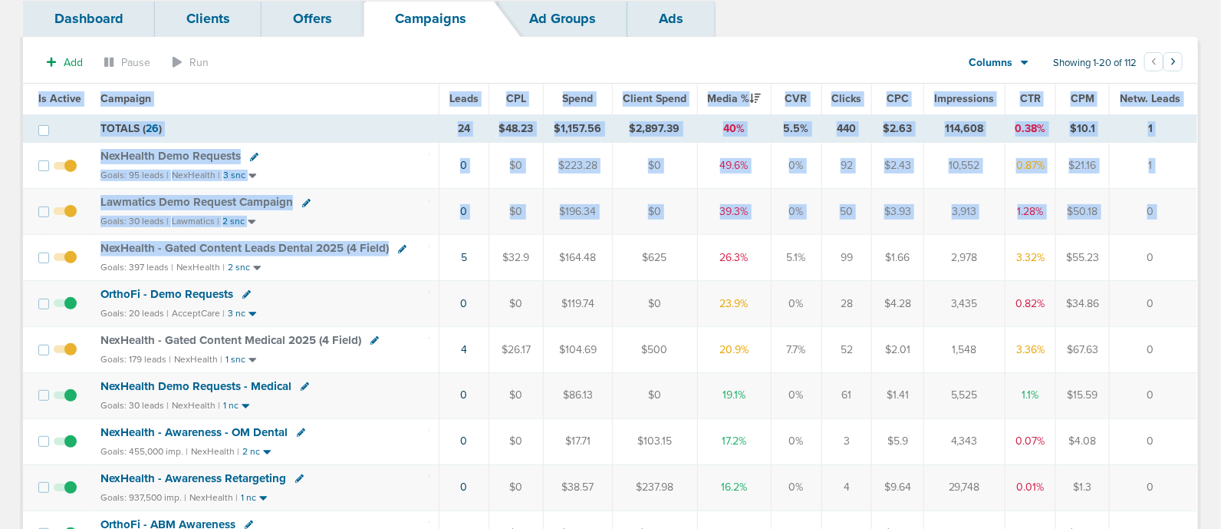
drag, startPoint x: 428, startPoint y: 243, endPoint x: 1218, endPoint y: 374, distance: 800.9
click at [1194, 351] on td "0" at bounding box center [1154, 349] width 88 height 46
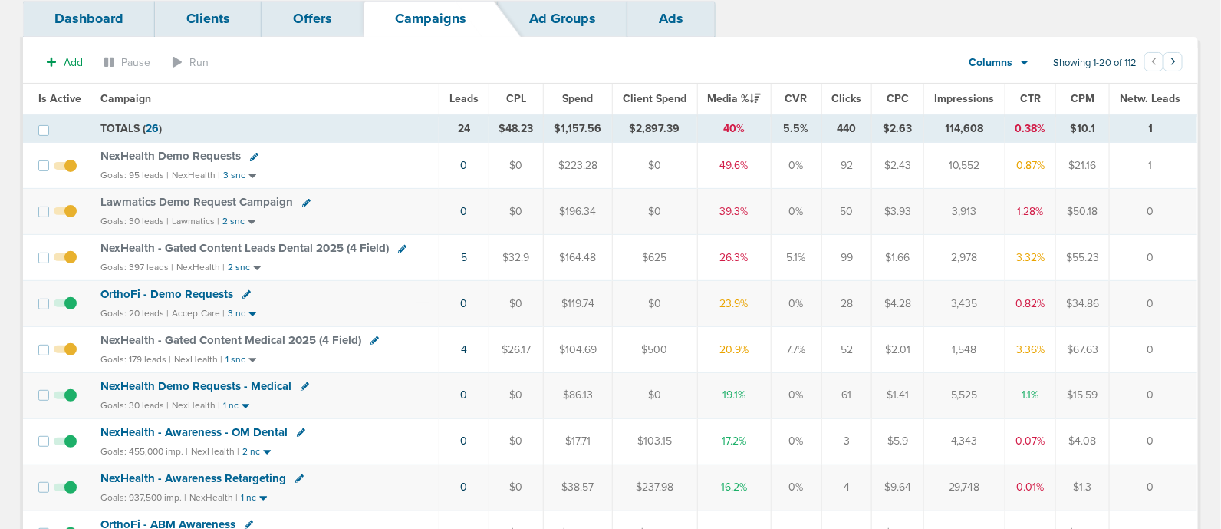
drag, startPoint x: 445, startPoint y: 253, endPoint x: 1185, endPoint y: 257, distance: 740.4
click at [1185, 257] on tr "NexHealth - Gated Content Leads Dental 2025 (4 Field) Goals: 397 leads | NexHea…" at bounding box center [610, 258] width 1175 height 46
click at [1185, 257] on td "0" at bounding box center [1154, 258] width 88 height 46
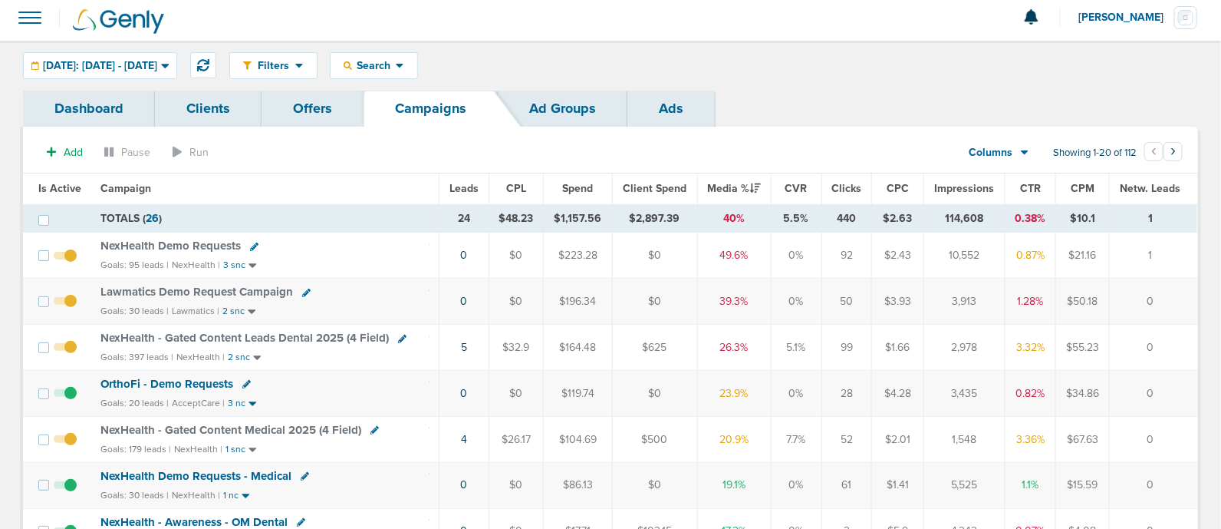
scroll to position [0, 0]
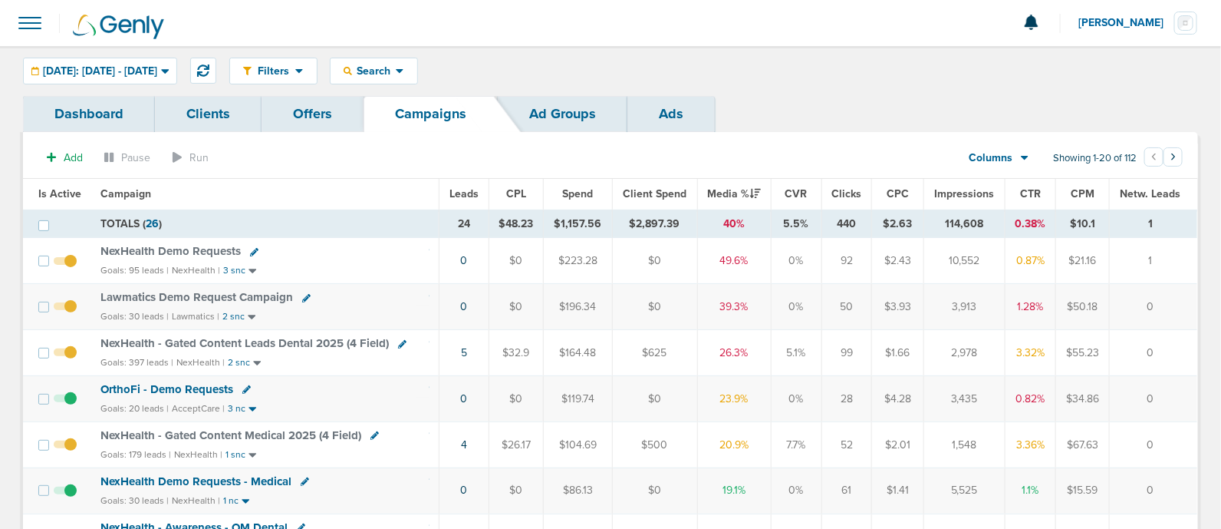
drag, startPoint x: 407, startPoint y: 259, endPoint x: 1185, endPoint y: 462, distance: 804.1
click at [1175, 477] on td "0" at bounding box center [1154, 490] width 88 height 46
drag, startPoint x: 1175, startPoint y: 487, endPoint x: 12, endPoint y: 197, distance: 1199.5
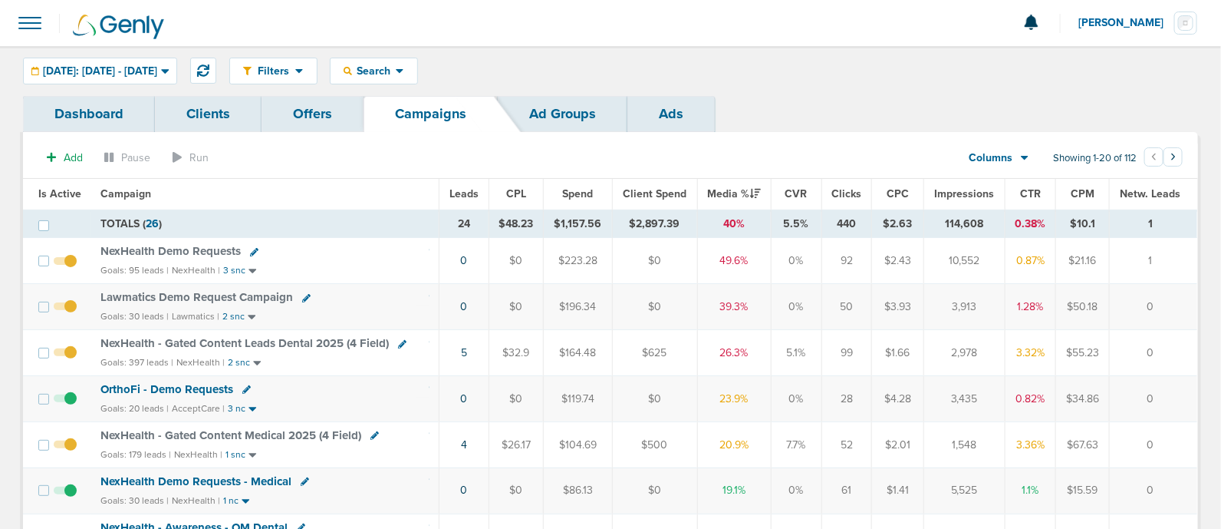
drag, startPoint x: 21, startPoint y: 188, endPoint x: 1225, endPoint y: 342, distance: 1213.6
click at [1221, 342] on html "Notifications You have no unread notifications [PERSON_NAME] Profile Sign Out C…" at bounding box center [610, 264] width 1221 height 529
click at [1175, 346] on td "0" at bounding box center [1154, 353] width 88 height 46
click at [396, 71] on span "Search" at bounding box center [374, 70] width 44 height 13
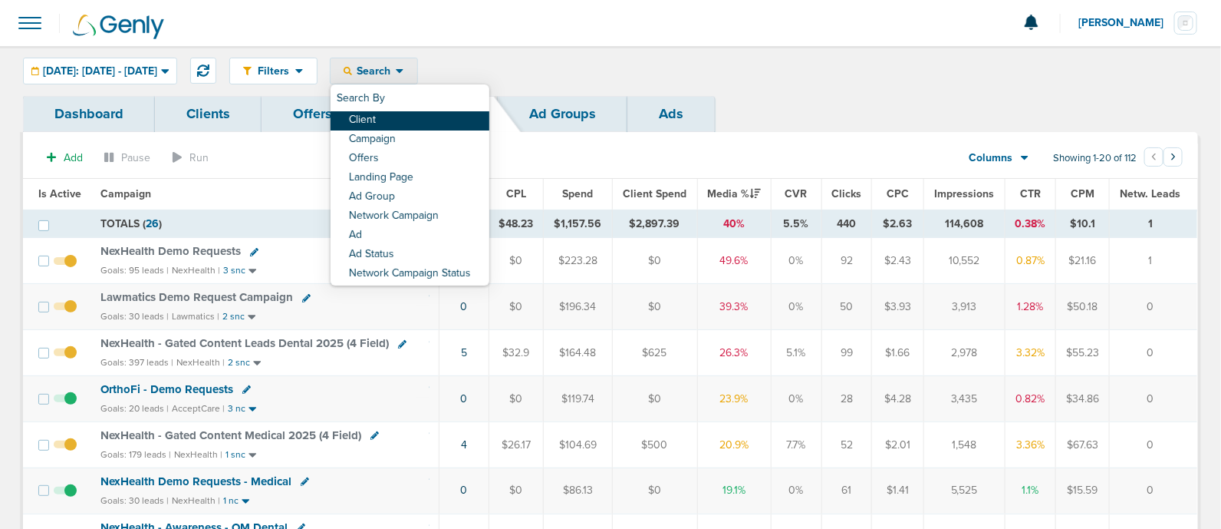
click at [424, 127] on link "Client" at bounding box center [410, 120] width 159 height 19
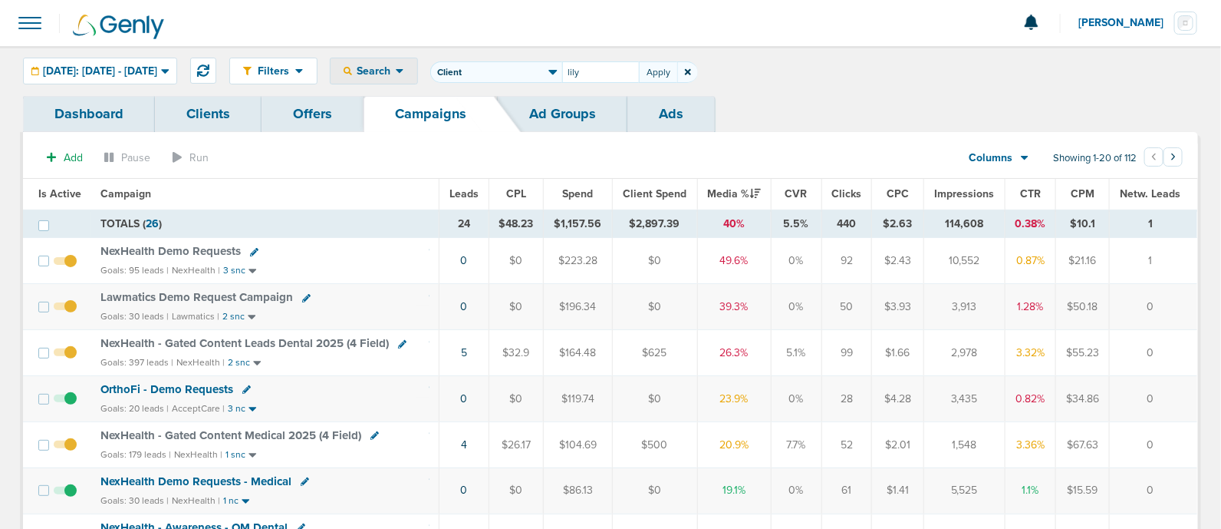
type input "lily"
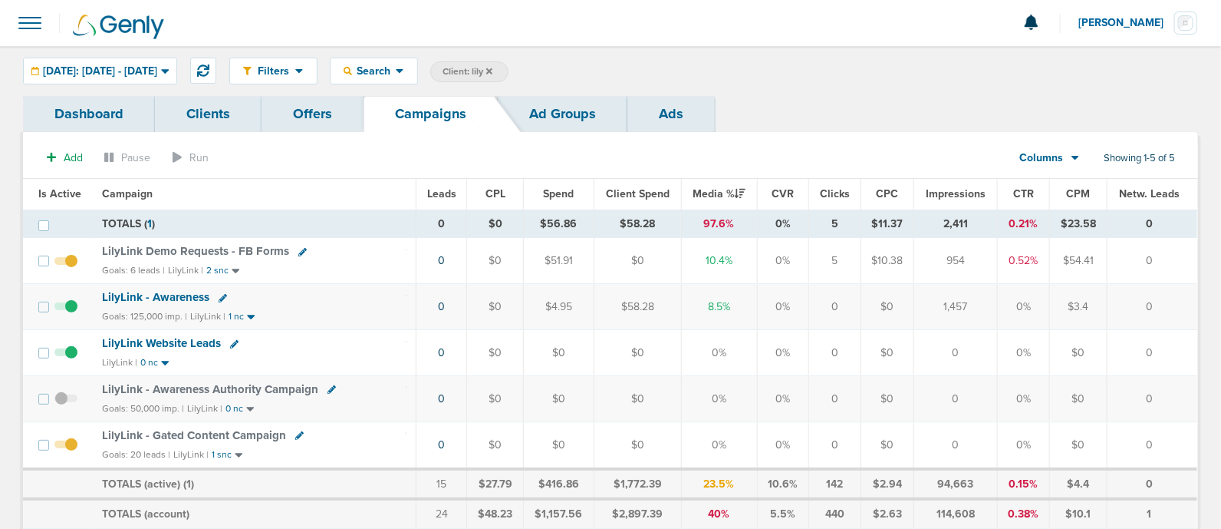
click at [199, 251] on span "LilyLink Demo Requests - FB Forms" at bounding box center [195, 251] width 187 height 14
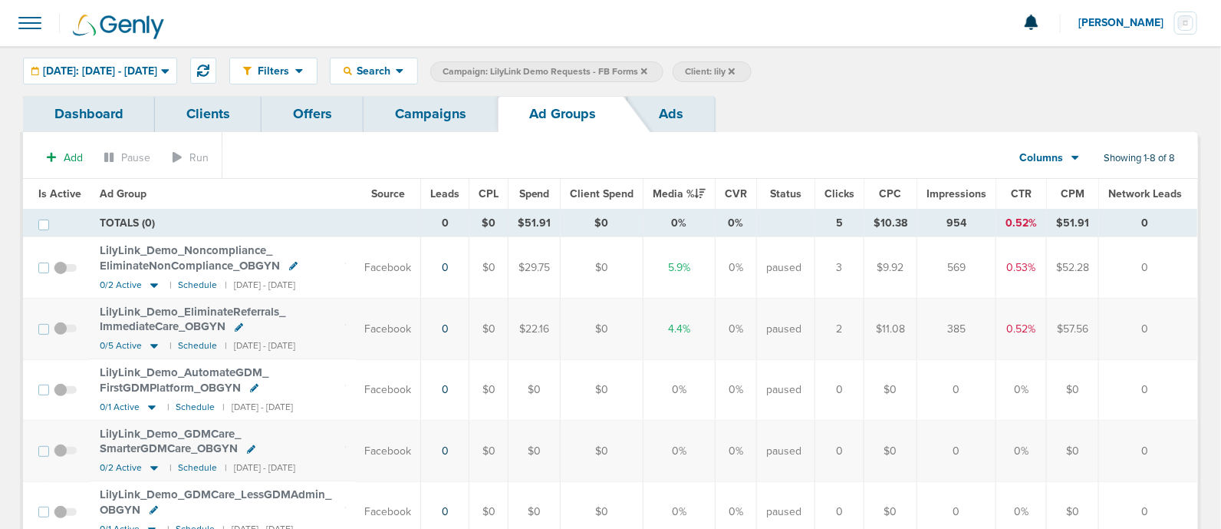
click at [447, 114] on link "Campaigns" at bounding box center [431, 114] width 134 height 36
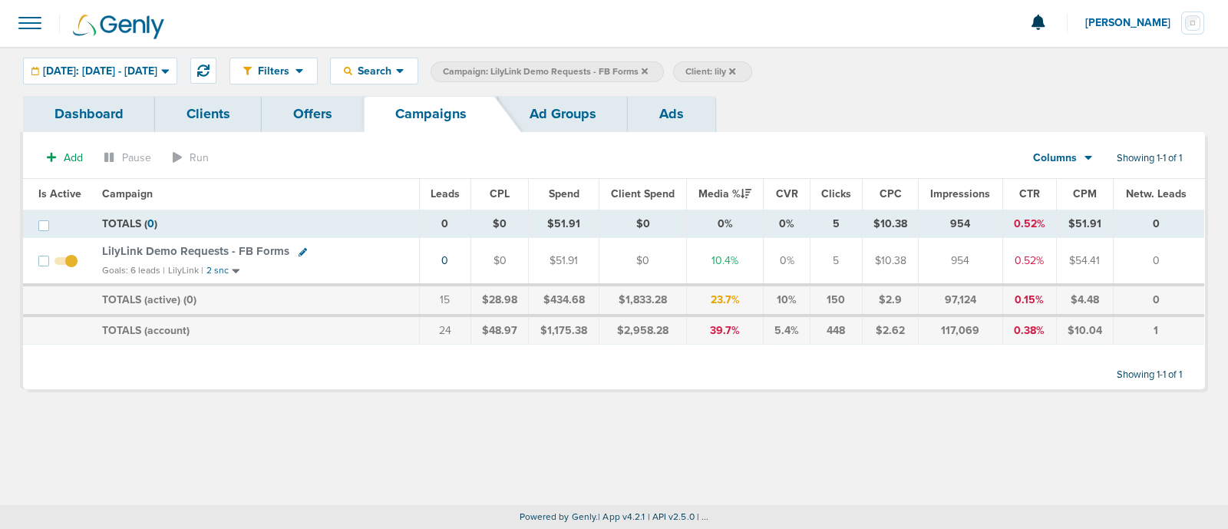
click at [648, 70] on span "Campaign: LilyLink Demo Requests - FB Forms" at bounding box center [545, 71] width 205 height 13
click at [664, 70] on label "Campaign: LilyLink Demo Requests - FB Forms" at bounding box center [546, 71] width 233 height 21
click at [664, 71] on label "Campaign: LilyLink Demo Requests - FB Forms" at bounding box center [546, 71] width 233 height 21
click at [648, 71] on icon at bounding box center [644, 71] width 6 height 6
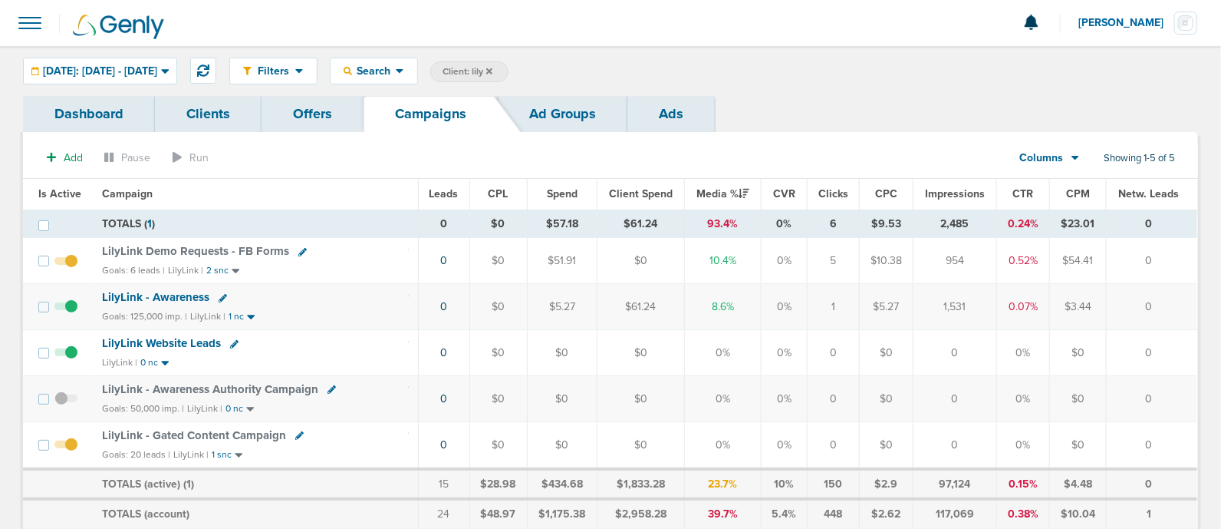
click at [493, 71] on icon at bounding box center [489, 71] width 6 height 6
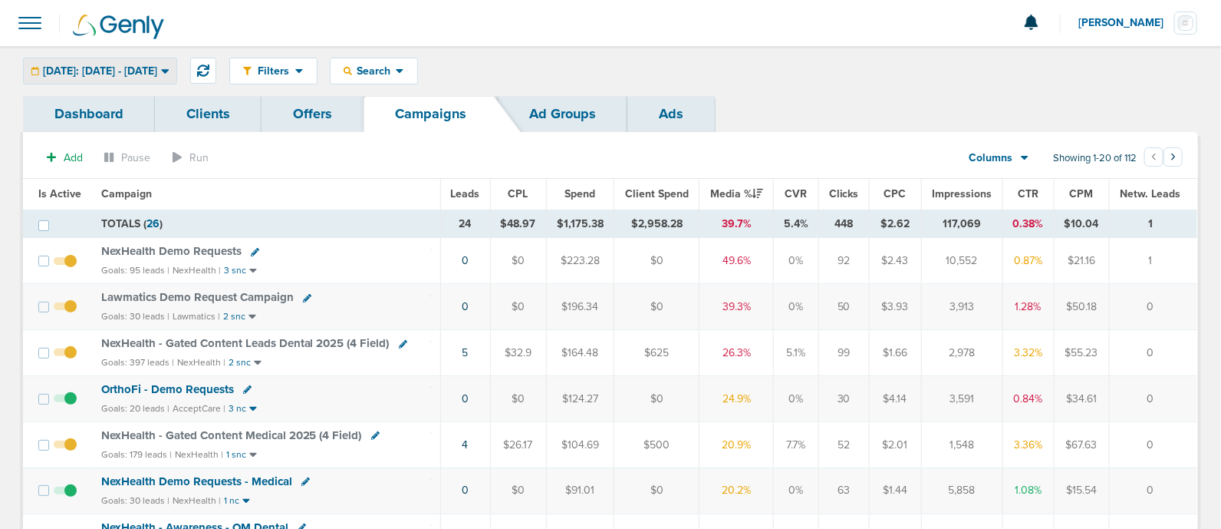
click at [133, 70] on span "[DATE]: [DATE] - [DATE]" at bounding box center [100, 71] width 114 height 11
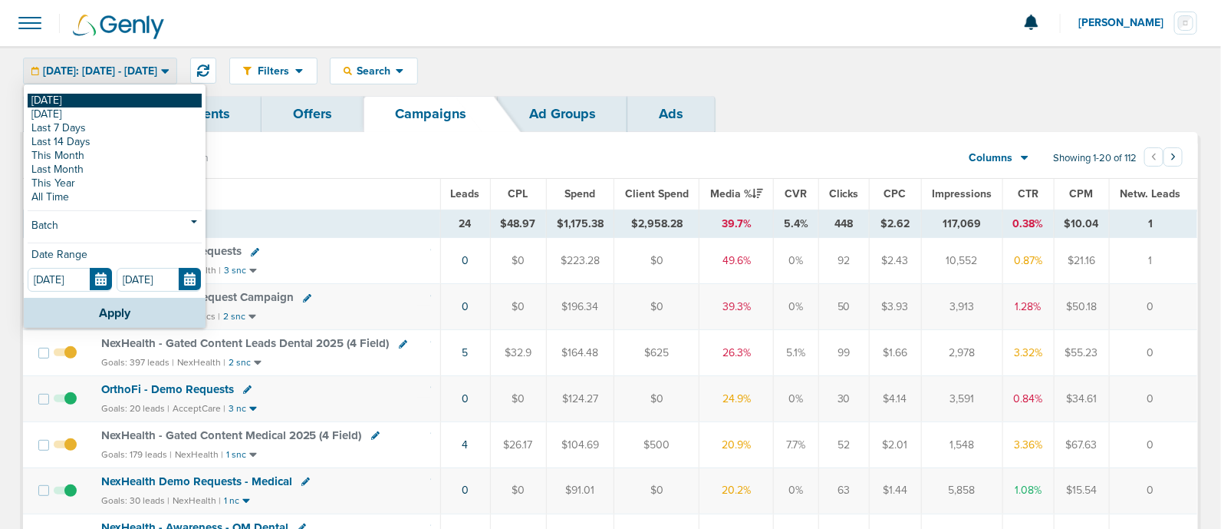
click at [107, 103] on link "[DATE]" at bounding box center [115, 101] width 174 height 14
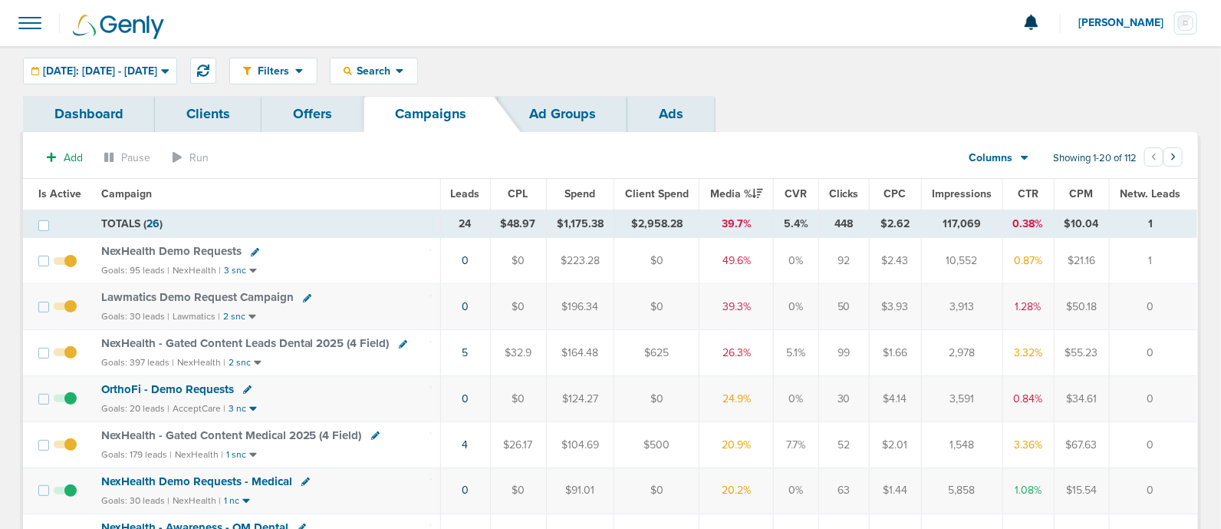
drag, startPoint x: 431, startPoint y: 257, endPoint x: 1070, endPoint y: 328, distance: 642.3
click at [1079, 333] on td "$55.23" at bounding box center [1081, 353] width 55 height 46
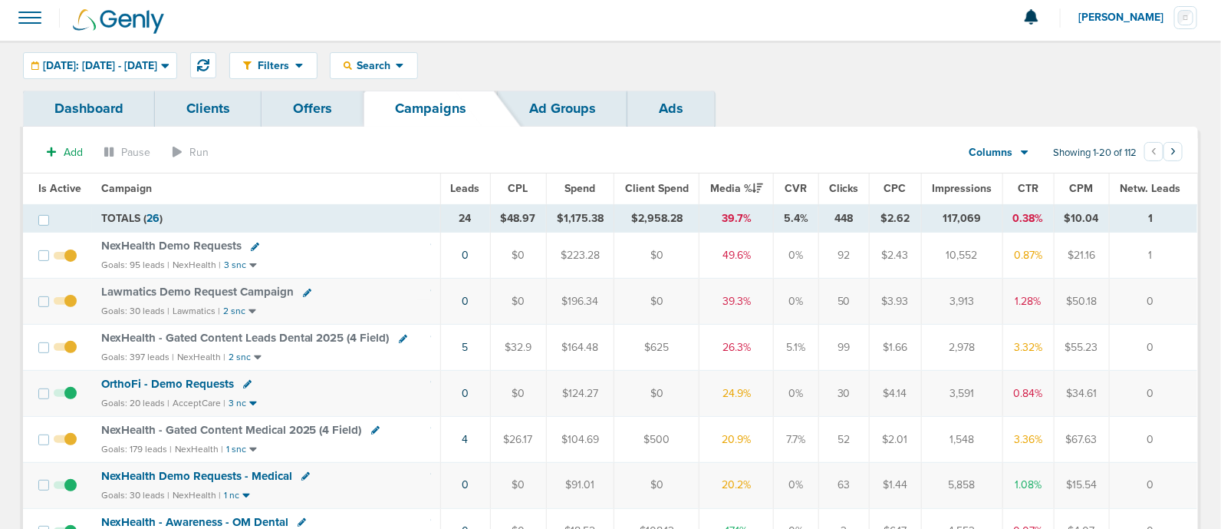
scroll to position [288, 0]
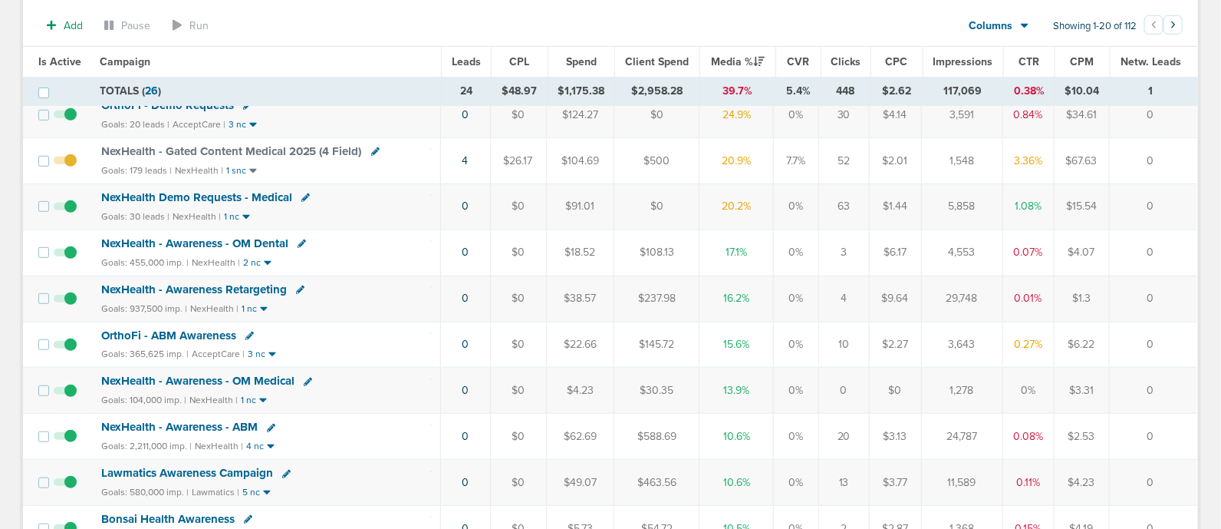
drag, startPoint x: 387, startPoint y: 216, endPoint x: 1099, endPoint y: 191, distance: 713.2
click at [1099, 191] on tr "NexHealth Demo Requests - Medical Goals: 30 leads | NexHealth | 1 nc 0 $0 $91.0…" at bounding box center [610, 206] width 1175 height 46
click at [1122, 188] on td "0" at bounding box center [1153, 206] width 88 height 46
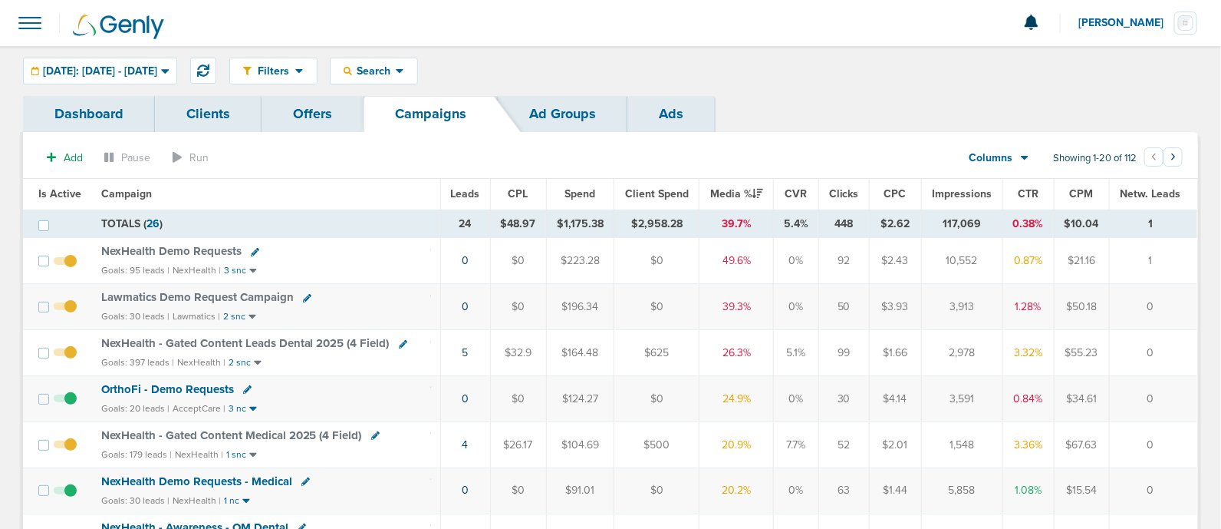
scroll to position [0, 0]
click at [476, 179] on th "Leads" at bounding box center [465, 194] width 50 height 31
click at [473, 193] on span "Leads" at bounding box center [465, 193] width 29 height 13
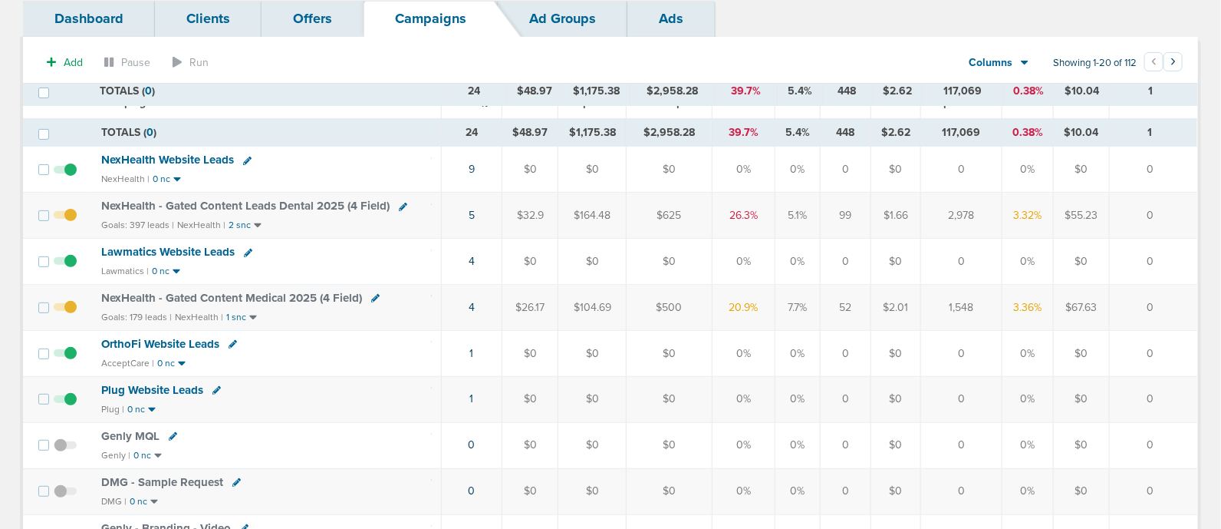
scroll to position [191, 0]
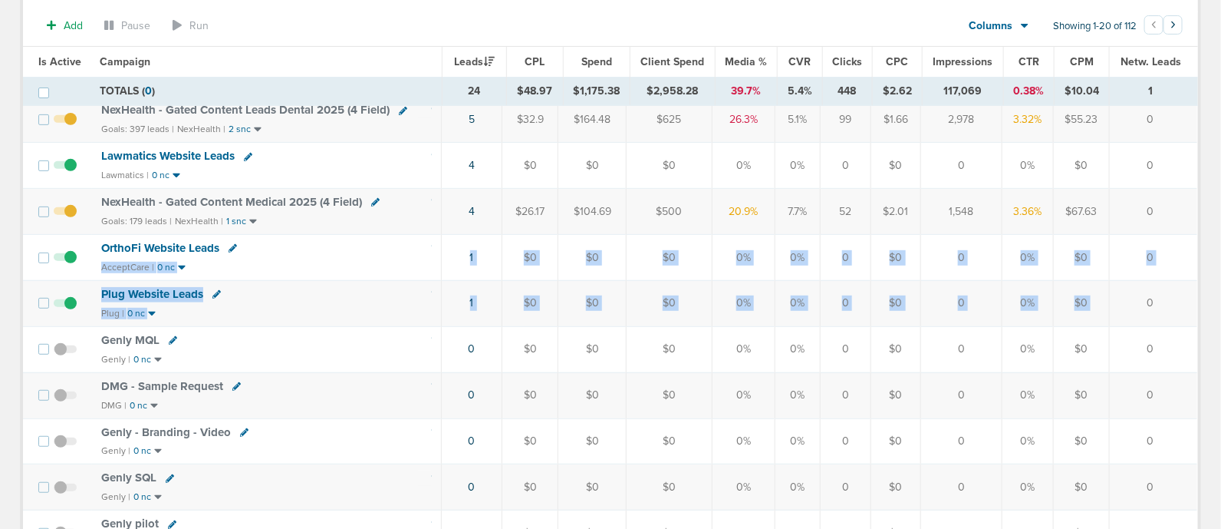
drag, startPoint x: 426, startPoint y: 241, endPoint x: 1164, endPoint y: 314, distance: 741.7
click at [1148, 315] on tbody "TOTALS ( 0 ) 24 $48.97 $1,175.38 $2,958.28 39.7% 5.4% 448 $2.62 117,069 0.38% $…" at bounding box center [610, 526] width 1175 height 1008
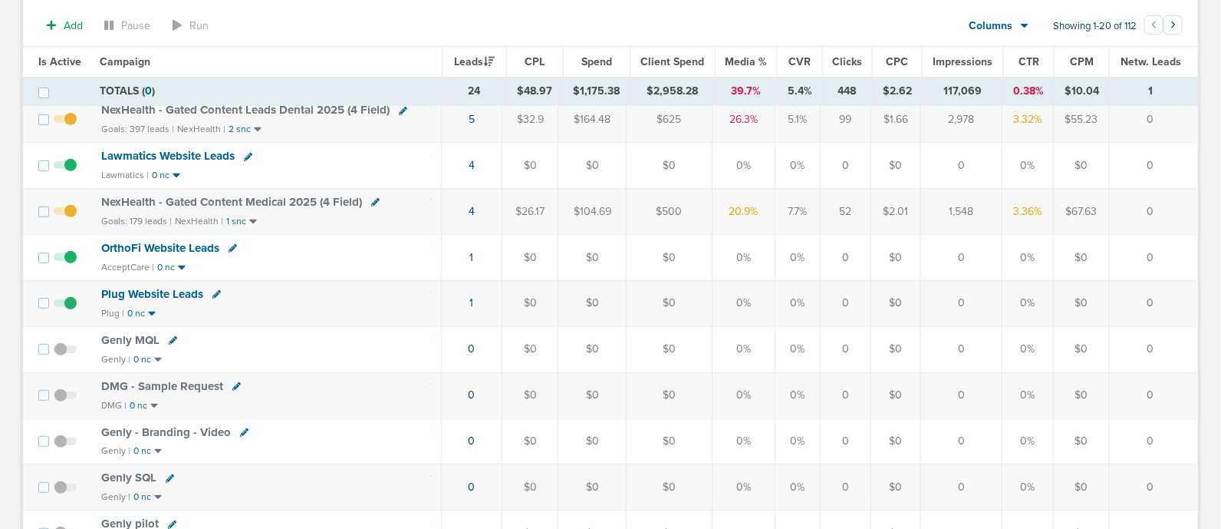
click at [1172, 312] on td "0" at bounding box center [1153, 303] width 88 height 46
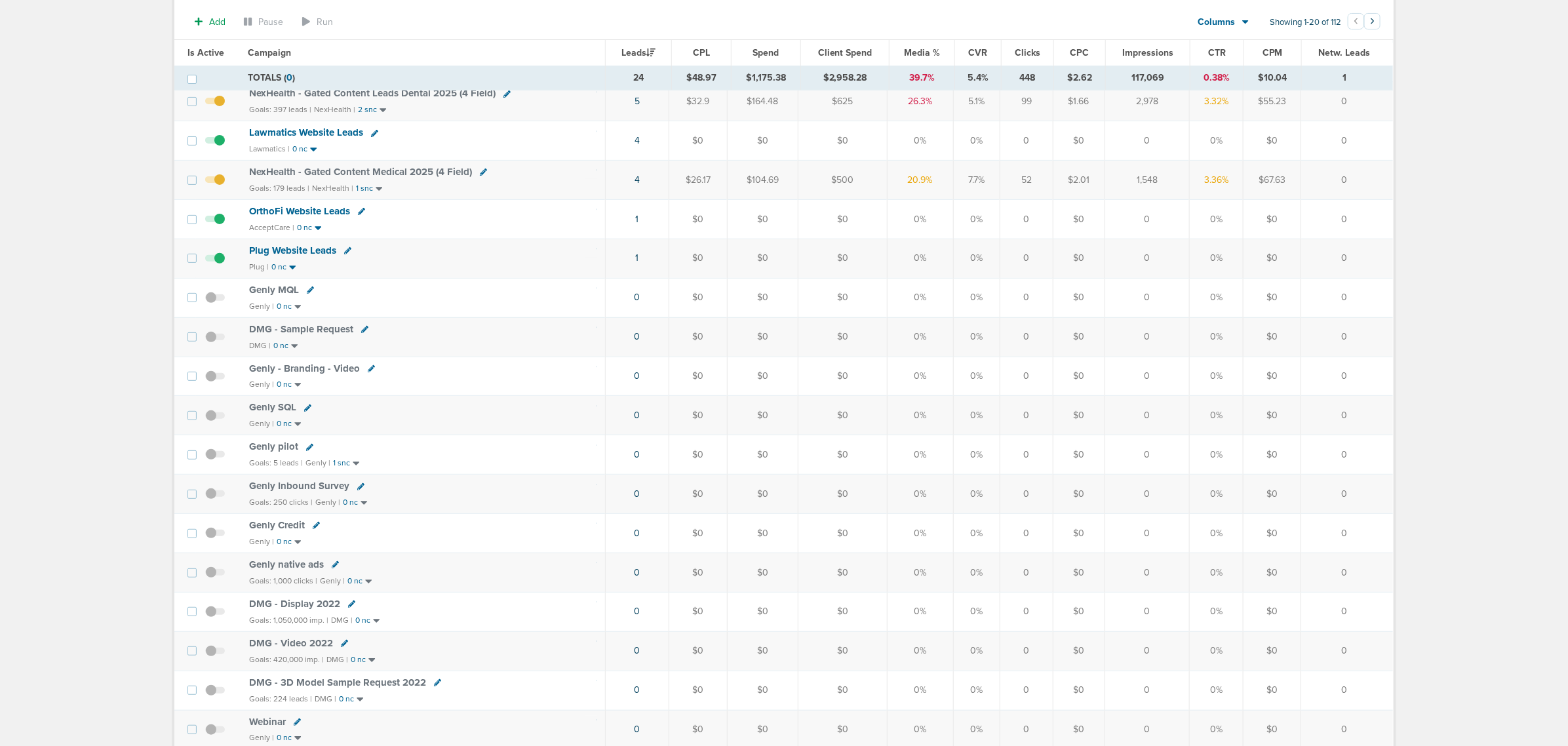
scroll to position [0, 0]
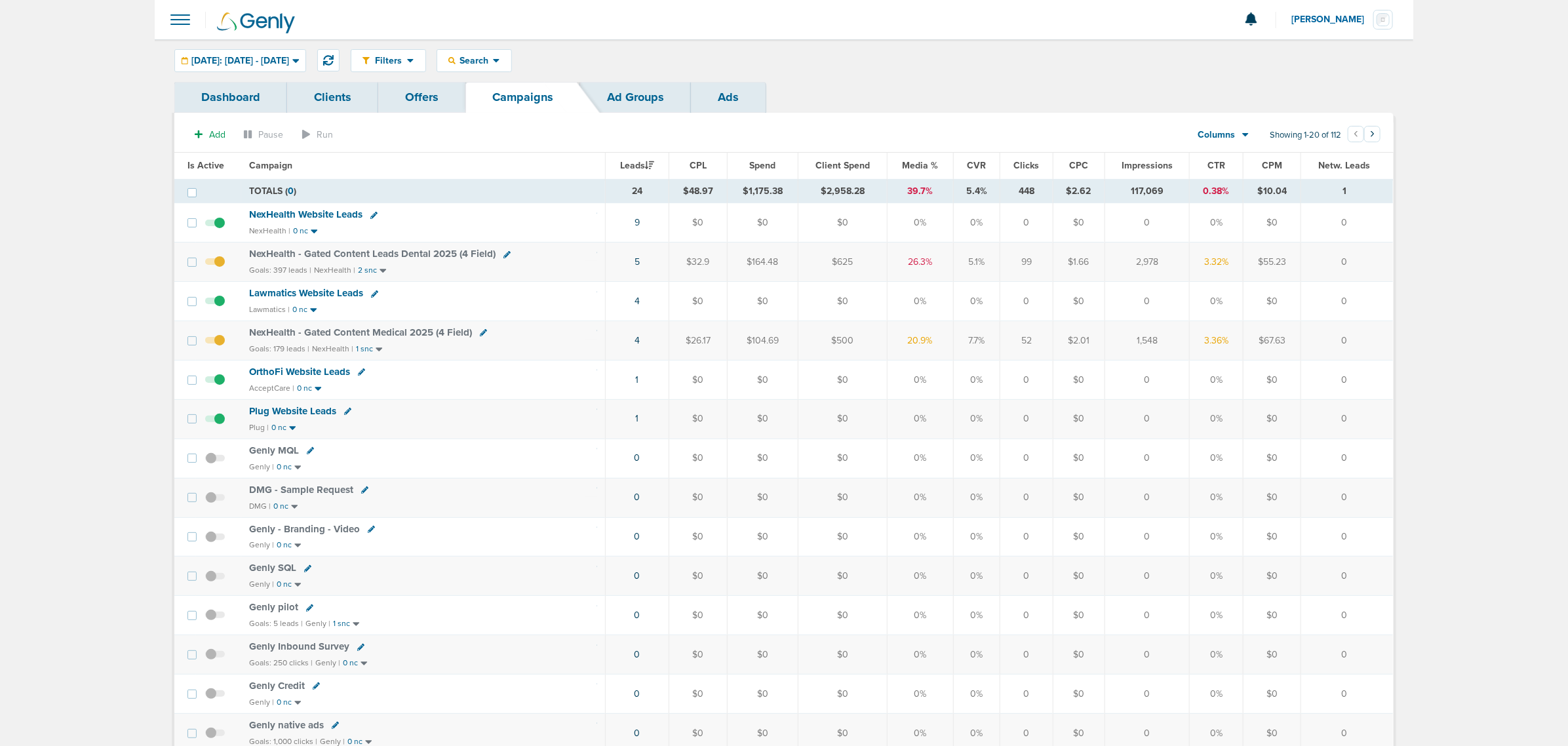
click at [925, 165] on span "Media %" at bounding box center [920, 165] width 36 height 11
